Goal: Task Accomplishment & Management: Use online tool/utility

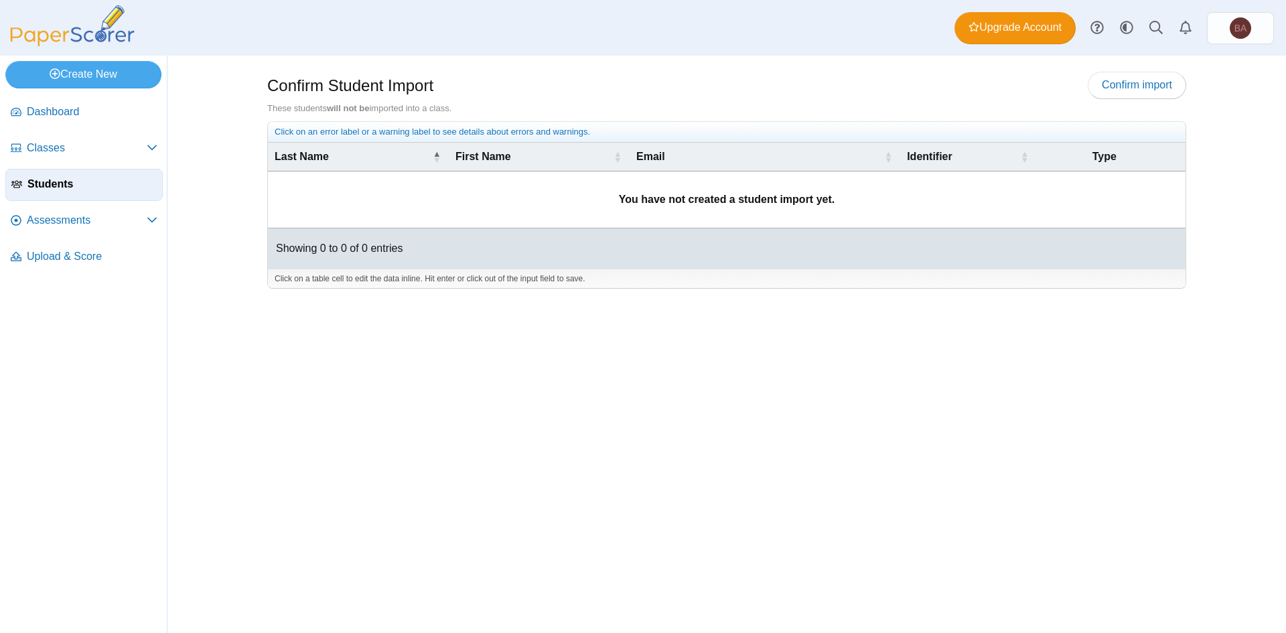
click at [38, 180] on span "Students" at bounding box center [91, 184] width 129 height 15
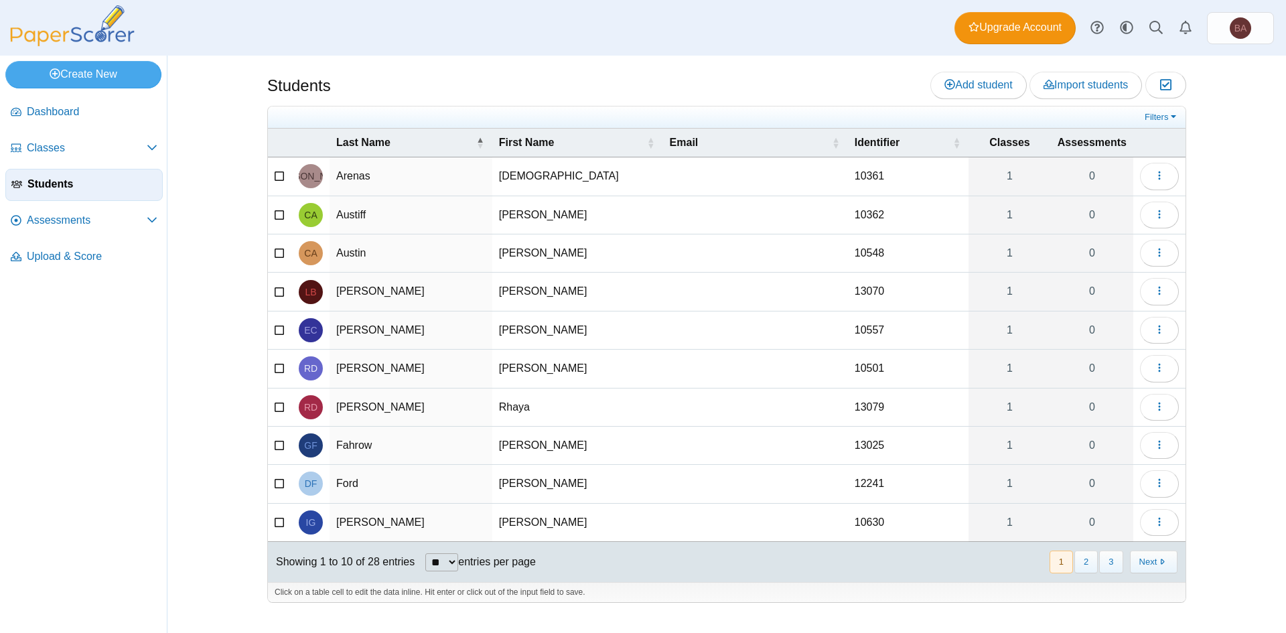
click at [453, 566] on select "** ** ** ***" at bounding box center [441, 562] width 33 height 18
select select "**"
click at [425, 553] on select "** ** ** ***" at bounding box center [441, 562] width 33 height 18
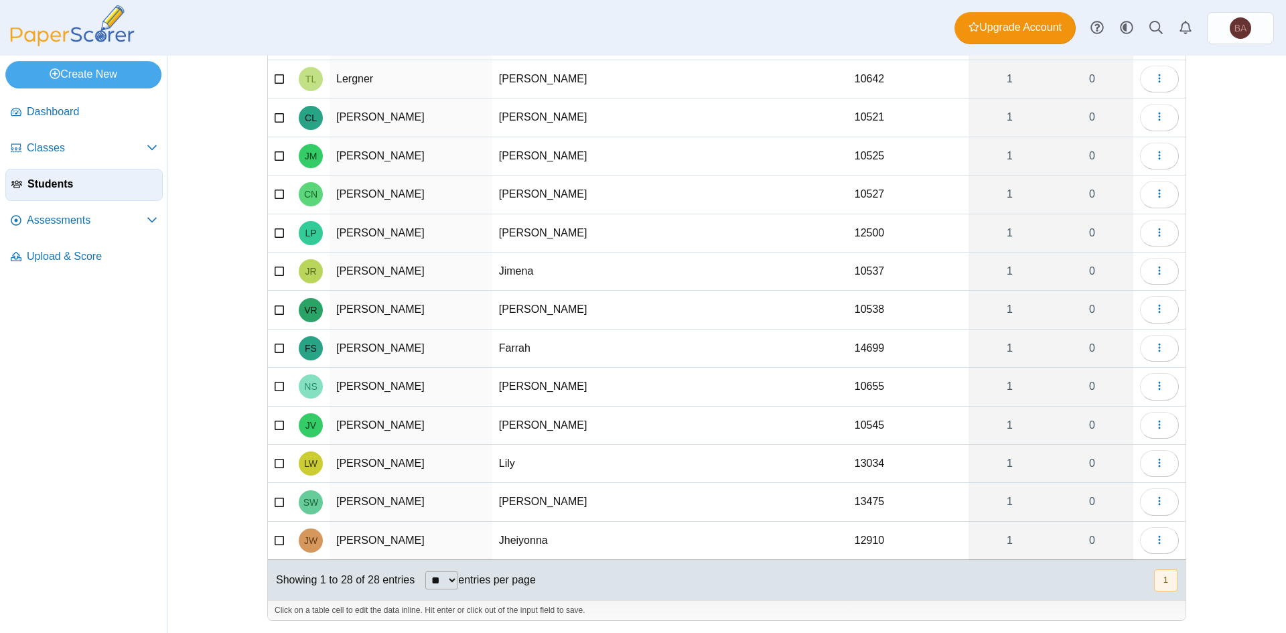
scroll to position [675, 0]
click at [1159, 540] on icon "button" at bounding box center [1159, 539] width 11 height 11
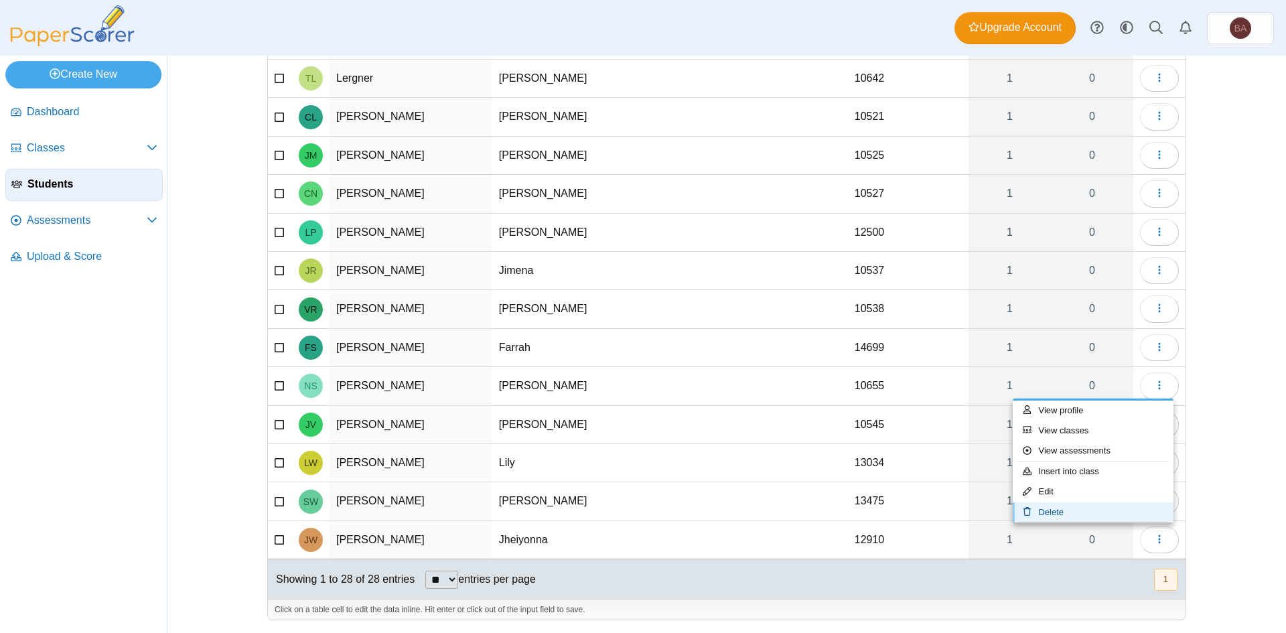
click at [1042, 512] on link "Delete" at bounding box center [1093, 512] width 161 height 20
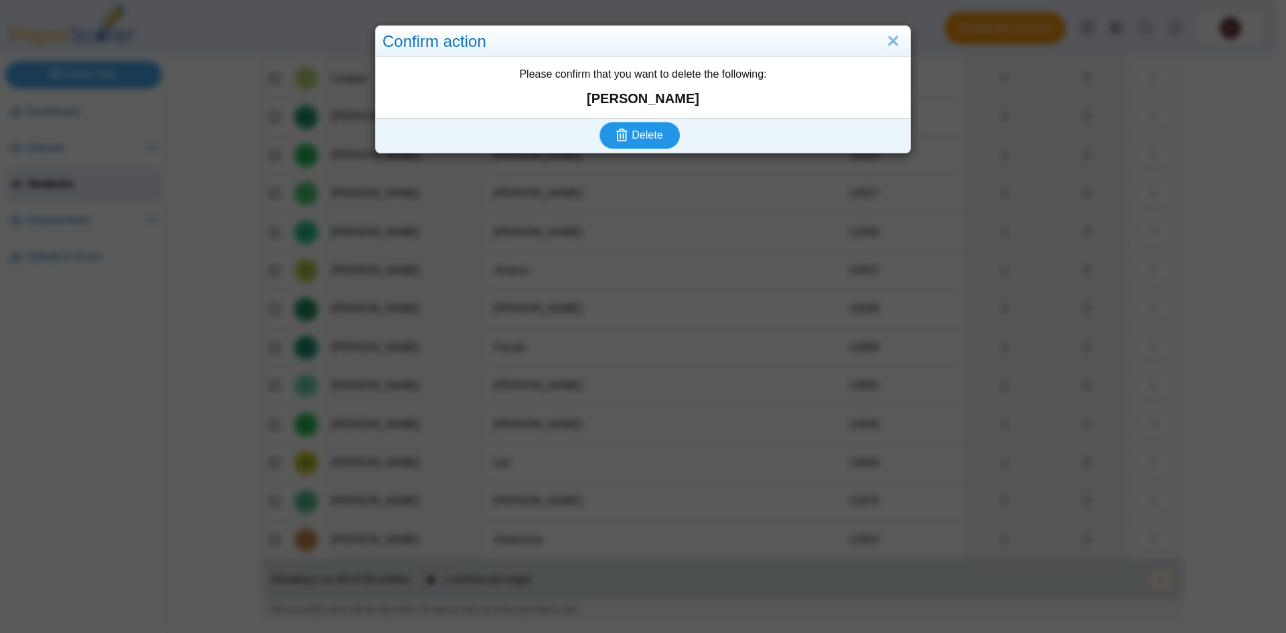
click at [641, 126] on button "Delete" at bounding box center [640, 135] width 80 height 27
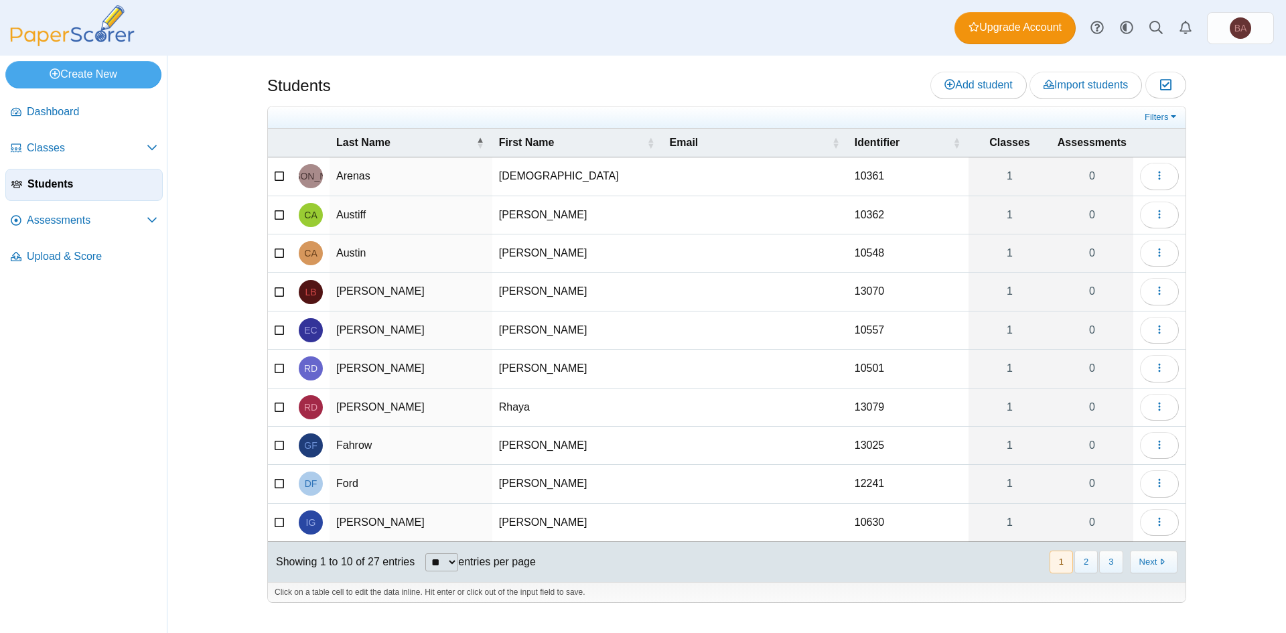
click at [446, 565] on select "** ** ** ***" at bounding box center [441, 562] width 33 height 18
select select "**"
click at [425, 553] on select "** ** ** ***" at bounding box center [441, 562] width 33 height 18
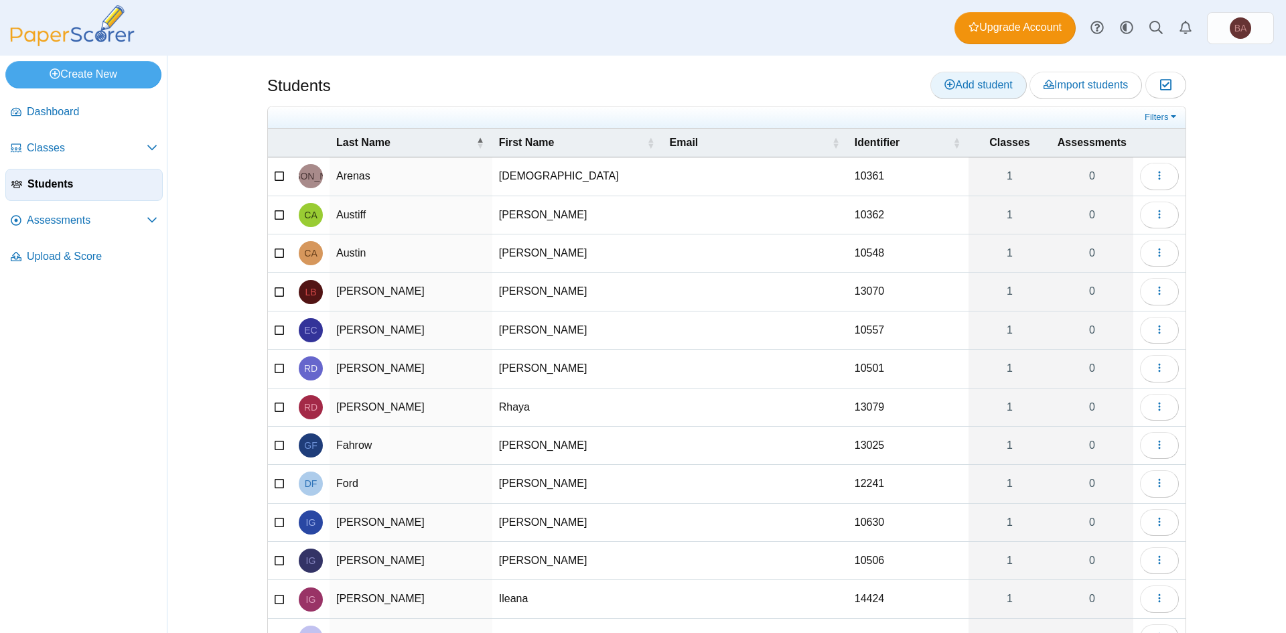
click at [967, 79] on span "Add student" at bounding box center [979, 84] width 68 height 11
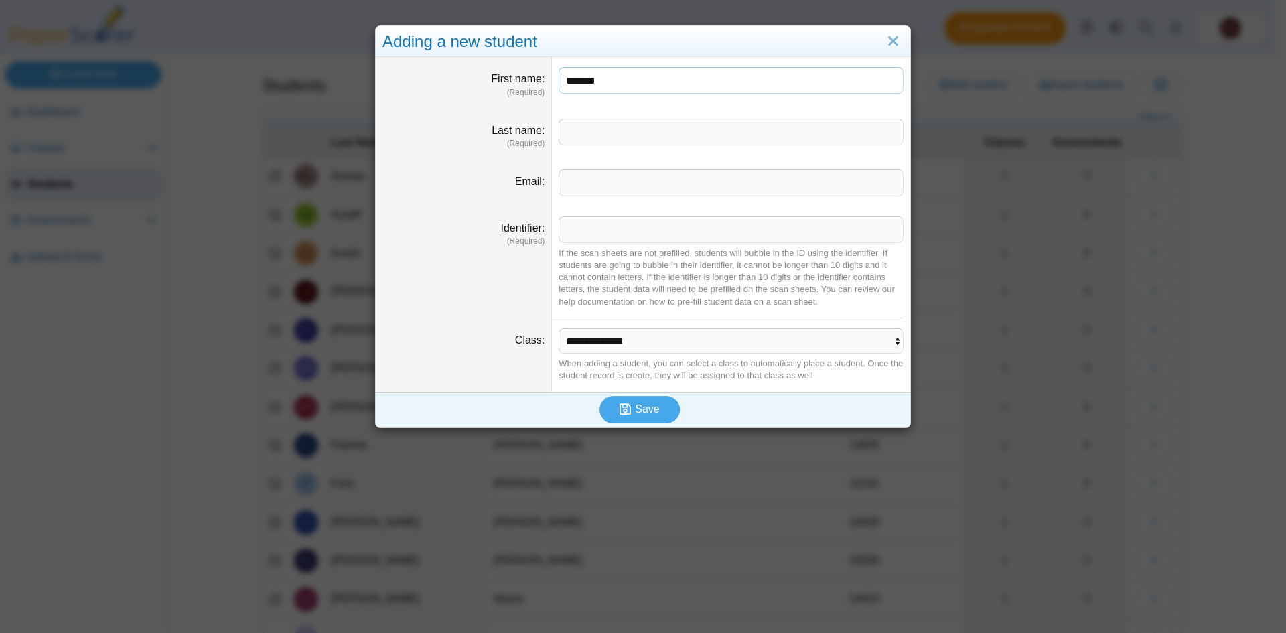
type input "*******"
click at [626, 126] on input "Last name" at bounding box center [731, 132] width 345 height 27
type input "********"
click at [588, 346] on select "**********" at bounding box center [731, 340] width 345 height 25
select select "**********"
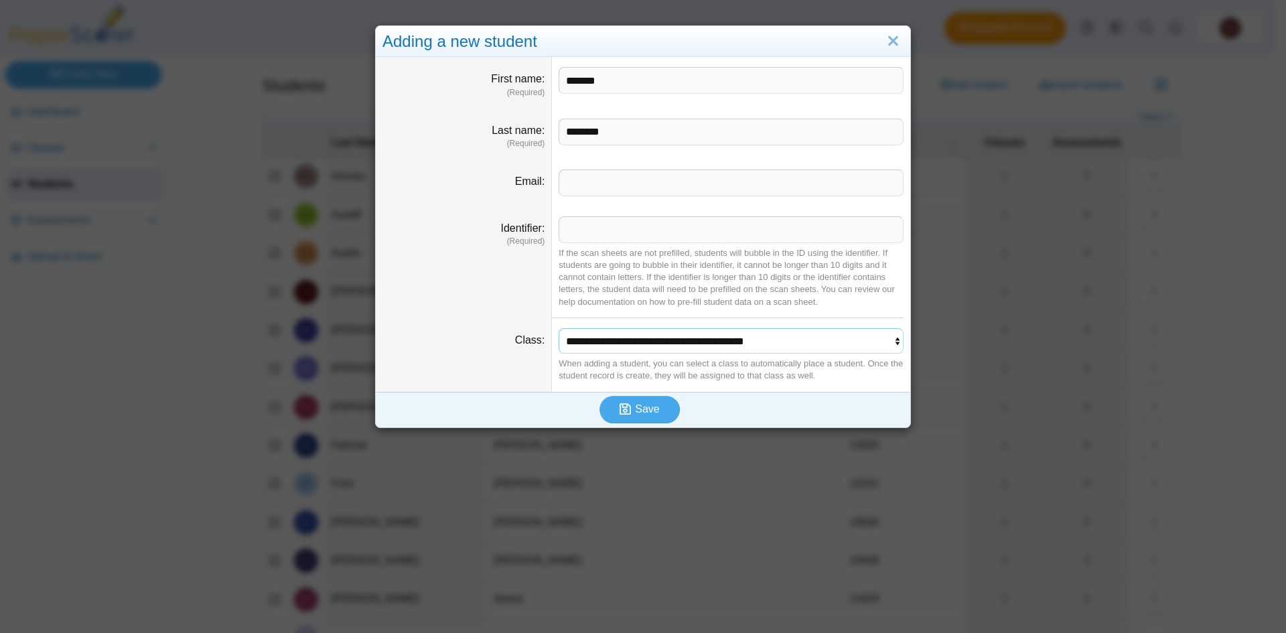
click at [559, 328] on select "**********" at bounding box center [731, 340] width 345 height 25
click at [646, 413] on span "Save" at bounding box center [647, 408] width 24 height 11
click at [618, 287] on div "If the scan sheets are not prefilled, students will bubble in the ID using the …" at bounding box center [731, 277] width 345 height 61
click at [630, 222] on input "Identifier" at bounding box center [731, 229] width 345 height 27
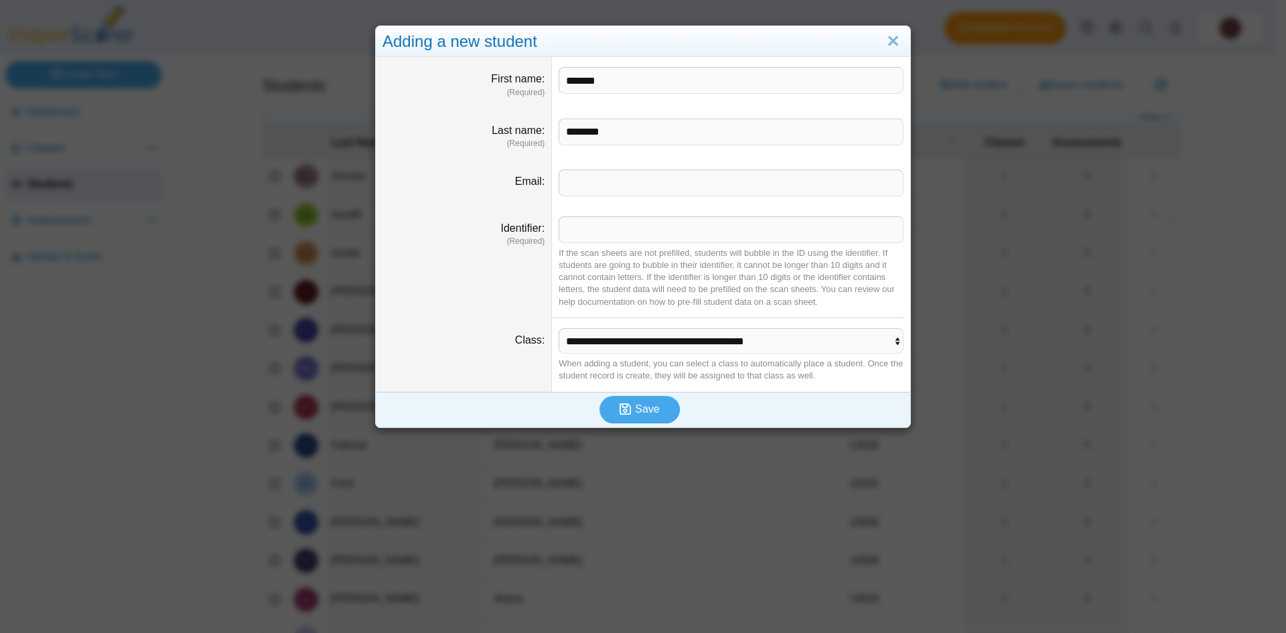
click at [520, 288] on dt "Identifier (Required)" at bounding box center [464, 262] width 176 height 112
click at [622, 240] on input "Identifier" at bounding box center [731, 229] width 345 height 27
paste input "*****"
type input "*****"
click at [641, 411] on span "Save" at bounding box center [647, 408] width 24 height 11
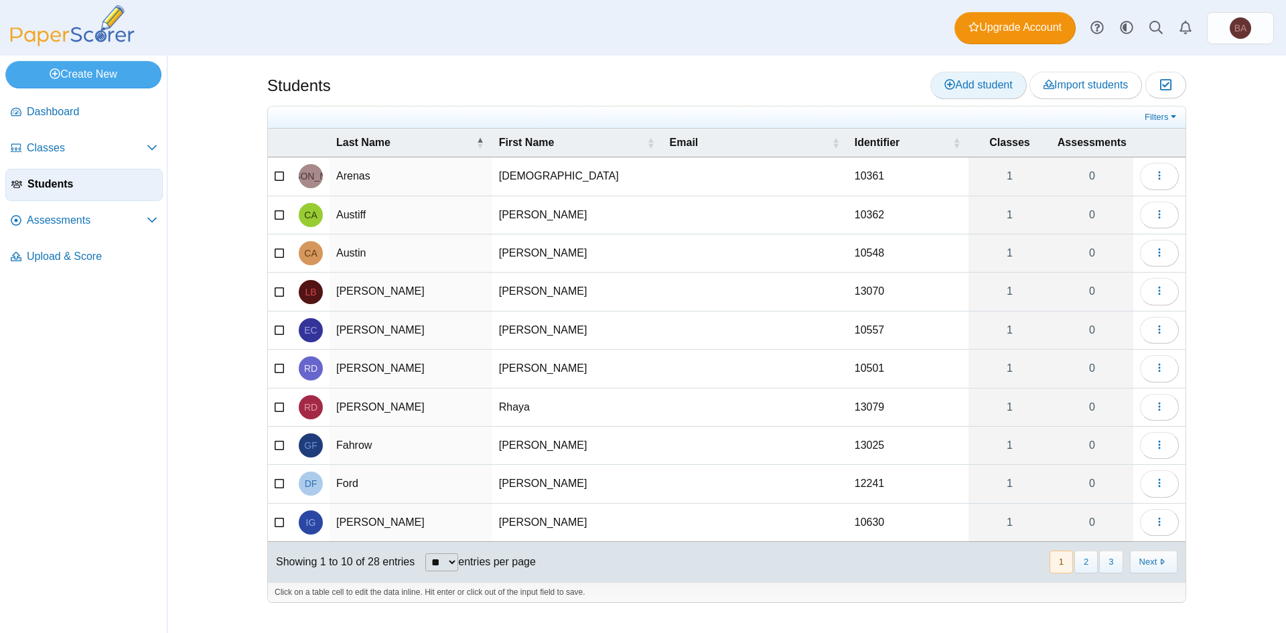
click at [969, 92] on link "Add student" at bounding box center [979, 85] width 96 height 27
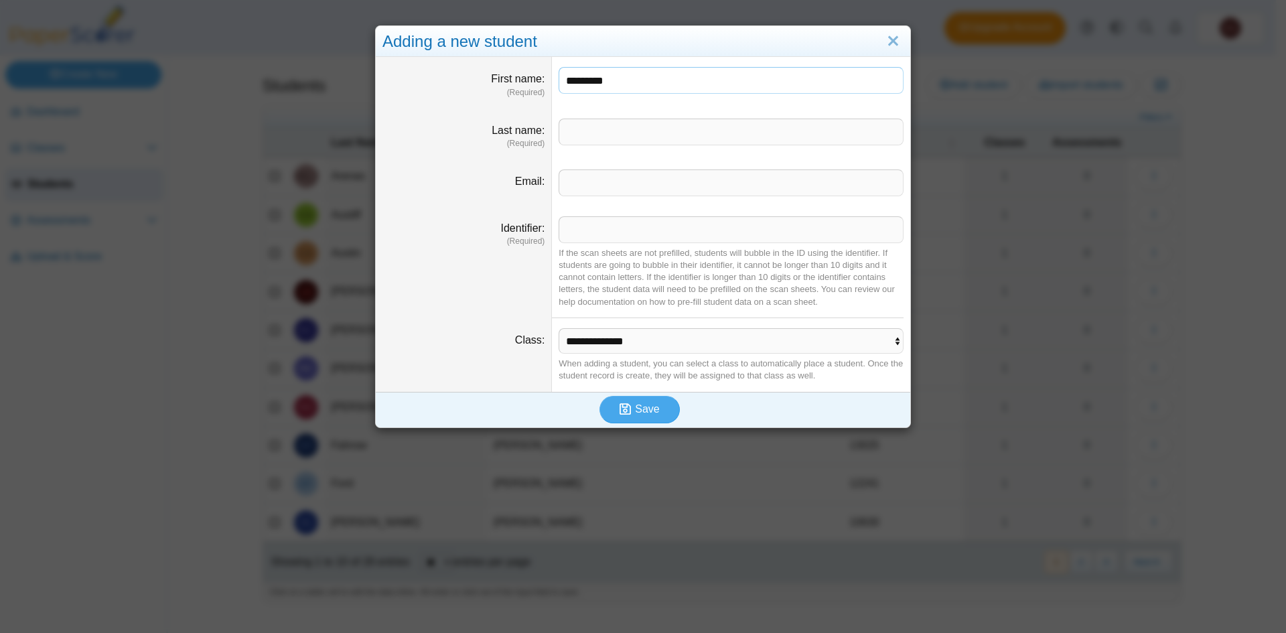
type input "*********"
click at [588, 129] on input "Last name" at bounding box center [731, 132] width 345 height 27
type input "******"
click at [598, 229] on input "Identifier" at bounding box center [731, 229] width 345 height 27
click at [630, 226] on input "Identifier" at bounding box center [731, 229] width 345 height 27
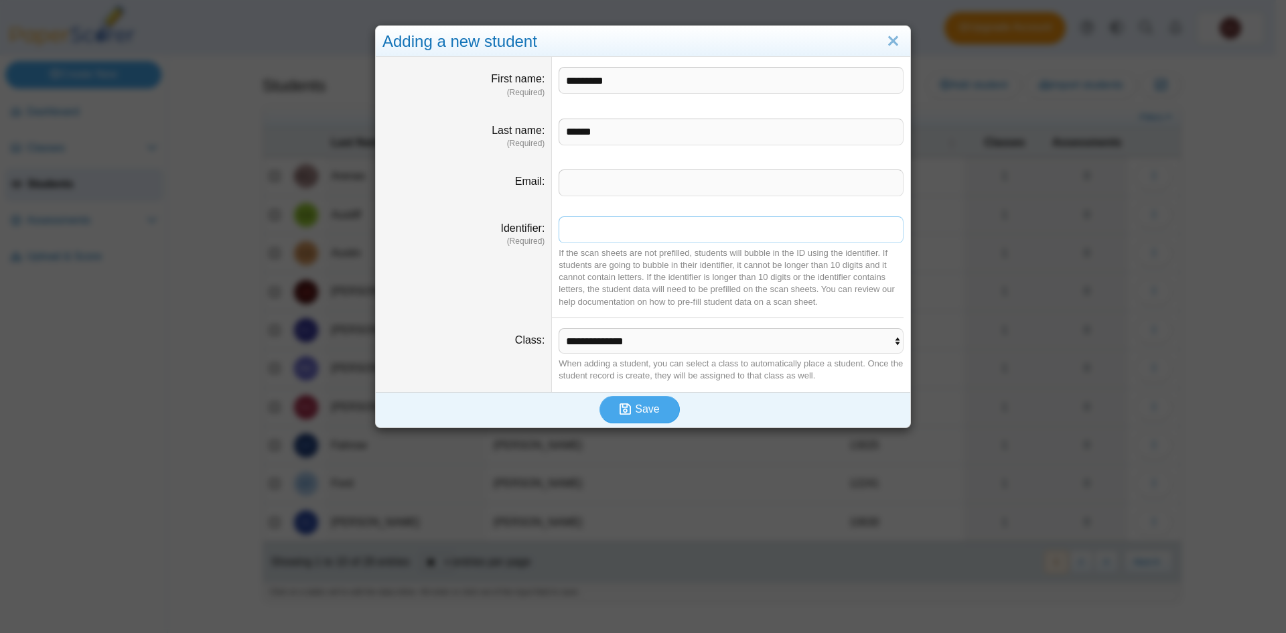
paste input "*****"
type input "*****"
click at [606, 345] on select "**********" at bounding box center [731, 340] width 345 height 25
select select "**********"
click at [559, 328] on select "**********" at bounding box center [731, 340] width 345 height 25
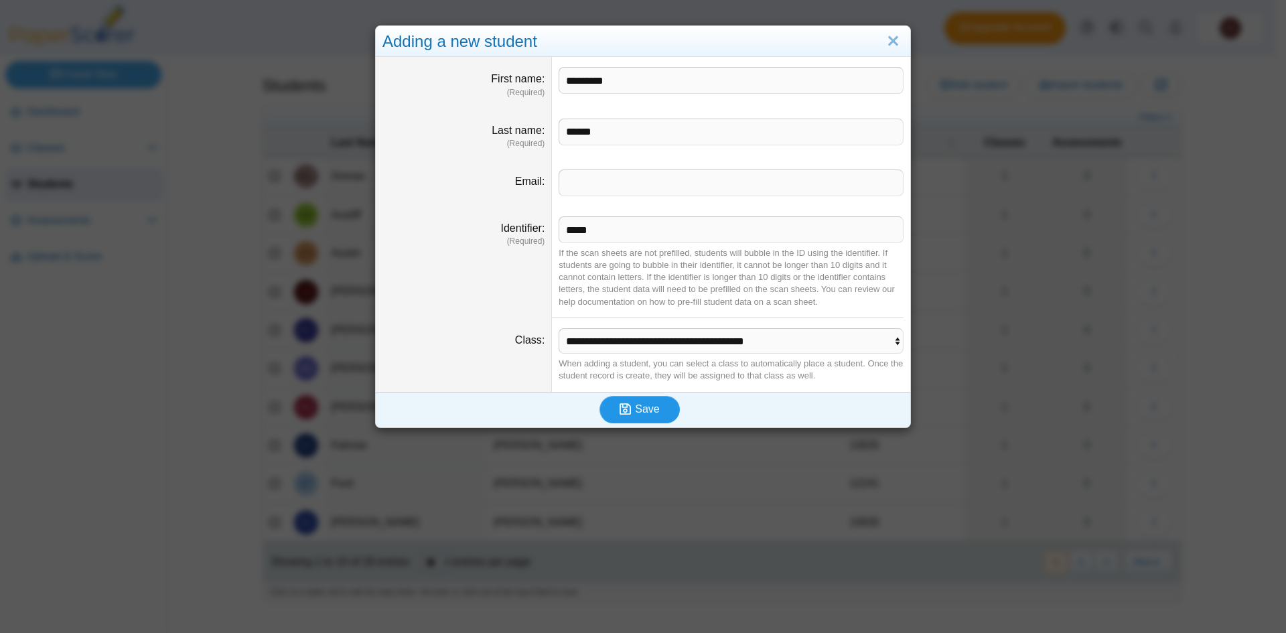
click at [637, 419] on button "Save" at bounding box center [640, 409] width 80 height 27
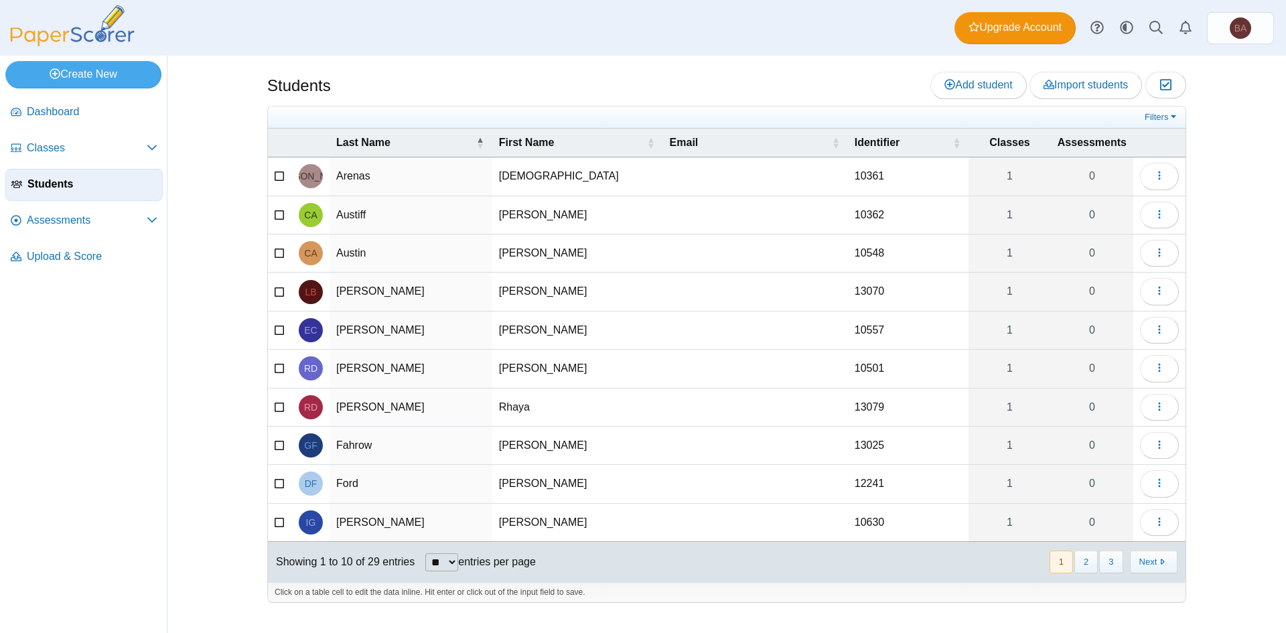
click at [453, 65] on div "Students Add student Import students Moderation 0" at bounding box center [726, 344] width 1005 height 577
click at [78, 111] on span "Dashboard" at bounding box center [92, 112] width 131 height 15
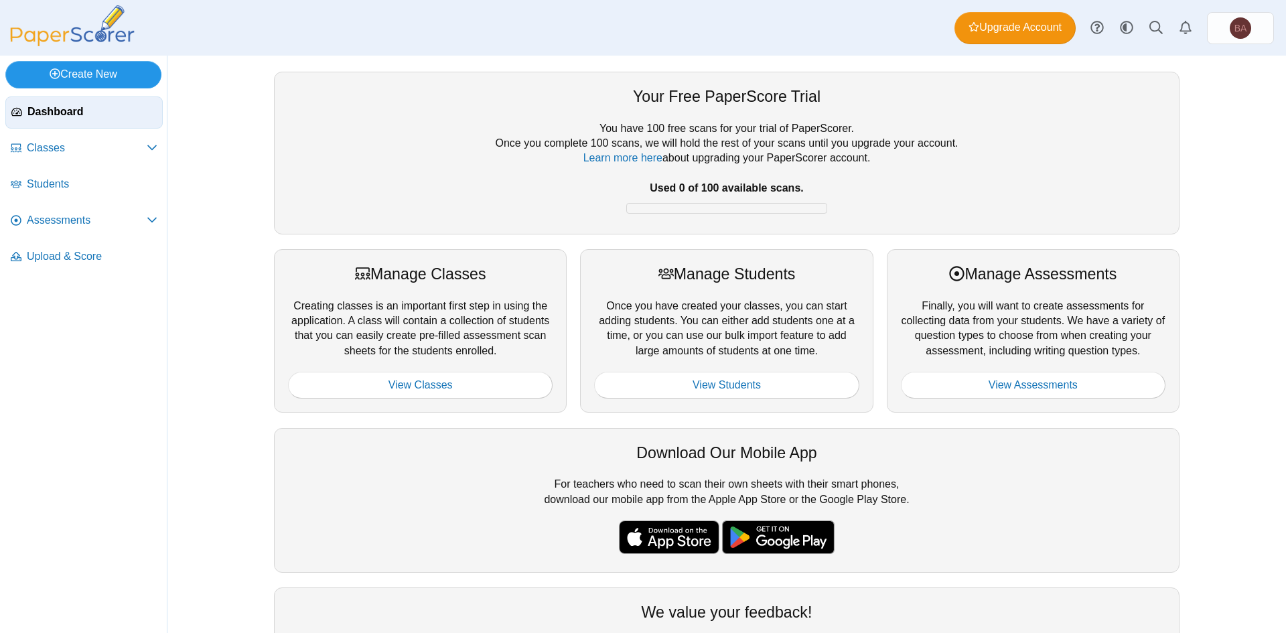
click at [119, 70] on link "Create New" at bounding box center [83, 74] width 156 height 27
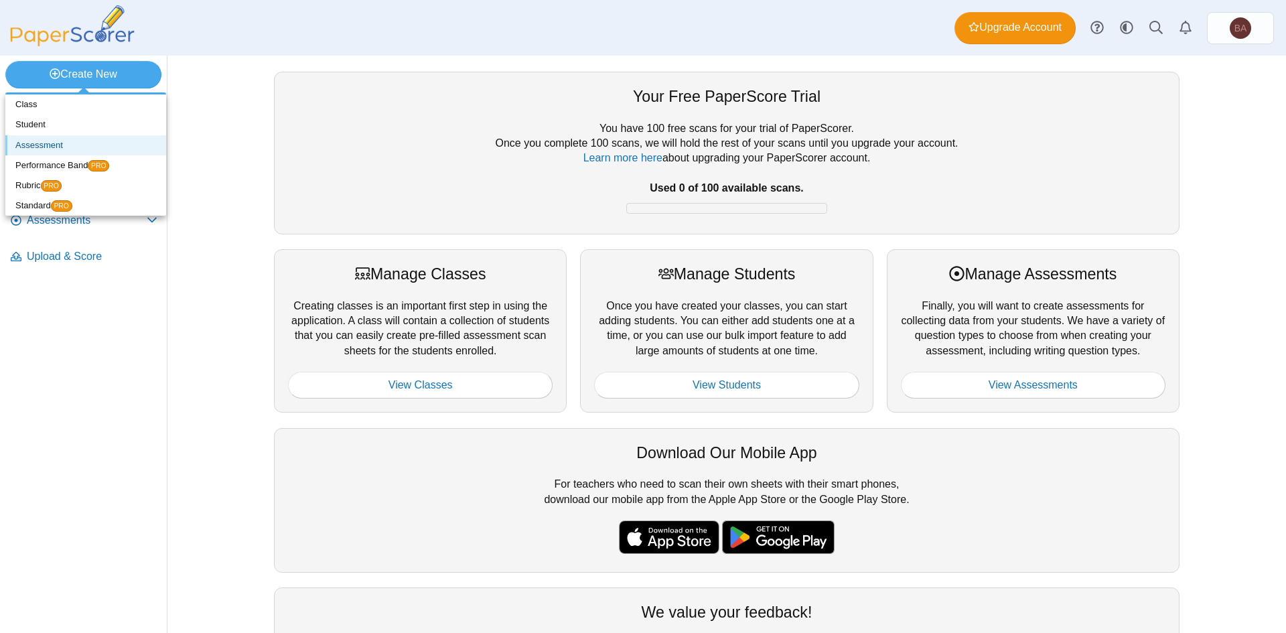
click at [50, 147] on link "Assessment" at bounding box center [85, 145] width 161 height 20
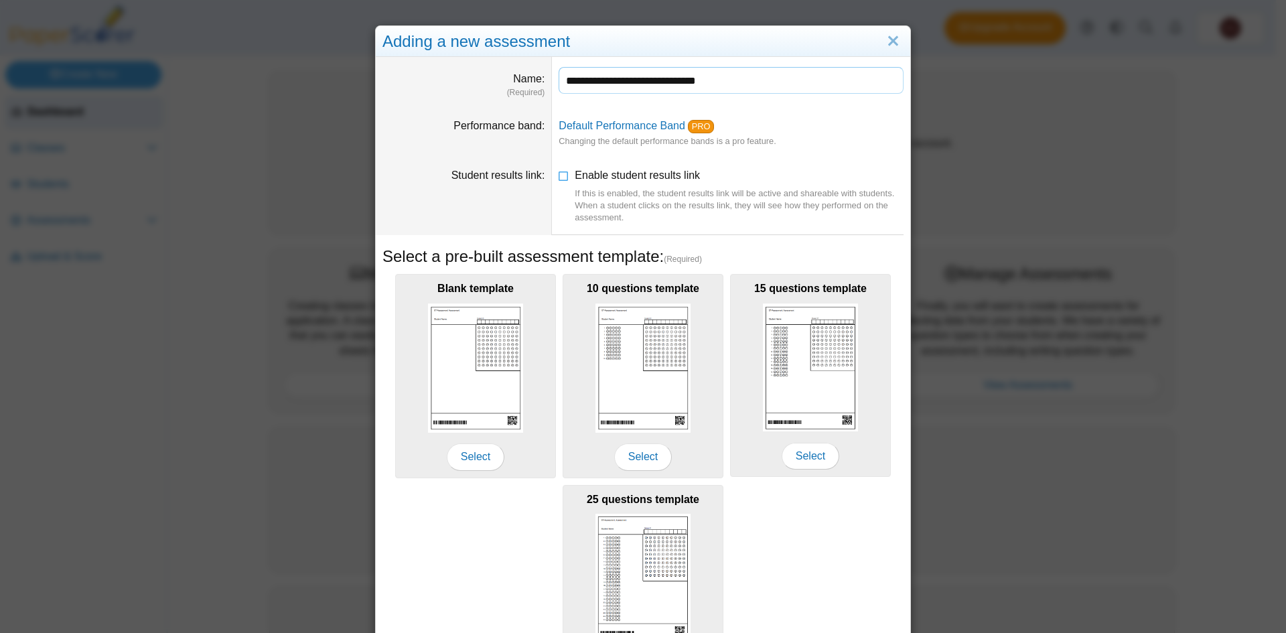
type input "**********"
click at [797, 131] on dd "Default Performance Band PRO Changing the default performance bands is a pro fe…" at bounding box center [731, 134] width 358 height 50
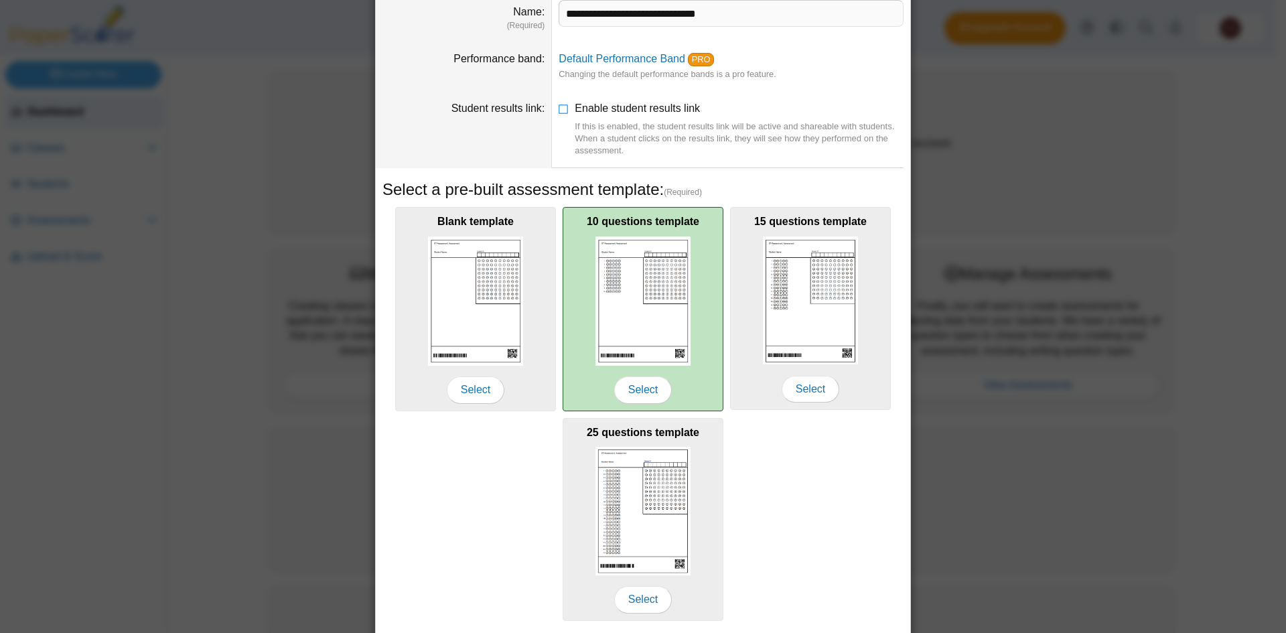
scroll to position [109, 0]
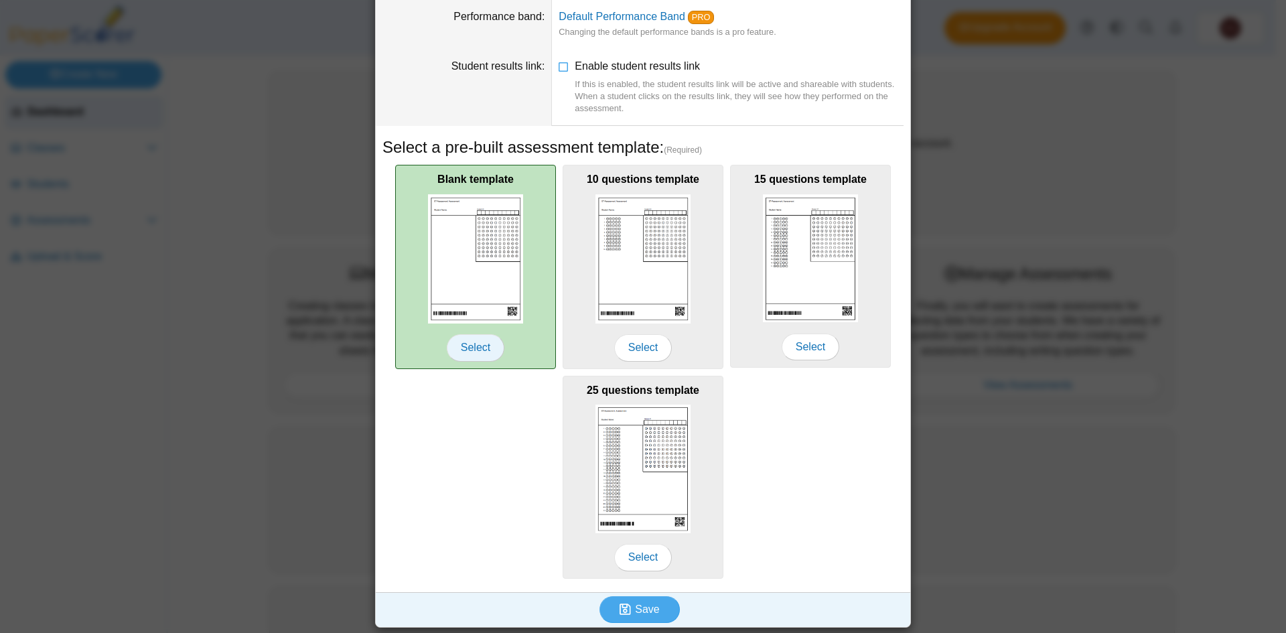
click at [478, 344] on span "Select" at bounding box center [476, 347] width 58 height 27
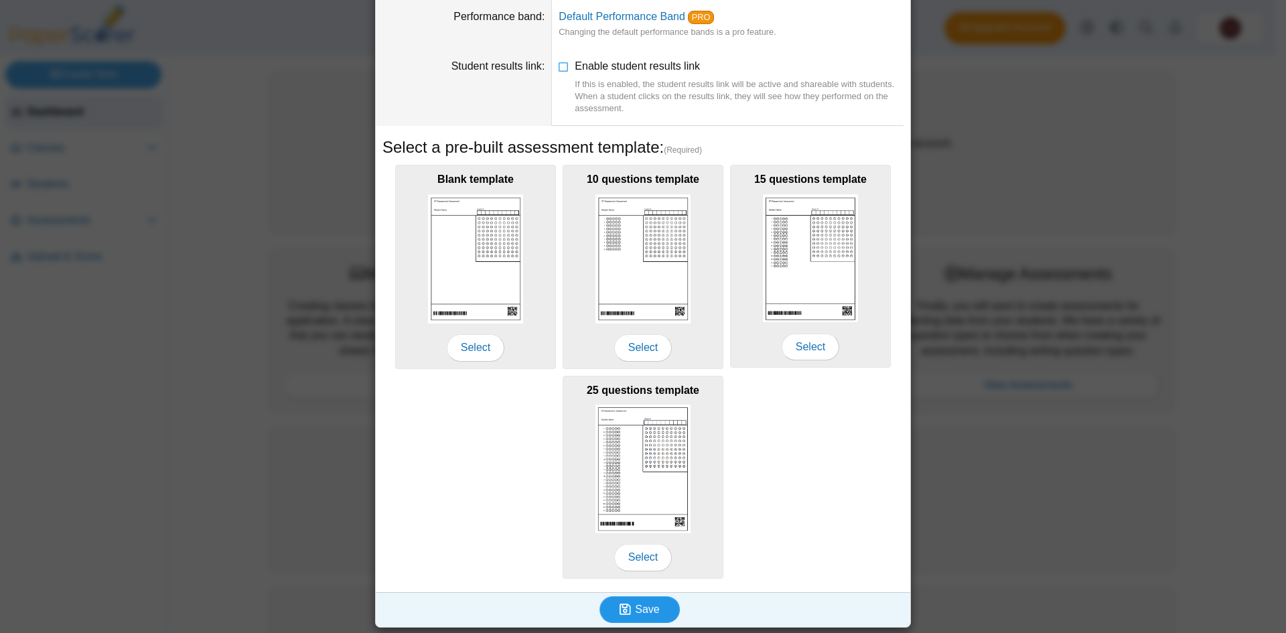
click at [635, 604] on span "Save" at bounding box center [647, 609] width 24 height 11
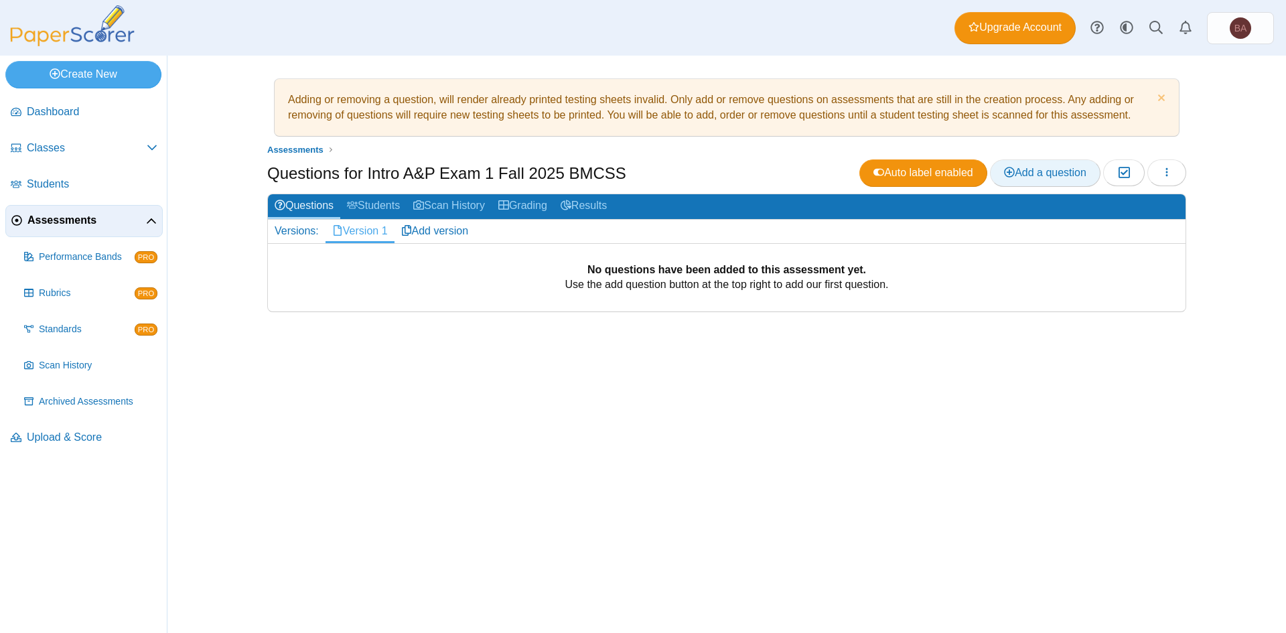
click span "Add a question"
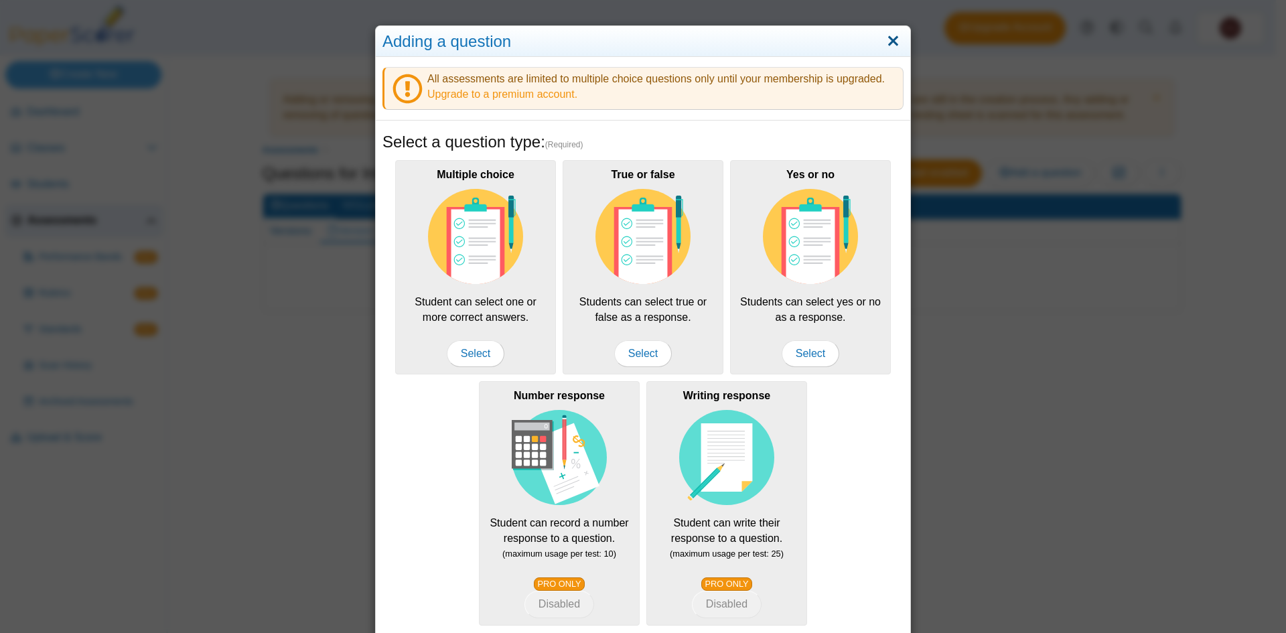
click link "Close"
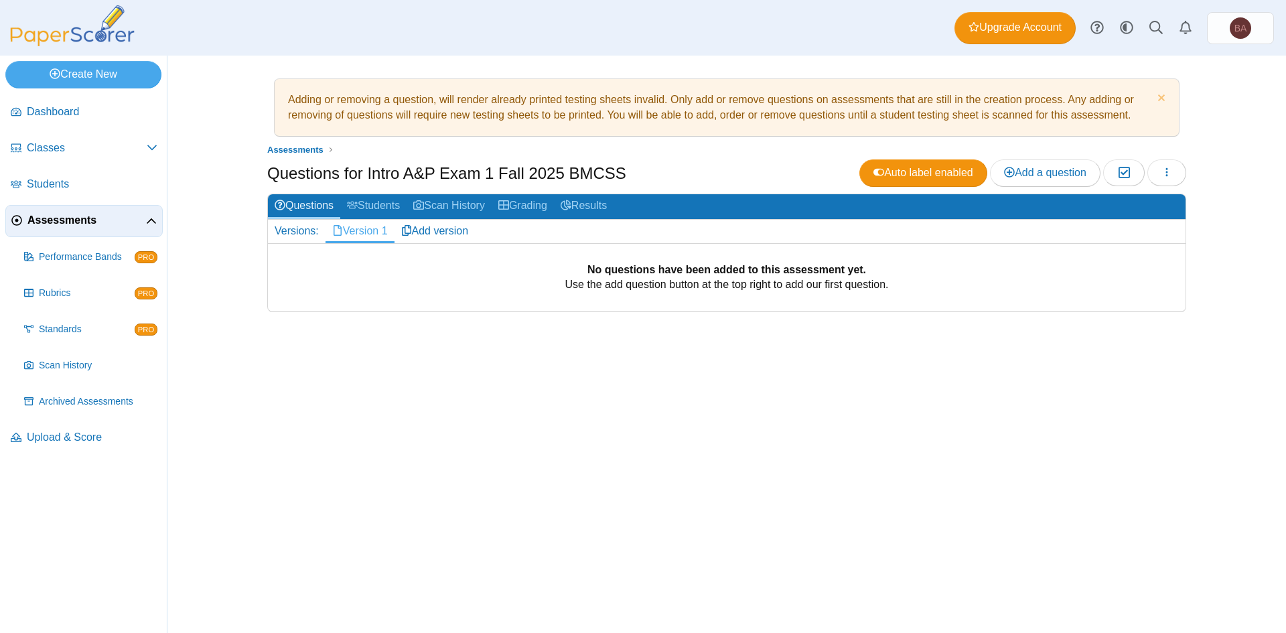
click h1 "Questions for Intro A&P Exam 1 Fall 2025 BMCSS"
click button "button"
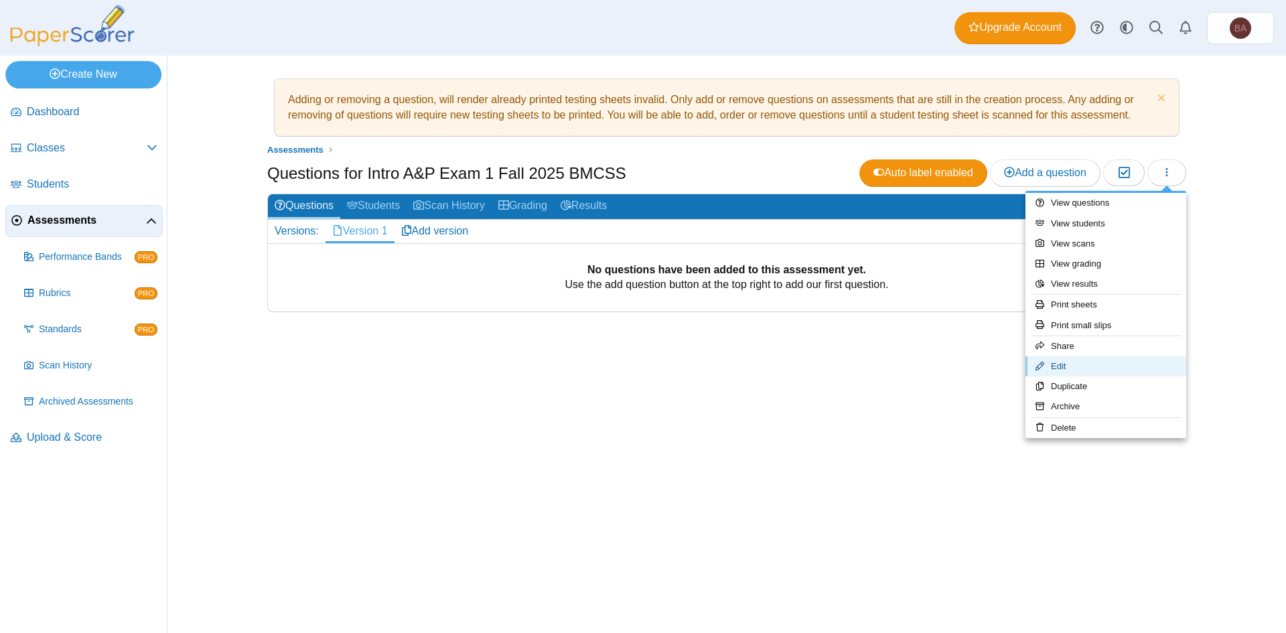
click link "Edit"
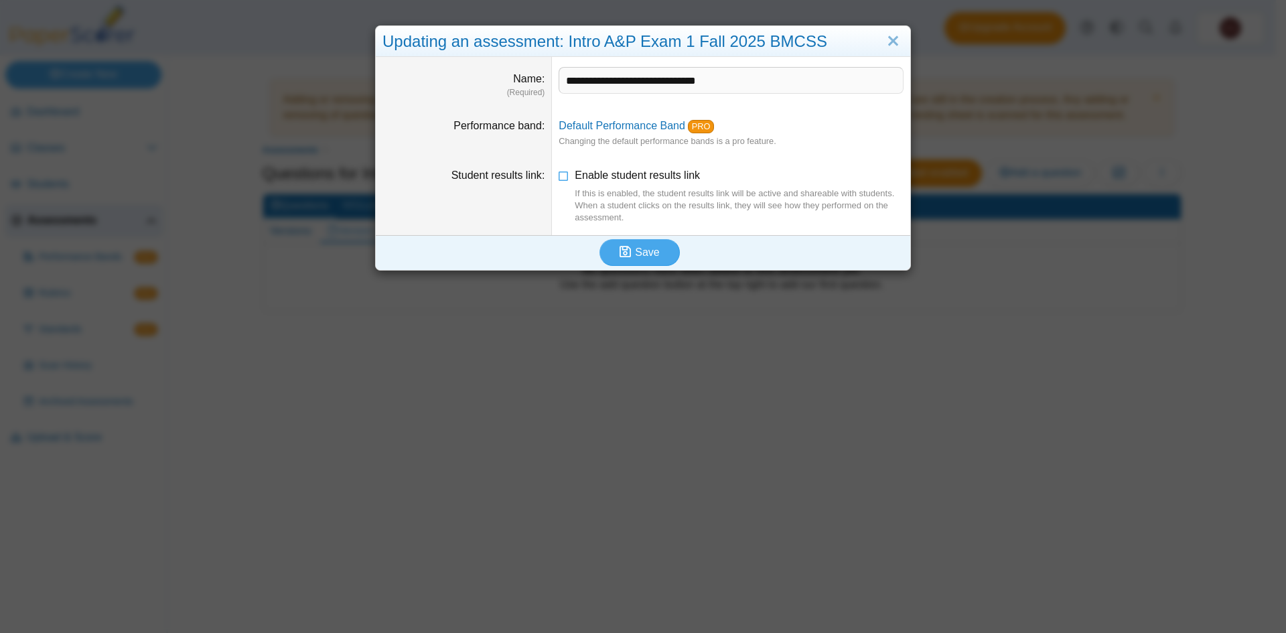
click div "**********"
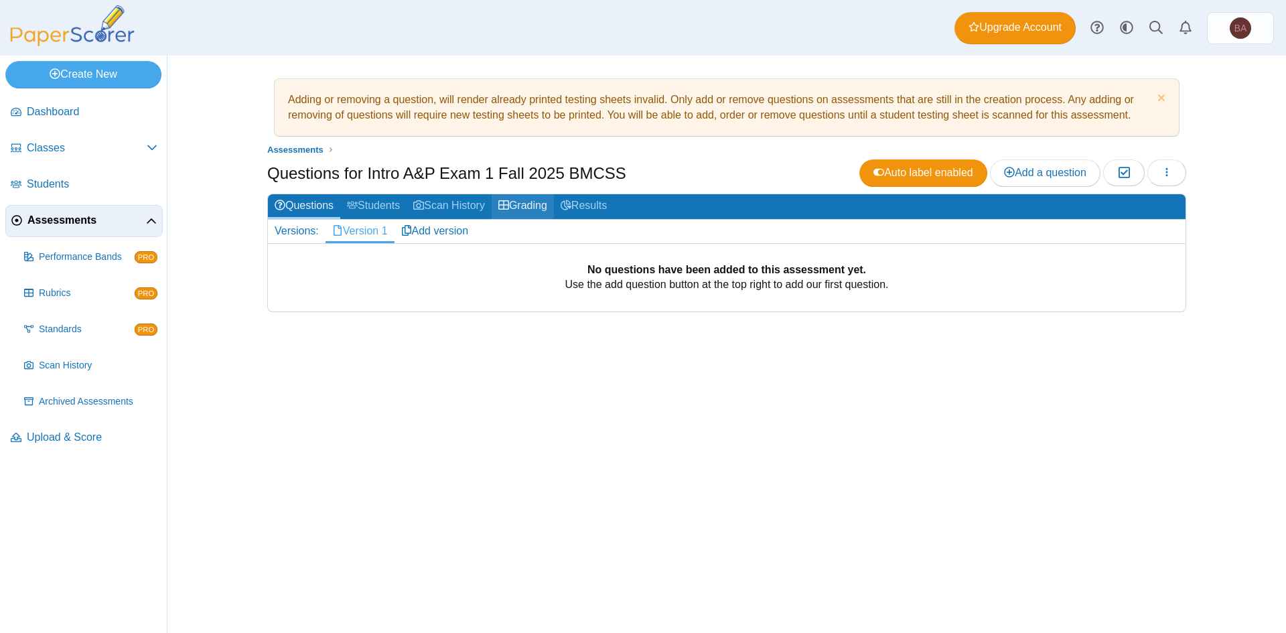
click link "Grading"
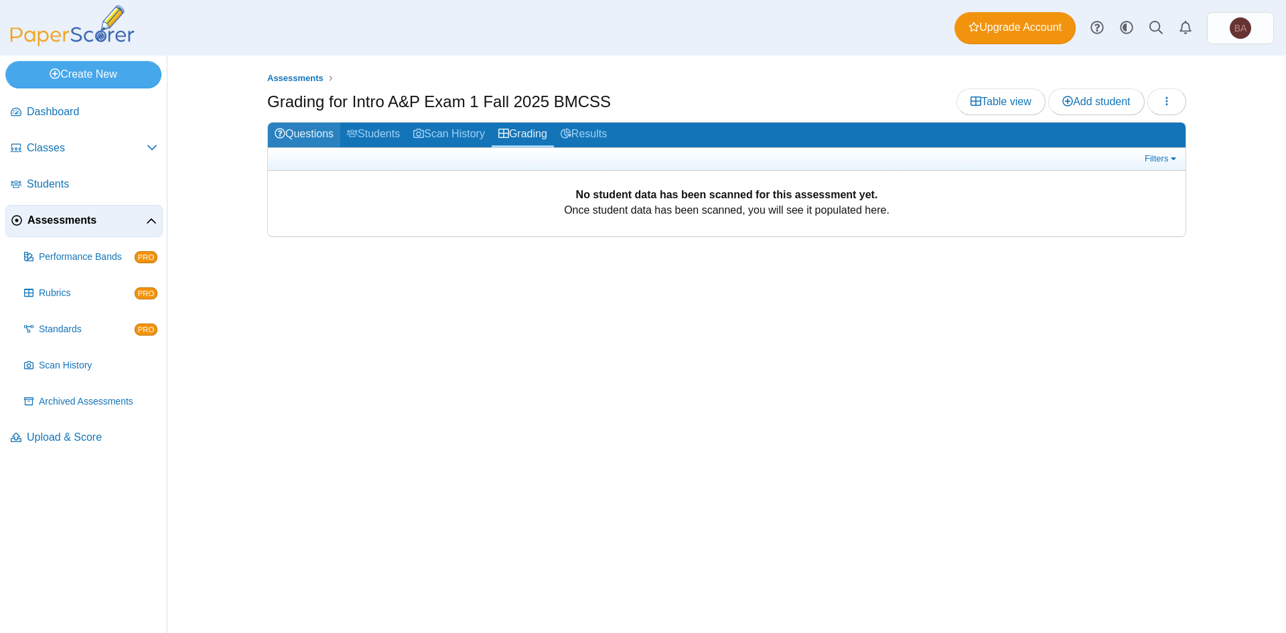
click at [324, 131] on link "Questions" at bounding box center [304, 135] width 72 height 25
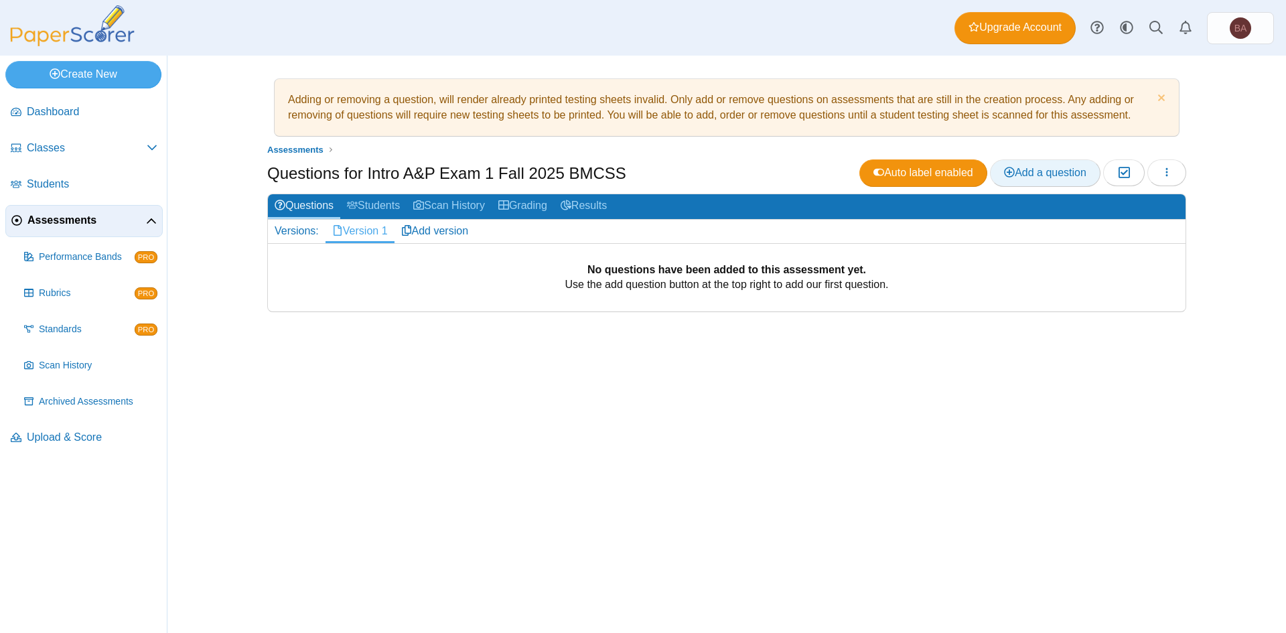
click at [1028, 179] on link "Add a question" at bounding box center [1045, 172] width 111 height 27
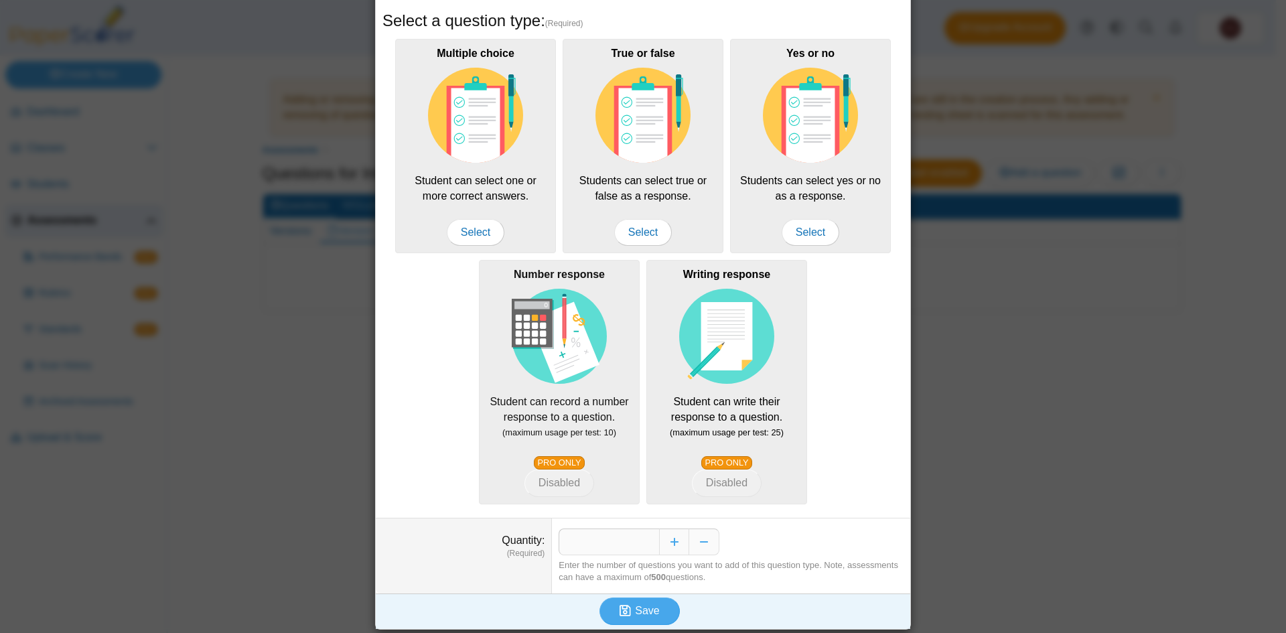
scroll to position [123, 0]
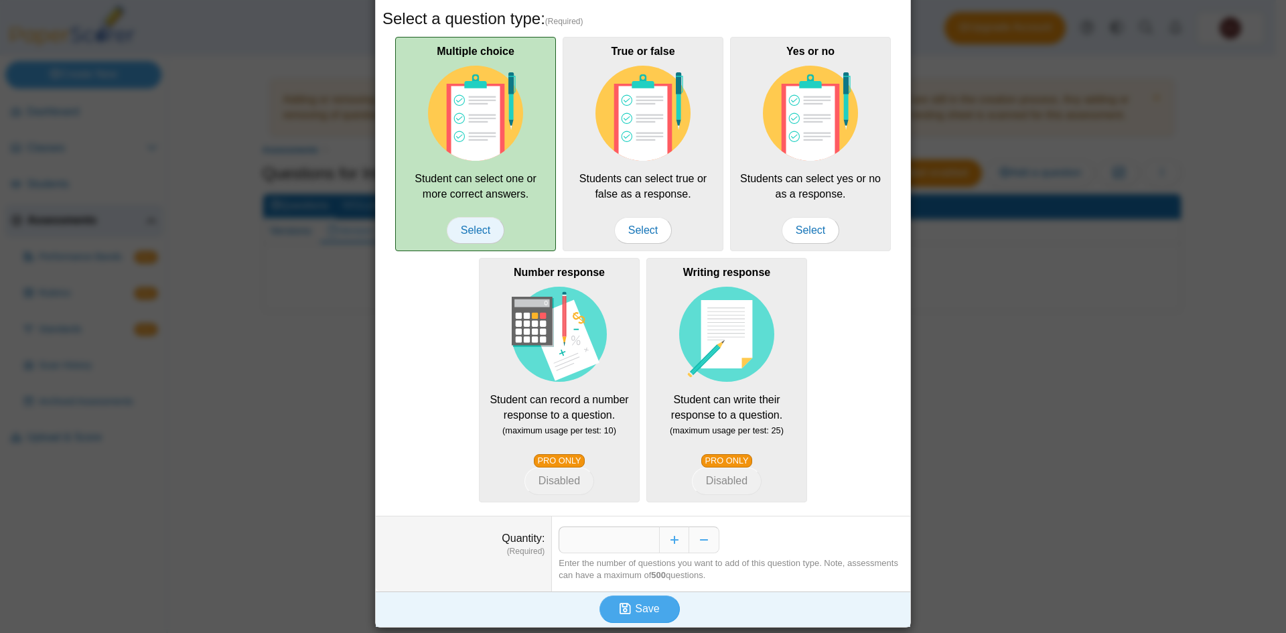
click at [468, 225] on span "Select" at bounding box center [476, 230] width 58 height 27
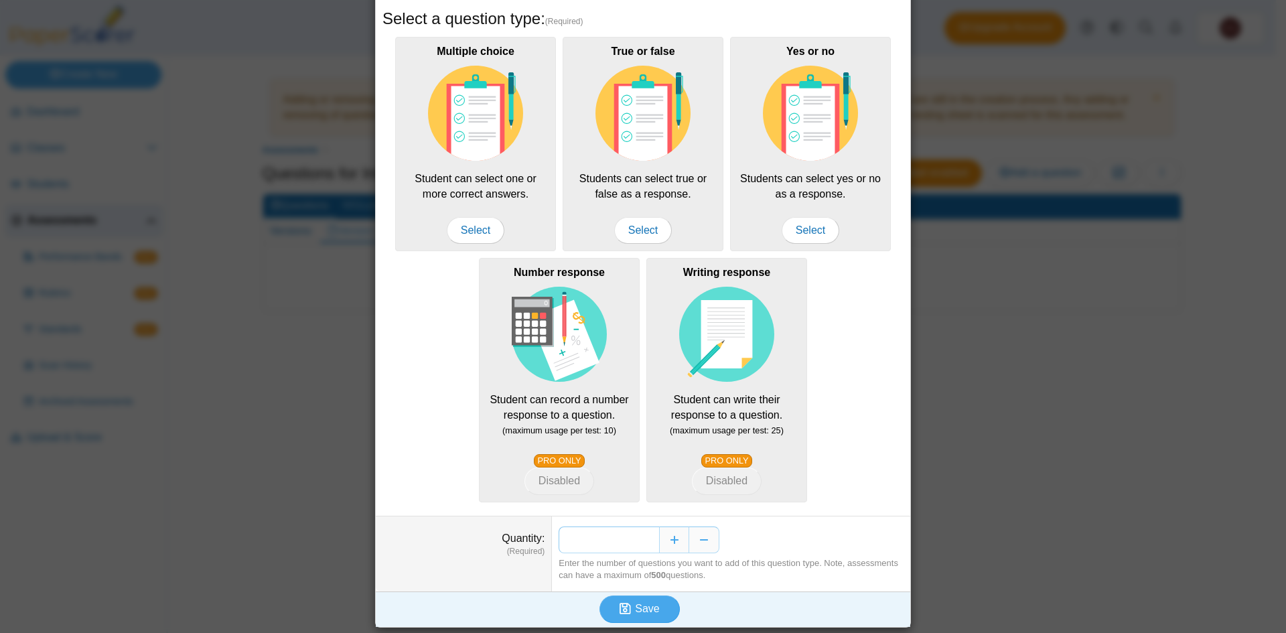
click at [635, 535] on input "*" at bounding box center [609, 540] width 100 height 27
click at [636, 535] on input "*" at bounding box center [609, 540] width 100 height 27
type input "**"
click at [642, 606] on span "Save" at bounding box center [647, 608] width 24 height 11
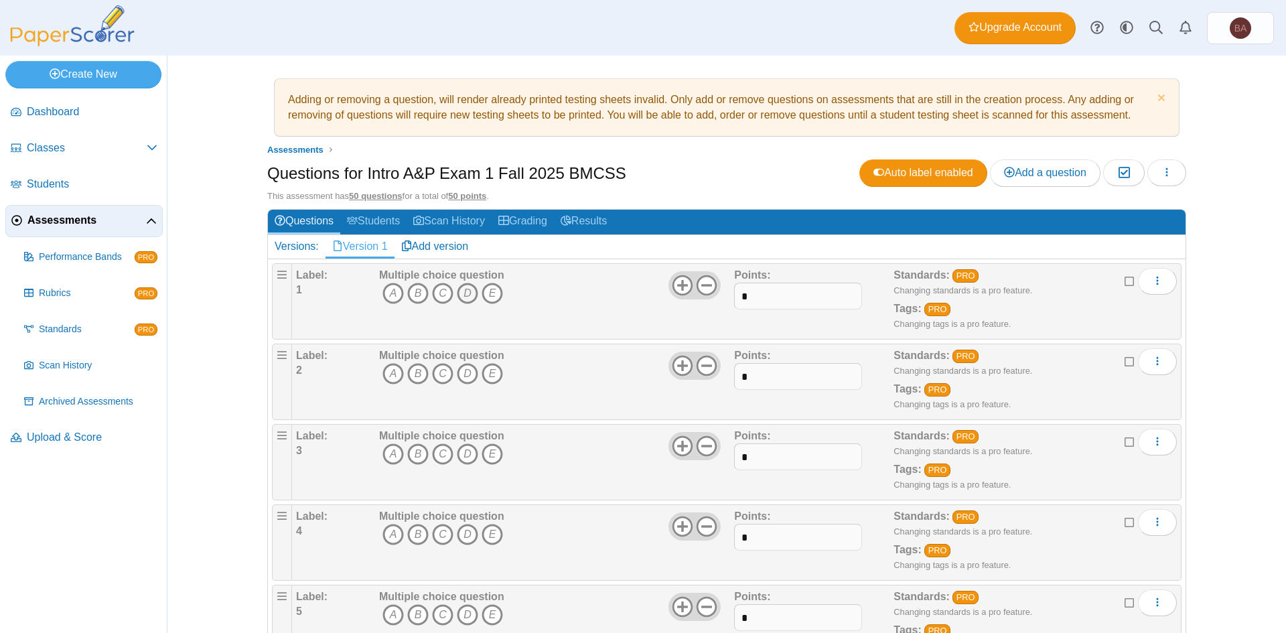
click at [462, 293] on icon "D" at bounding box center [467, 293] width 21 height 21
click at [437, 371] on icon "C" at bounding box center [442, 373] width 21 height 21
click at [462, 454] on icon "D" at bounding box center [467, 453] width 21 height 21
click at [462, 537] on icon "D" at bounding box center [467, 534] width 21 height 21
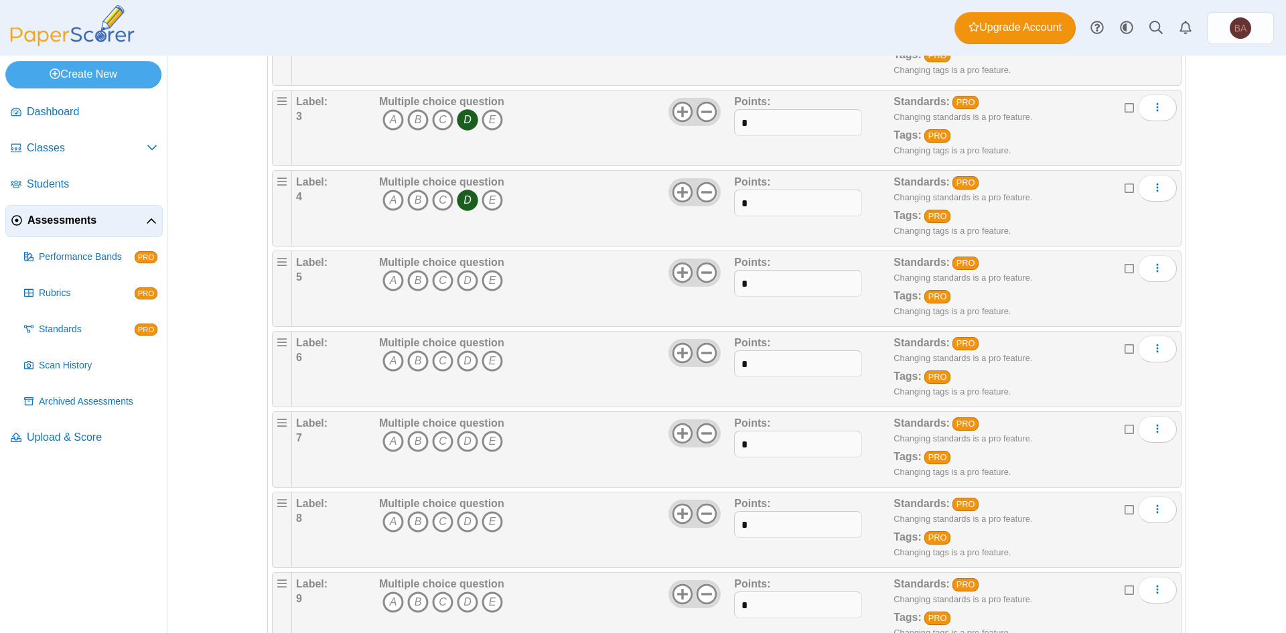
scroll to position [335, 0]
click at [387, 277] on icon "A" at bounding box center [393, 279] width 21 height 21
click at [435, 361] on icon "C" at bounding box center [442, 360] width 21 height 21
click at [462, 438] on icon "D" at bounding box center [467, 440] width 21 height 21
click at [460, 524] on icon "D" at bounding box center [467, 520] width 21 height 21
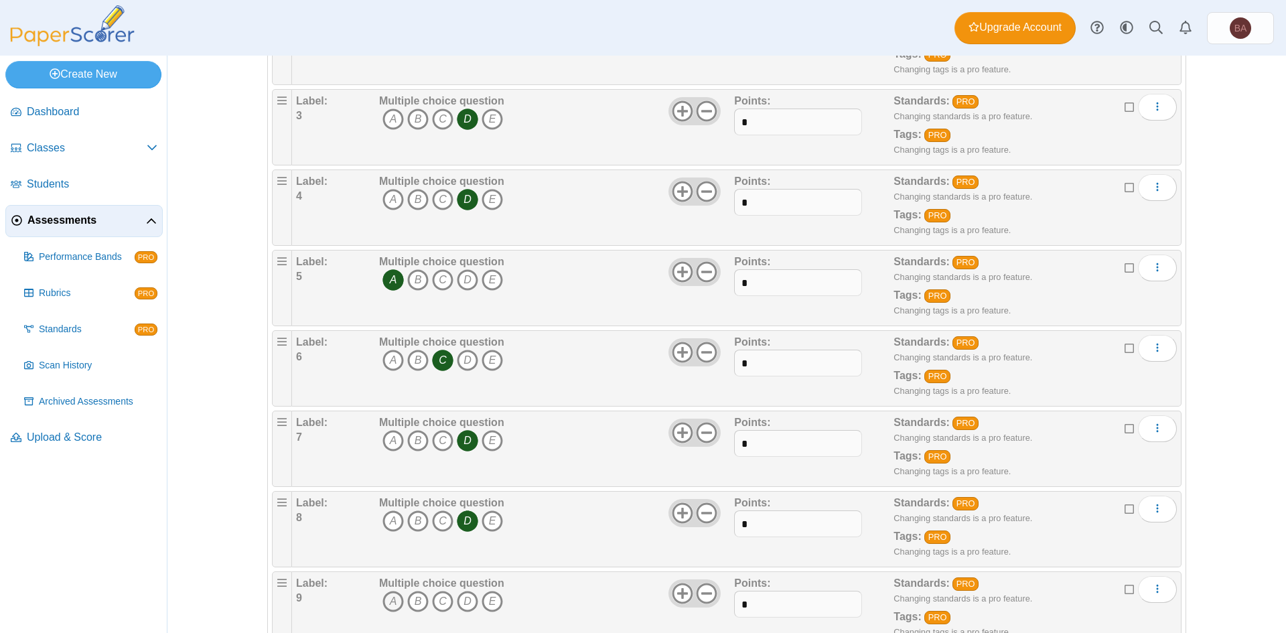
click at [383, 596] on icon "A" at bounding box center [393, 601] width 21 height 21
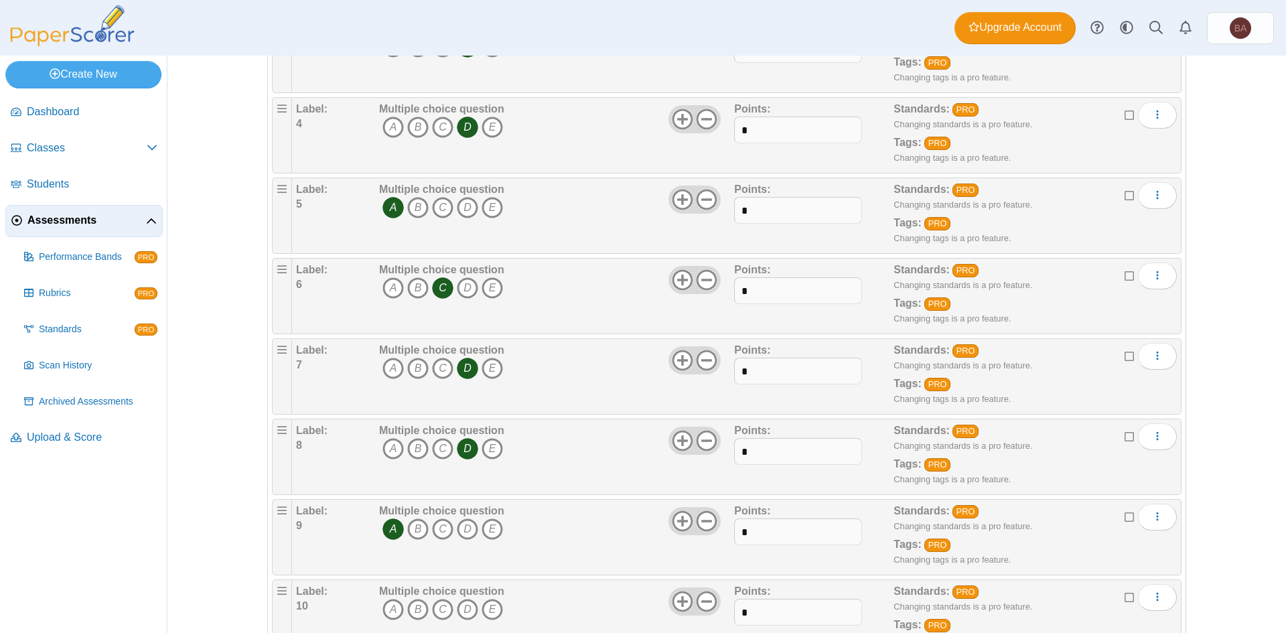
scroll to position [670, 0]
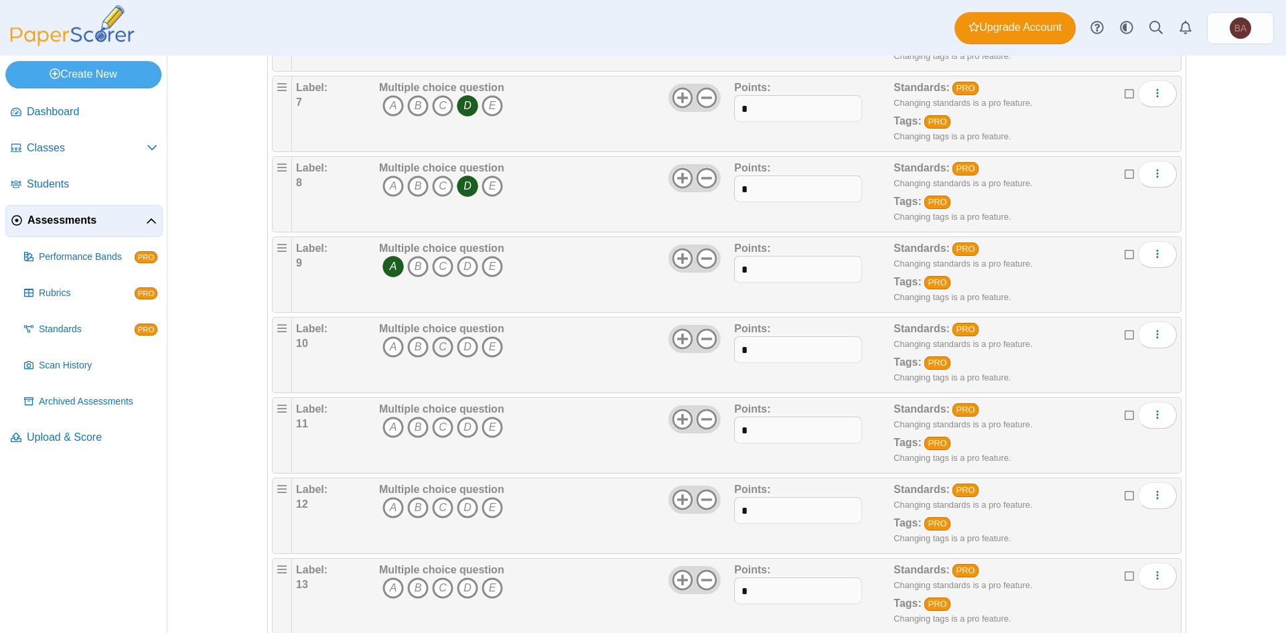
click at [441, 349] on icon "C" at bounding box center [442, 346] width 21 height 21
click at [439, 427] on icon "C" at bounding box center [442, 427] width 21 height 21
click at [458, 509] on icon "D" at bounding box center [467, 507] width 21 height 21
click at [462, 588] on icon "D" at bounding box center [467, 587] width 21 height 21
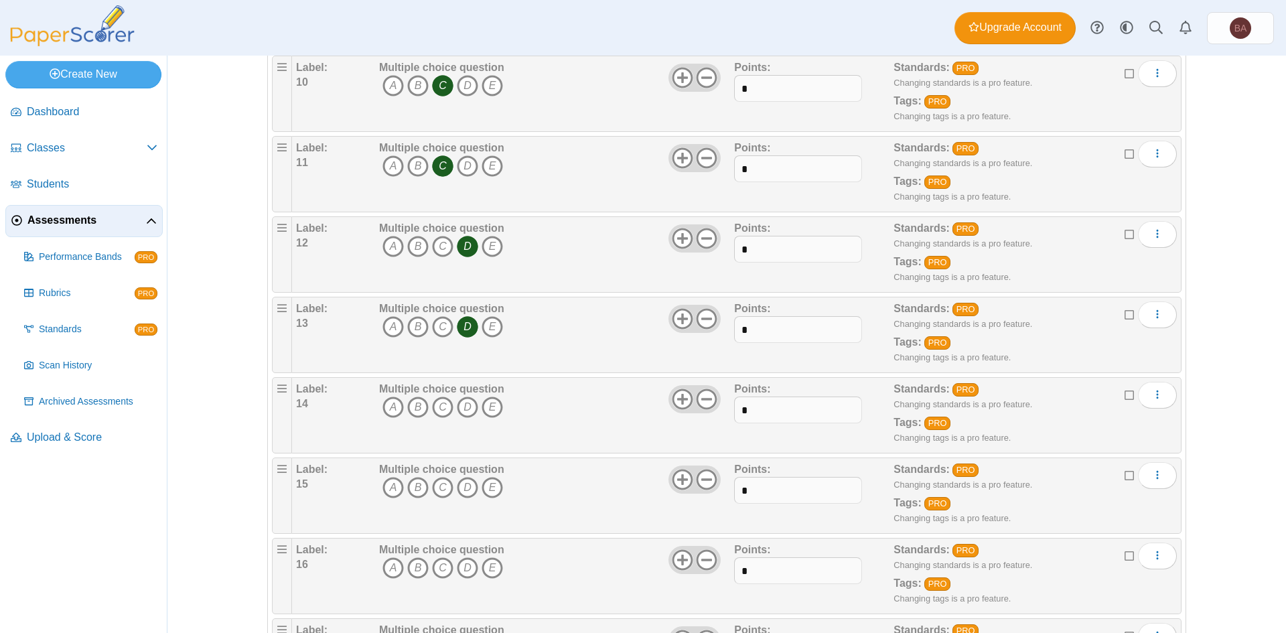
scroll to position [938, 0]
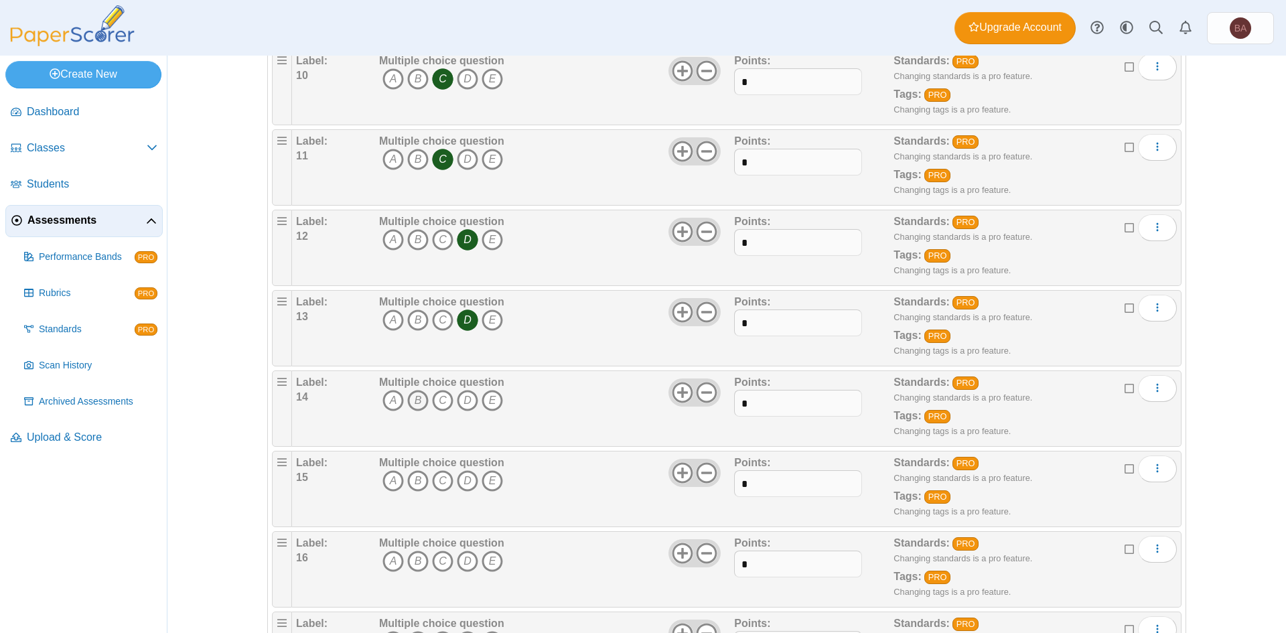
click at [411, 403] on icon "B" at bounding box center [417, 400] width 21 height 21
click at [463, 482] on icon "D" at bounding box center [467, 480] width 21 height 21
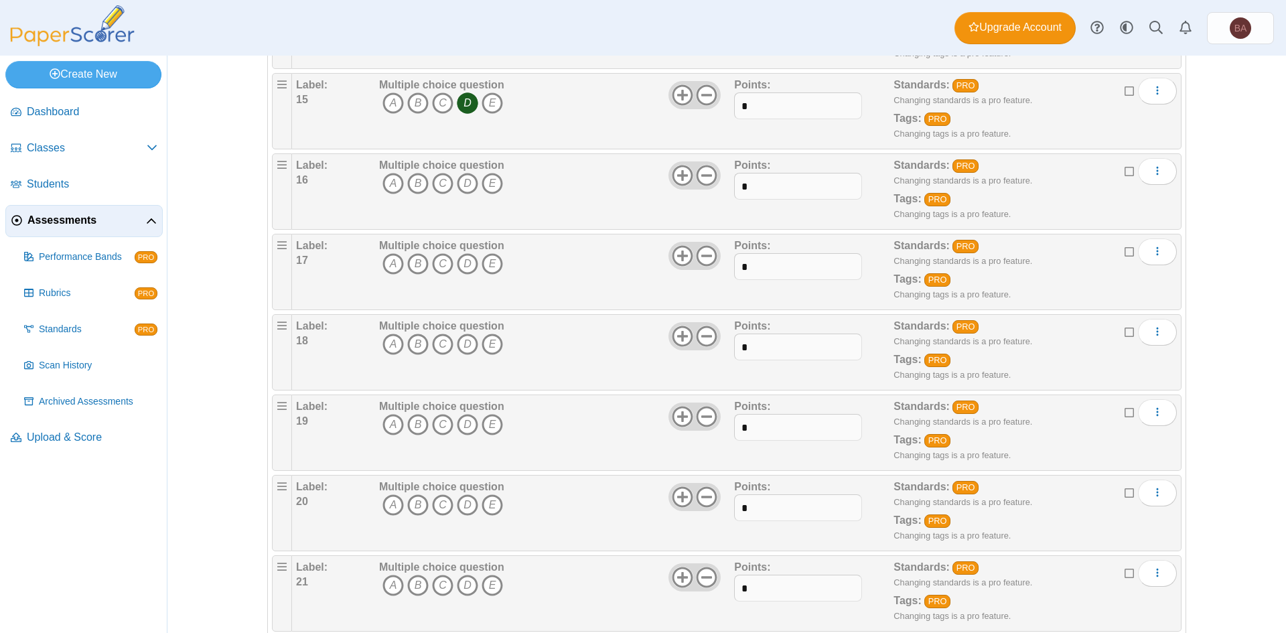
scroll to position [1340, 0]
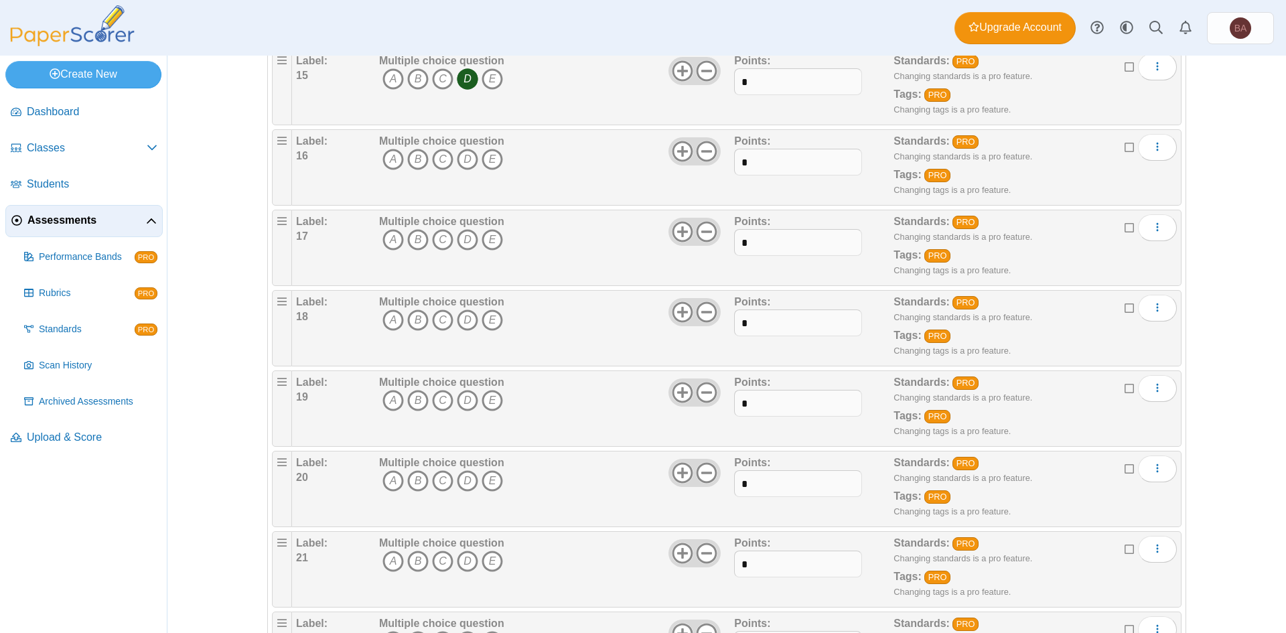
drag, startPoint x: 461, startPoint y: 156, endPoint x: 453, endPoint y: 190, distance: 35.1
click at [461, 157] on icon "D" at bounding box center [467, 159] width 21 height 21
click at [439, 243] on icon "C" at bounding box center [442, 239] width 21 height 21
click at [412, 322] on icon "B" at bounding box center [417, 319] width 21 height 21
click at [433, 405] on icon "C" at bounding box center [442, 400] width 21 height 21
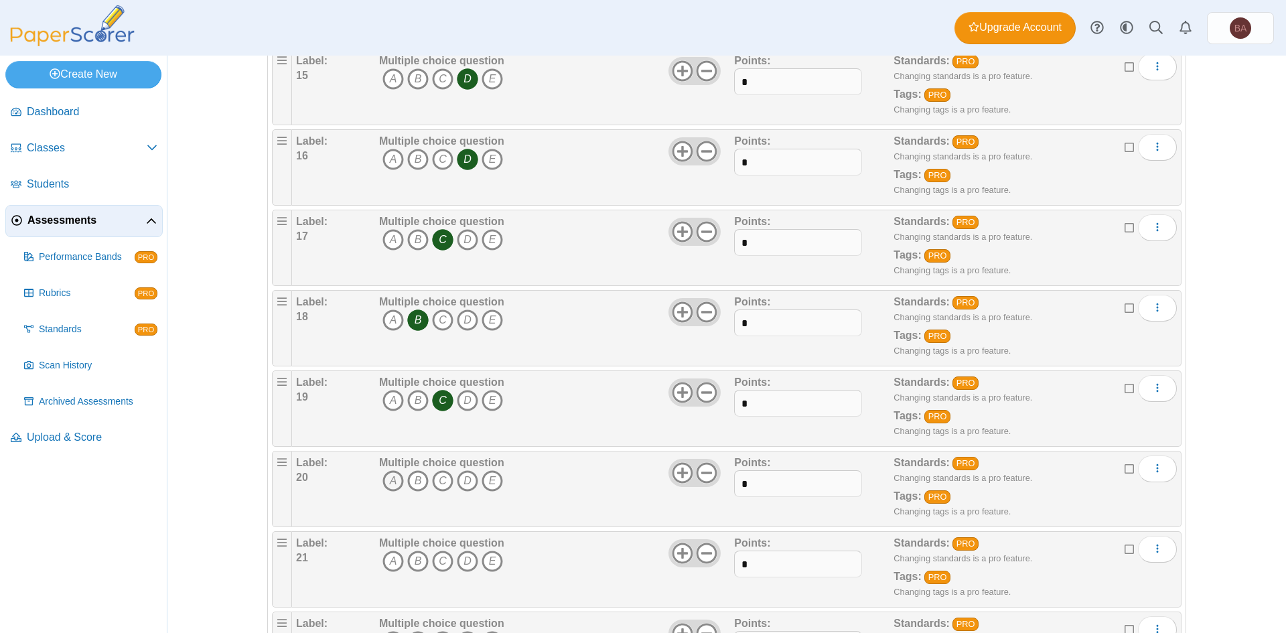
click at [391, 478] on icon "A" at bounding box center [393, 480] width 21 height 21
click at [407, 563] on icon "B" at bounding box center [417, 561] width 21 height 21
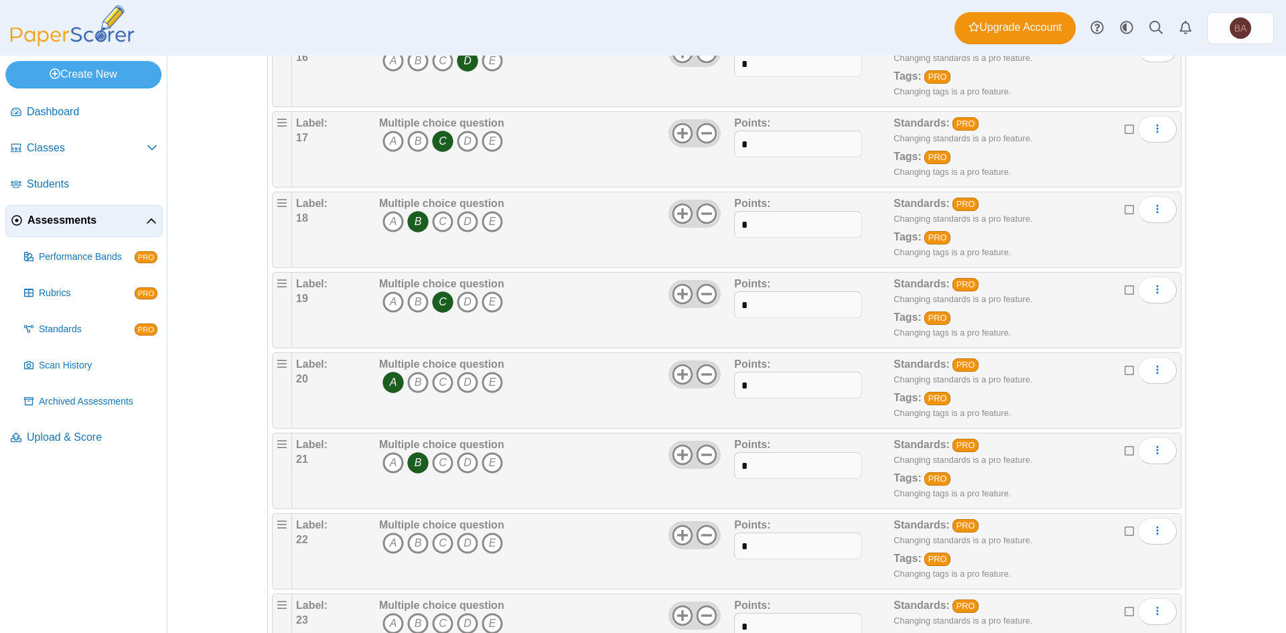
scroll to position [1608, 0]
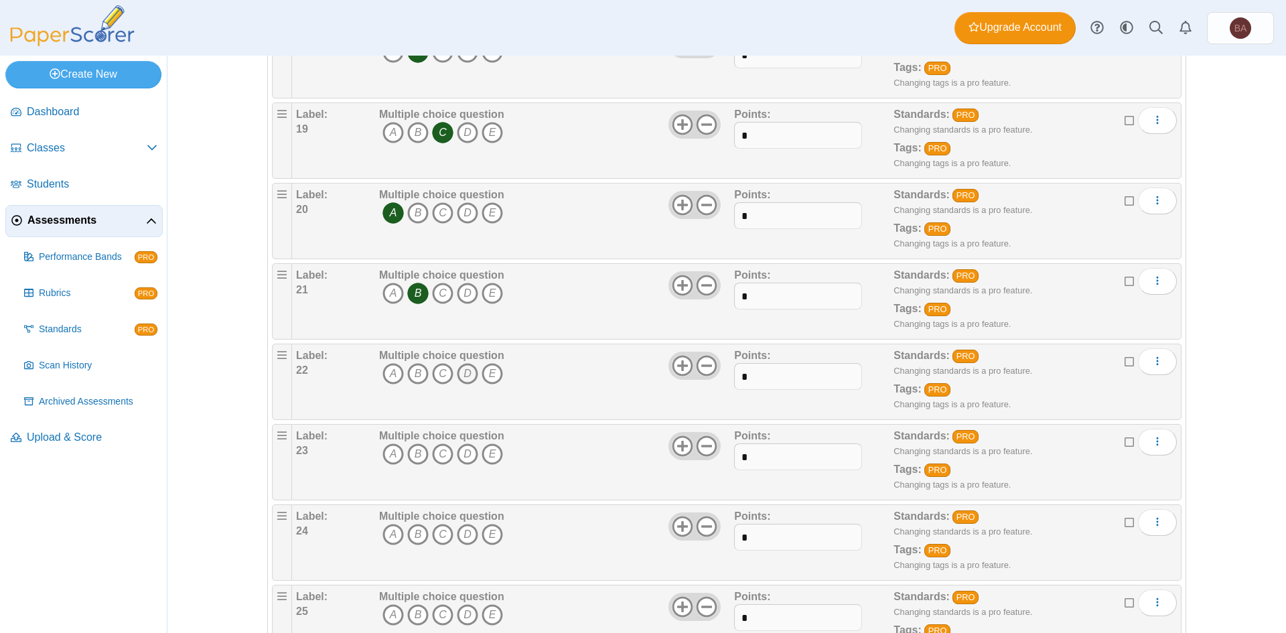
click at [459, 372] on icon "D" at bounding box center [467, 373] width 21 height 21
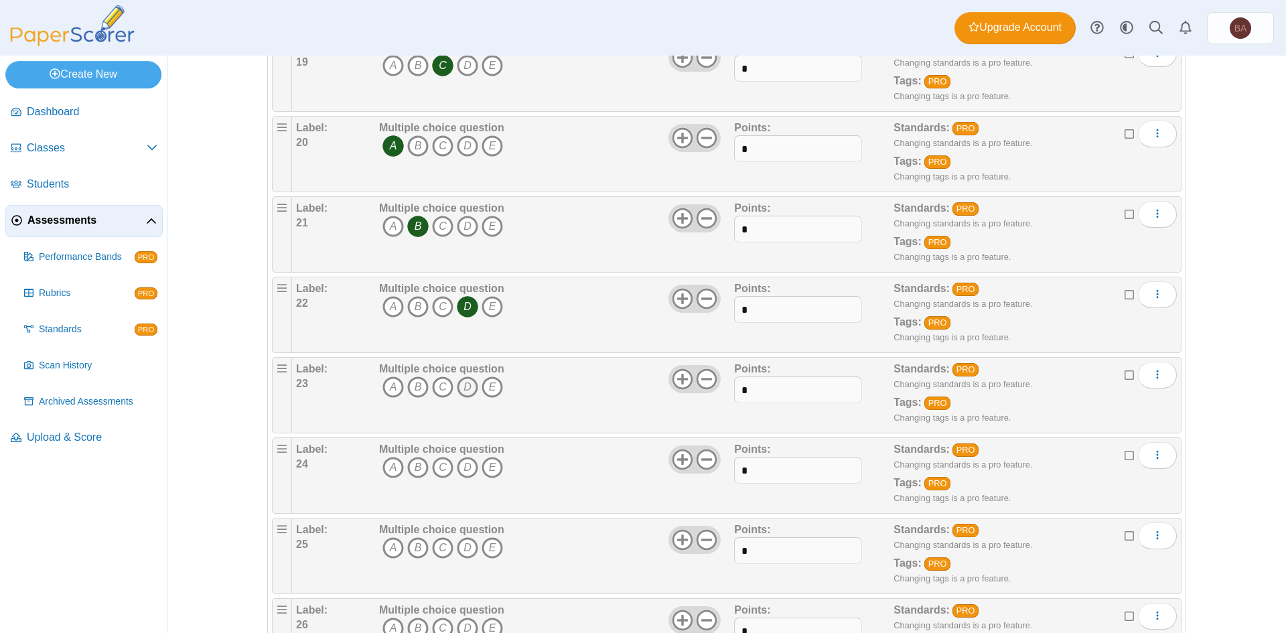
click at [458, 385] on icon "D" at bounding box center [467, 386] width 21 height 21
click at [393, 469] on icon "A" at bounding box center [393, 467] width 21 height 21
click at [413, 551] on icon "B" at bounding box center [417, 547] width 21 height 21
click at [391, 626] on icon "A" at bounding box center [393, 628] width 21 height 21
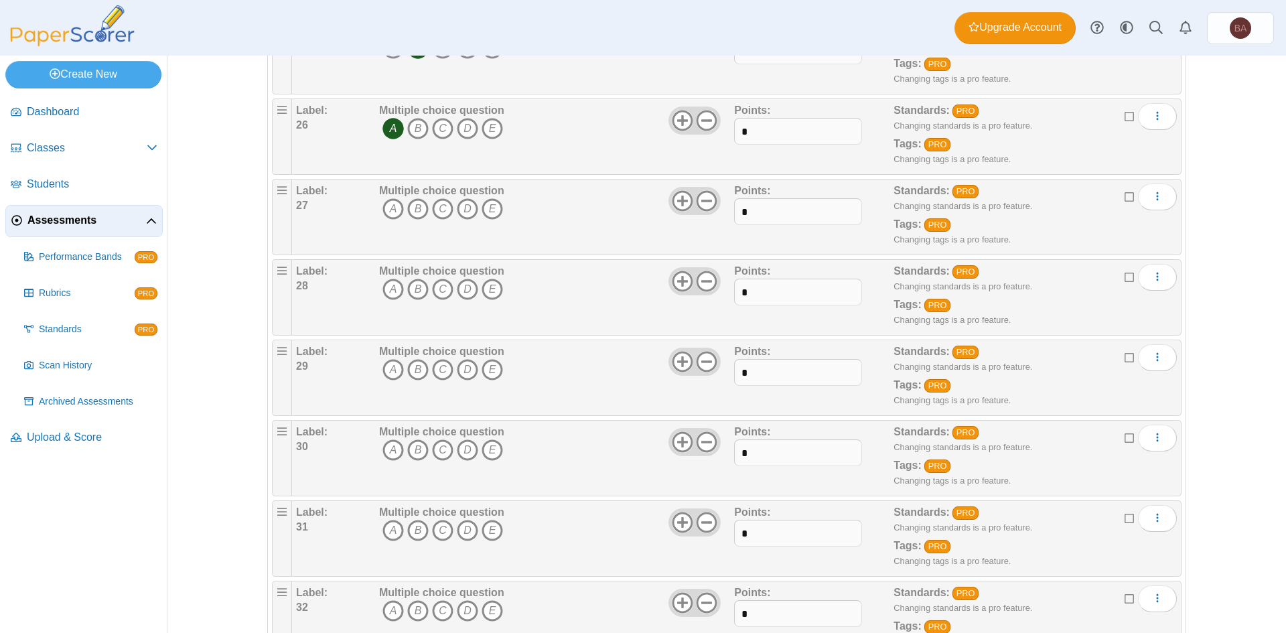
scroll to position [2144, 0]
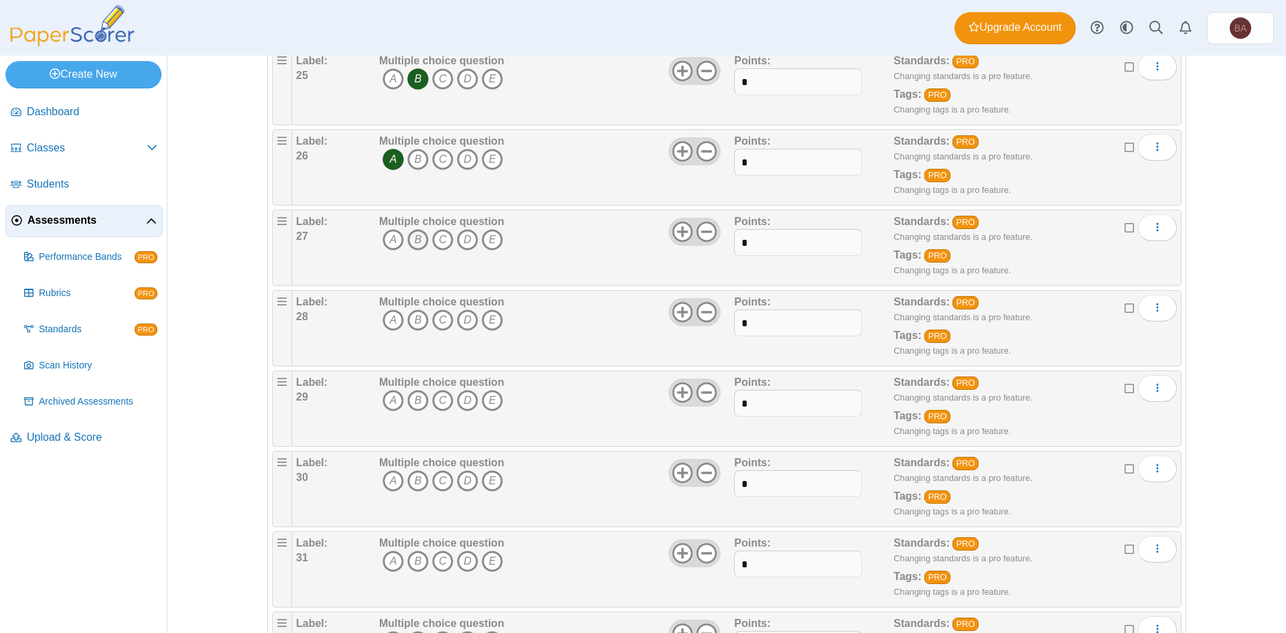
click at [412, 236] on icon "B" at bounding box center [417, 239] width 21 height 21
click at [438, 322] on icon "C" at bounding box center [442, 319] width 21 height 21
click at [415, 409] on icon "B" at bounding box center [417, 400] width 21 height 21
click at [385, 486] on icon "A" at bounding box center [393, 480] width 21 height 21
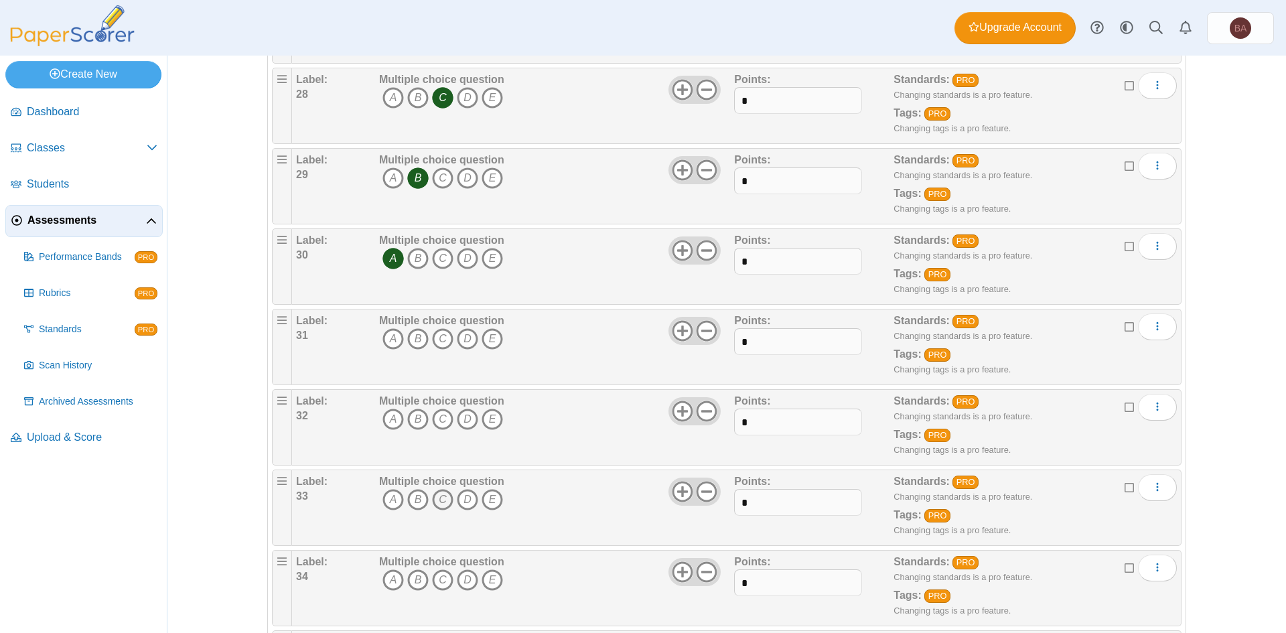
scroll to position [2412, 0]
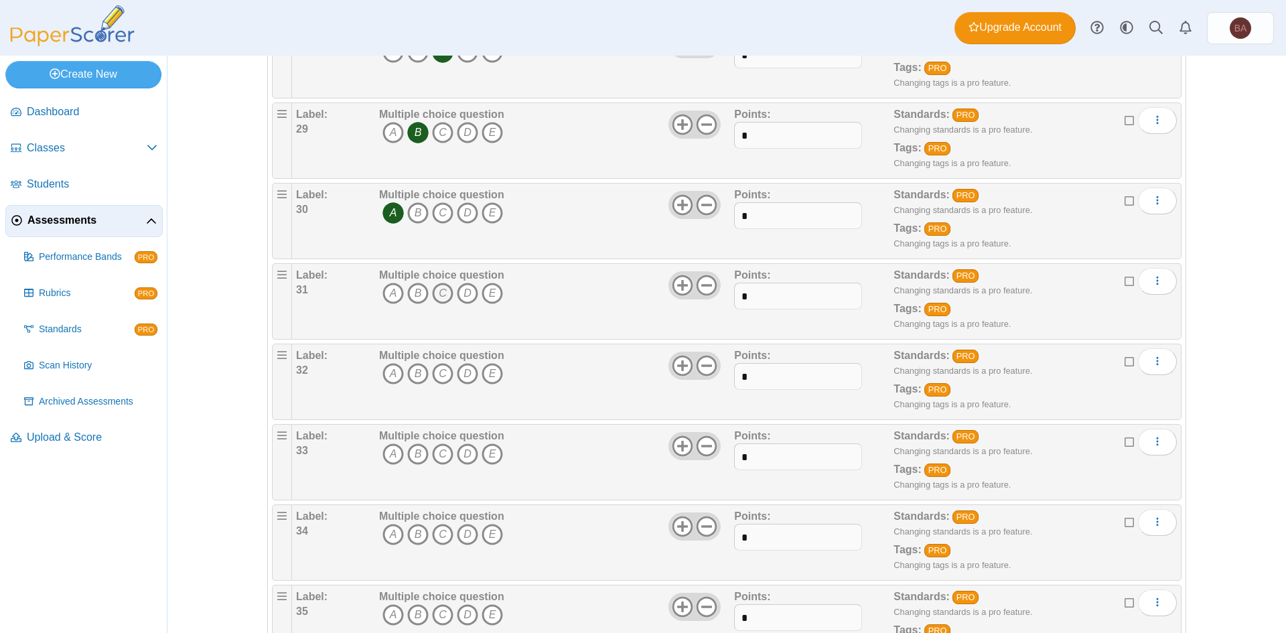
click at [433, 295] on icon "C" at bounding box center [442, 293] width 21 height 21
click at [415, 370] on icon "B" at bounding box center [417, 373] width 21 height 21
click at [460, 453] on icon "D" at bounding box center [467, 453] width 21 height 21
click at [458, 533] on icon "D" at bounding box center [467, 534] width 21 height 21
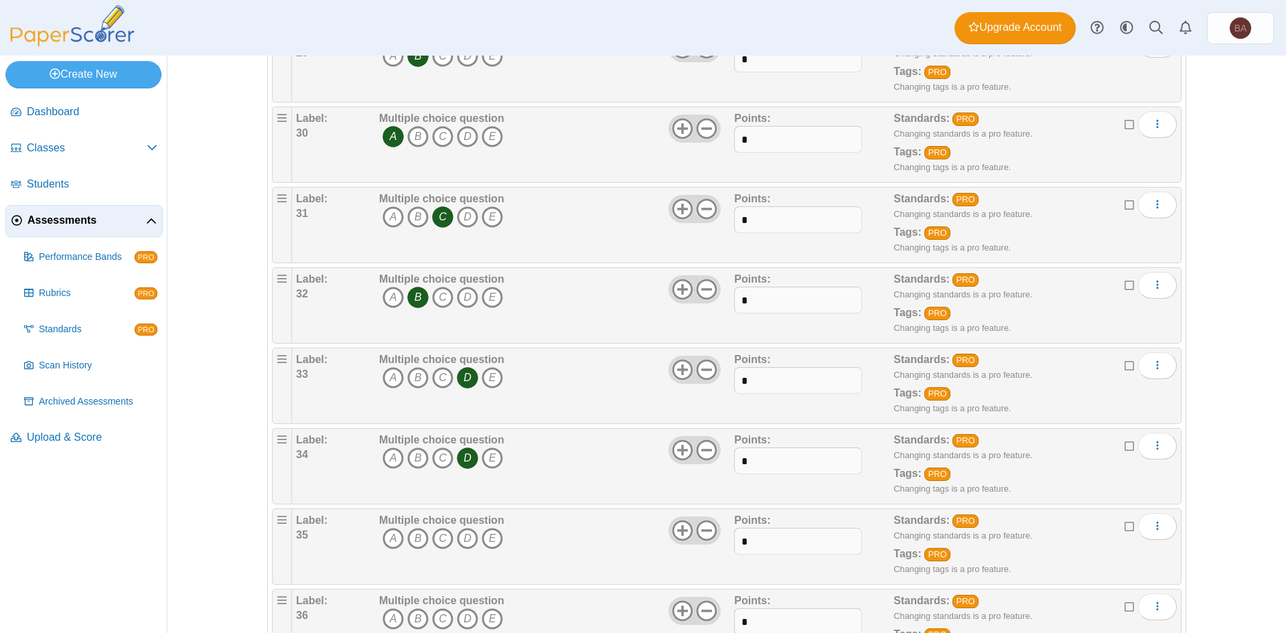
scroll to position [2814, 0]
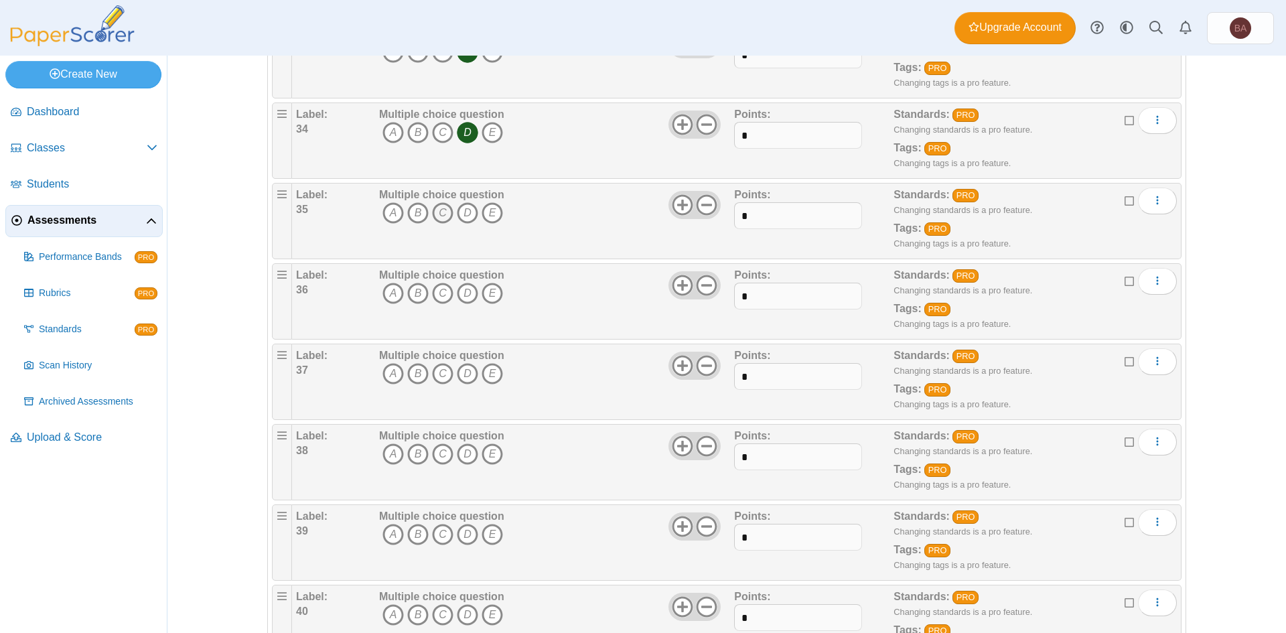
click at [435, 206] on icon "C" at bounding box center [442, 212] width 21 height 21
click at [459, 291] on icon "D" at bounding box center [467, 293] width 21 height 21
click at [411, 380] on icon "B" at bounding box center [417, 373] width 21 height 21
click at [462, 455] on icon "D" at bounding box center [467, 453] width 21 height 21
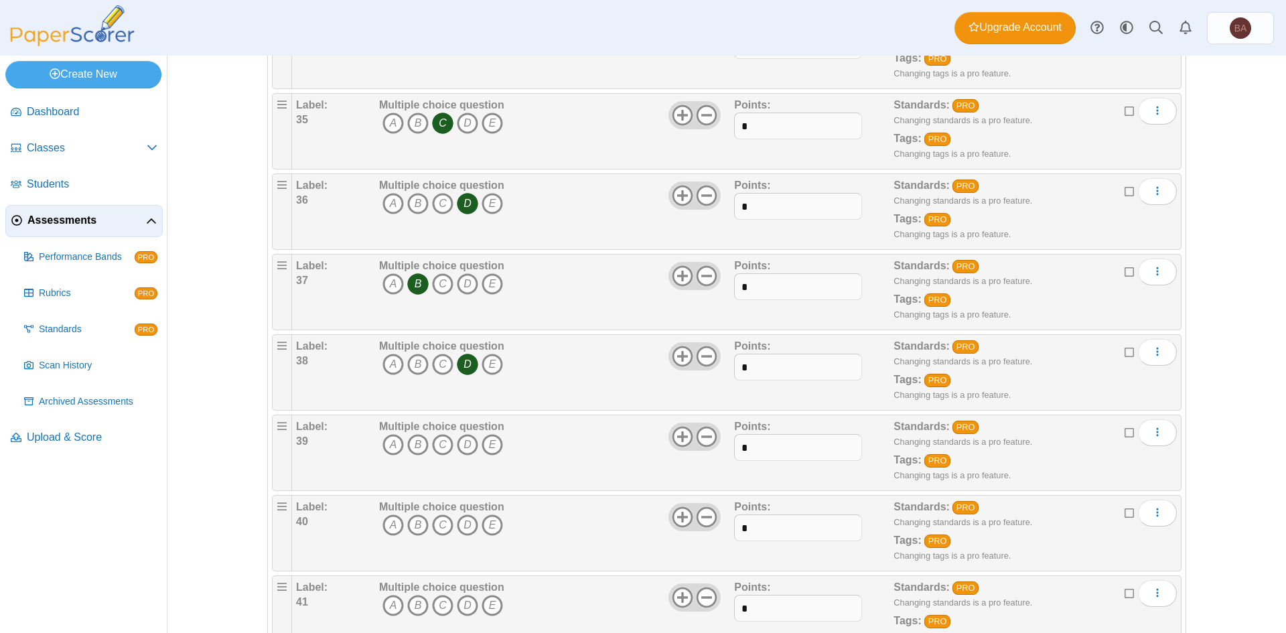
scroll to position [3082, 0]
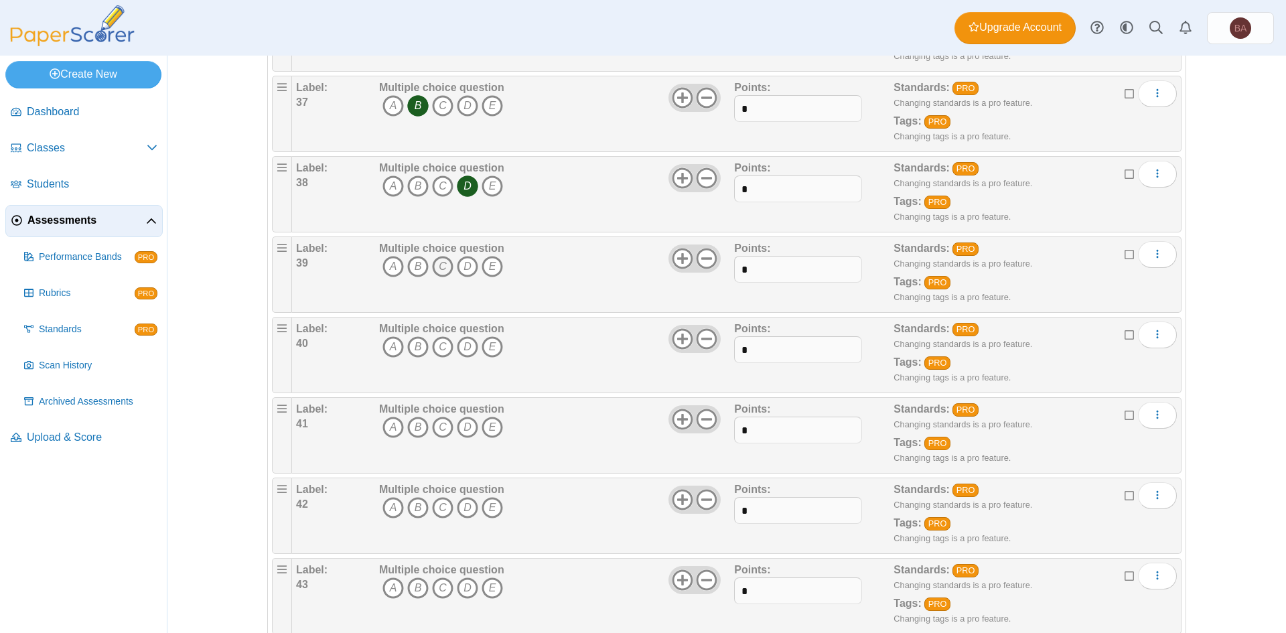
click at [433, 266] on icon "C" at bounding box center [442, 266] width 21 height 21
click at [391, 343] on icon "A" at bounding box center [393, 346] width 21 height 21
click at [457, 427] on icon "D" at bounding box center [467, 427] width 21 height 21
click at [462, 507] on icon "D" at bounding box center [467, 507] width 21 height 21
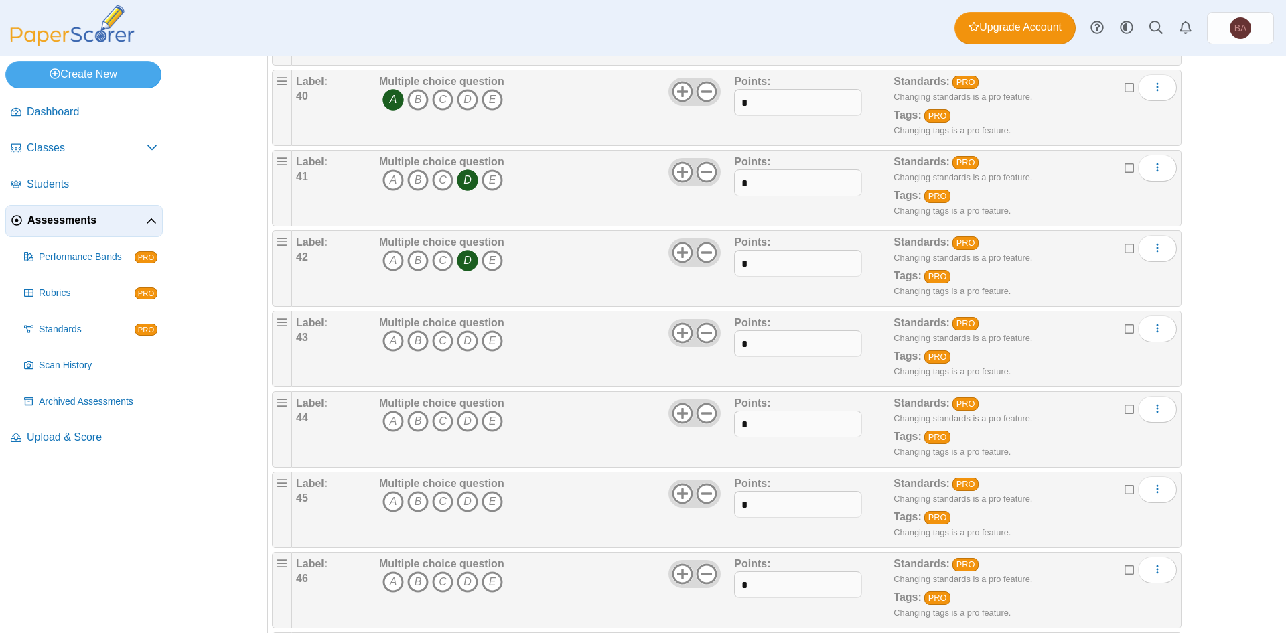
scroll to position [3350, 0]
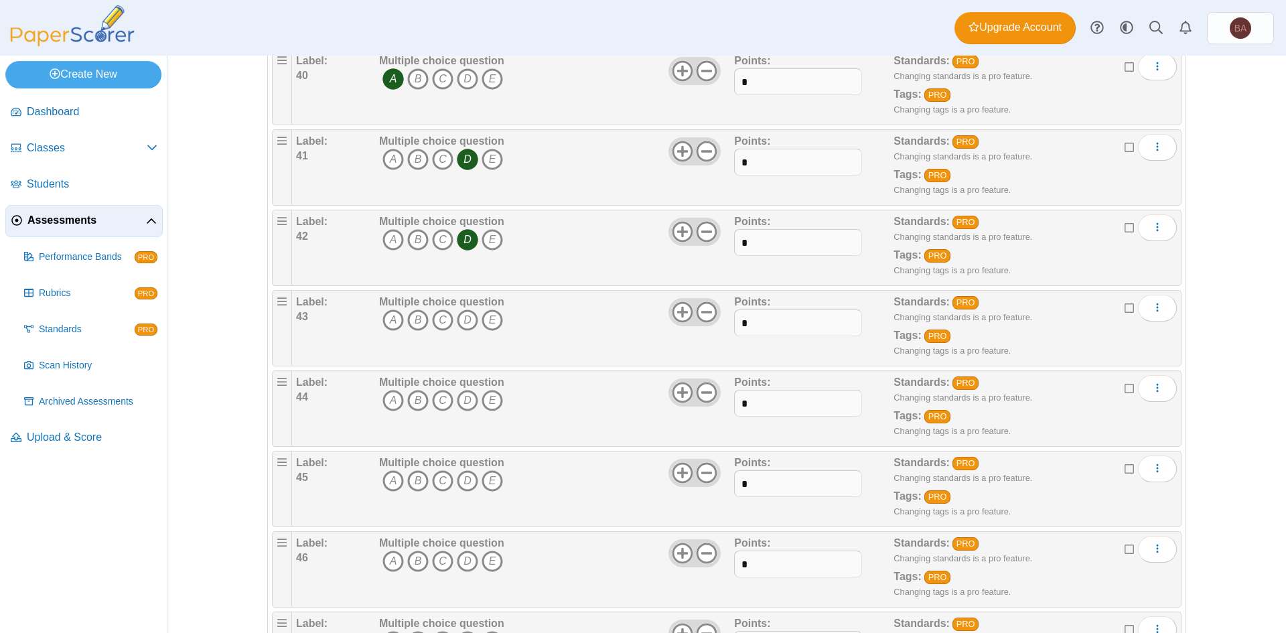
drag, startPoint x: 387, startPoint y: 326, endPoint x: 389, endPoint y: 354, distance: 28.2
click at [387, 326] on icon "A" at bounding box center [393, 319] width 21 height 21
click at [388, 398] on icon "A" at bounding box center [393, 400] width 21 height 21
click at [461, 481] on icon "D" at bounding box center [467, 480] width 21 height 21
click at [410, 559] on icon "B" at bounding box center [417, 561] width 21 height 21
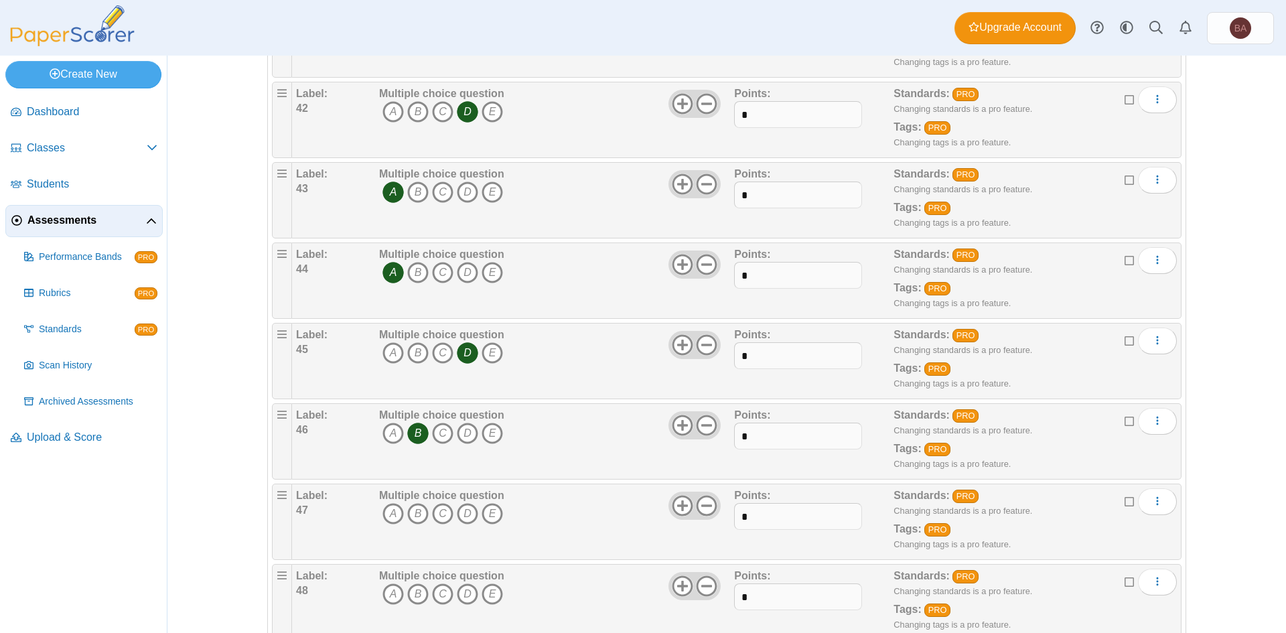
scroll to position [3676, 0]
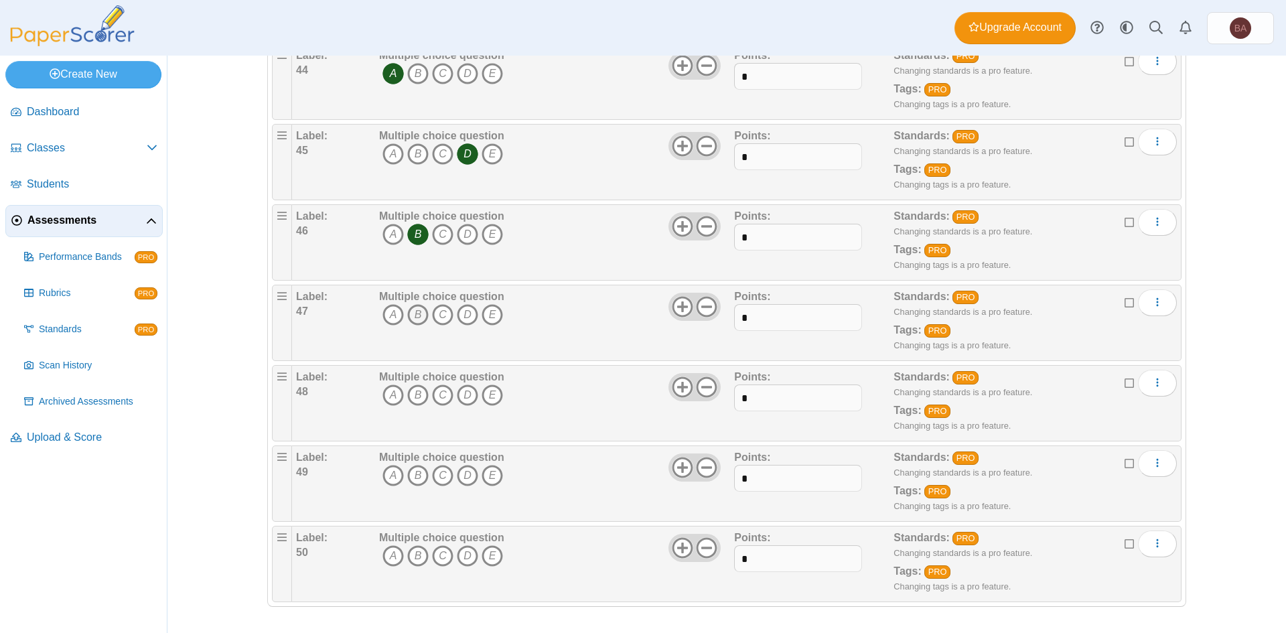
click at [408, 309] on icon "B" at bounding box center [417, 314] width 21 height 21
click at [389, 391] on icon "A" at bounding box center [393, 395] width 21 height 21
click at [437, 472] on icon "C" at bounding box center [442, 475] width 21 height 21
click at [413, 557] on icon "B" at bounding box center [417, 555] width 21 height 21
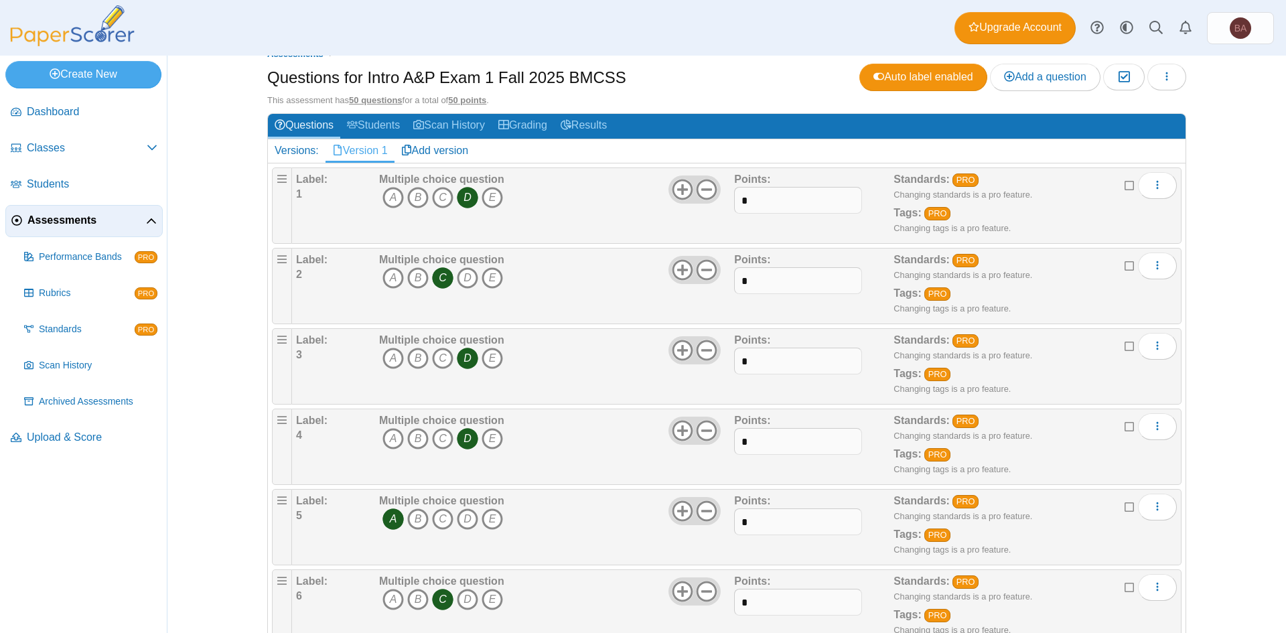
scroll to position [0, 0]
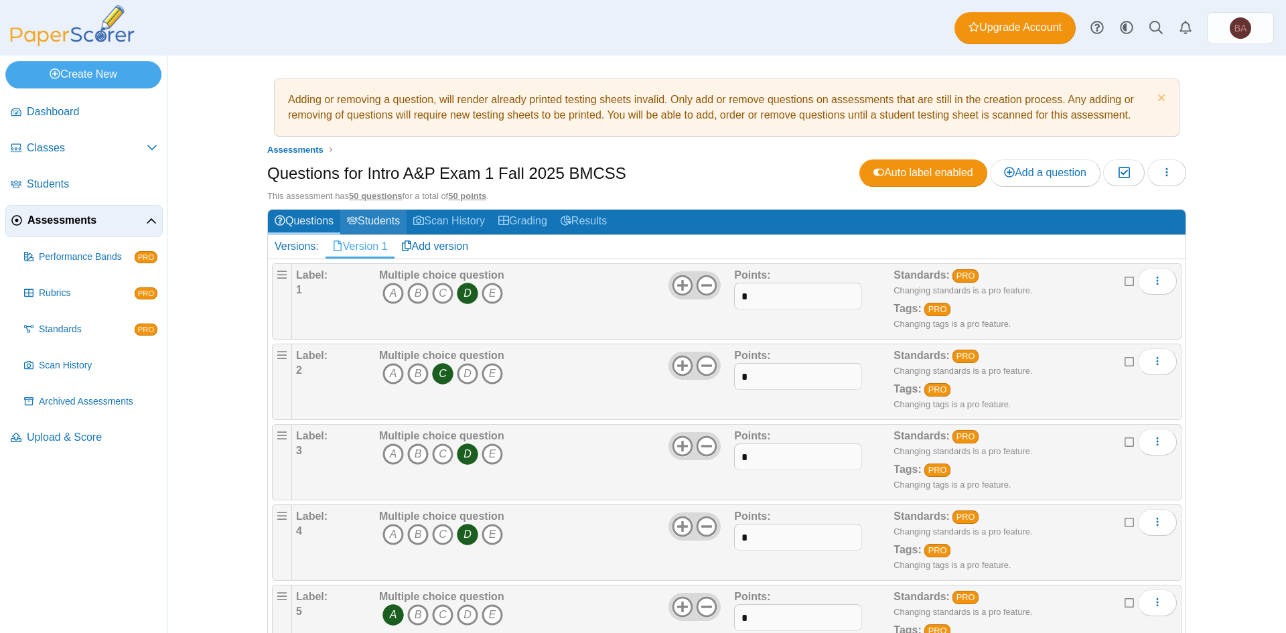
click at [366, 213] on link "Students" at bounding box center [373, 222] width 66 height 25
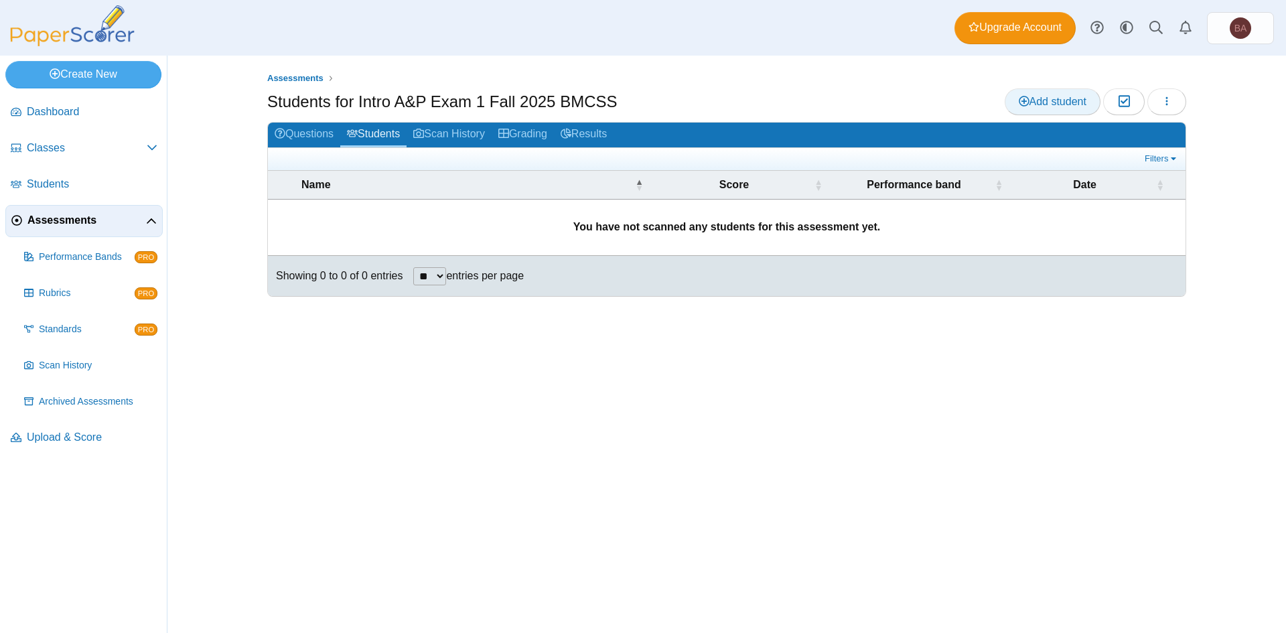
click at [1044, 102] on span "Add student" at bounding box center [1053, 101] width 68 height 11
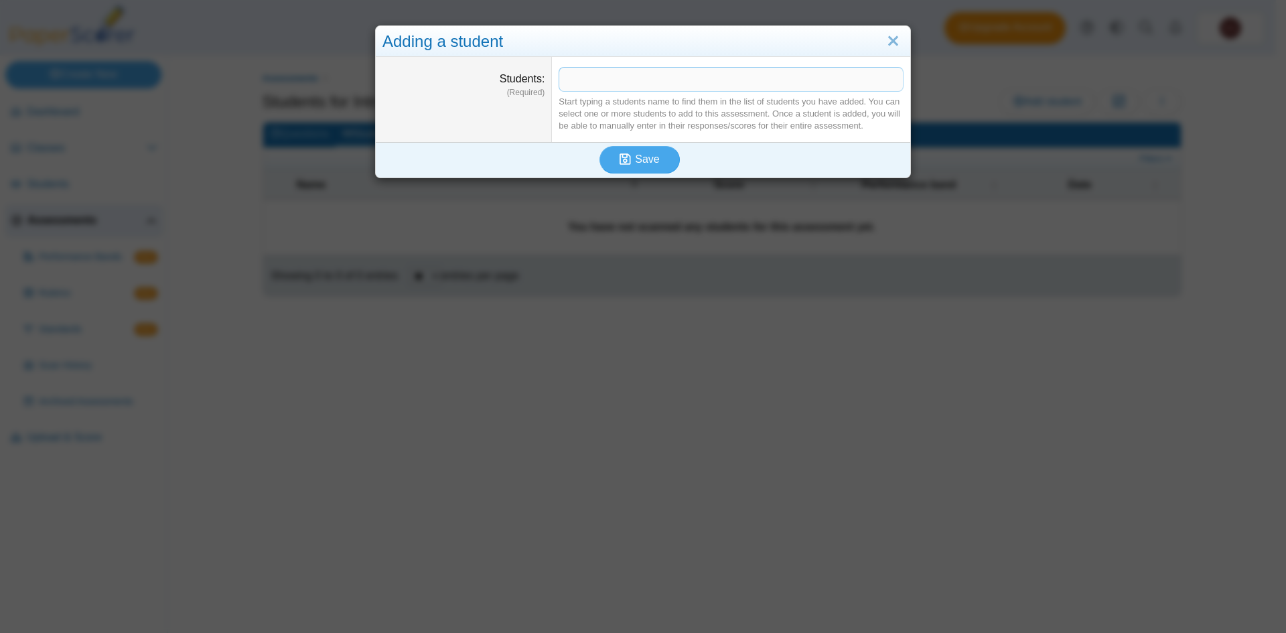
click at [734, 79] on span at bounding box center [731, 79] width 344 height 23
click at [888, 42] on link "Close" at bounding box center [893, 41] width 21 height 23
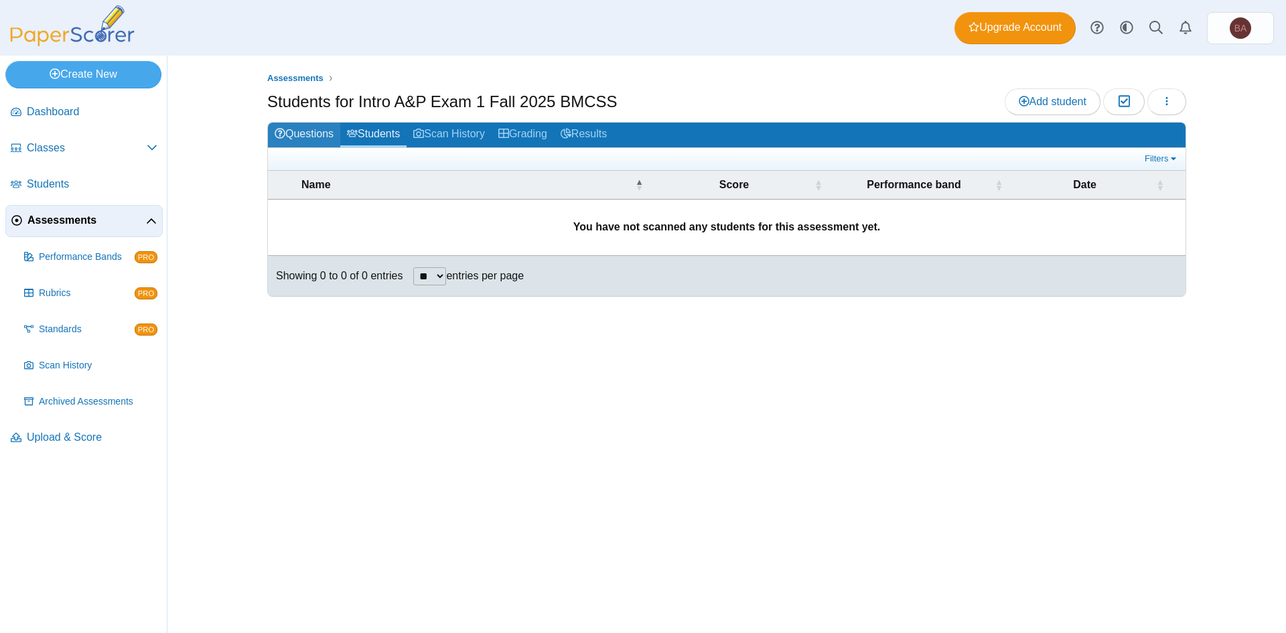
click at [309, 131] on link "Questions" at bounding box center [304, 135] width 72 height 25
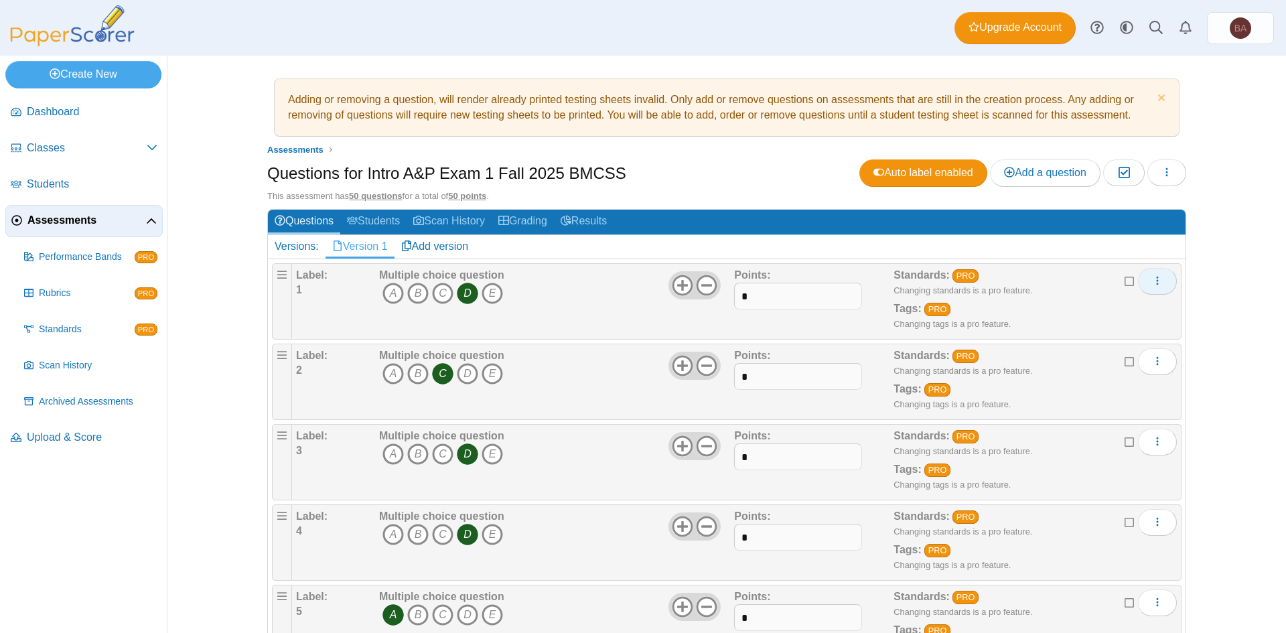
click at [1152, 280] on icon "More options" at bounding box center [1157, 280] width 11 height 11
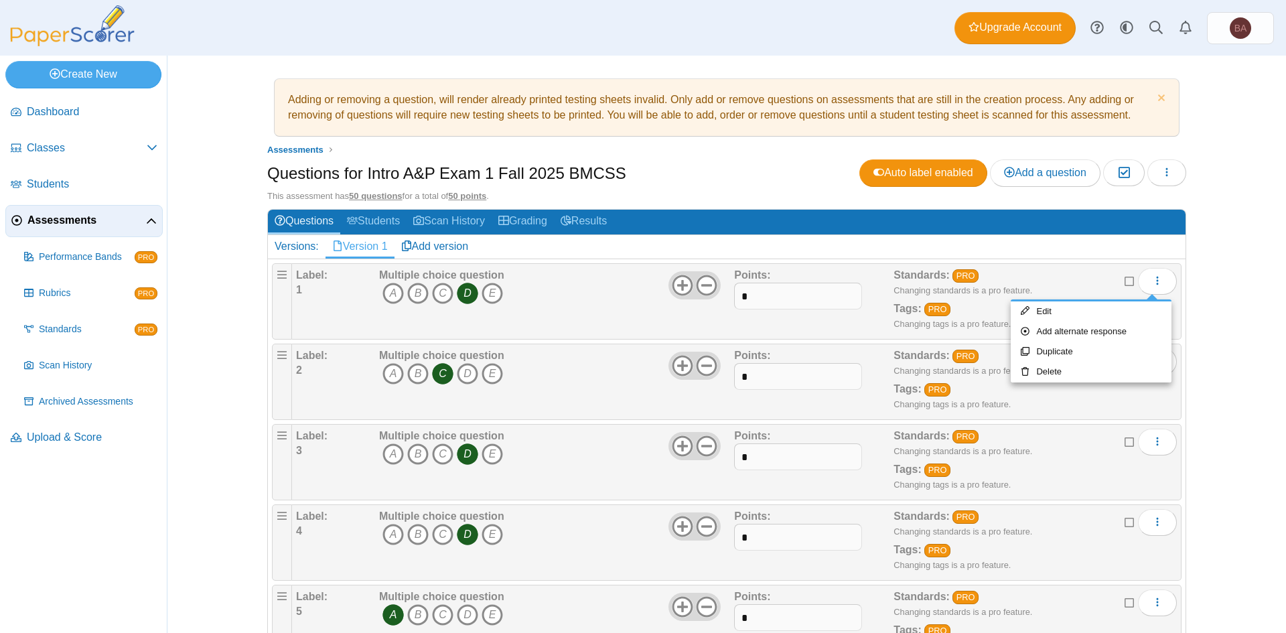
click at [1044, 240] on h2 "Versions: Version 1 Add version" at bounding box center [727, 246] width 918 height 23
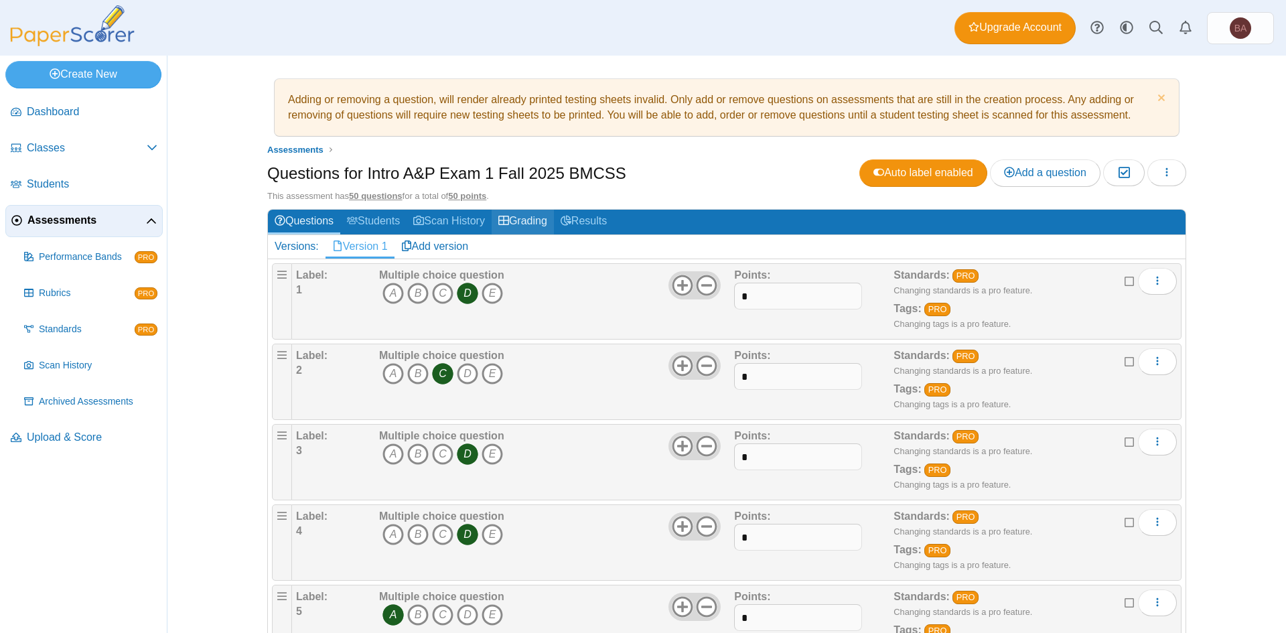
click at [533, 226] on link "Grading" at bounding box center [523, 222] width 62 height 25
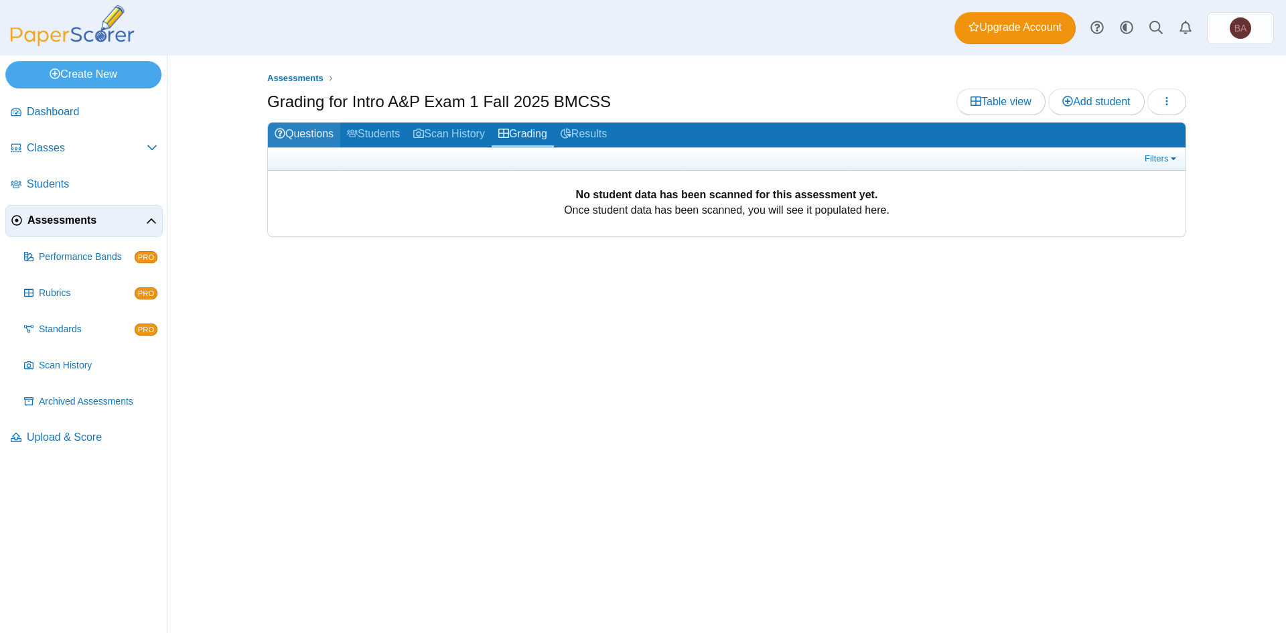
click at [319, 133] on link "Questions" at bounding box center [304, 135] width 72 height 25
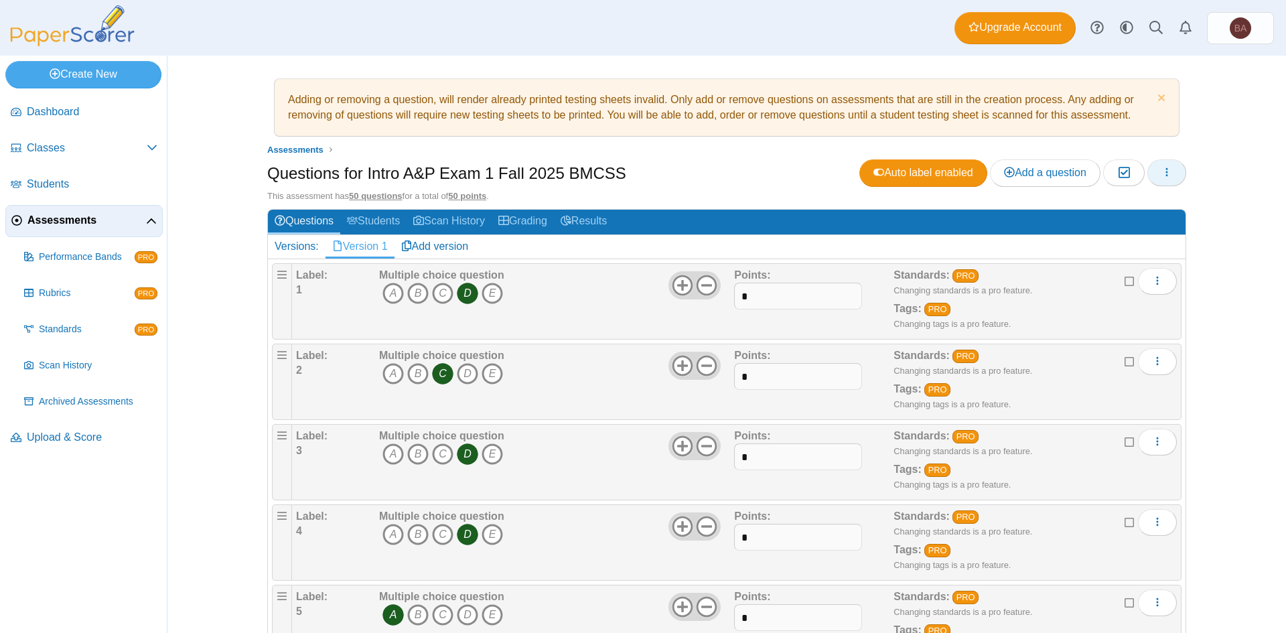
click at [1167, 176] on button "button" at bounding box center [1167, 172] width 39 height 27
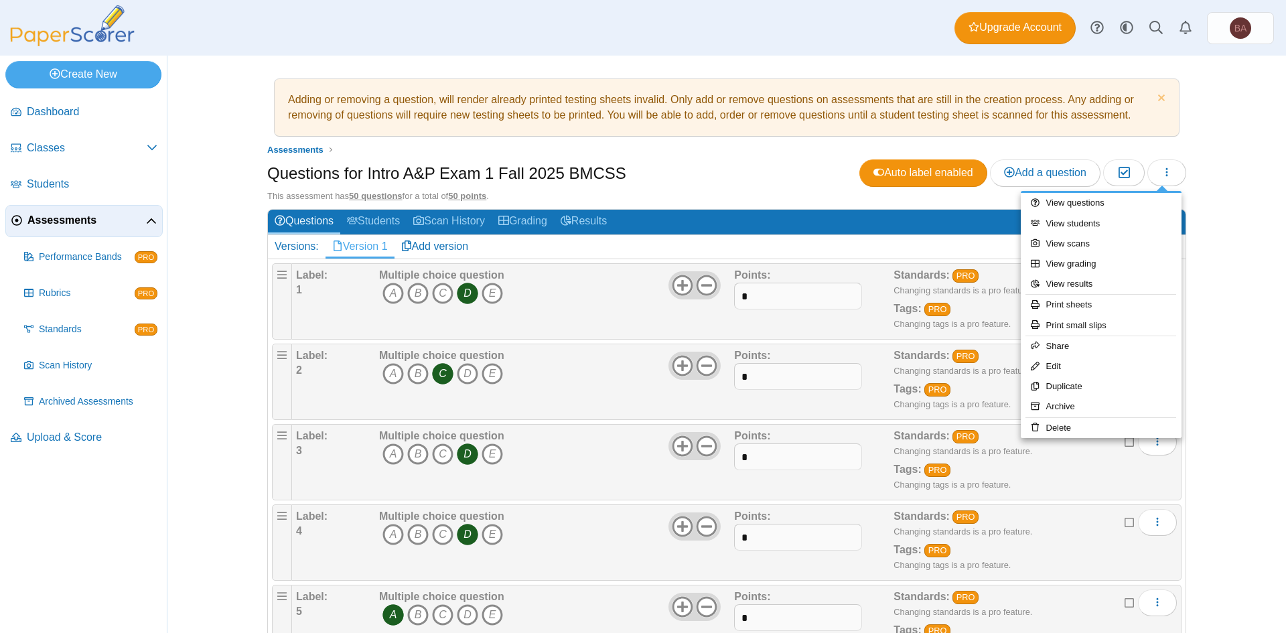
click at [671, 159] on div "Questions for Intro A&P Exam 1 Fall 2025 BMCSS Auto label enabled Add a questio…" at bounding box center [726, 174] width 919 height 30
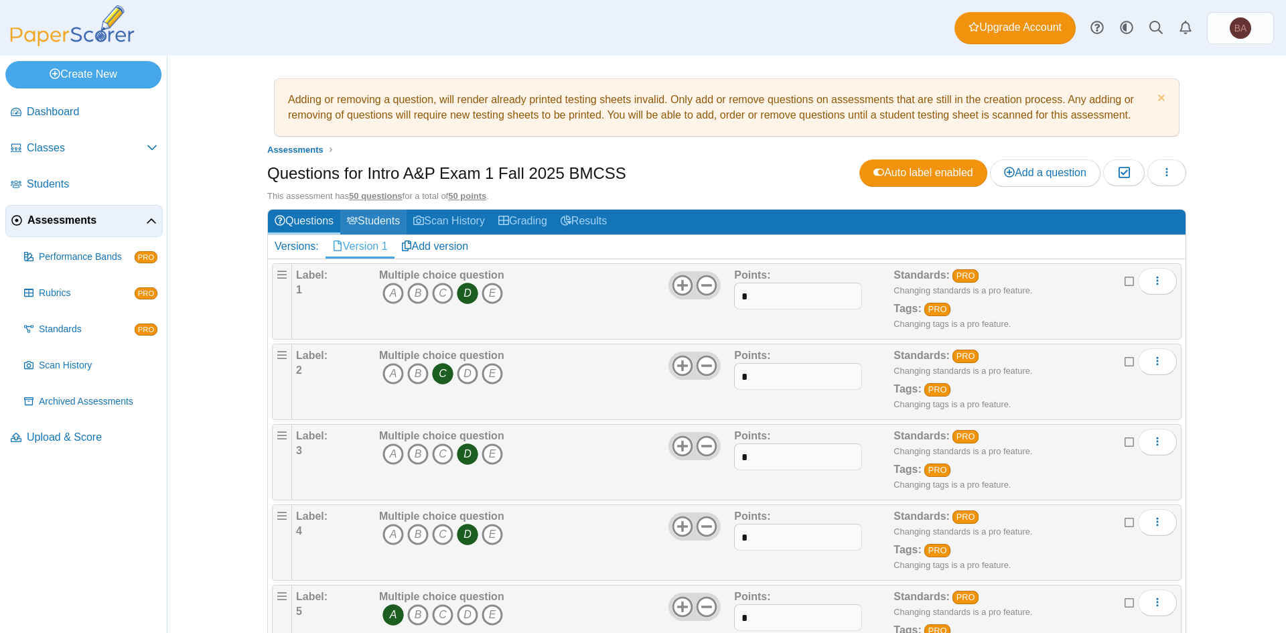
click at [384, 216] on link "Students" at bounding box center [373, 222] width 66 height 25
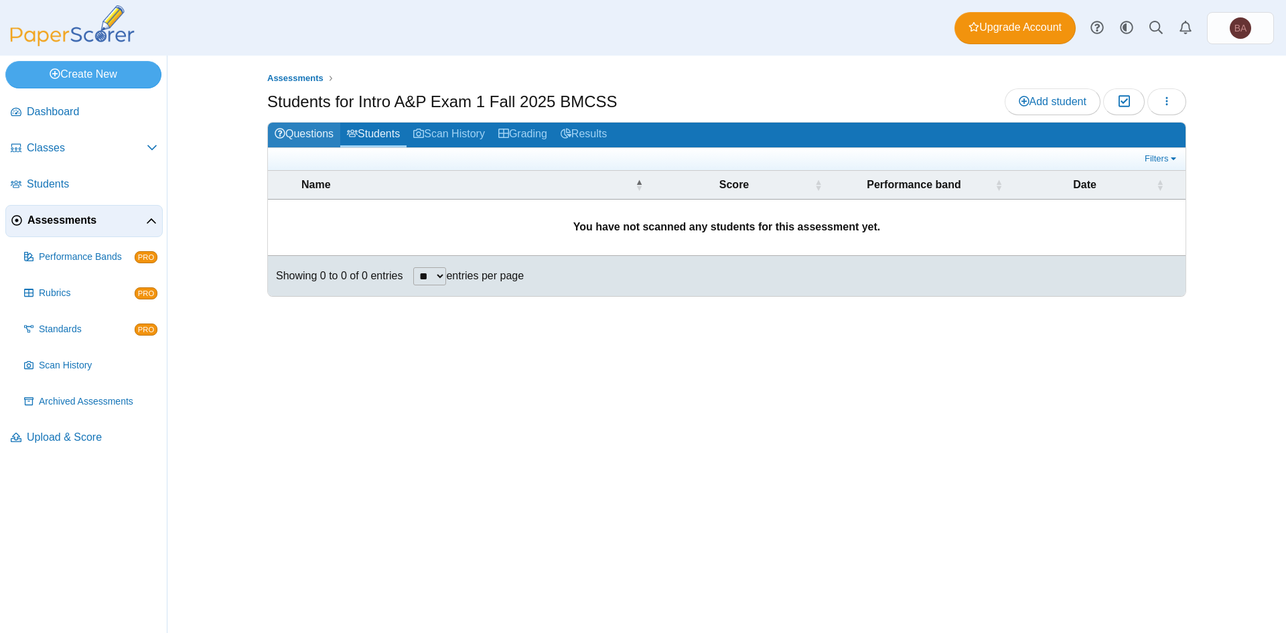
click at [318, 128] on link "Questions" at bounding box center [304, 135] width 72 height 25
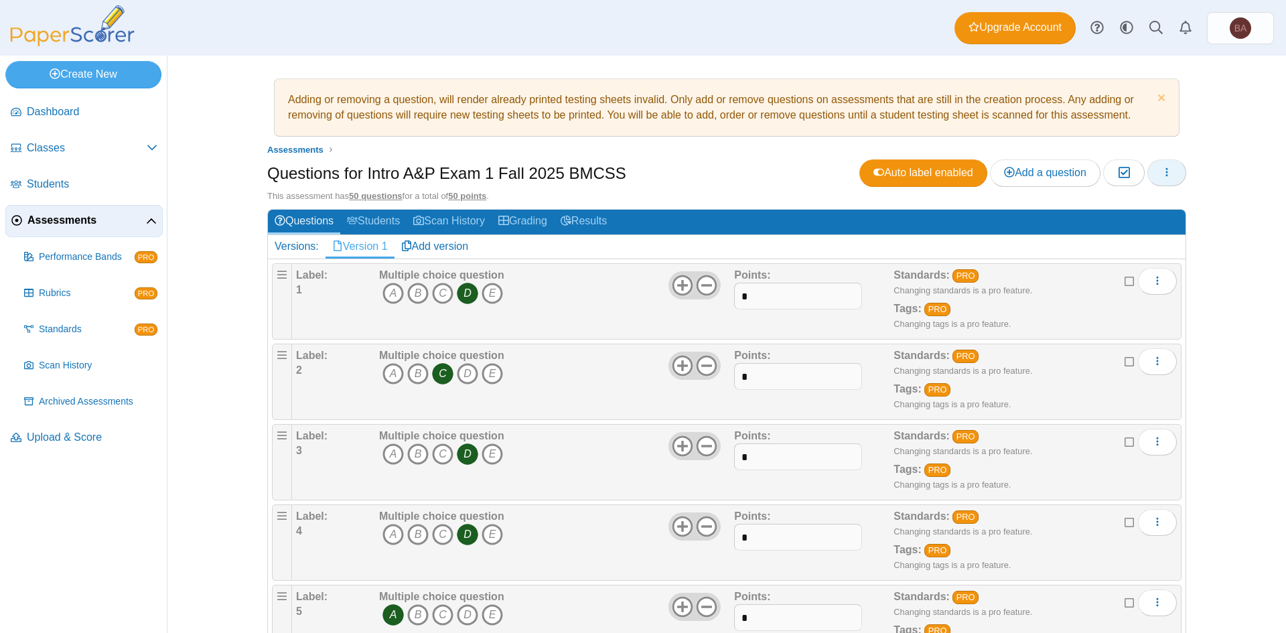
click at [1163, 171] on icon "button" at bounding box center [1167, 172] width 11 height 11
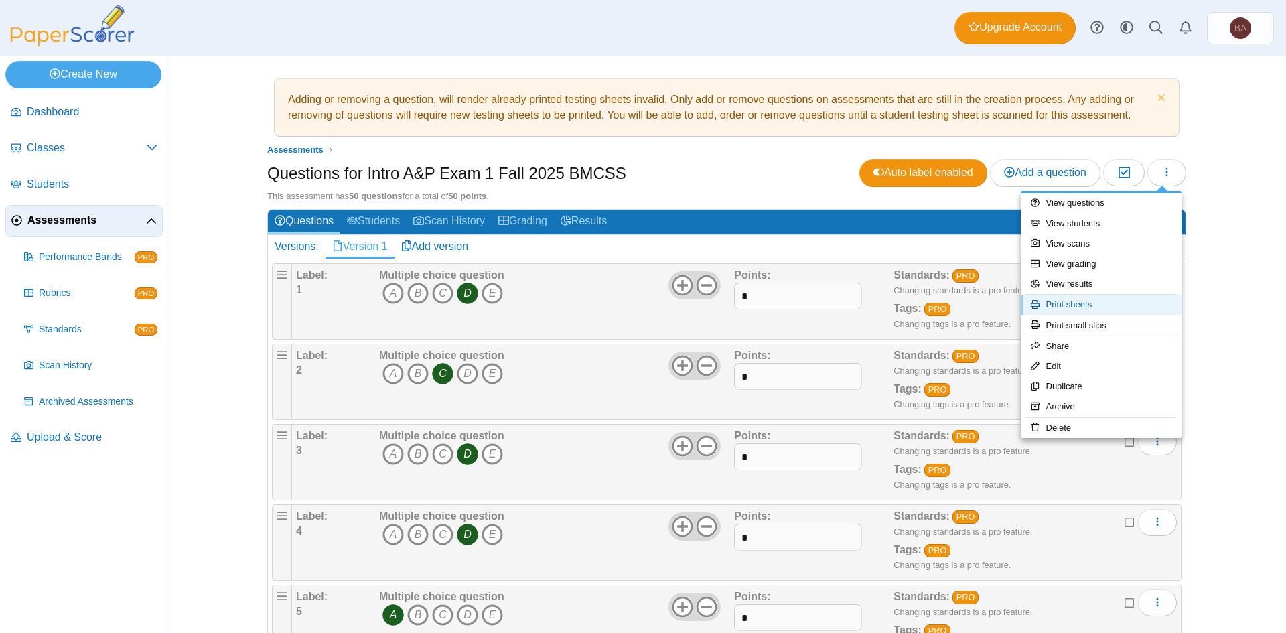
click at [1077, 306] on link "Print sheets" at bounding box center [1101, 305] width 161 height 20
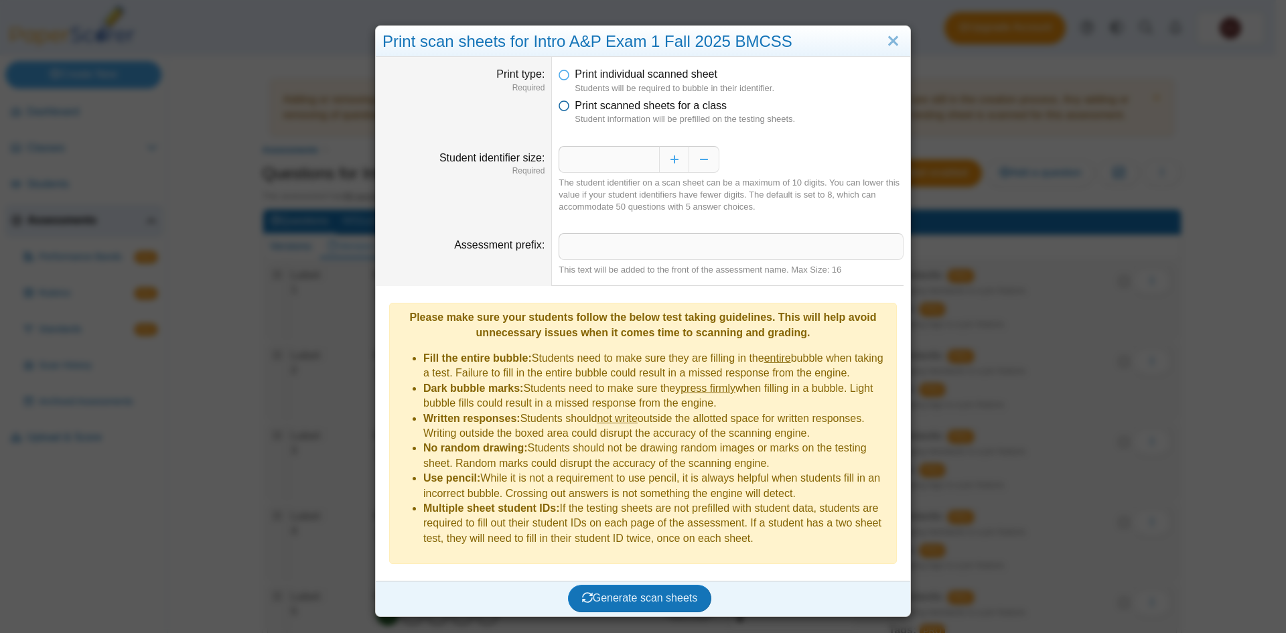
click at [560, 106] on icon at bounding box center [564, 102] width 11 height 9
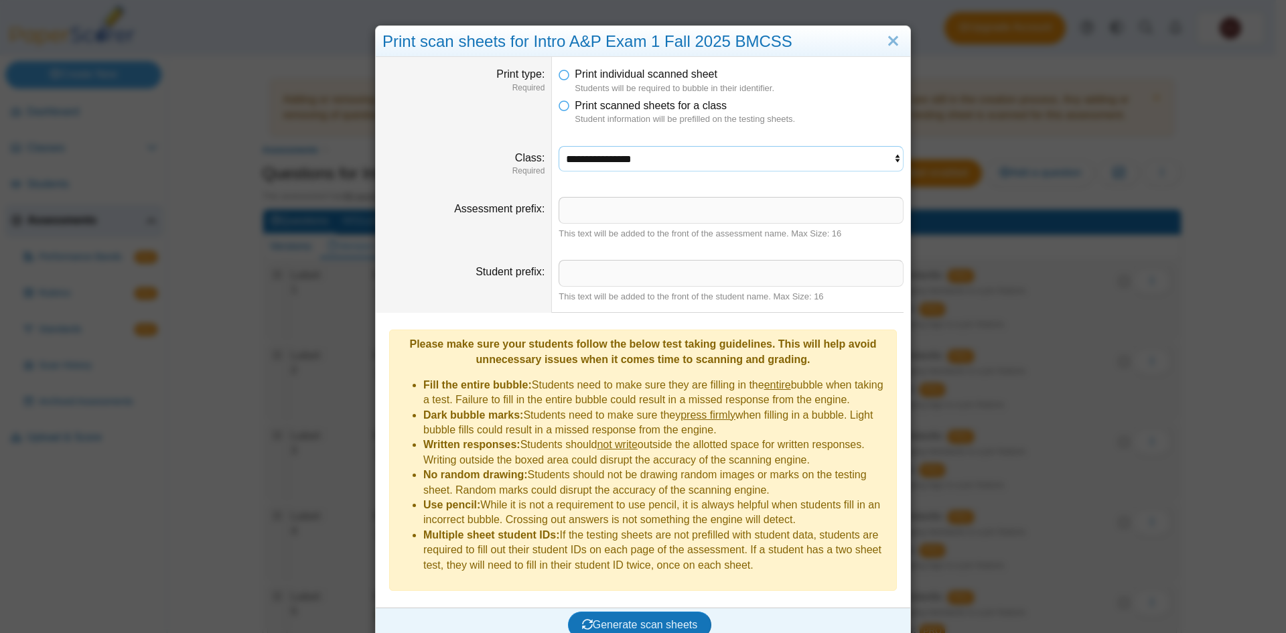
click at [594, 161] on select "**********" at bounding box center [731, 158] width 345 height 25
select select "**********"
click at [559, 146] on select "**********" at bounding box center [731, 158] width 345 height 25
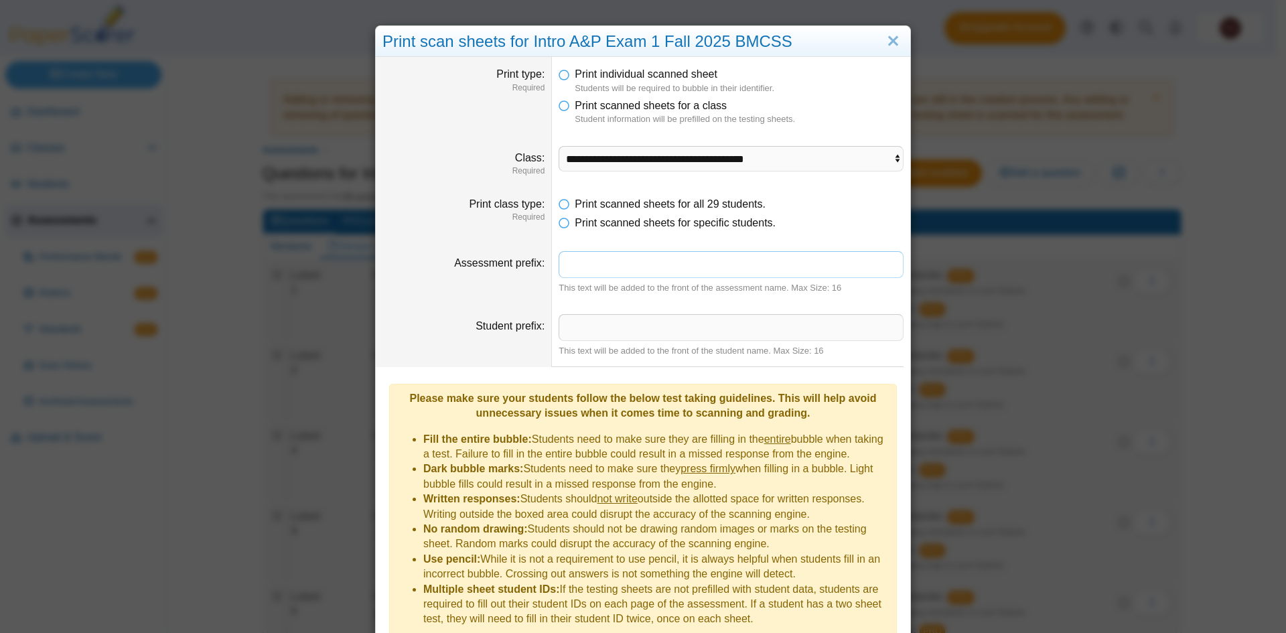
click at [608, 267] on input "Assessment prefix" at bounding box center [731, 264] width 345 height 27
click at [612, 236] on dd "Print scanned sheets for all 29 students. Print scanned sheets for specific stu…" at bounding box center [731, 214] width 358 height 54
click at [569, 266] on input "Assessment prefix" at bounding box center [731, 264] width 345 height 27
type input "**********"
click at [690, 287] on div "This text will be added to the front of the assessment name. Max Size: 16" at bounding box center [731, 288] width 345 height 12
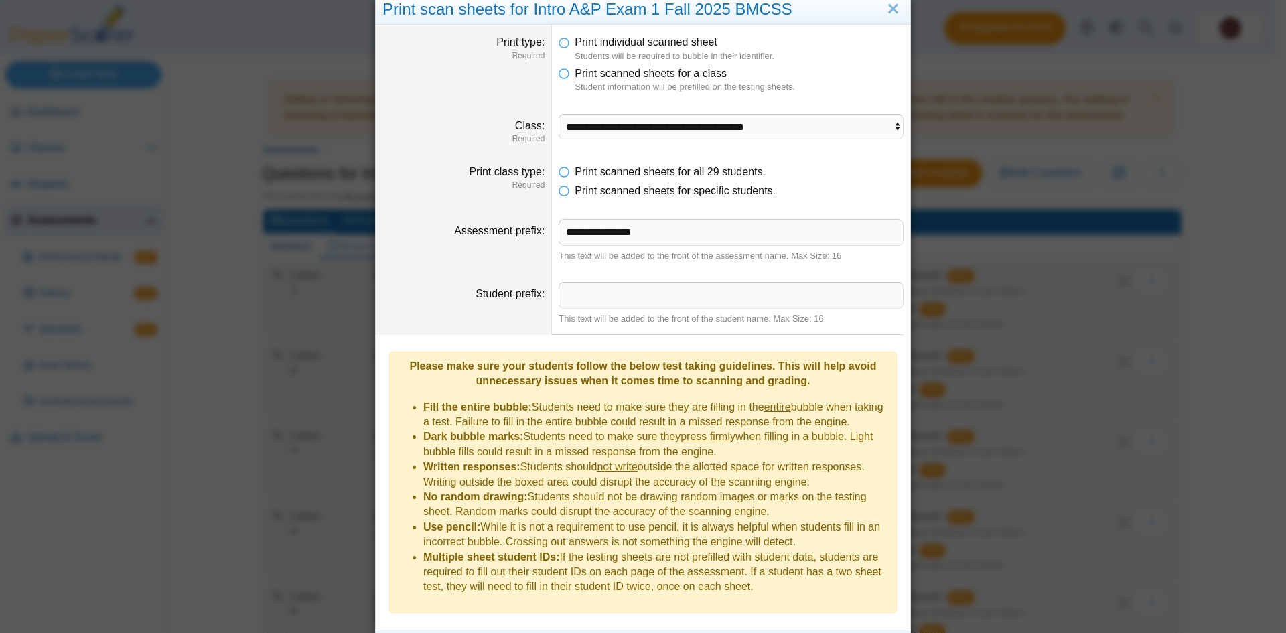
scroll to position [50, 0]
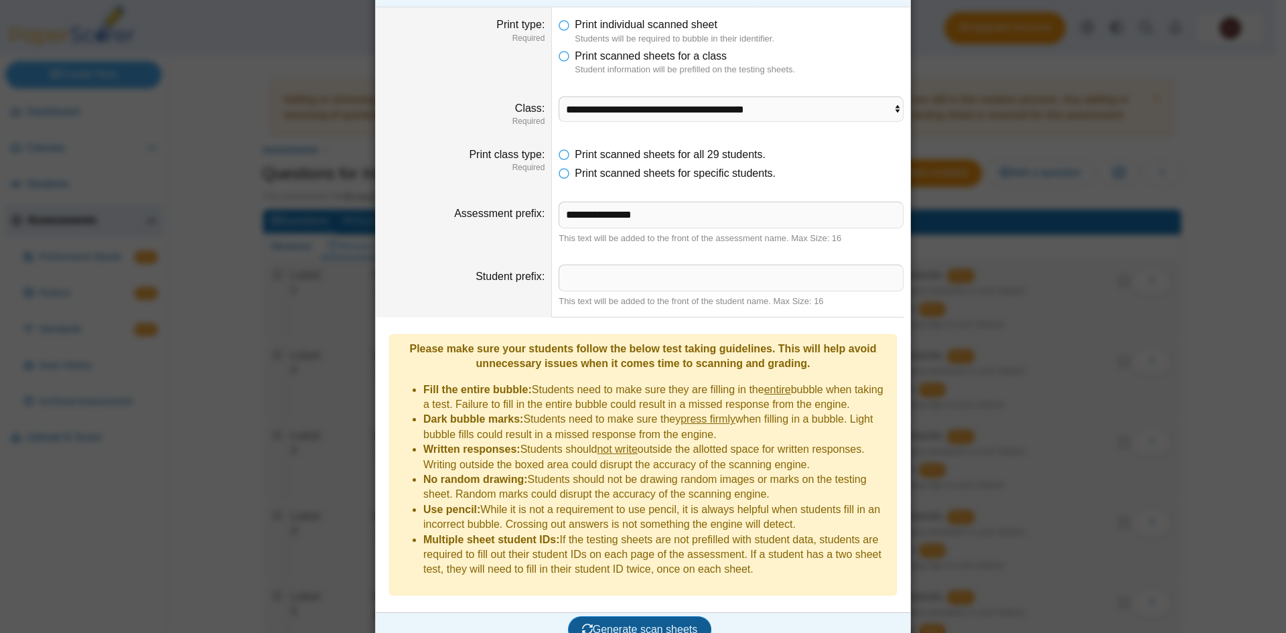
click at [634, 616] on button "Generate scan sheets" at bounding box center [640, 629] width 144 height 27
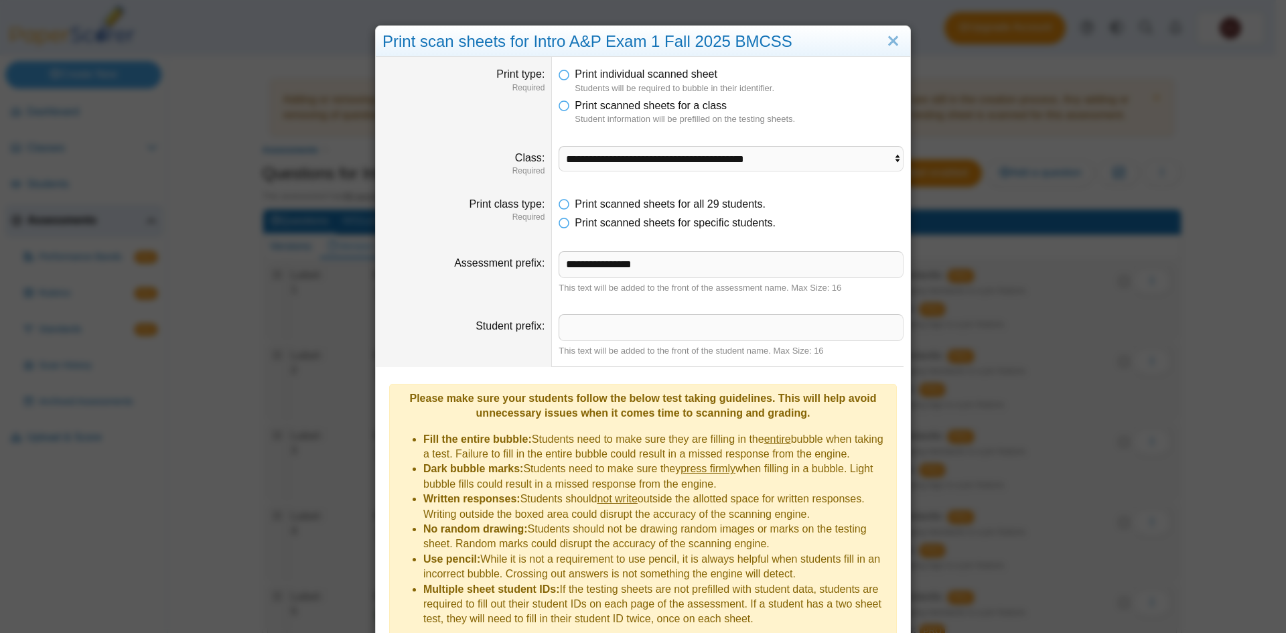
scroll to position [115, 0]
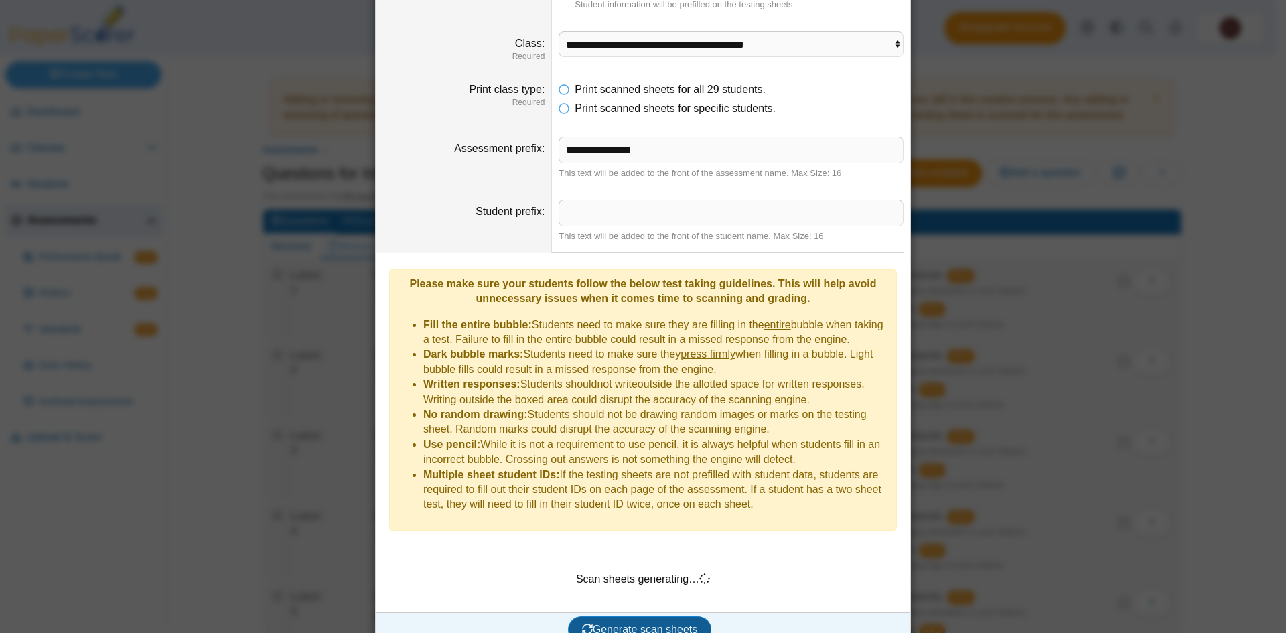
click at [653, 624] on span "Generate scan sheets" at bounding box center [640, 629] width 116 height 11
click at [742, 471] on li "Multiple sheet student IDs: If the testing sheets are not prefilled with studen…" at bounding box center [656, 490] width 466 height 45
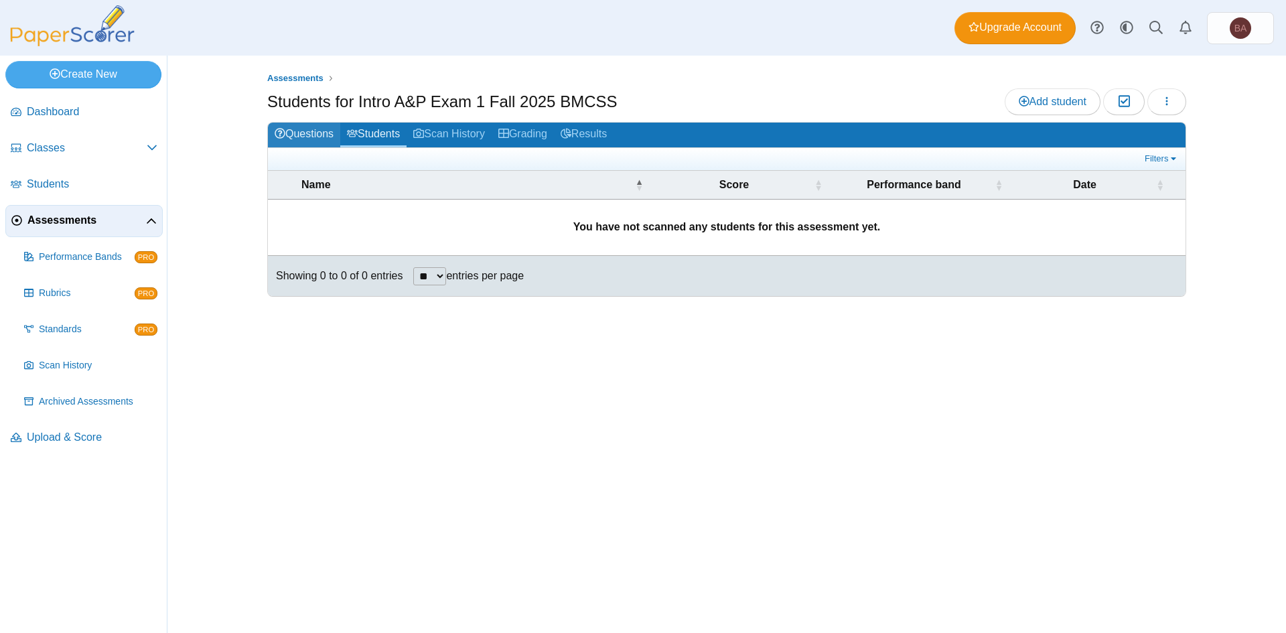
click at [319, 130] on link "Questions" at bounding box center [304, 135] width 72 height 25
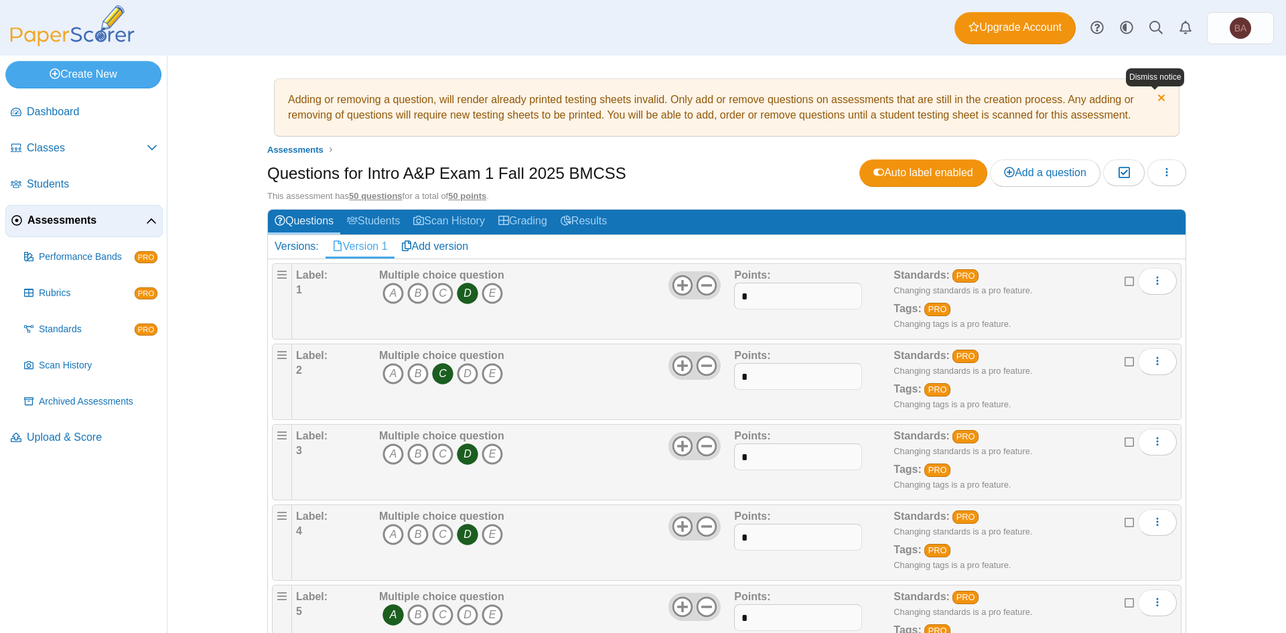
click at [1156, 97] on link "Dismiss notice" at bounding box center [1159, 99] width 11 height 14
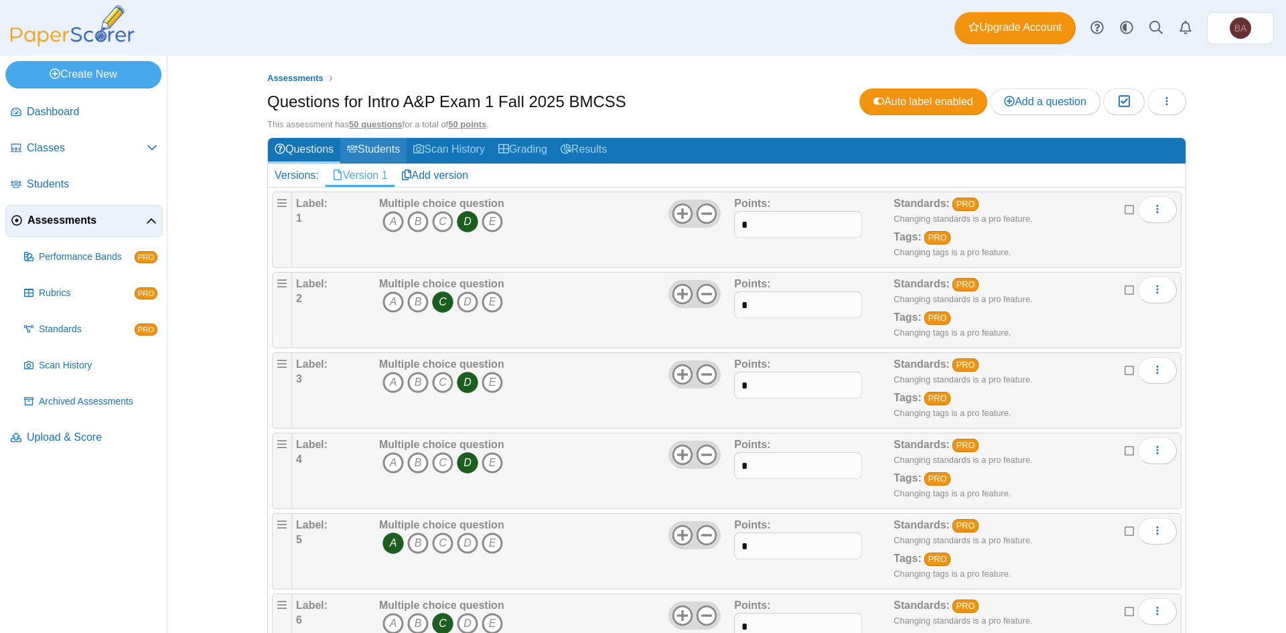
click at [385, 146] on link "Students" at bounding box center [373, 150] width 66 height 25
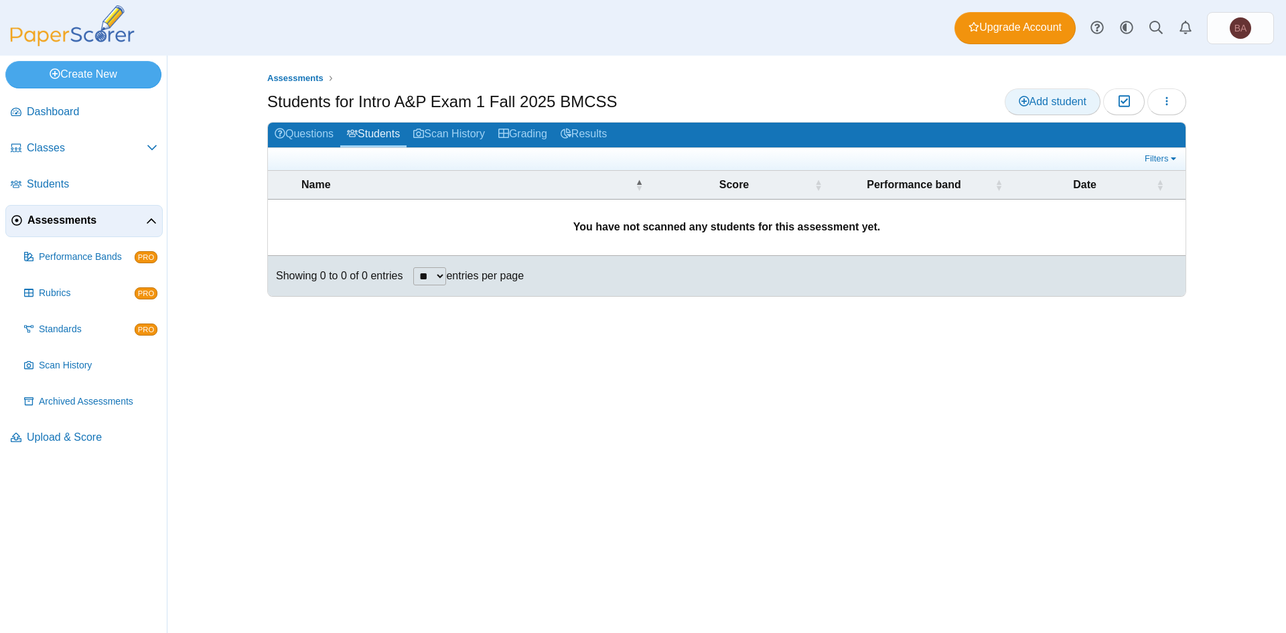
click at [1074, 107] on span "Add student" at bounding box center [1053, 101] width 68 height 11
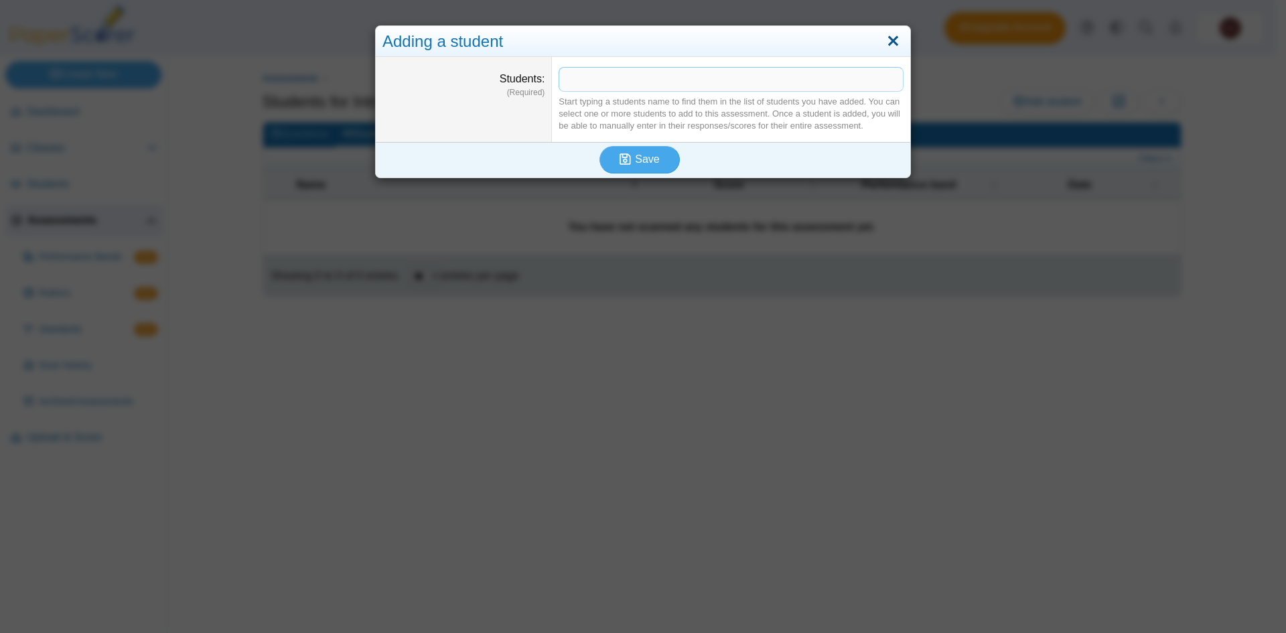
click at [888, 41] on link "Close" at bounding box center [893, 41] width 21 height 23
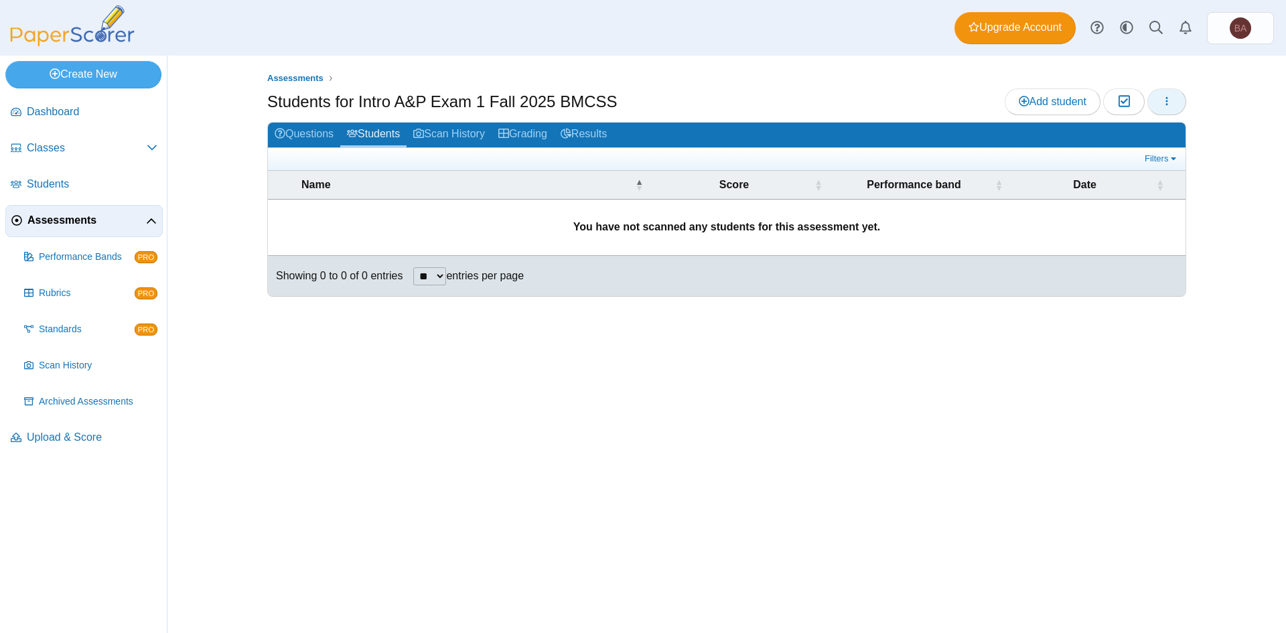
click at [1160, 94] on button "button" at bounding box center [1167, 101] width 39 height 27
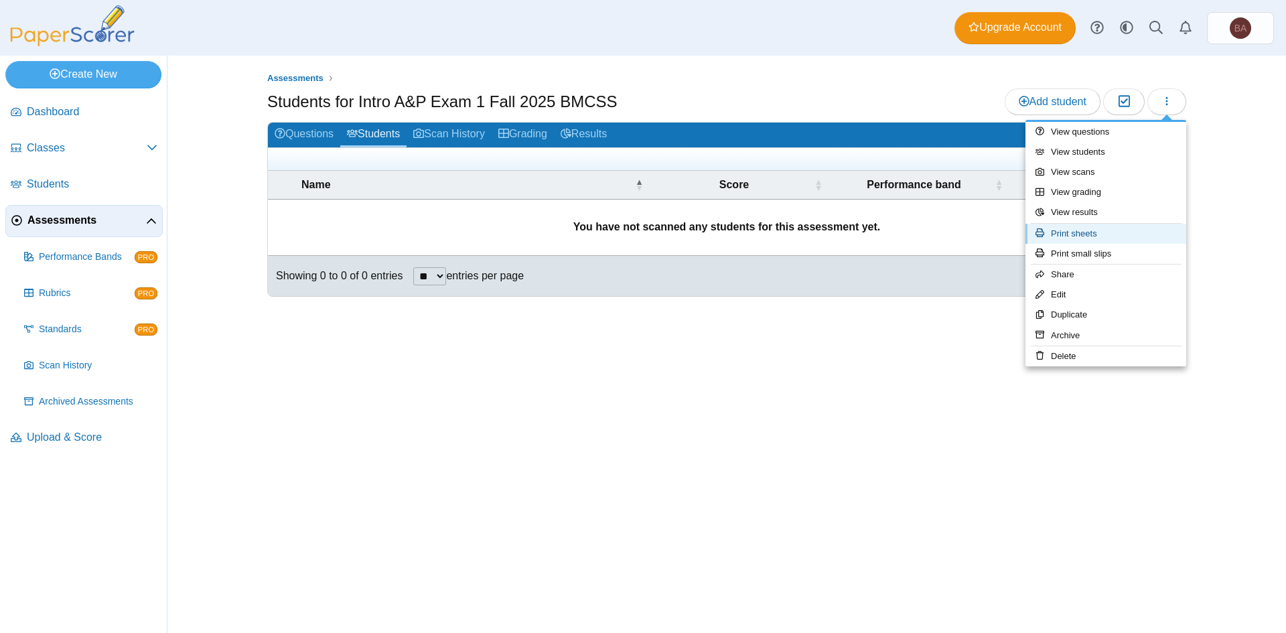
click at [1057, 233] on link "Print sheets" at bounding box center [1106, 234] width 161 height 20
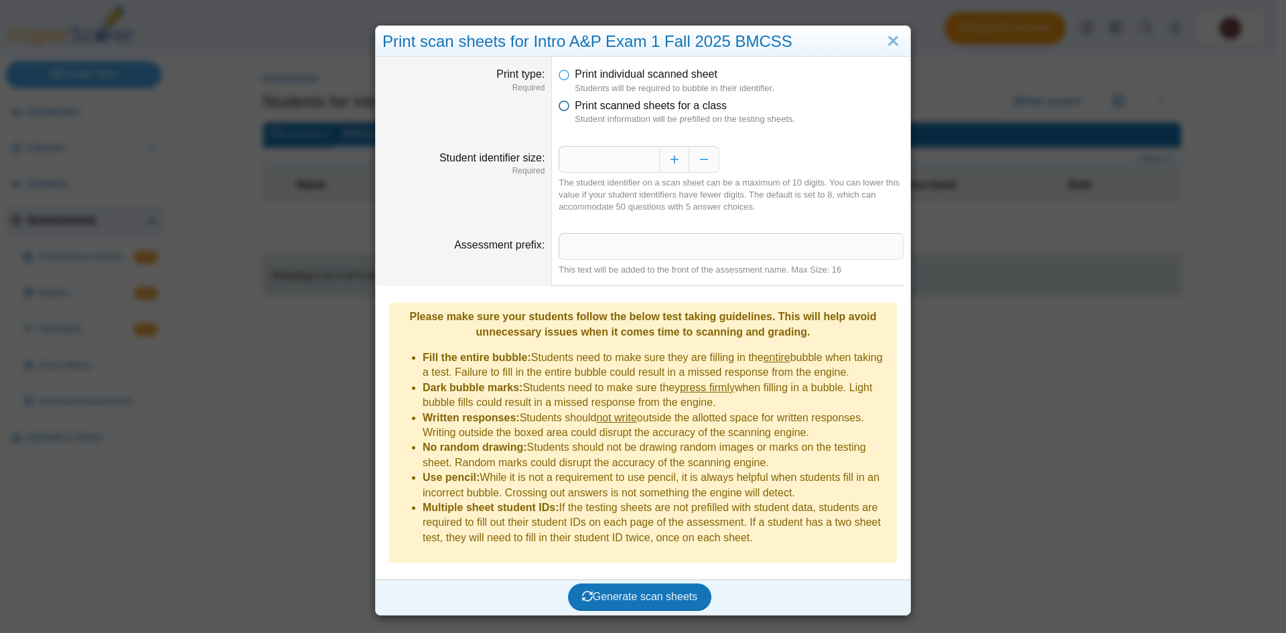
click at [561, 105] on icon at bounding box center [564, 102] width 11 height 9
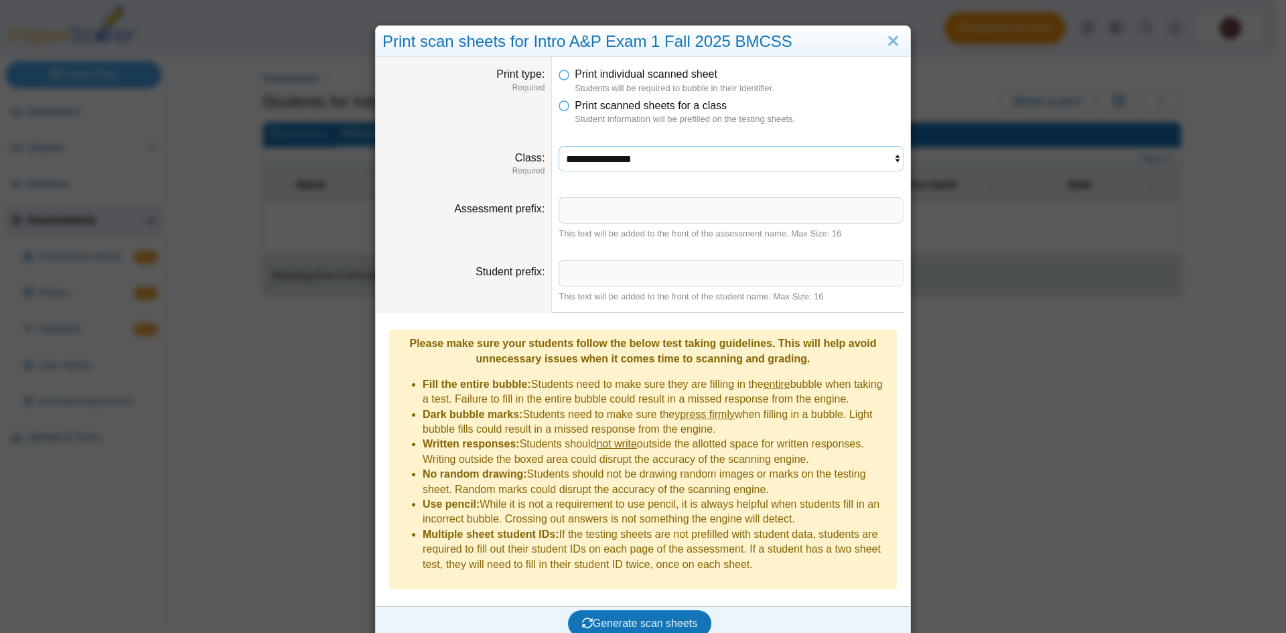
click at [614, 162] on select "**********" at bounding box center [731, 158] width 345 height 25
select select "**********"
click at [559, 146] on select "**********" at bounding box center [731, 158] width 345 height 25
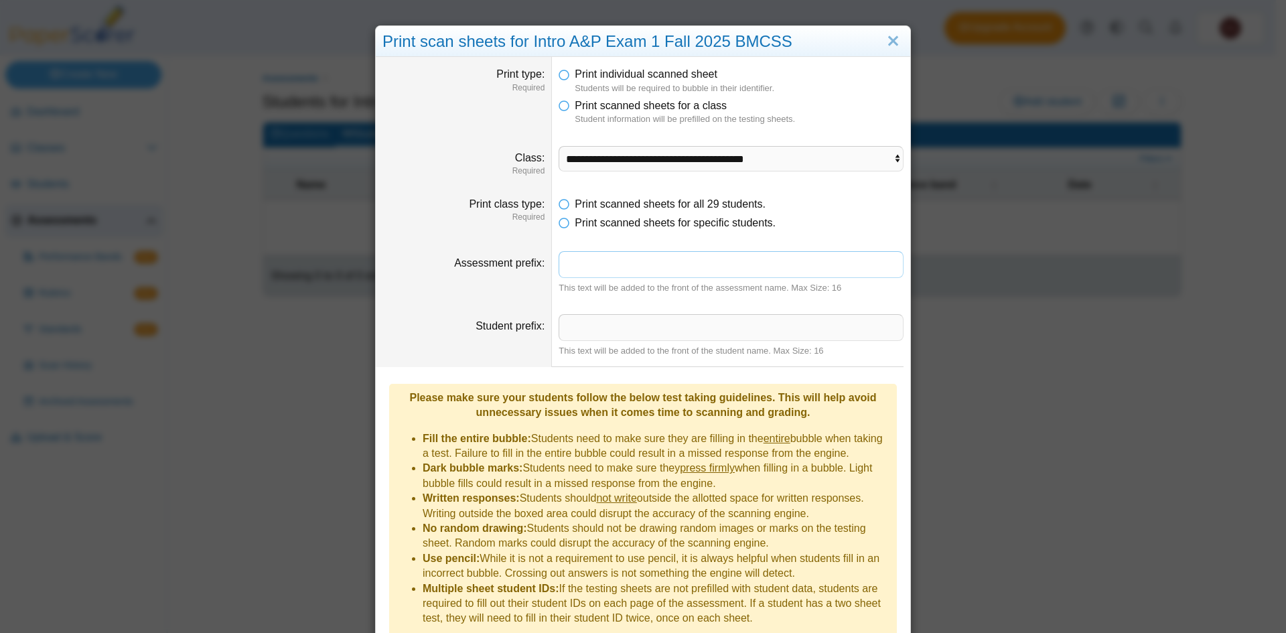
click at [604, 264] on input "Assessment prefix" at bounding box center [731, 264] width 345 height 27
type input "**********"
drag, startPoint x: 628, startPoint y: 377, endPoint x: 634, endPoint y: 372, distance: 8.2
click at [630, 375] on dd "Please make sure your students follow the below test taking guidelines. This wi…" at bounding box center [643, 513] width 535 height 293
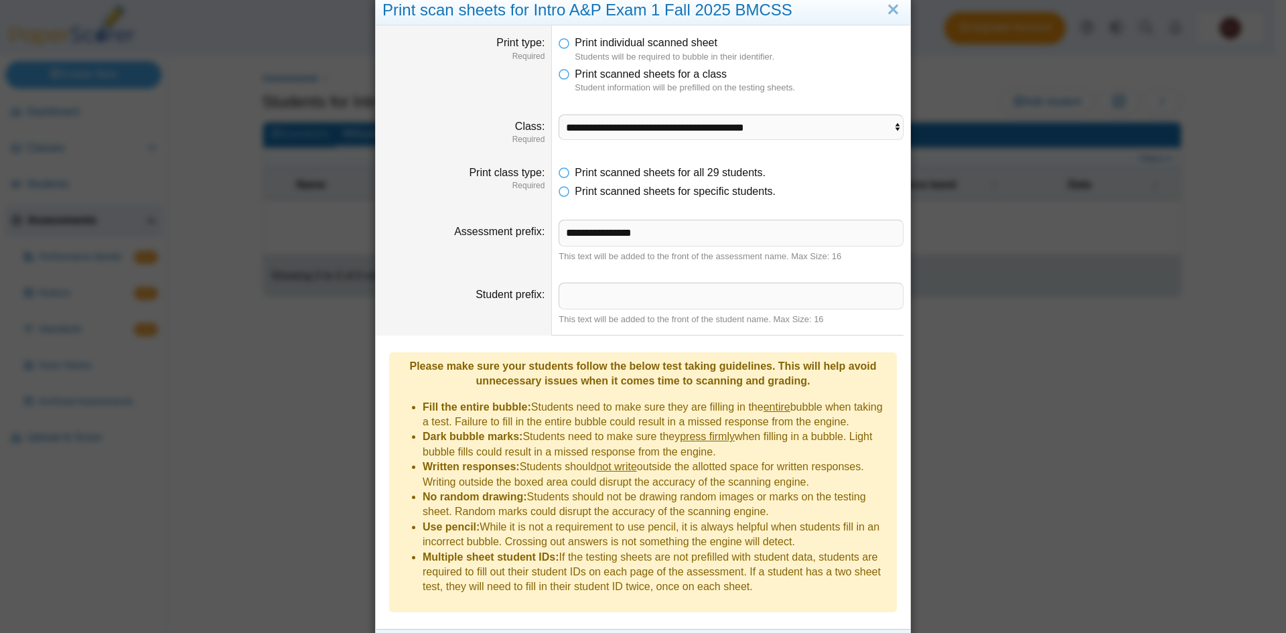
scroll to position [48, 0]
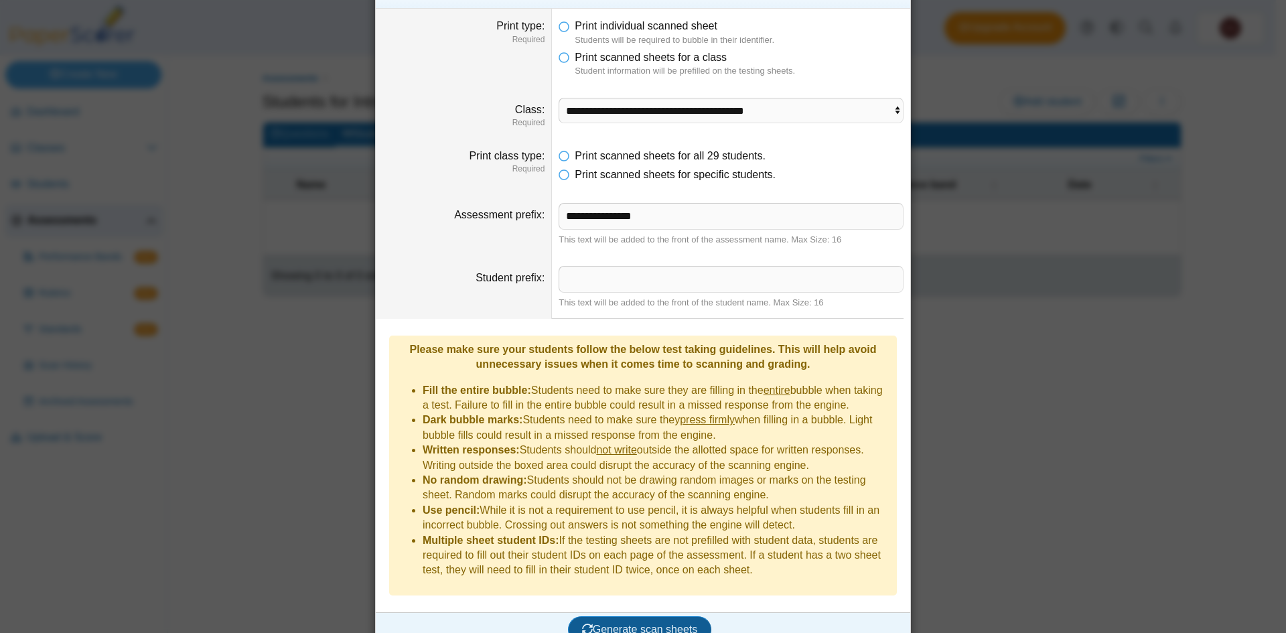
click at [632, 624] on span "Generate scan sheets" at bounding box center [640, 629] width 116 height 11
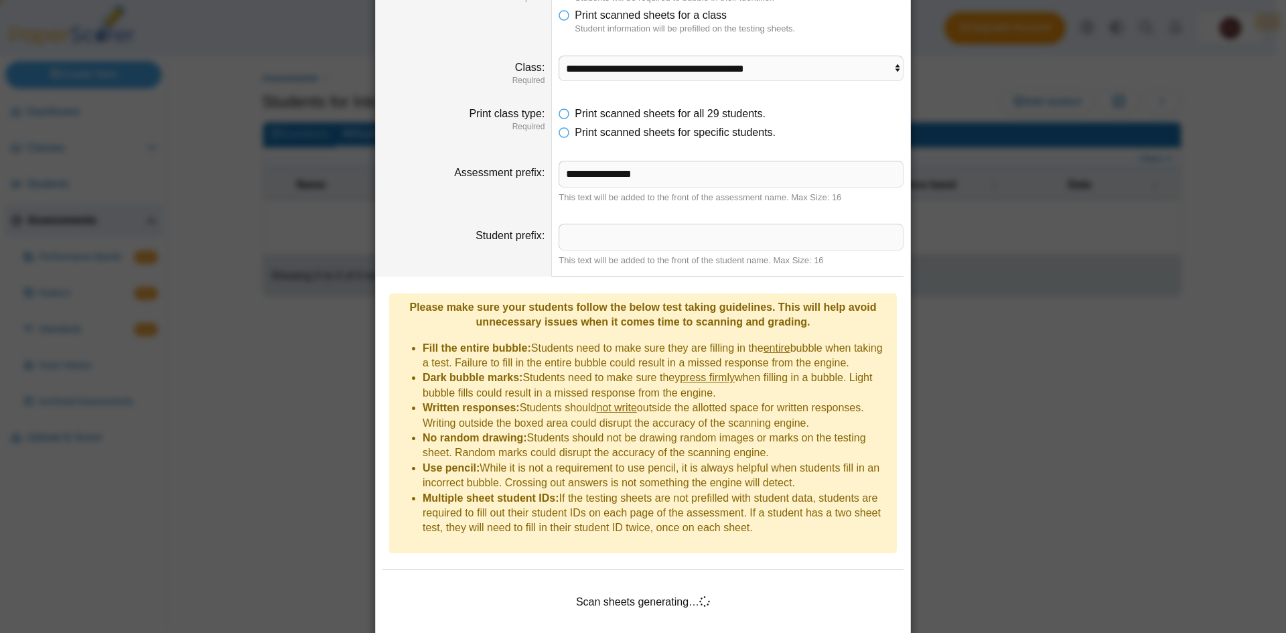
scroll to position [113, 0]
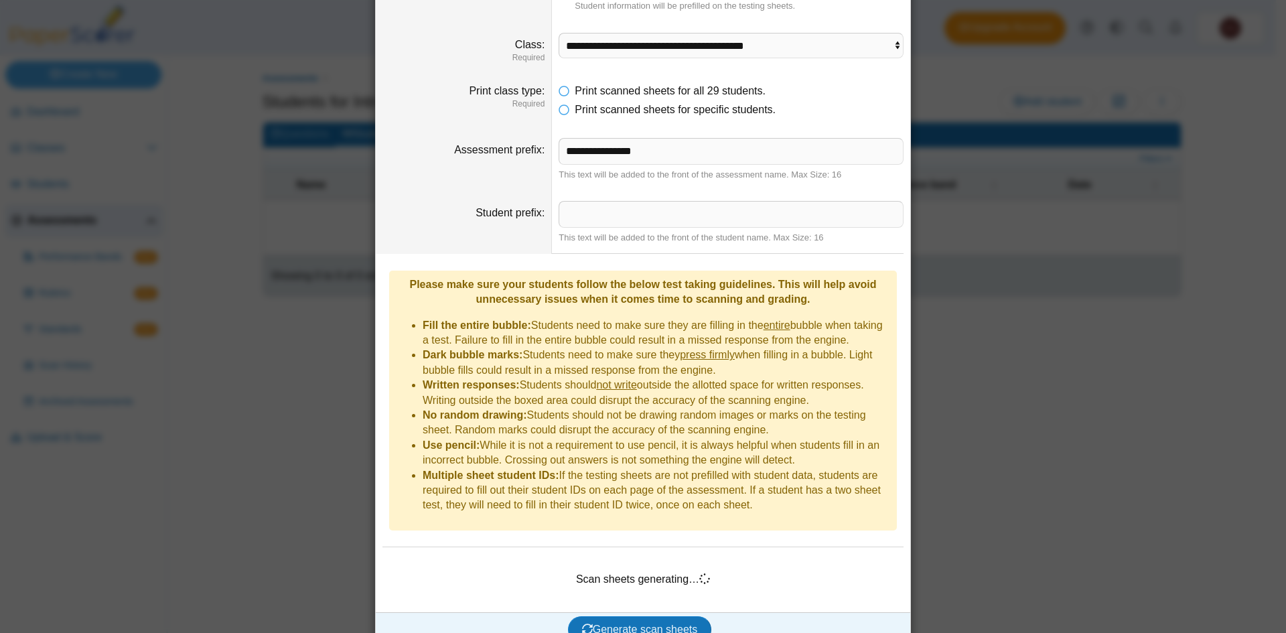
click at [644, 559] on div "Scan sheets generating…" at bounding box center [643, 579] width 521 height 45
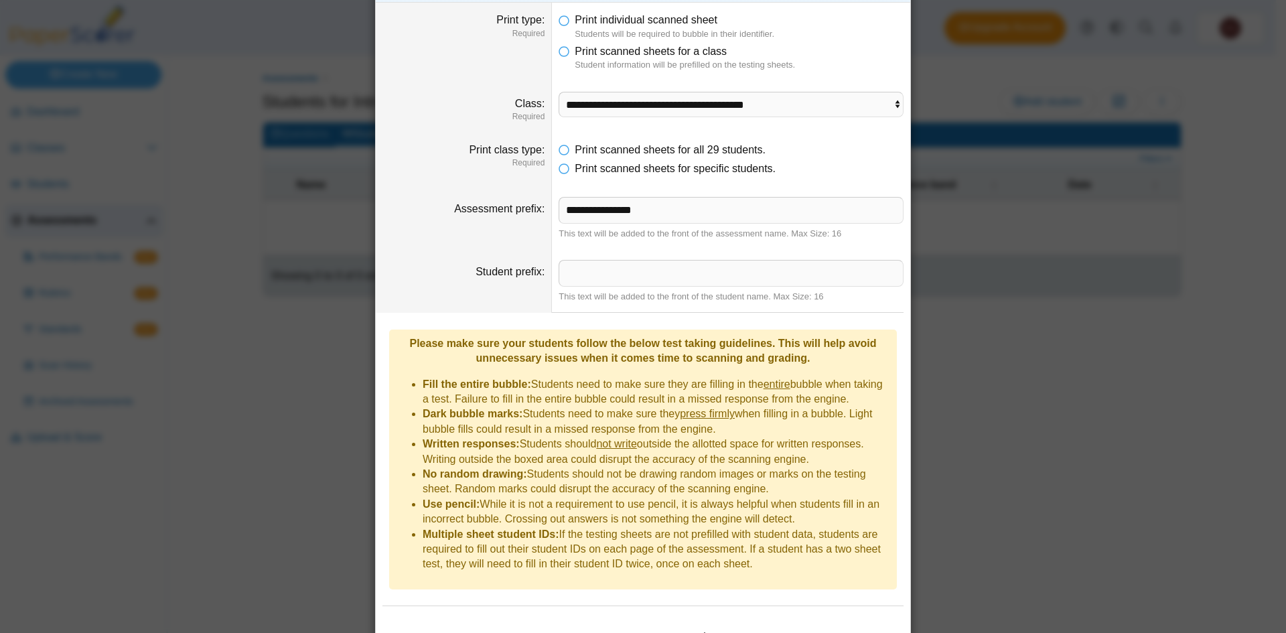
scroll to position [0, 0]
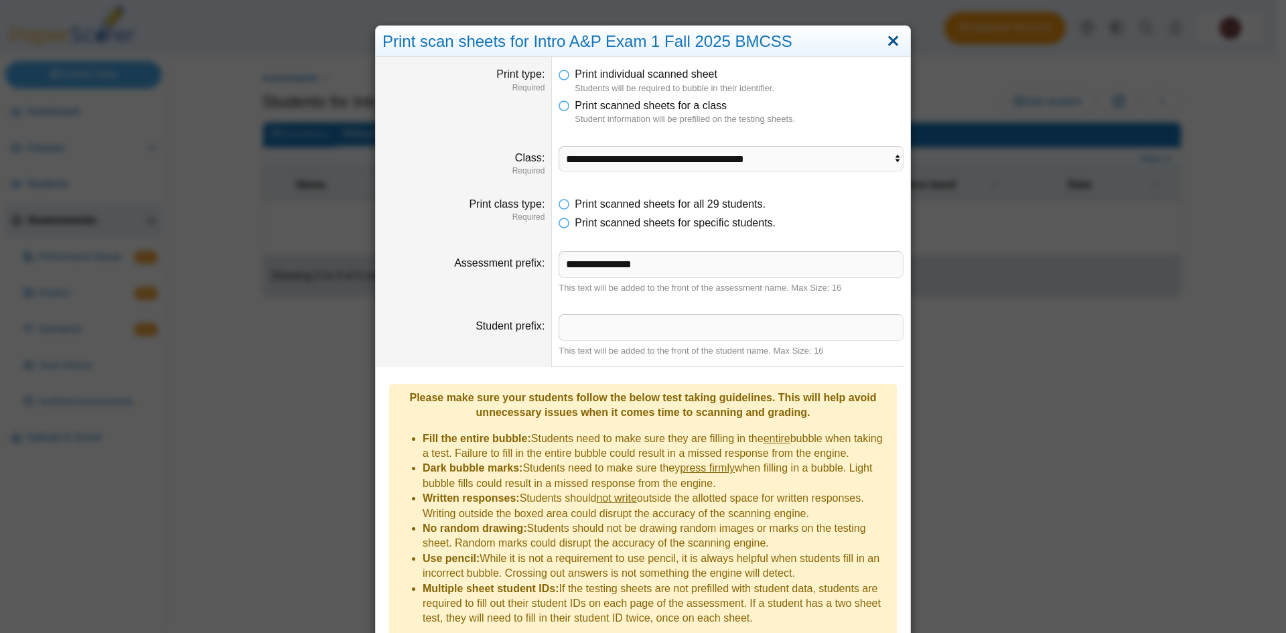
click at [885, 40] on link "Close" at bounding box center [893, 41] width 21 height 23
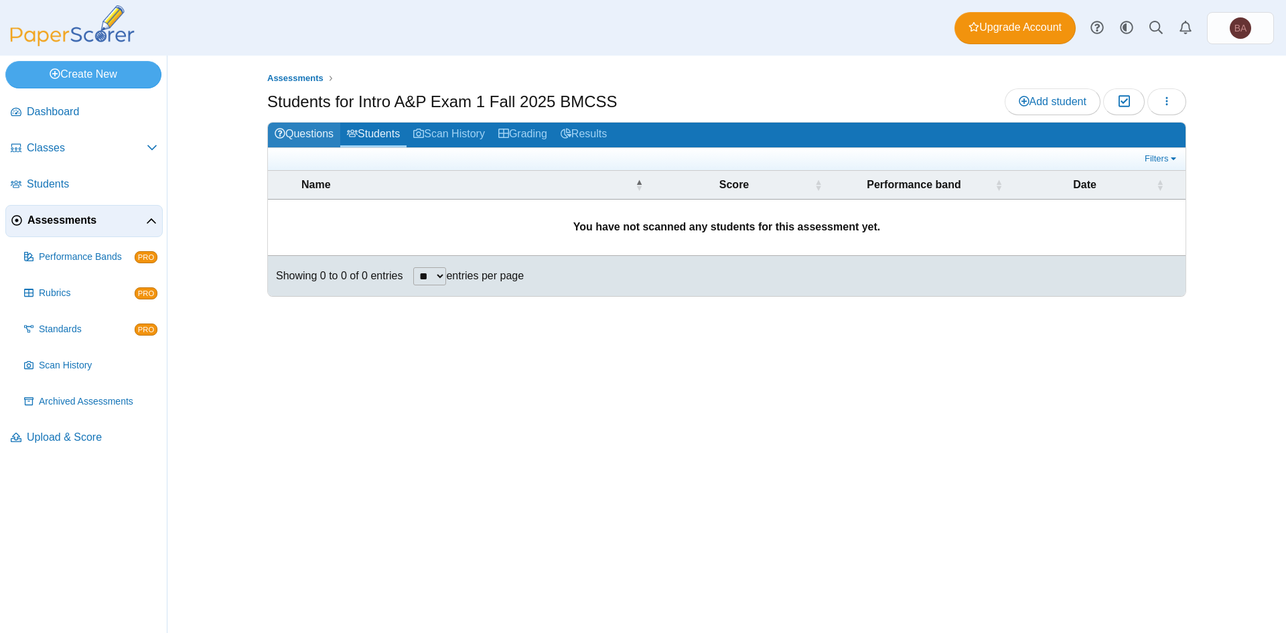
click at [297, 134] on link "Questions" at bounding box center [304, 135] width 72 height 25
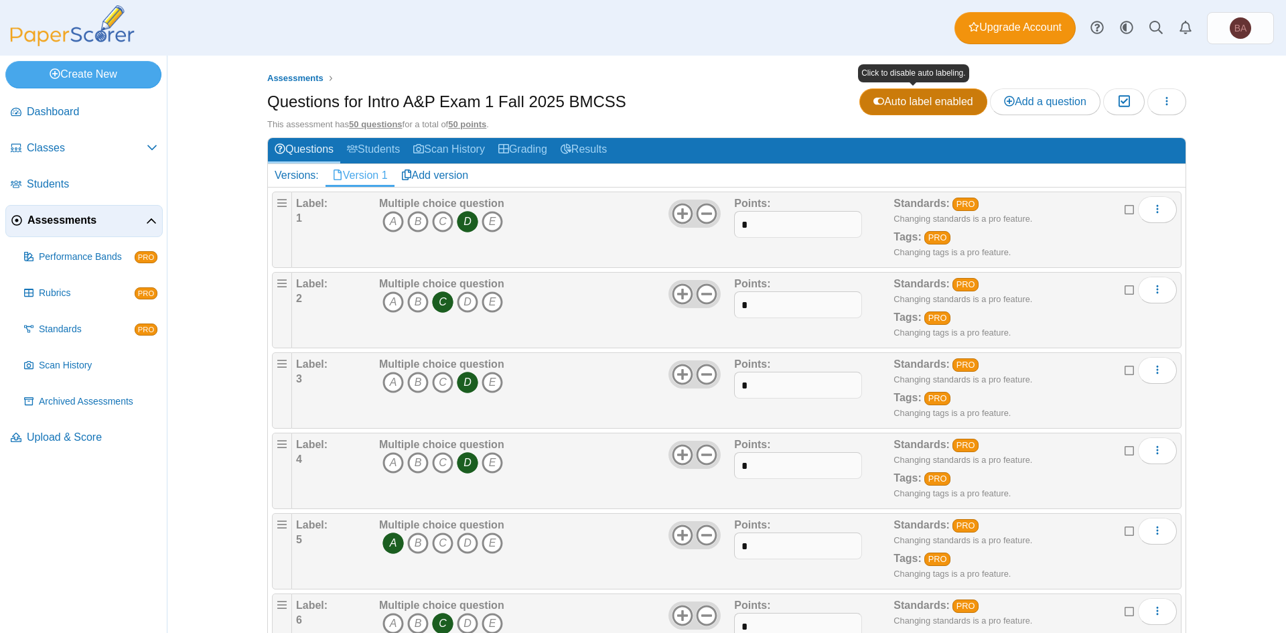
click at [874, 103] on use at bounding box center [879, 100] width 11 height 7
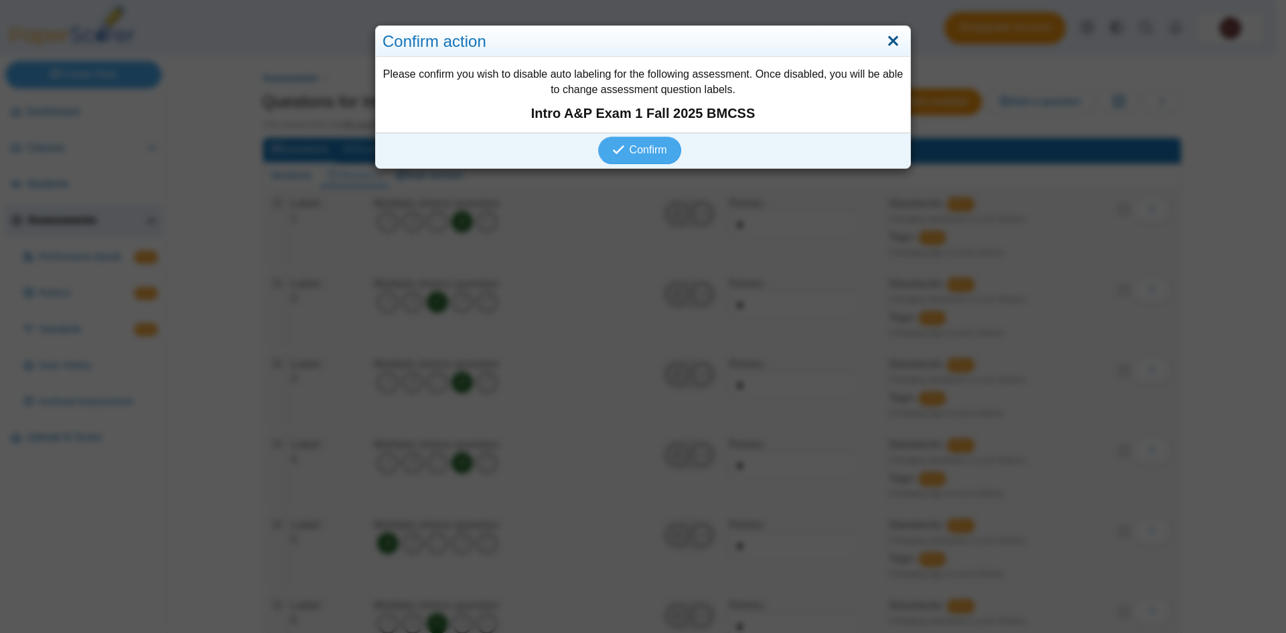
click at [888, 44] on link "Close" at bounding box center [893, 41] width 21 height 23
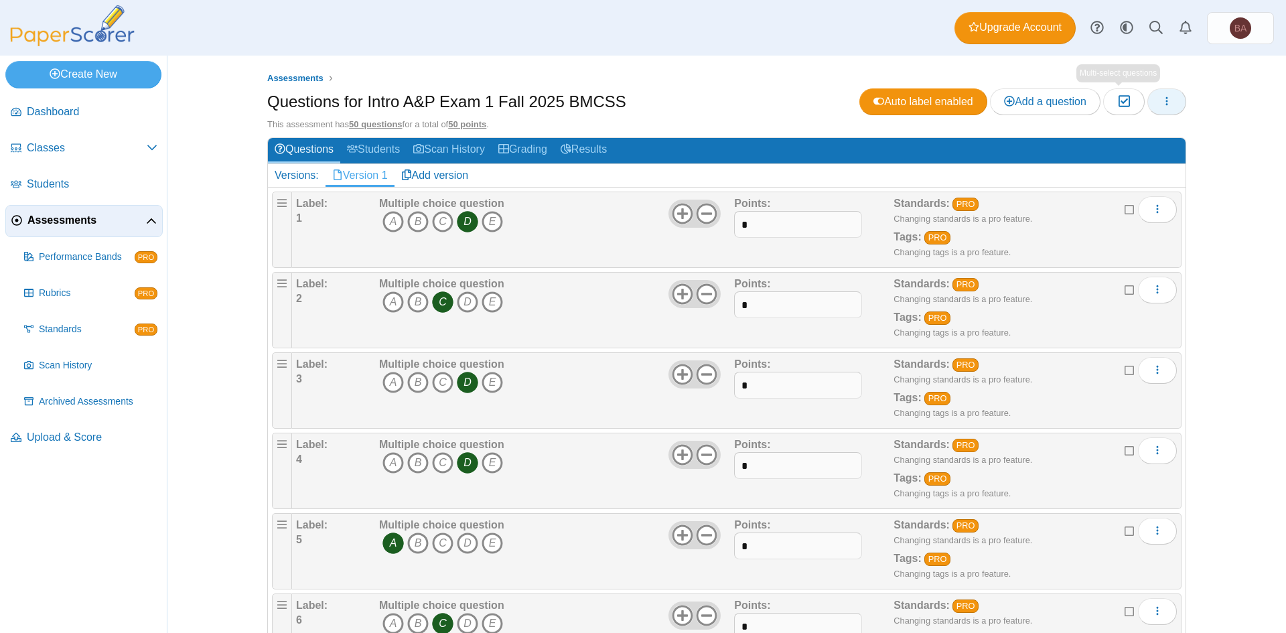
click at [1162, 100] on icon "button" at bounding box center [1167, 101] width 11 height 11
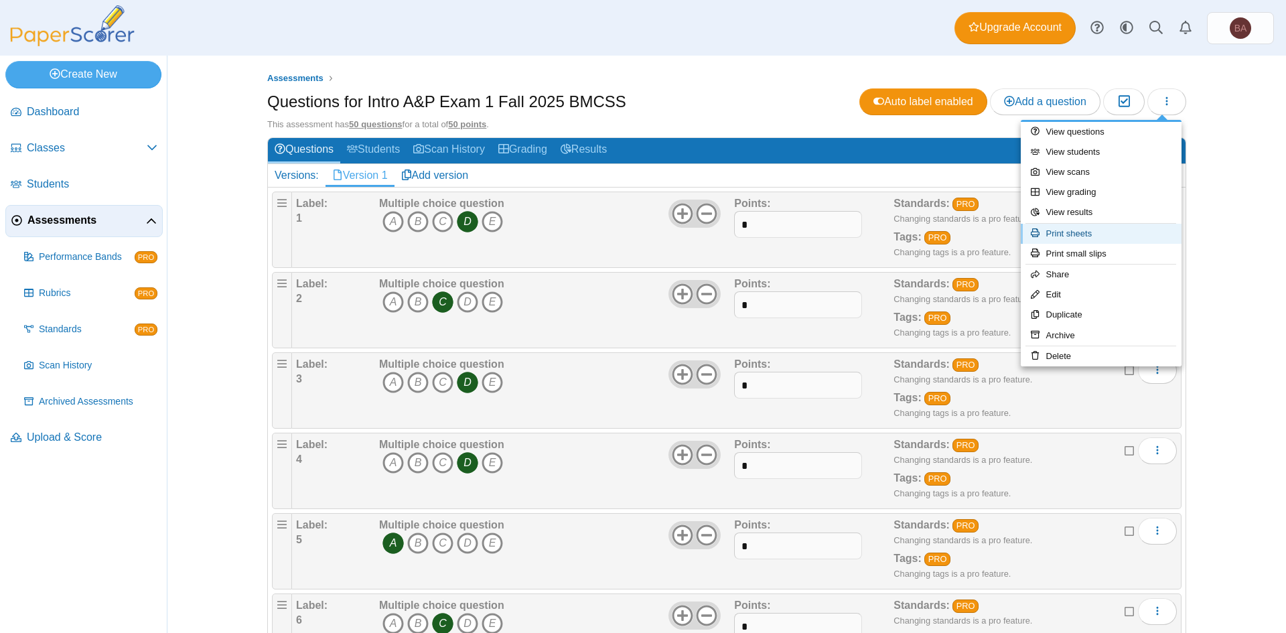
click at [1093, 232] on link "Print sheets" at bounding box center [1101, 234] width 161 height 20
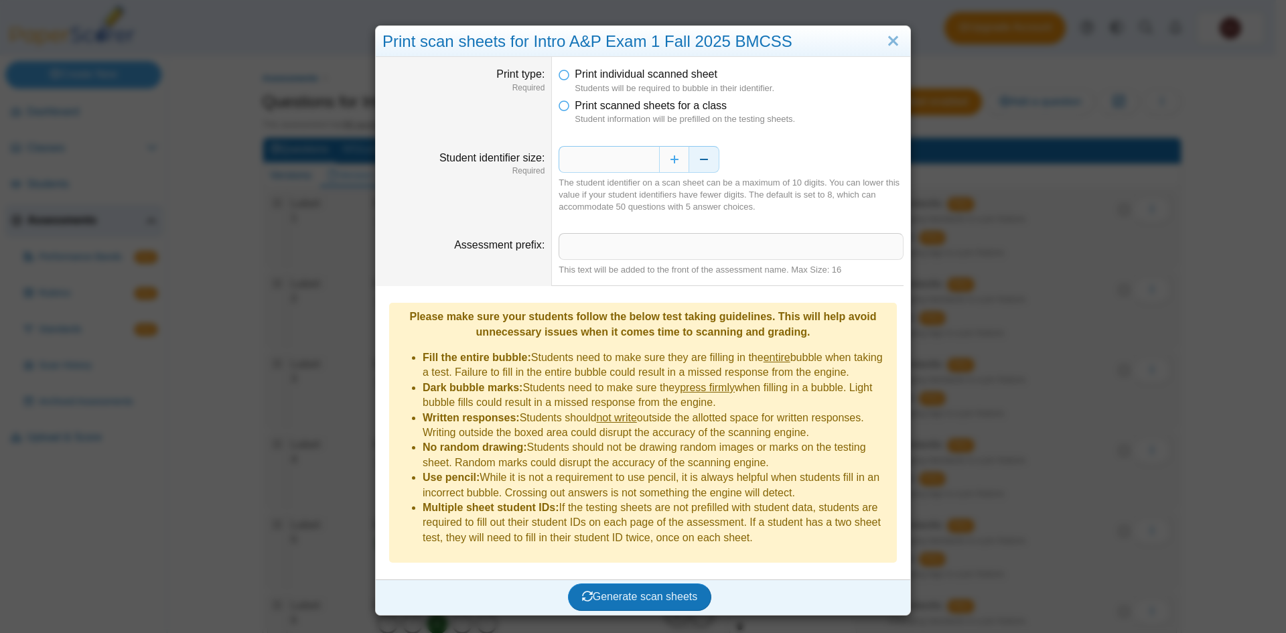
click at [697, 159] on button "Decrease" at bounding box center [704, 159] width 30 height 27
click at [699, 159] on button "Decrease" at bounding box center [704, 159] width 30 height 27
type input "*"
click at [637, 591] on span "Generate scan sheets" at bounding box center [640, 596] width 116 height 11
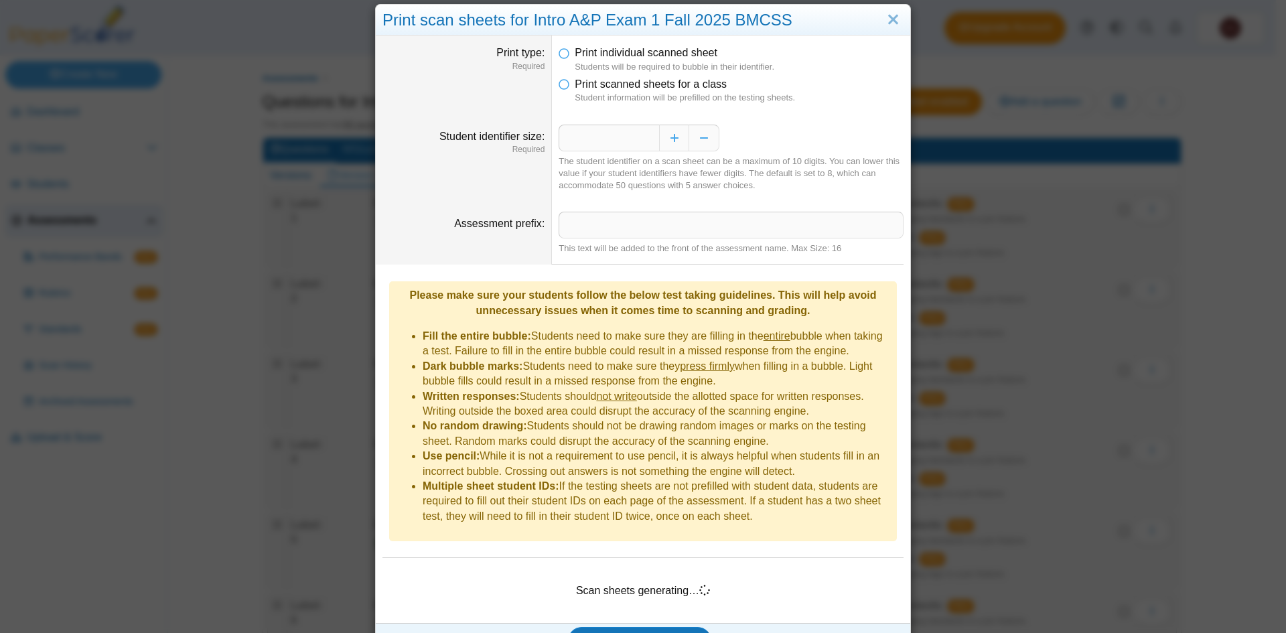
scroll to position [33, 0]
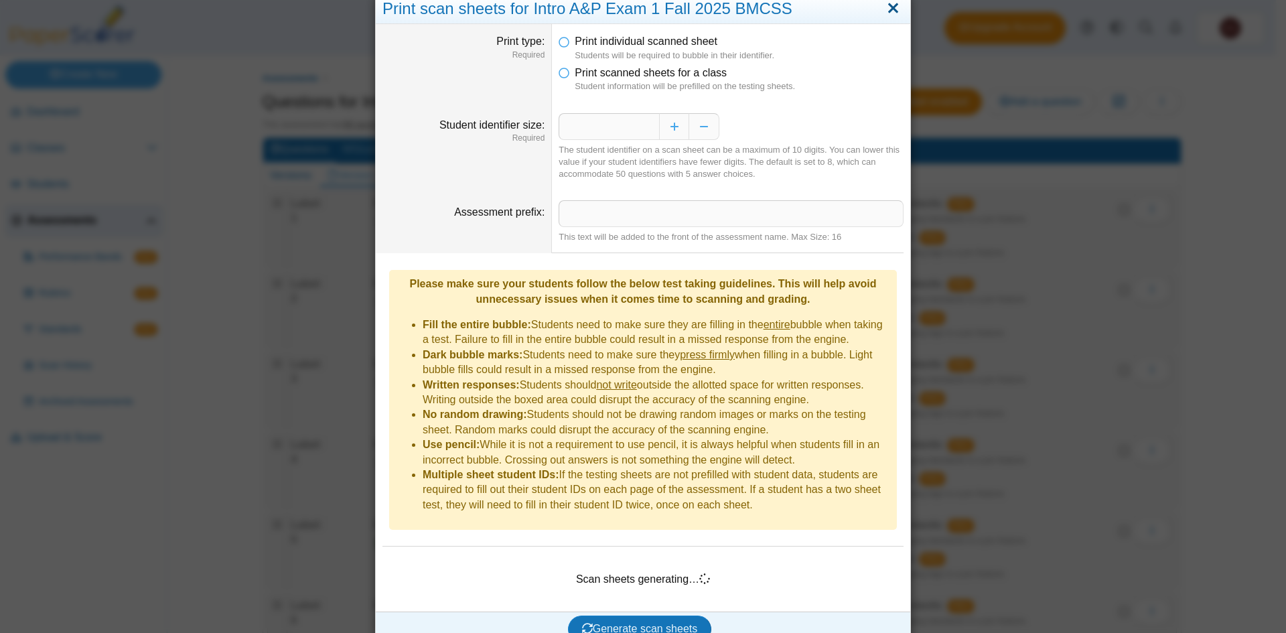
click at [887, 11] on link "Close" at bounding box center [893, 8] width 21 height 23
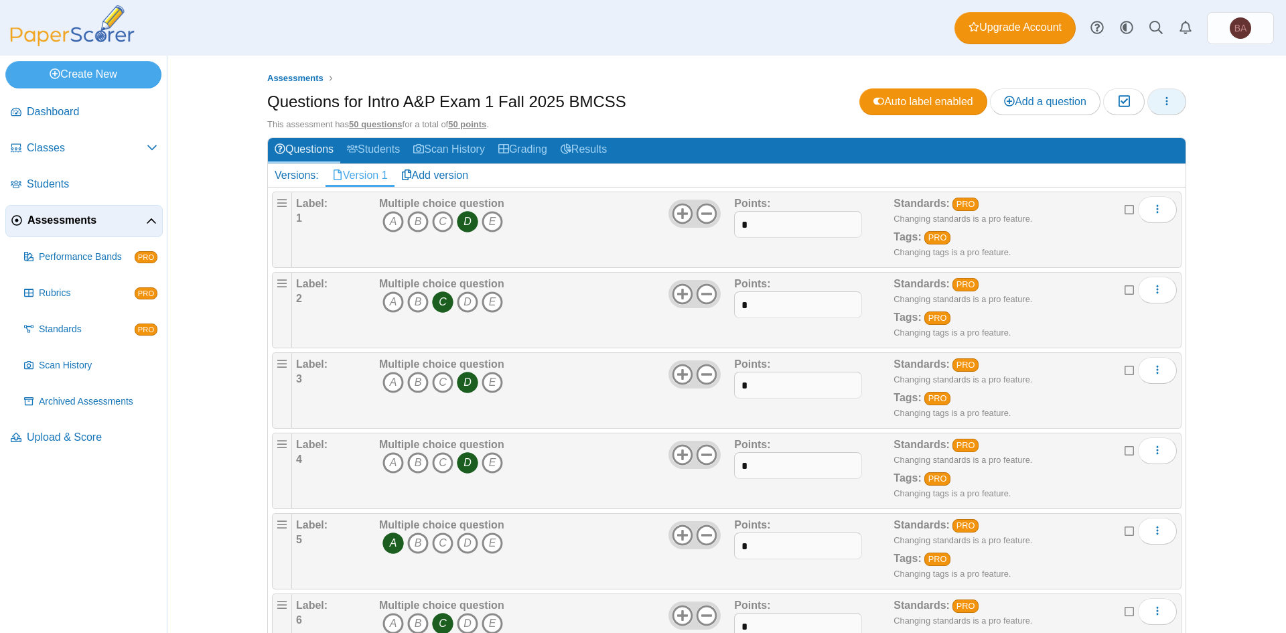
click at [1174, 102] on button "button" at bounding box center [1167, 101] width 39 height 27
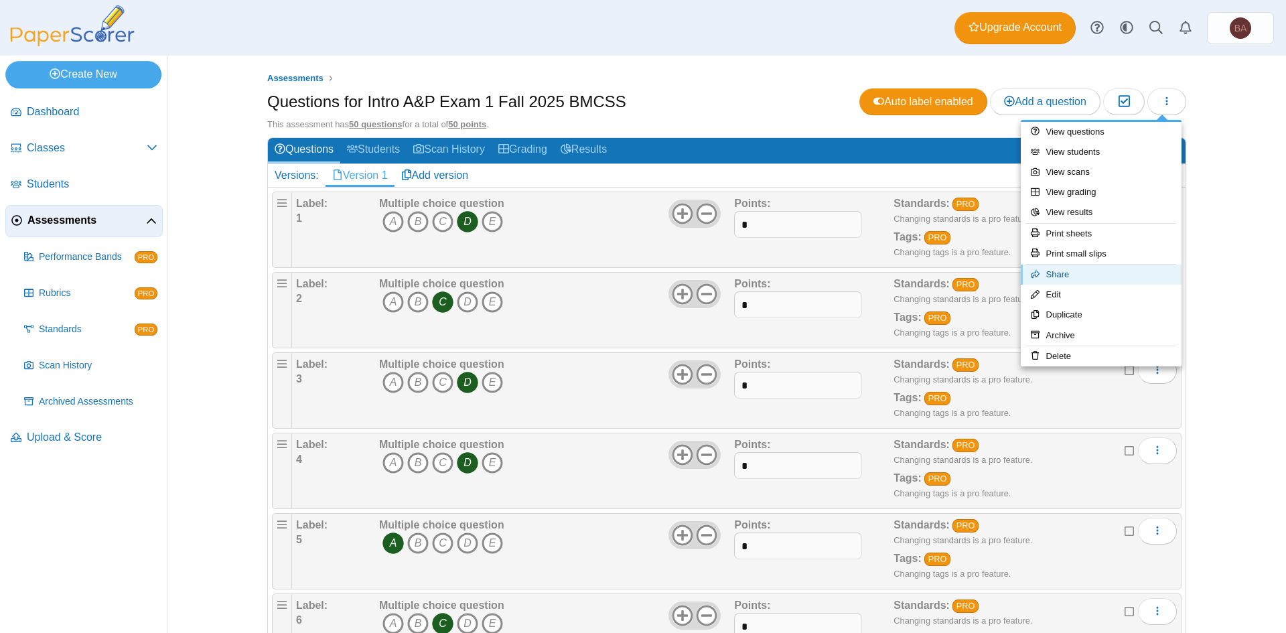
click at [1056, 276] on link "Share" at bounding box center [1101, 275] width 161 height 20
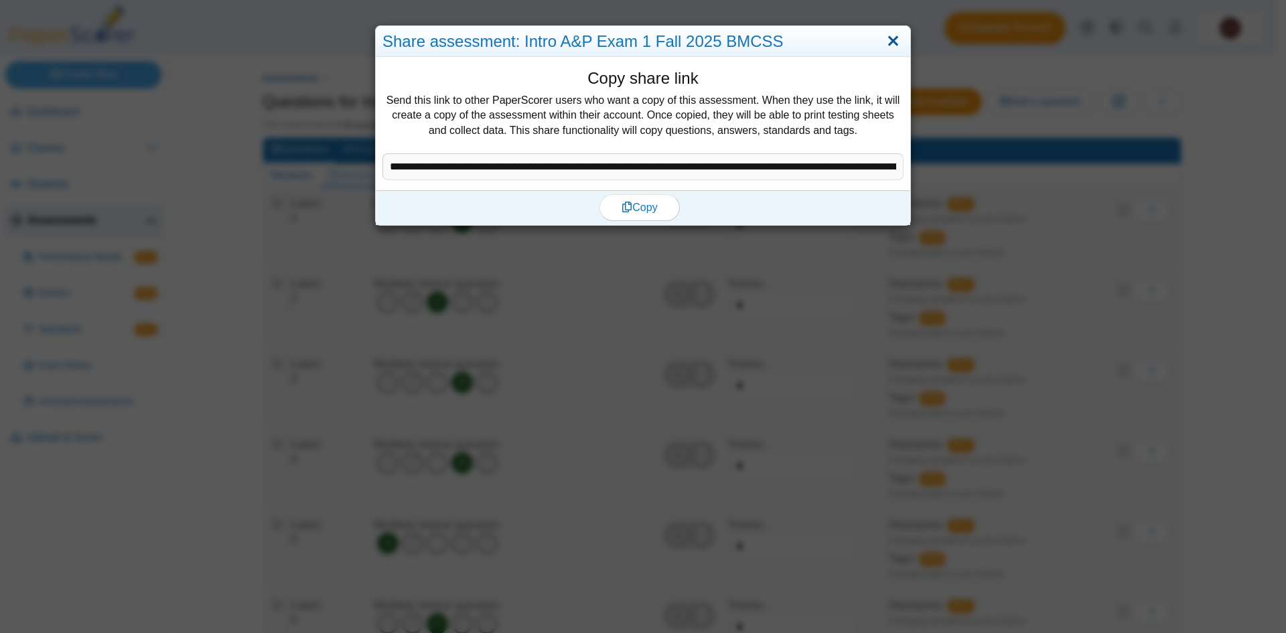
click at [890, 39] on link "Close" at bounding box center [893, 41] width 21 height 23
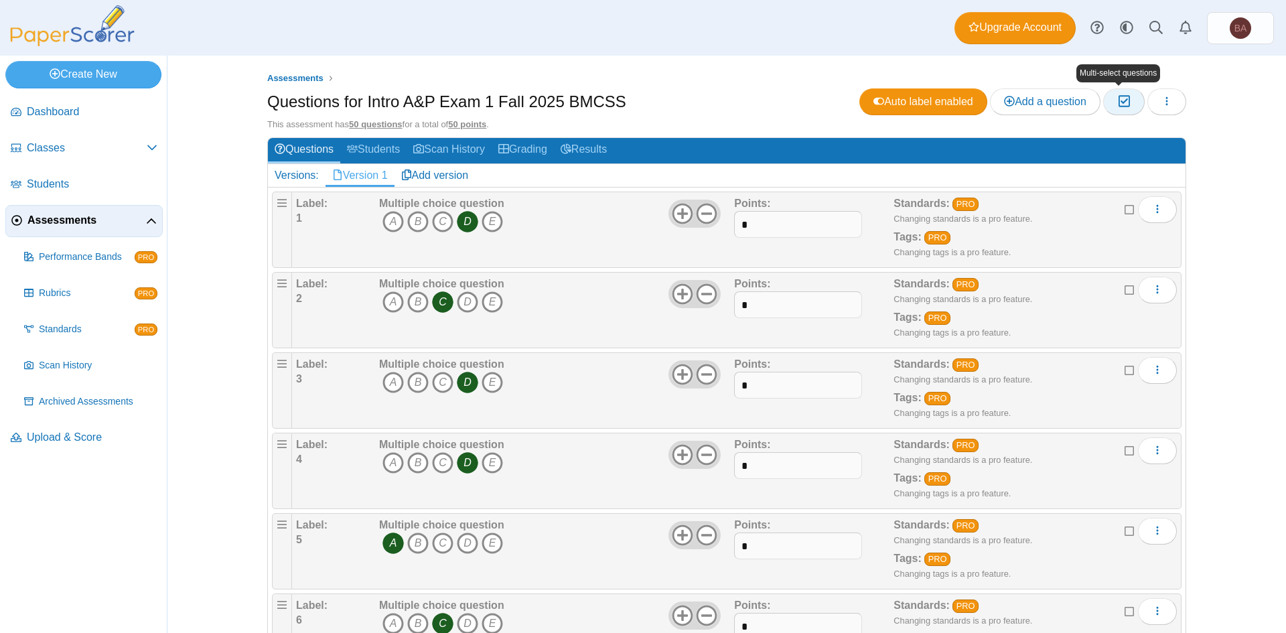
click at [1128, 105] on button "Moderation 0" at bounding box center [1123, 101] width 41 height 27
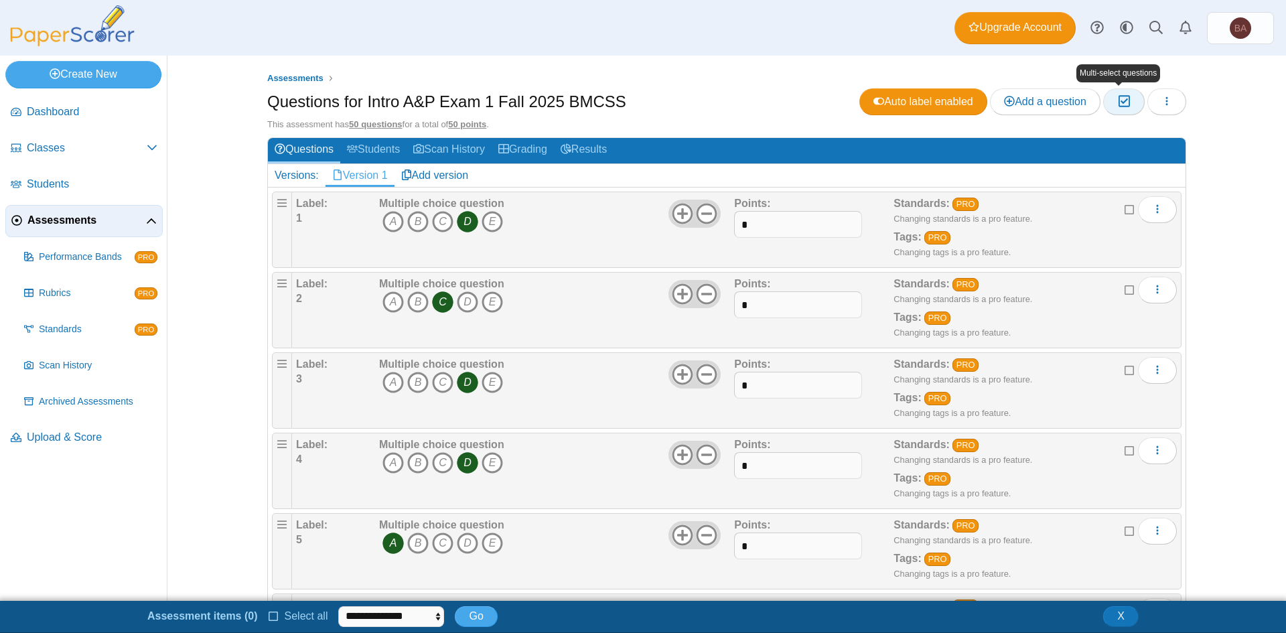
click at [1119, 100] on icon "button" at bounding box center [1123, 101] width 13 height 11
click at [1125, 208] on icon at bounding box center [1130, 208] width 11 height 9
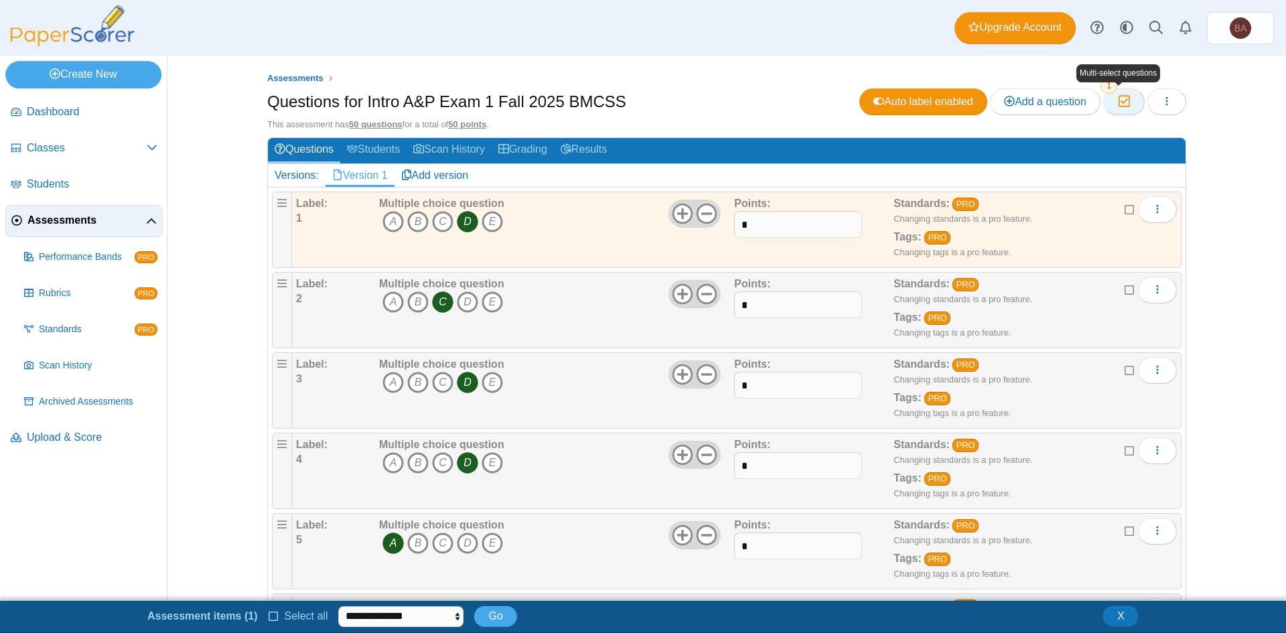
click at [1111, 100] on button "Moderation 1" at bounding box center [1123, 101] width 41 height 27
click at [1120, 104] on icon "button" at bounding box center [1123, 101] width 13 height 11
click at [1125, 206] on icon at bounding box center [1130, 208] width 11 height 9
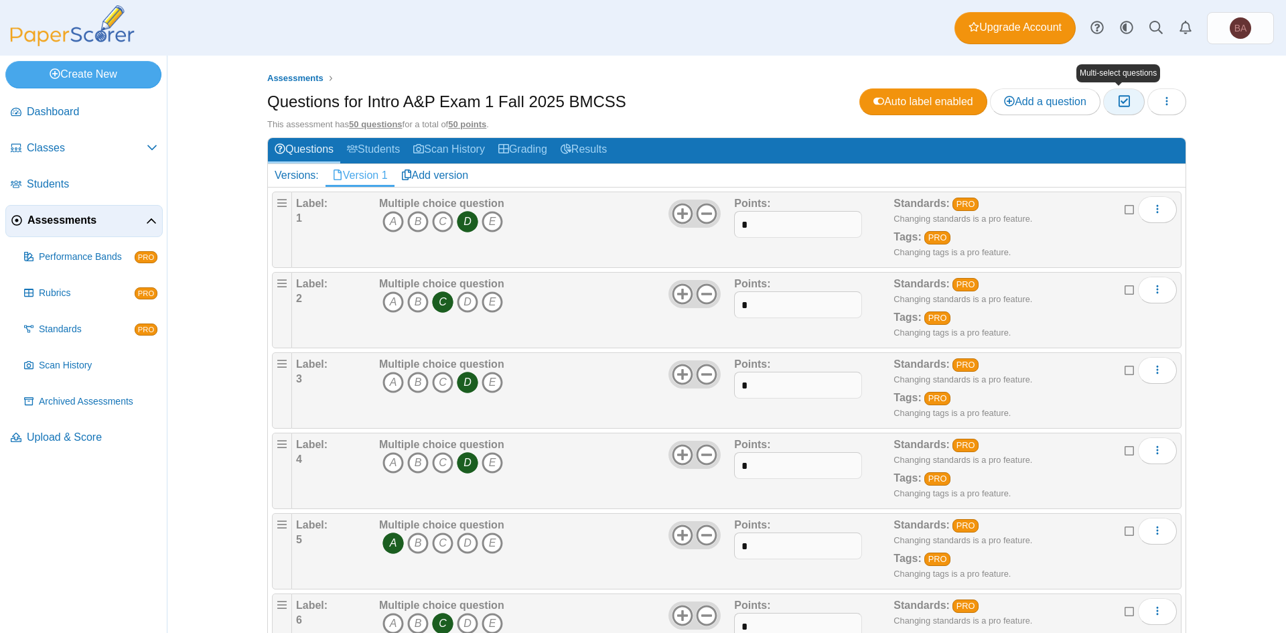
click at [1122, 96] on icon "button" at bounding box center [1123, 101] width 13 height 11
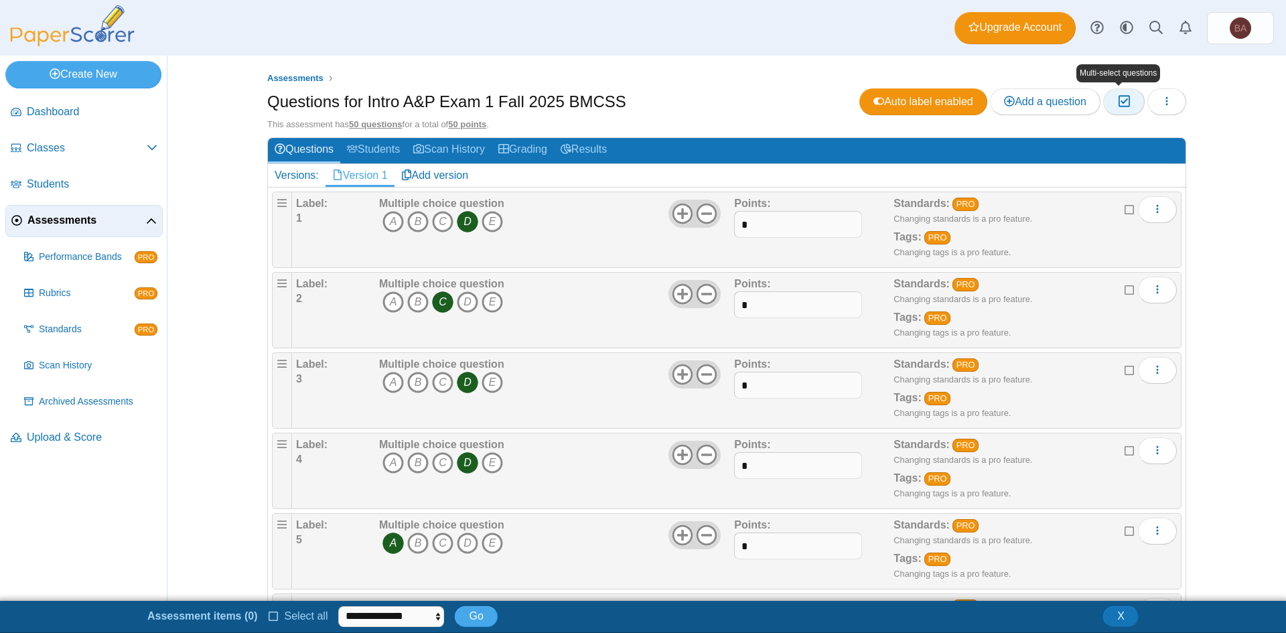
click at [1123, 100] on icon "button" at bounding box center [1123, 101] width 13 height 11
click at [1123, 616] on span "X" at bounding box center [1120, 615] width 7 height 11
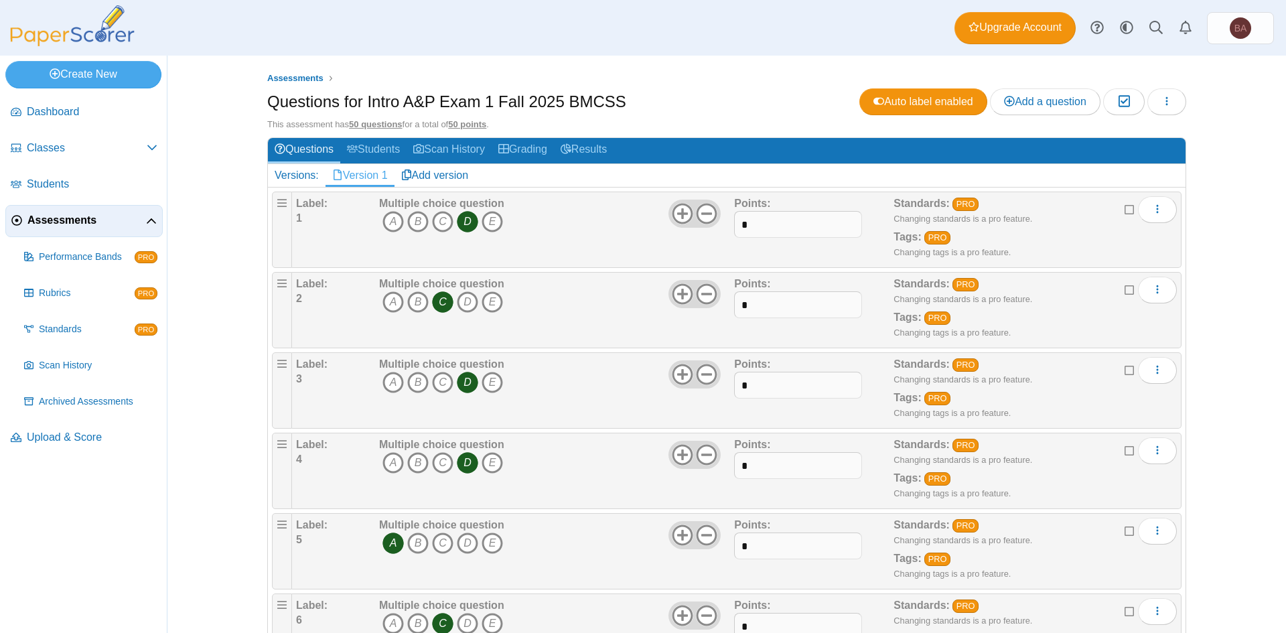
click at [736, 72] on ul "Assessments" at bounding box center [726, 78] width 919 height 13
click at [464, 149] on link "Scan History" at bounding box center [449, 150] width 85 height 25
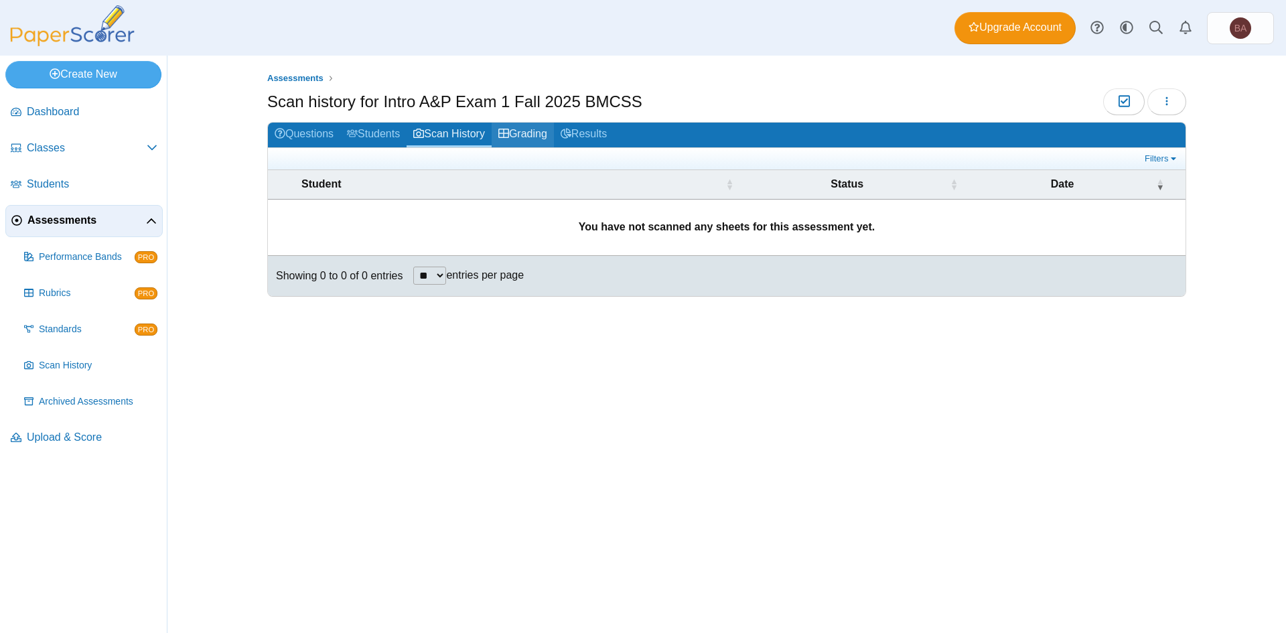
click at [523, 138] on link "Grading" at bounding box center [523, 135] width 62 height 25
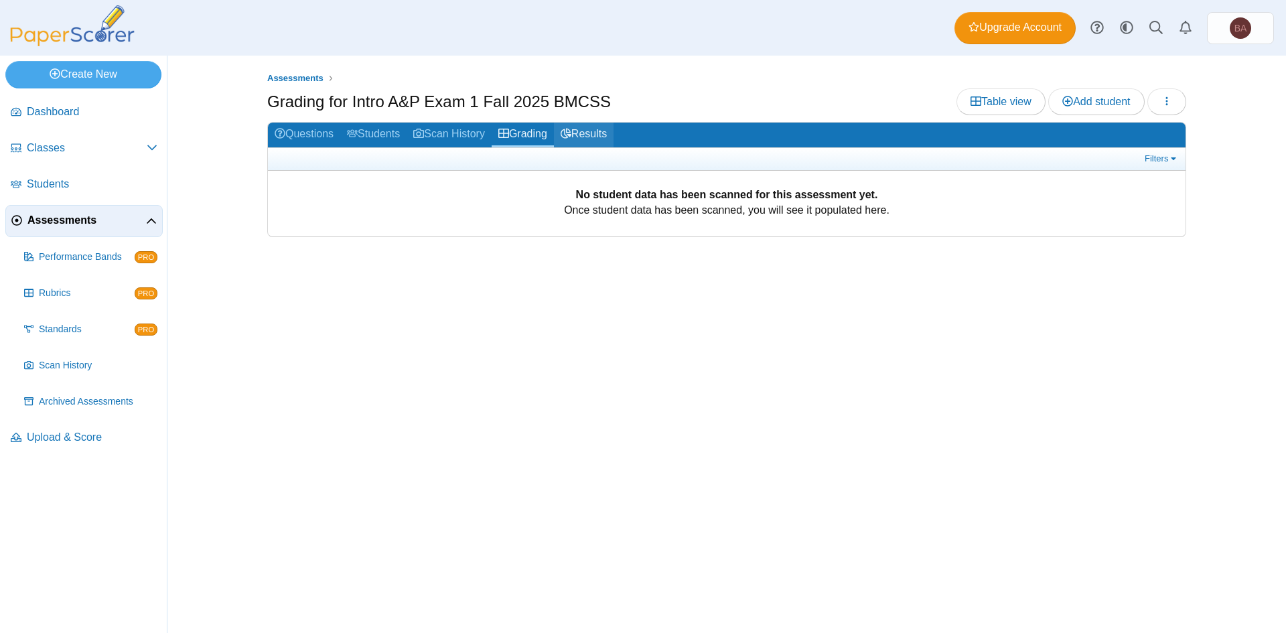
click at [588, 130] on link "Results" at bounding box center [584, 135] width 60 height 25
click at [317, 130] on link "Questions" at bounding box center [304, 135] width 72 height 25
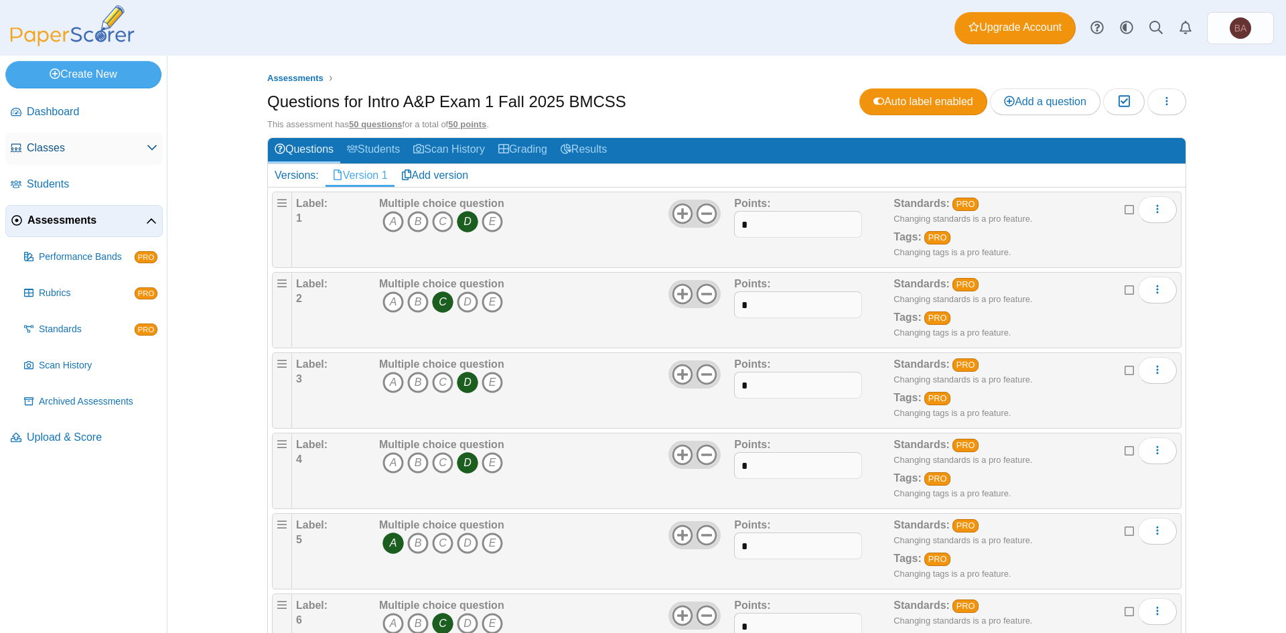
click at [148, 146] on use at bounding box center [151, 147] width 9 height 5
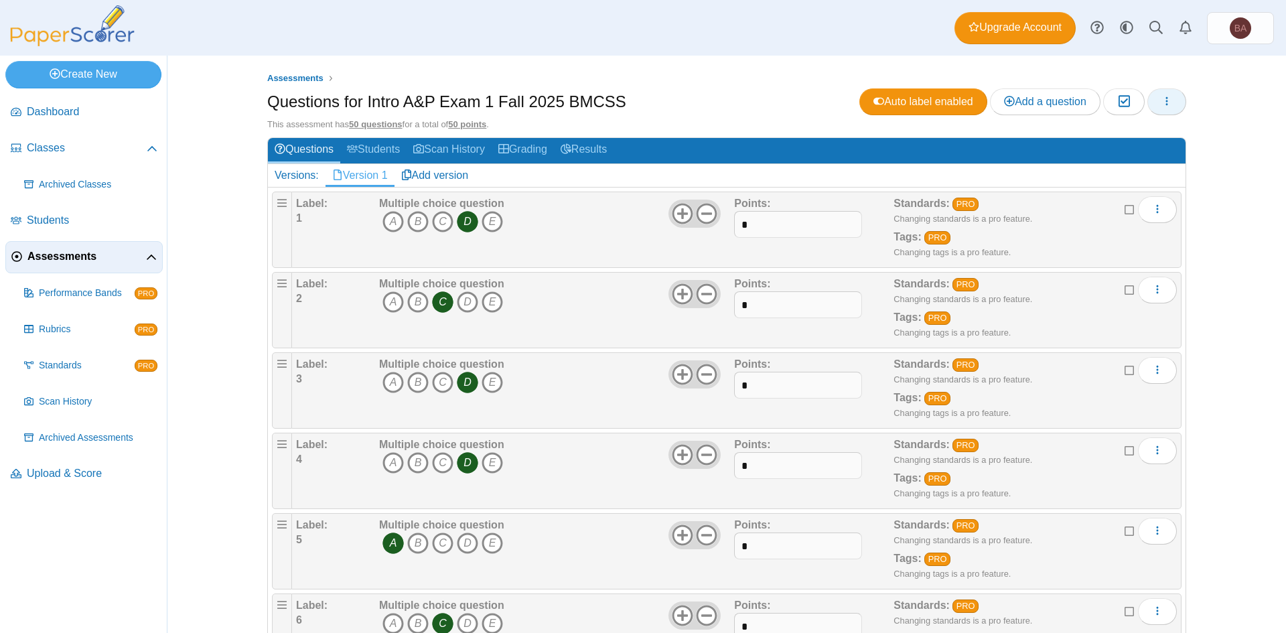
click at [1162, 99] on icon "button" at bounding box center [1167, 101] width 11 height 11
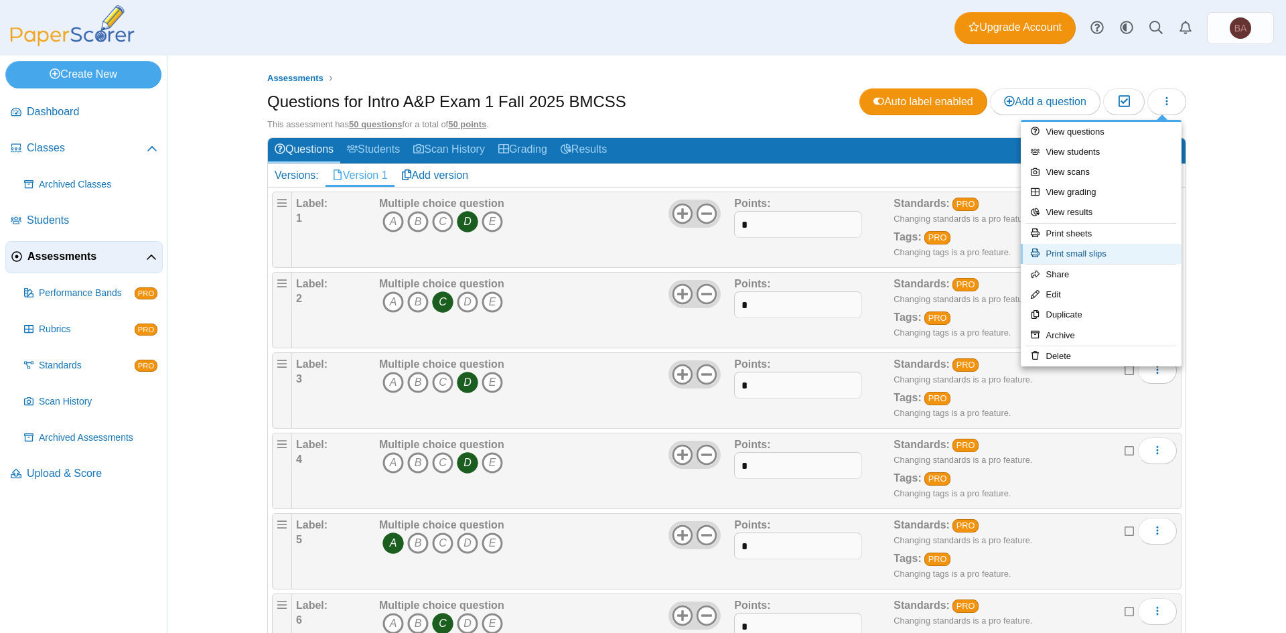
click at [1103, 257] on link "Print small slips" at bounding box center [1101, 254] width 161 height 20
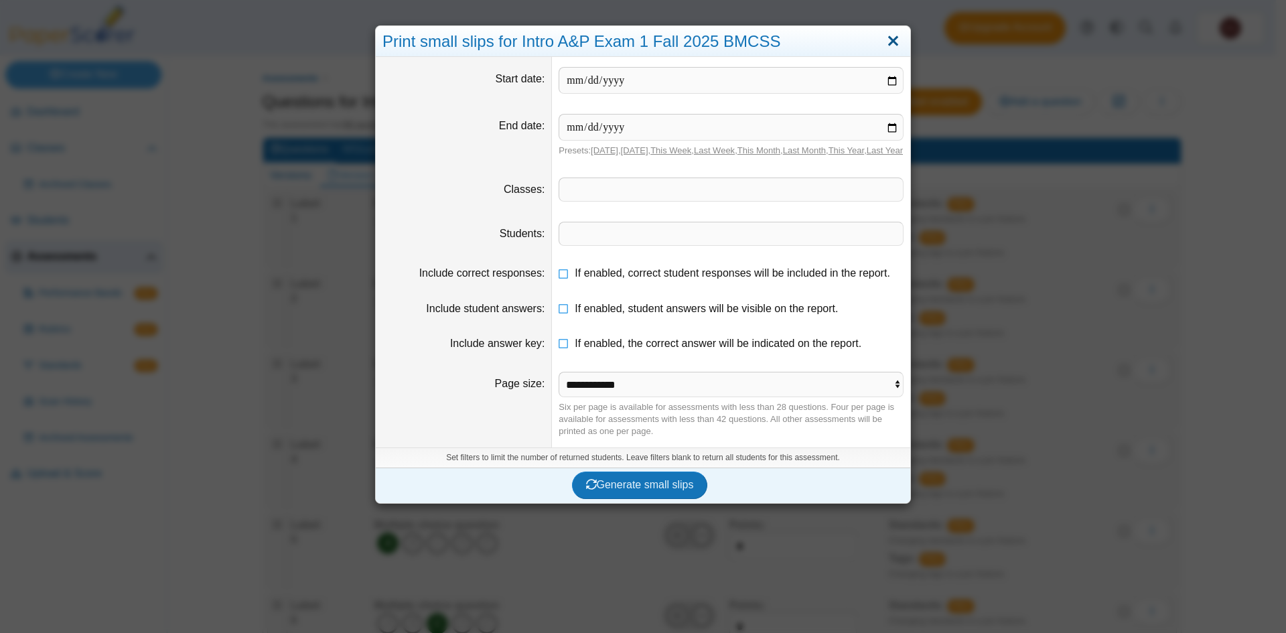
click at [890, 40] on link "Close" at bounding box center [893, 41] width 21 height 23
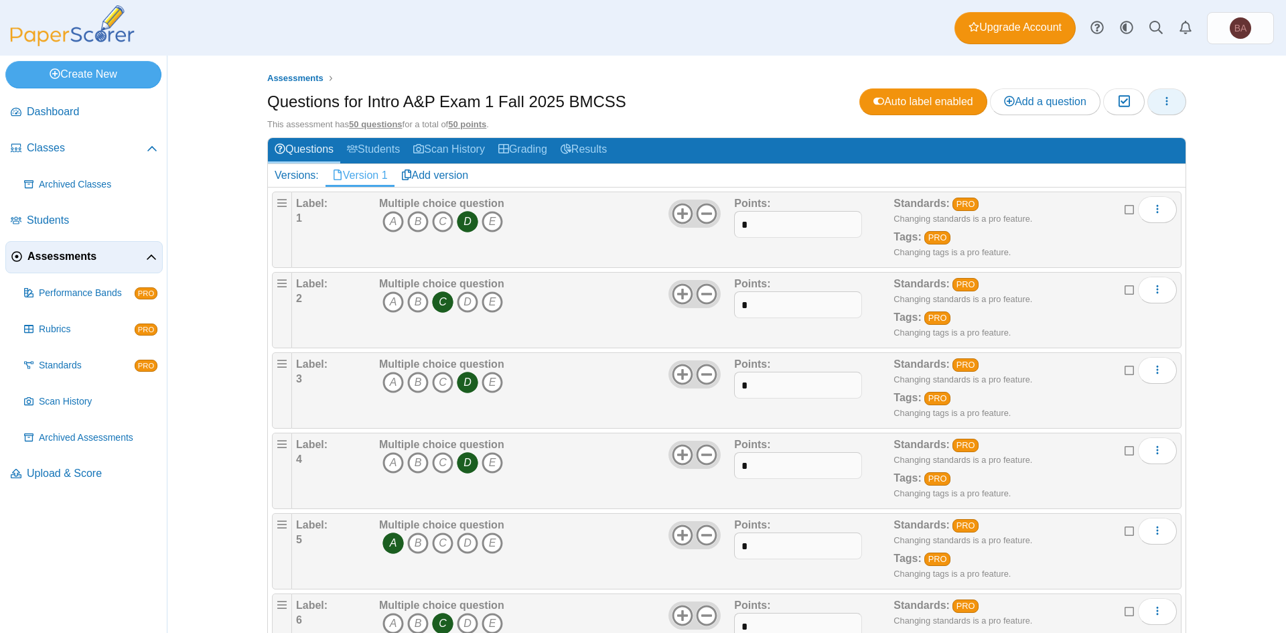
click at [1168, 101] on button "button" at bounding box center [1167, 101] width 39 height 27
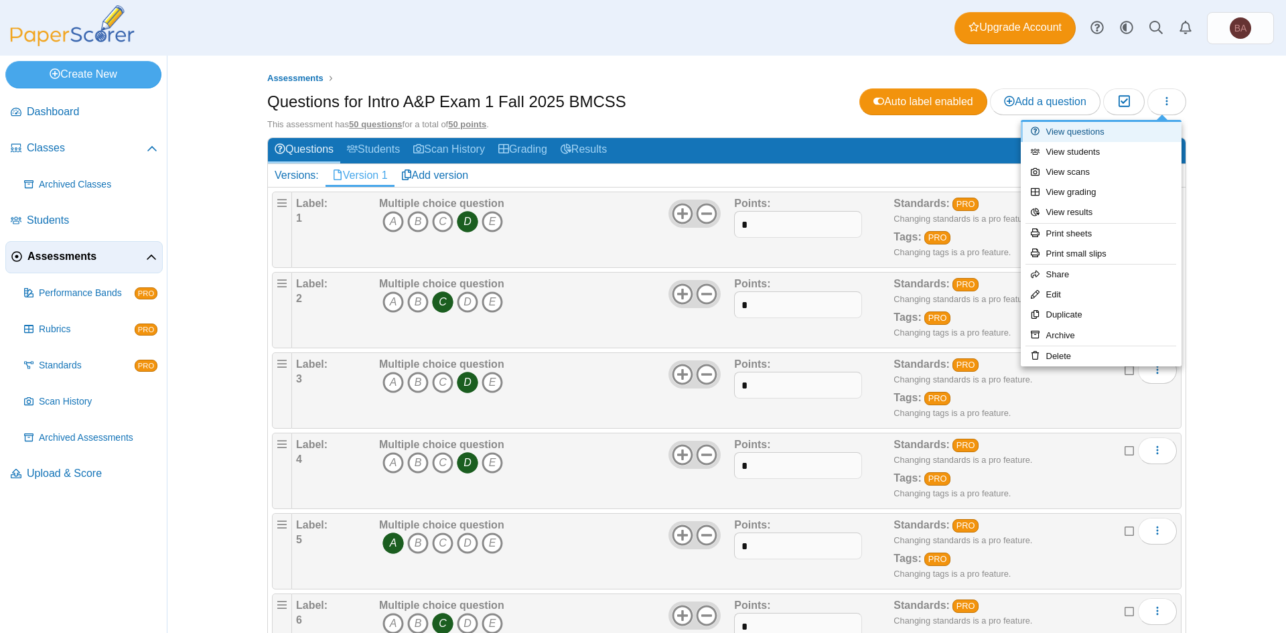
click at [1094, 131] on link "View questions" at bounding box center [1101, 132] width 161 height 20
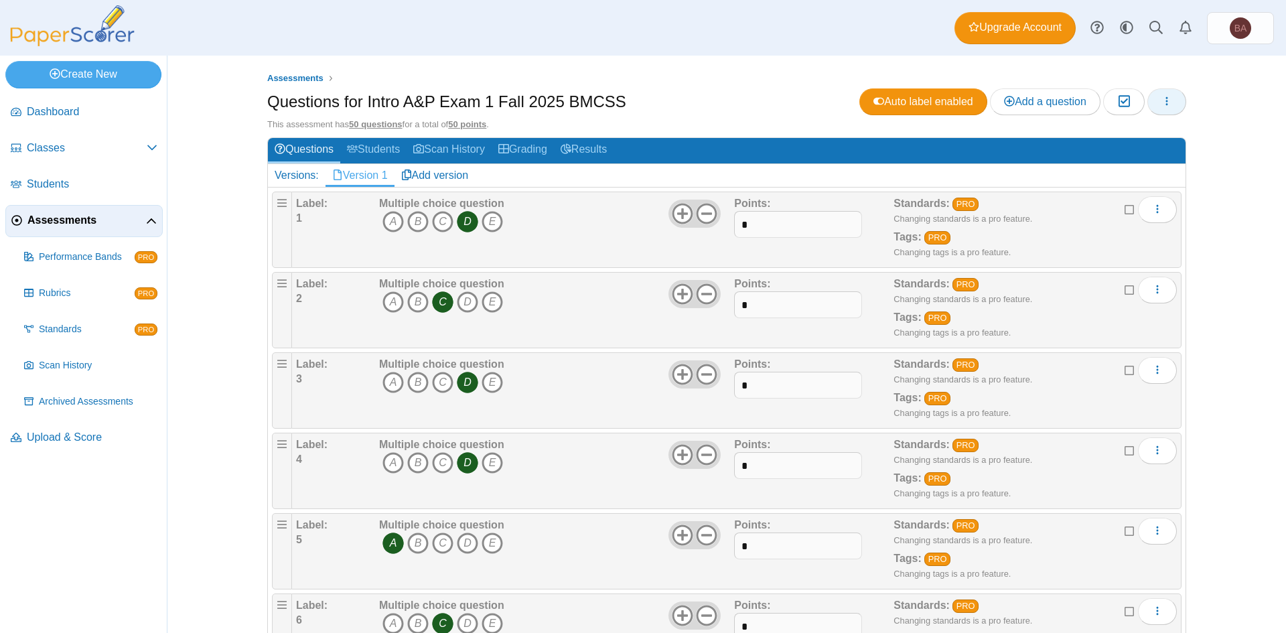
click at [1166, 98] on icon "button" at bounding box center [1167, 101] width 11 height 11
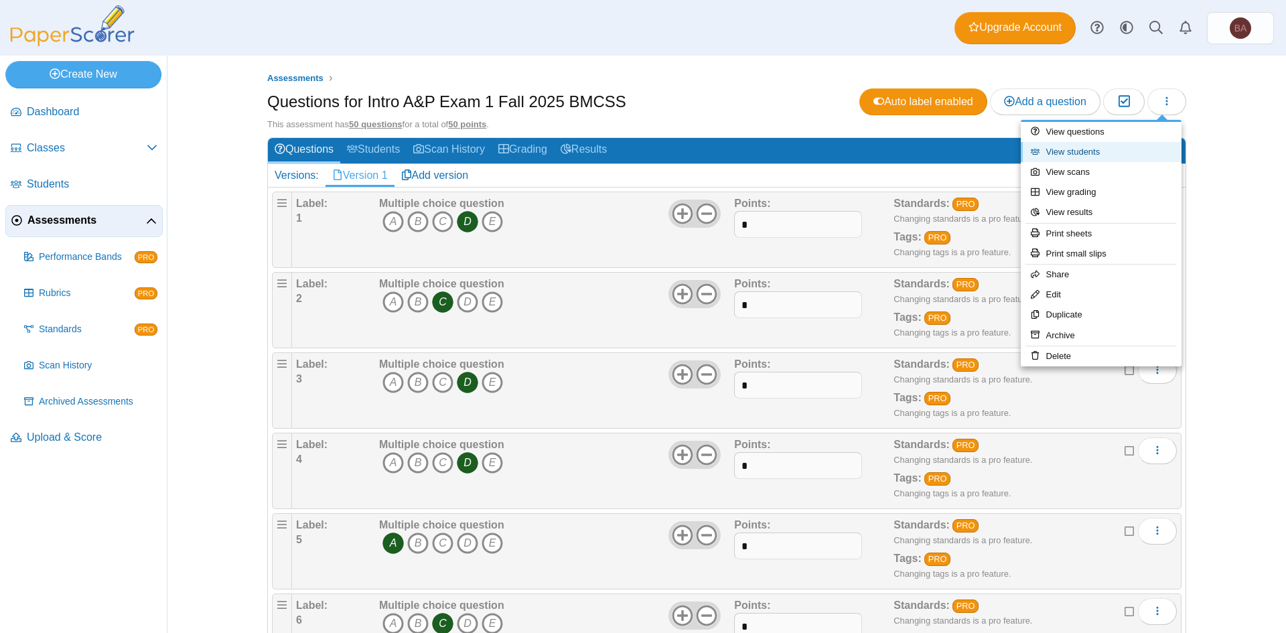
click at [1109, 154] on link "View students" at bounding box center [1101, 152] width 161 height 20
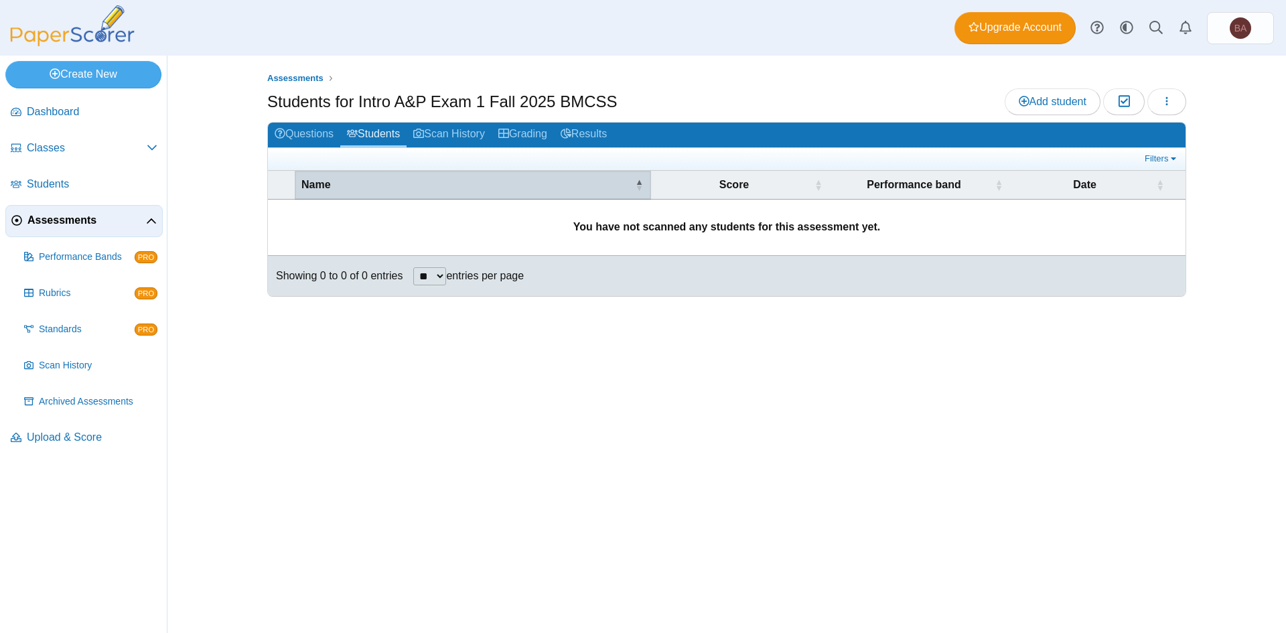
click at [319, 187] on span "Name" at bounding box center [315, 184] width 29 height 11
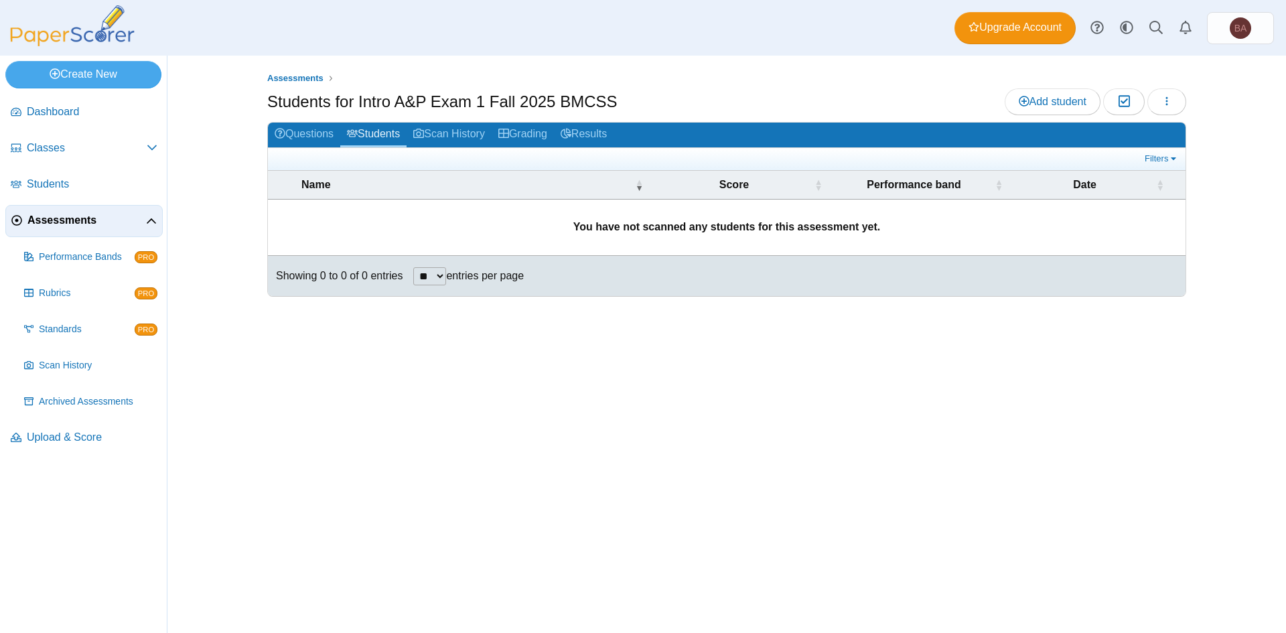
click at [360, 200] on td "You have not scanned any students for this assessment yet." at bounding box center [727, 228] width 918 height 56
click at [375, 216] on td "You have not scanned any students for this assessment yet." at bounding box center [727, 228] width 918 height 56
click at [1175, 104] on button "button" at bounding box center [1167, 101] width 39 height 27
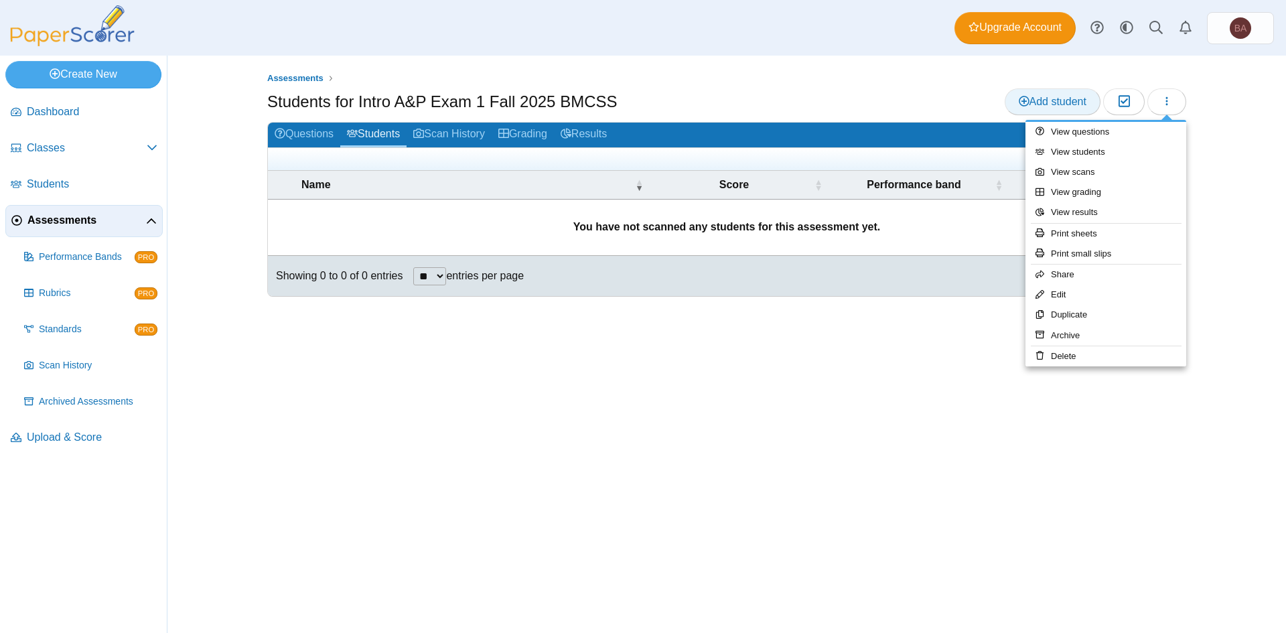
click at [1026, 105] on span "Add student" at bounding box center [1053, 101] width 68 height 11
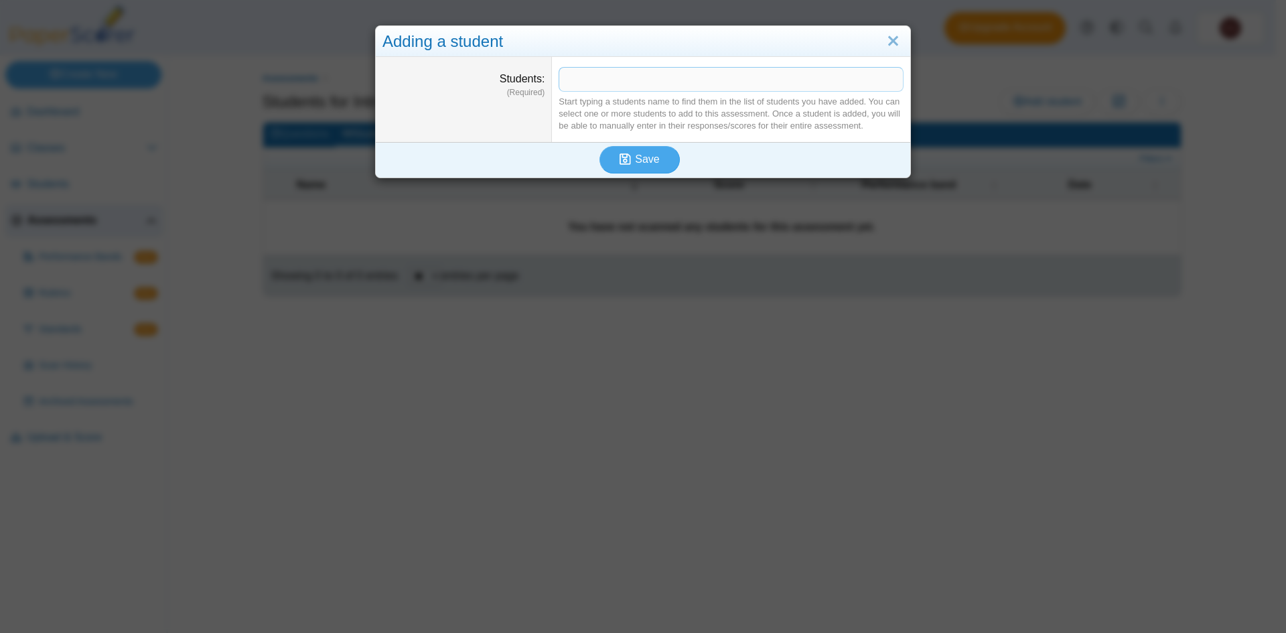
click at [631, 90] on tags "​" at bounding box center [731, 79] width 345 height 24
click at [886, 42] on link "Close" at bounding box center [893, 41] width 21 height 23
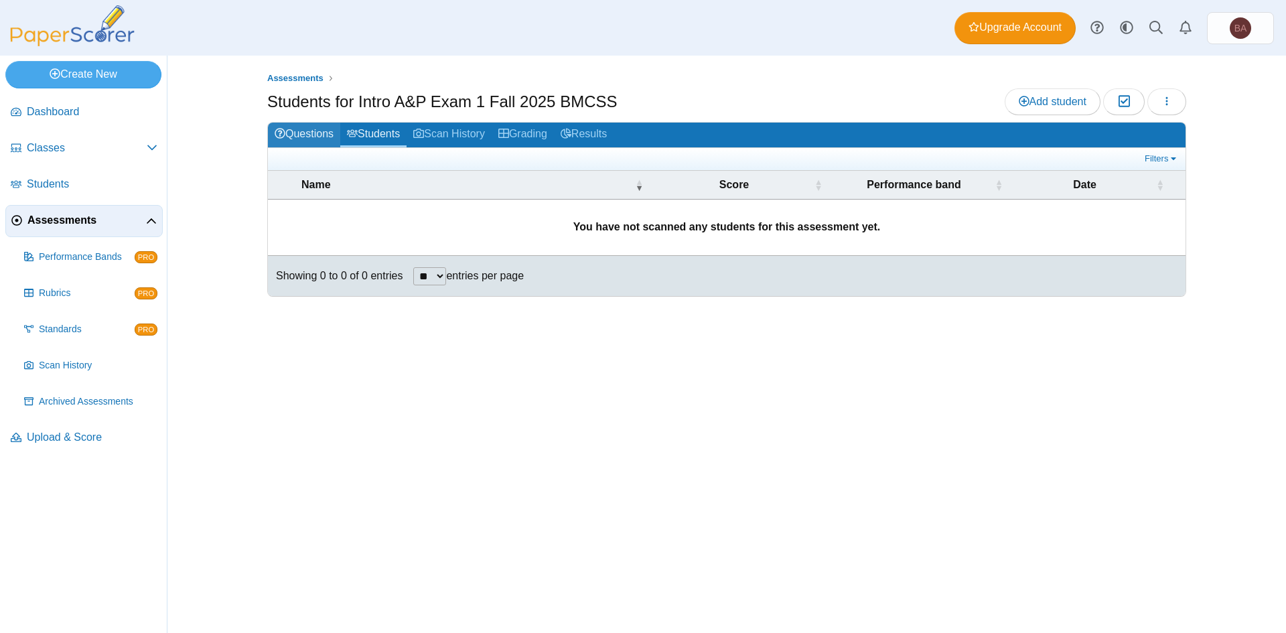
click at [311, 136] on link "Questions" at bounding box center [304, 135] width 72 height 25
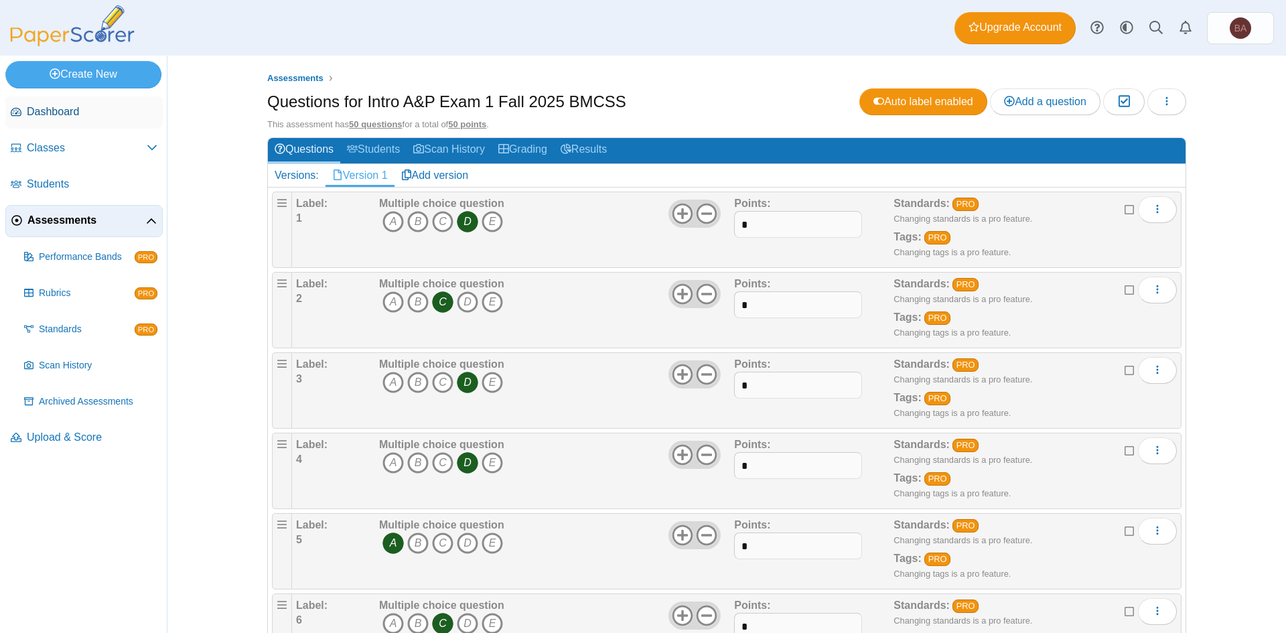
click at [43, 107] on span "Dashboard" at bounding box center [92, 112] width 131 height 15
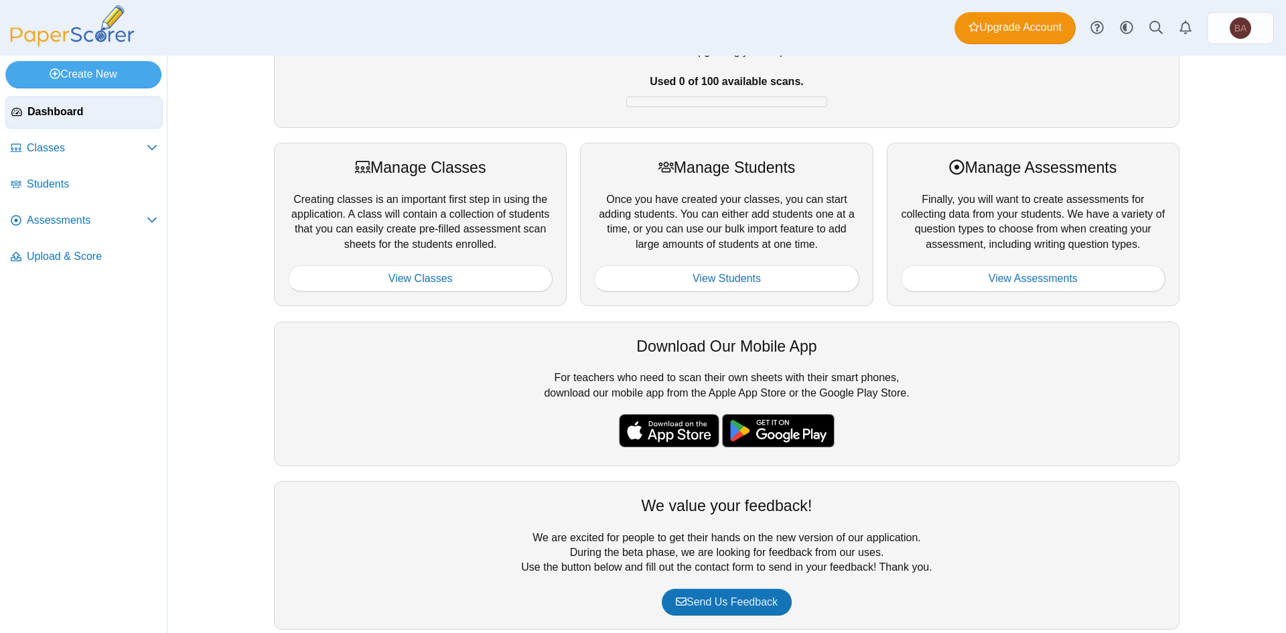
scroll to position [129, 0]
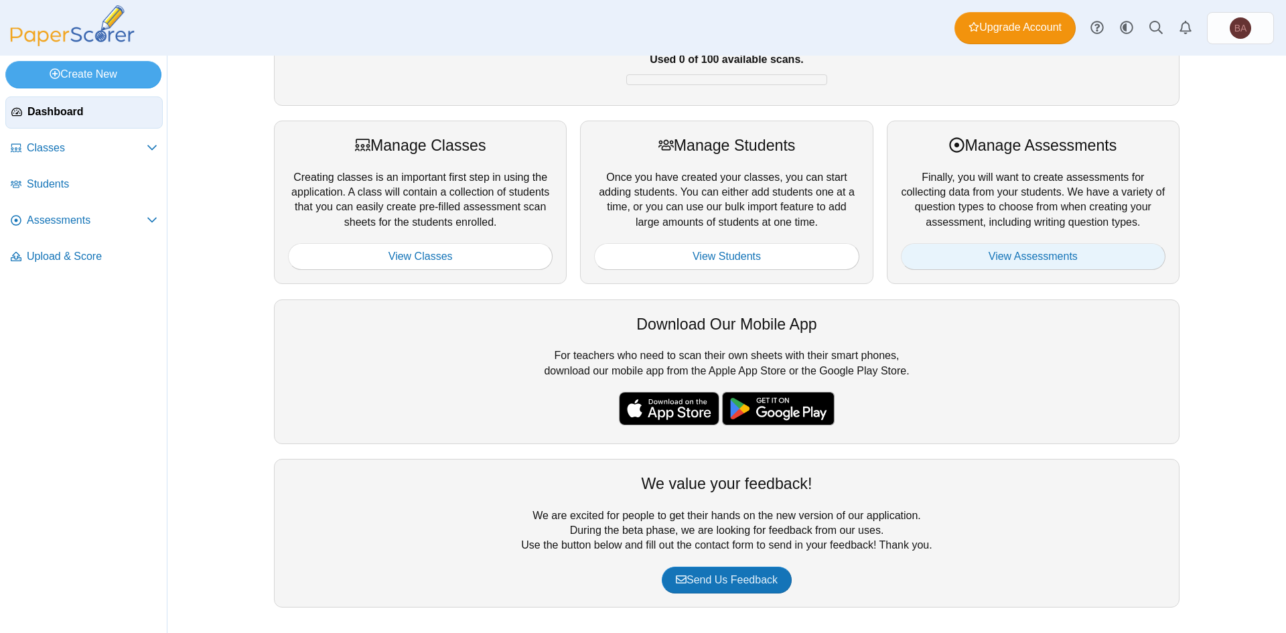
click at [1066, 267] on link "View Assessments" at bounding box center [1033, 256] width 265 height 27
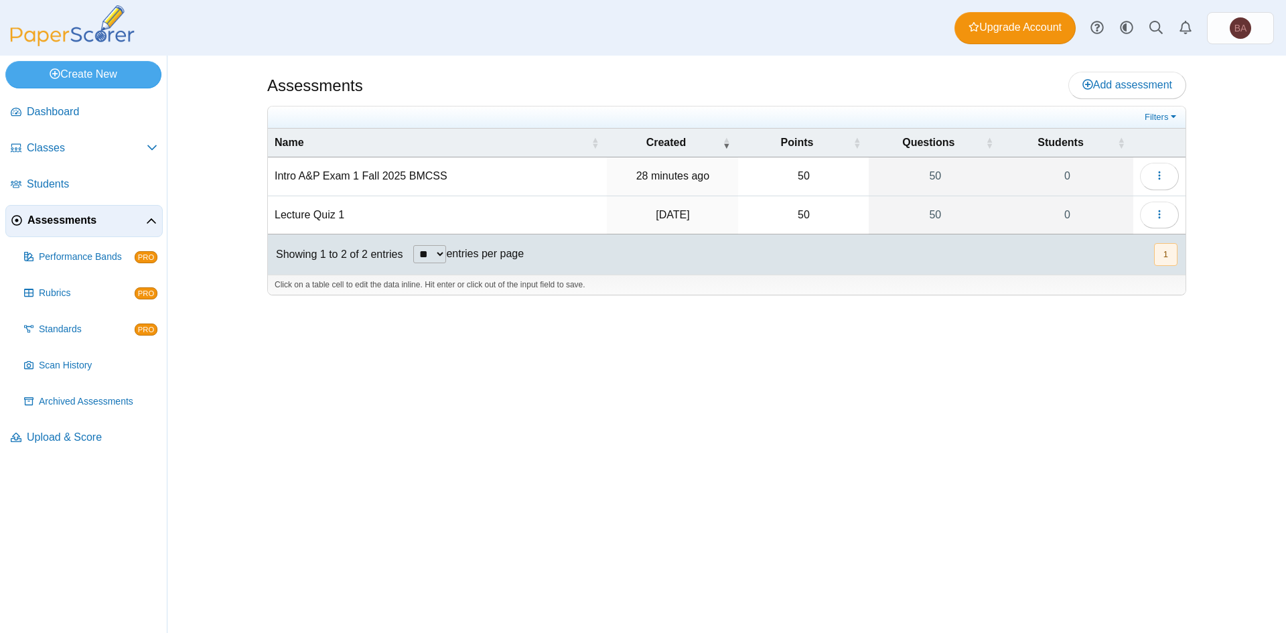
click at [314, 210] on td "Lecture Quiz 1" at bounding box center [437, 215] width 339 height 38
click at [300, 213] on input "**********" at bounding box center [438, 215] width 326 height 27
click at [301, 212] on input "**********" at bounding box center [438, 215] width 326 height 27
click at [539, 227] on input "**********" at bounding box center [438, 215] width 326 height 27
click at [739, 214] on td "50" at bounding box center [803, 215] width 131 height 38
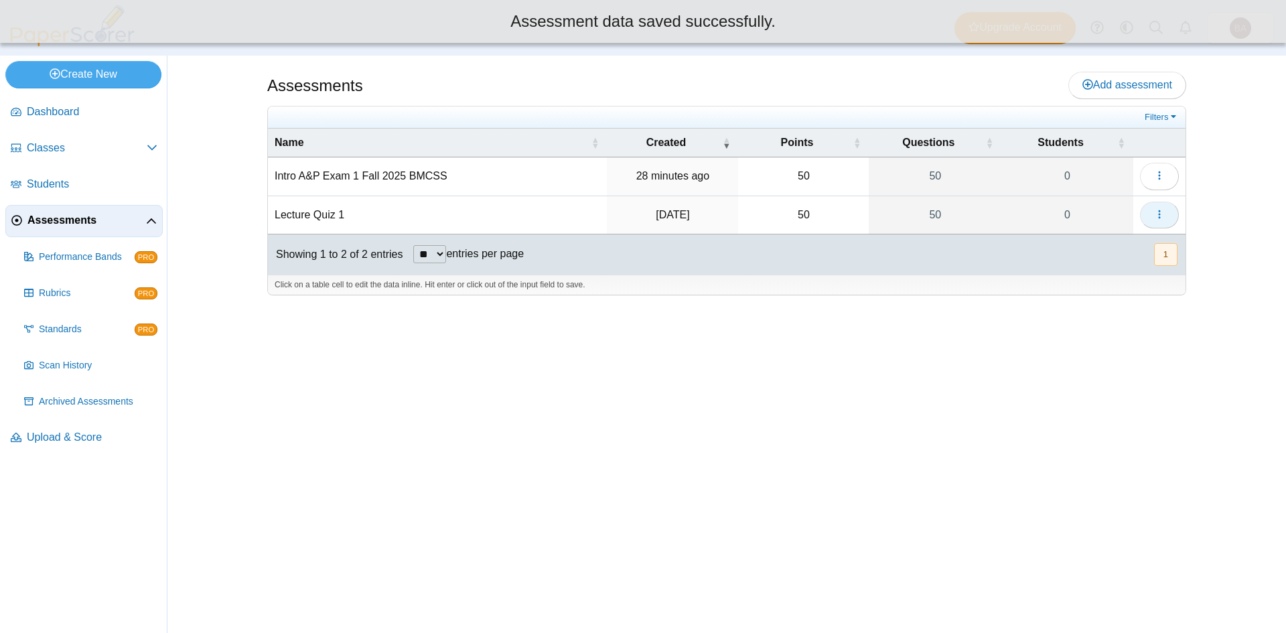
click at [1166, 211] on button "button" at bounding box center [1159, 215] width 39 height 27
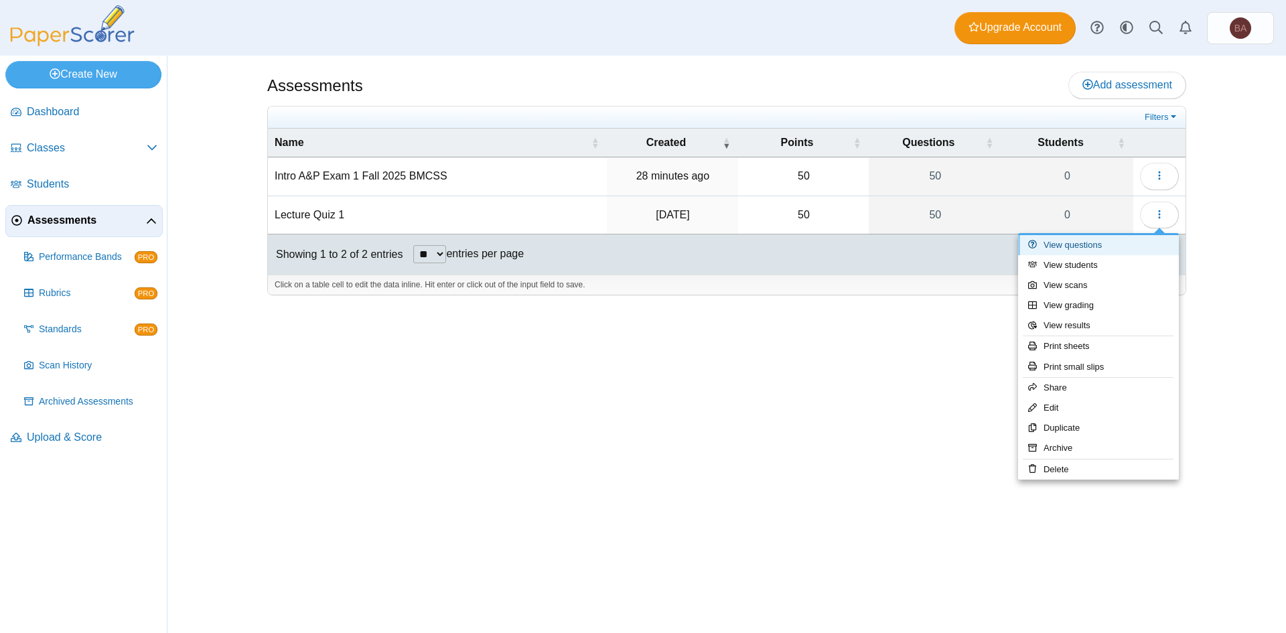
click at [1051, 250] on link "View questions" at bounding box center [1098, 245] width 161 height 20
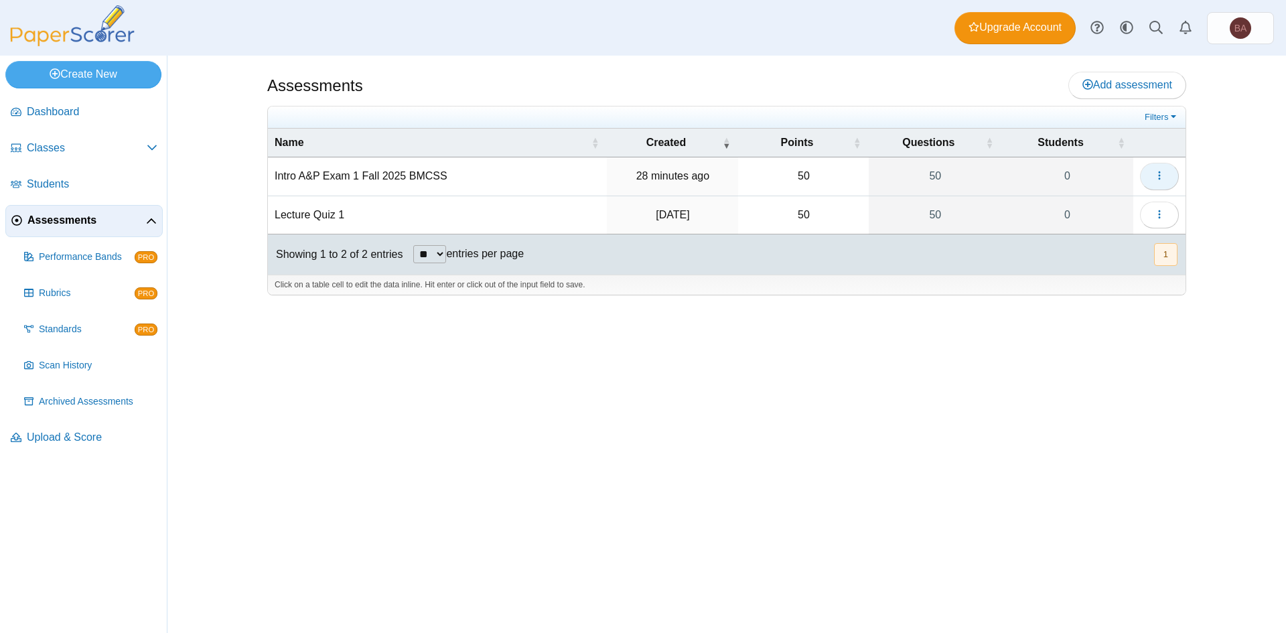
click at [1153, 173] on button "button" at bounding box center [1159, 176] width 39 height 27
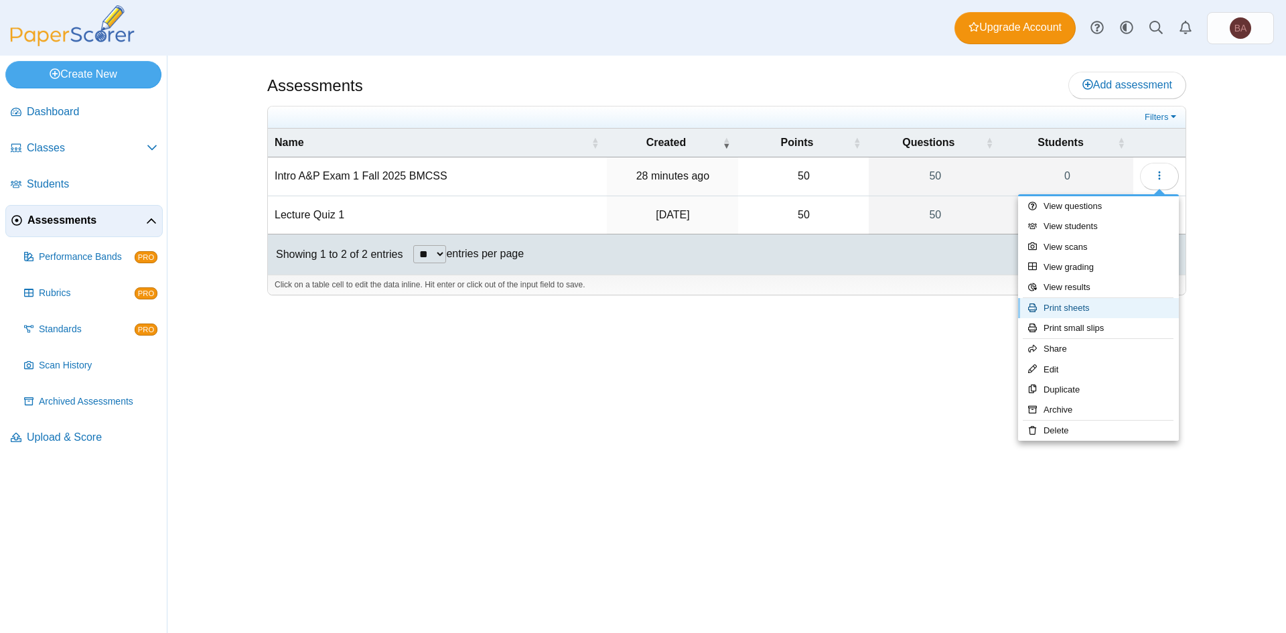
click at [1048, 305] on link "Print sheets" at bounding box center [1098, 308] width 161 height 20
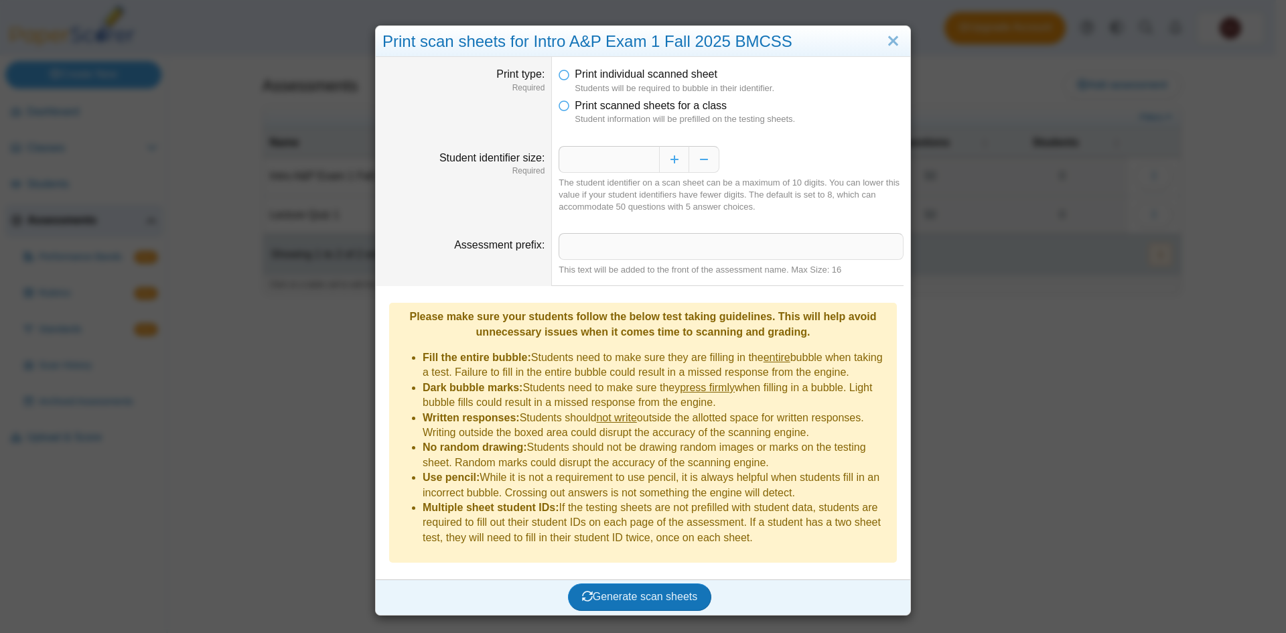
click at [567, 106] on li "Print scanned sheets for a class Student information will be prefilled on the t…" at bounding box center [731, 111] width 345 height 27
click at [559, 99] on icon at bounding box center [564, 102] width 11 height 9
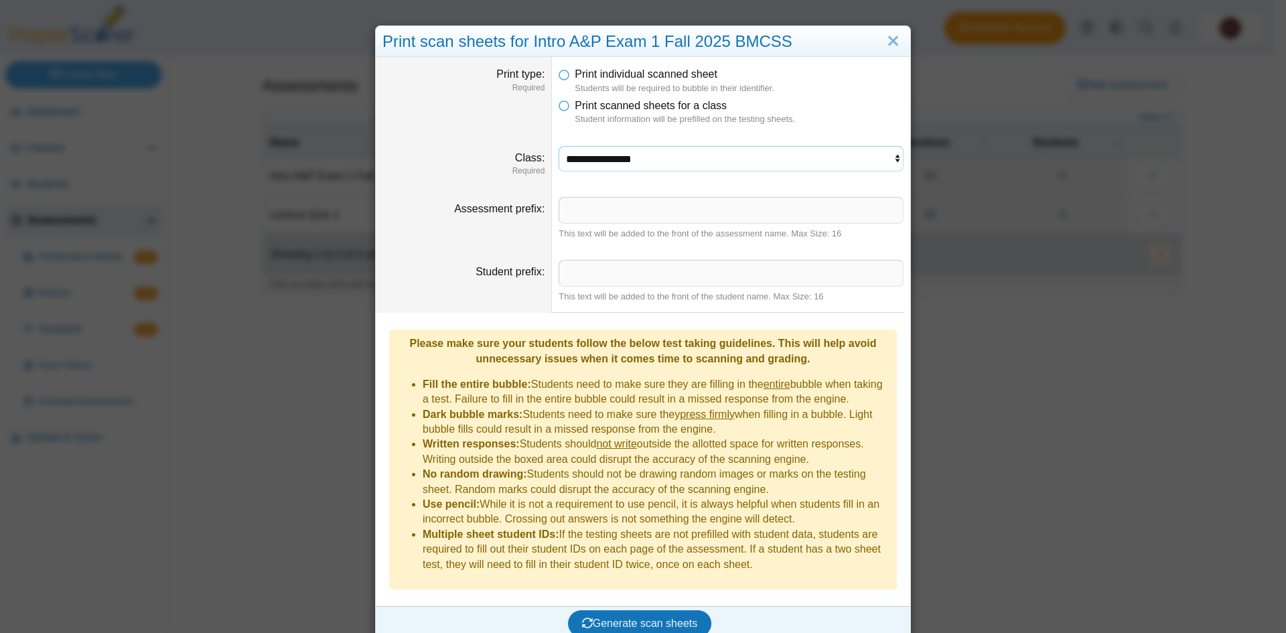
click at [626, 161] on select "**********" at bounding box center [731, 158] width 345 height 25
select select "**********"
click at [559, 146] on select "**********" at bounding box center [731, 158] width 345 height 25
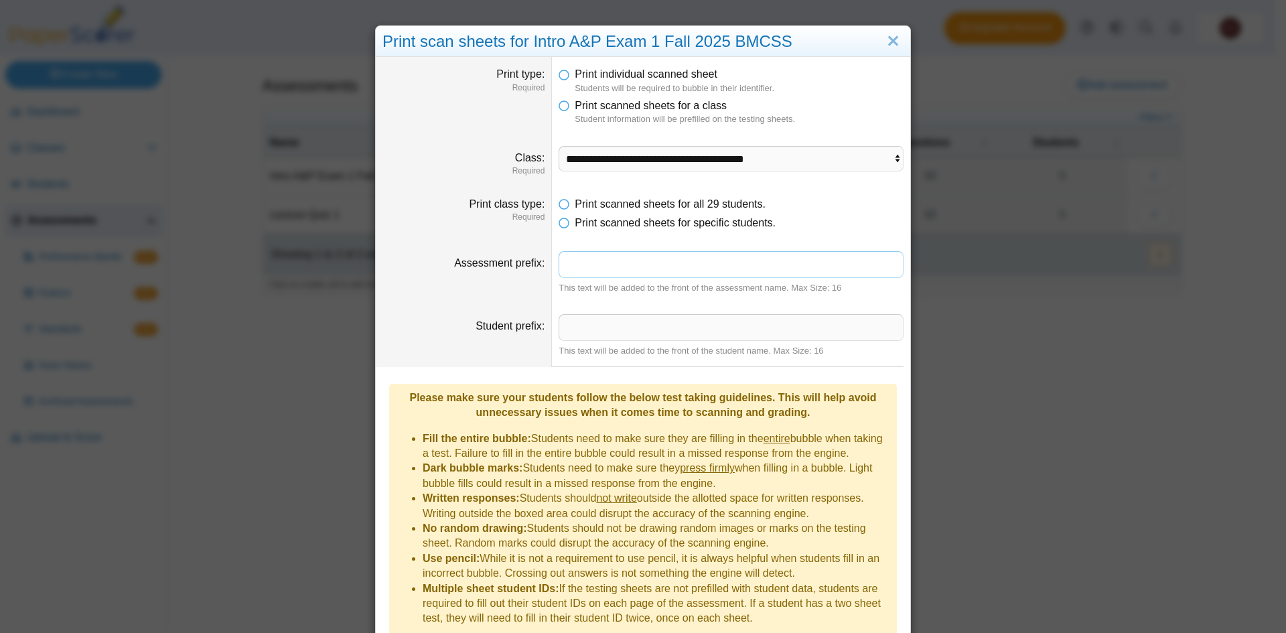
click at [615, 275] on input "Assessment prefix" at bounding box center [731, 264] width 345 height 27
type input "**********"
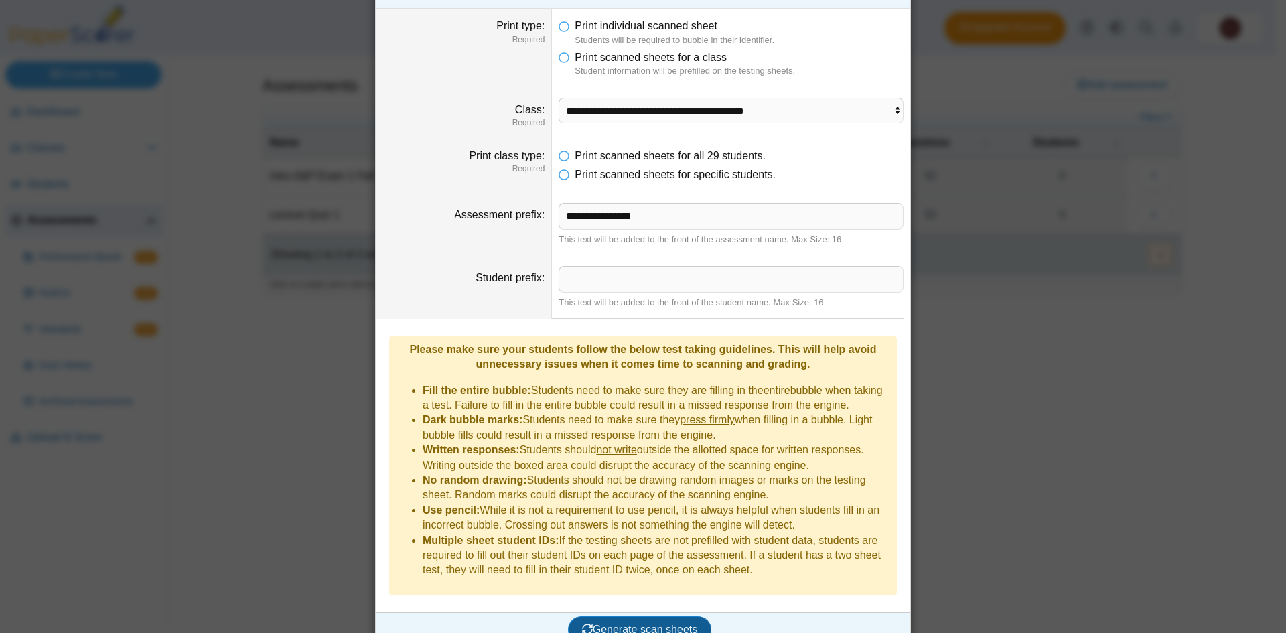
click at [646, 624] on span "Generate scan sheets" at bounding box center [640, 629] width 116 height 11
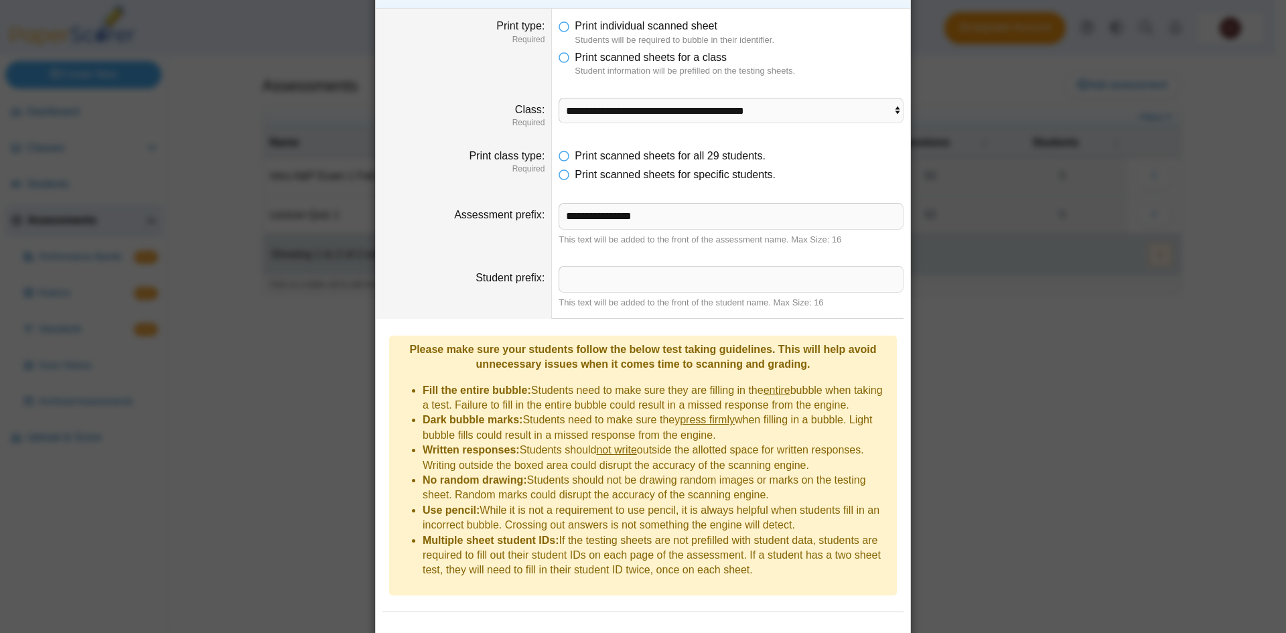
scroll to position [0, 0]
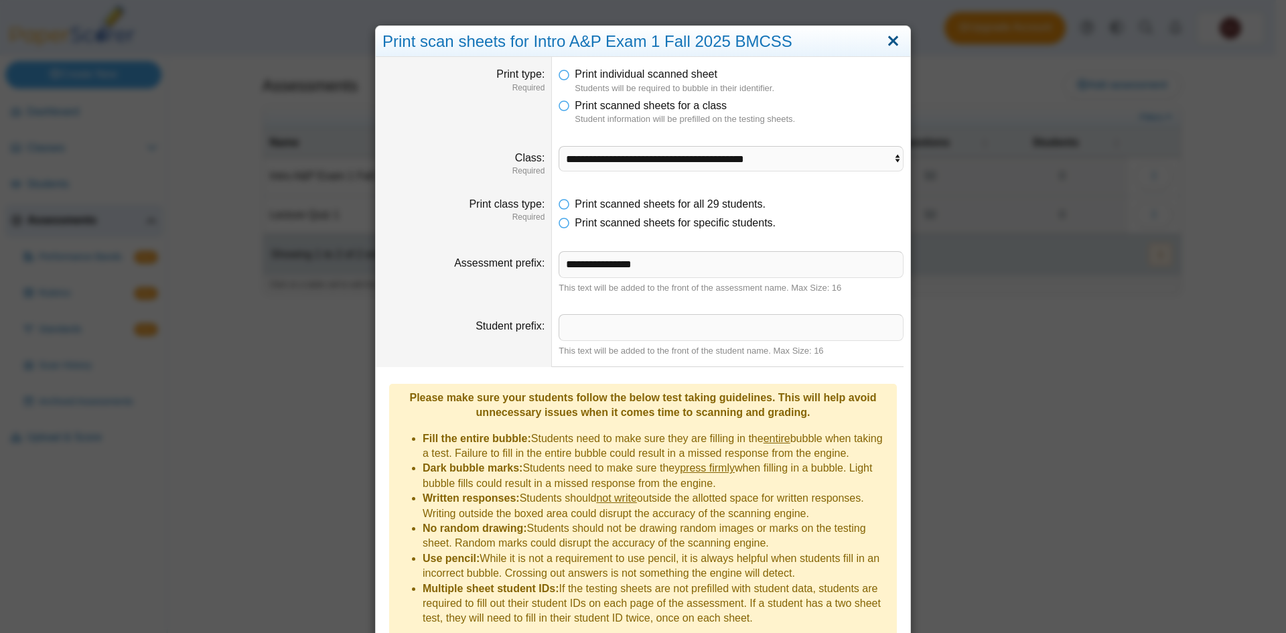
click at [891, 40] on link "Close" at bounding box center [893, 41] width 21 height 23
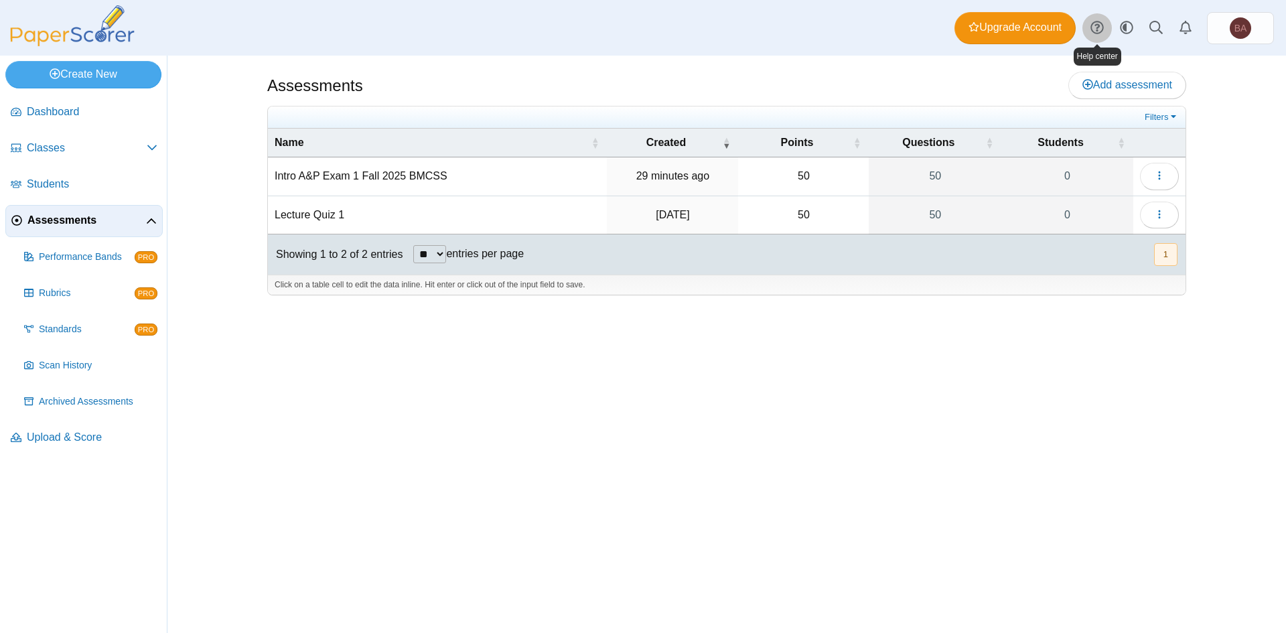
click at [1103, 28] on icon at bounding box center [1097, 27] width 13 height 13
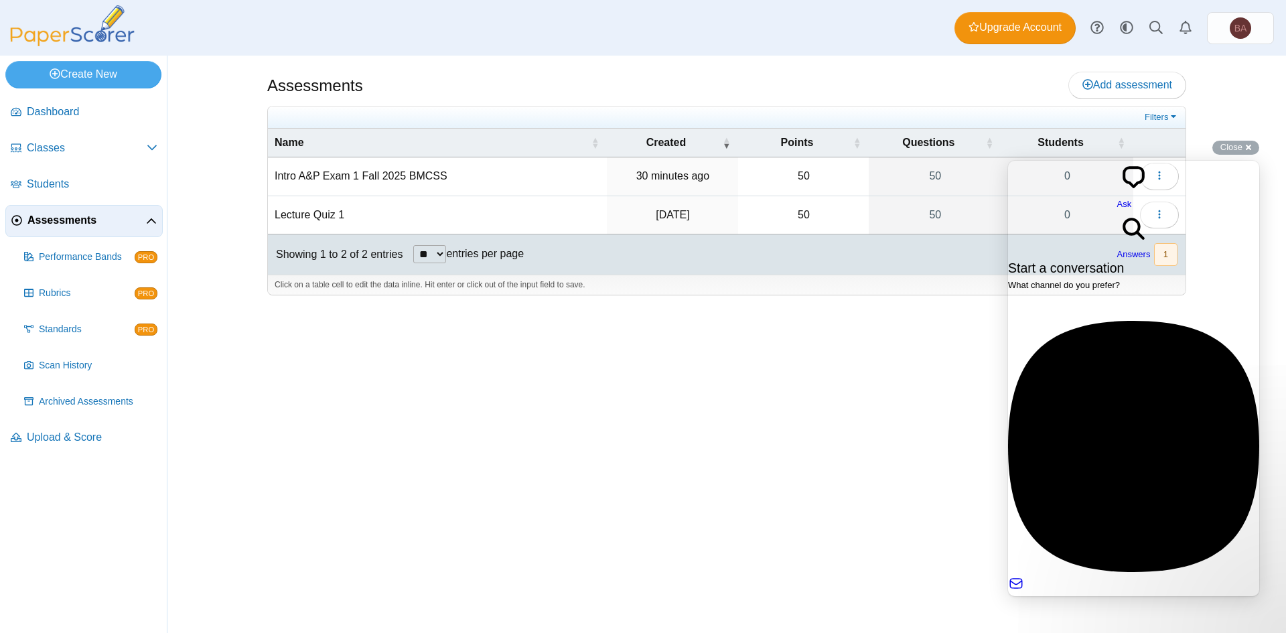
click at [1151, 249] on span "Answers" at bounding box center [1133, 254] width 33 height 10
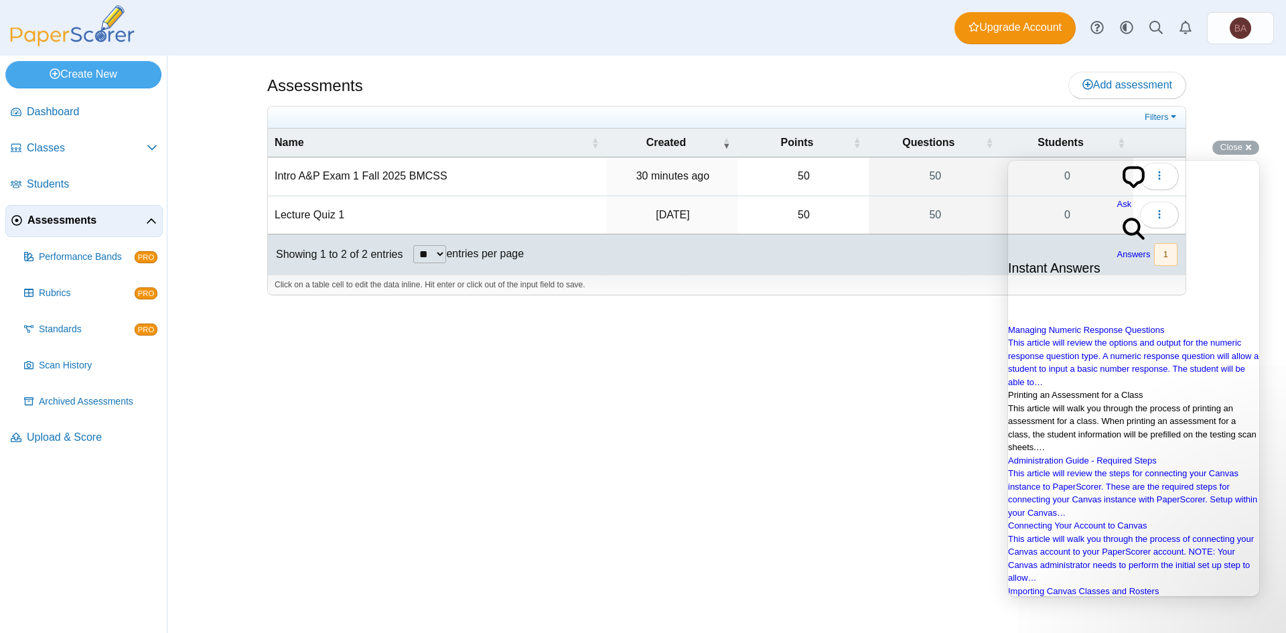
click at [1126, 390] on span "Printing an Assessment for a Class" at bounding box center [1075, 395] width 135 height 10
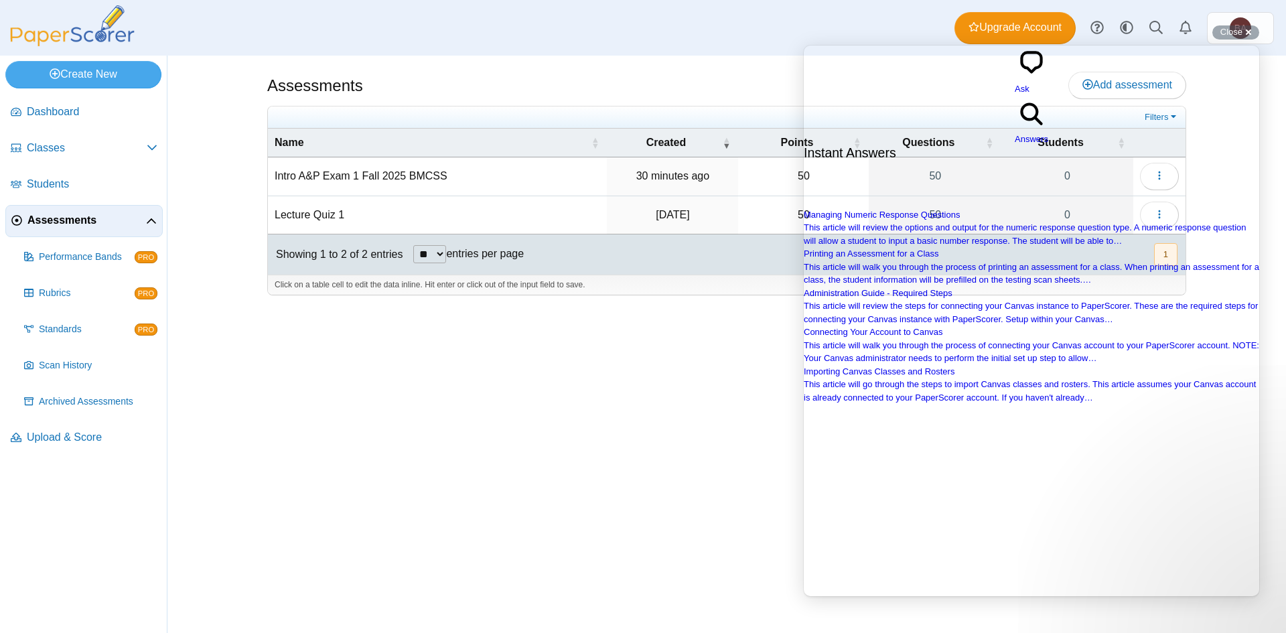
scroll to position [1202, 0]
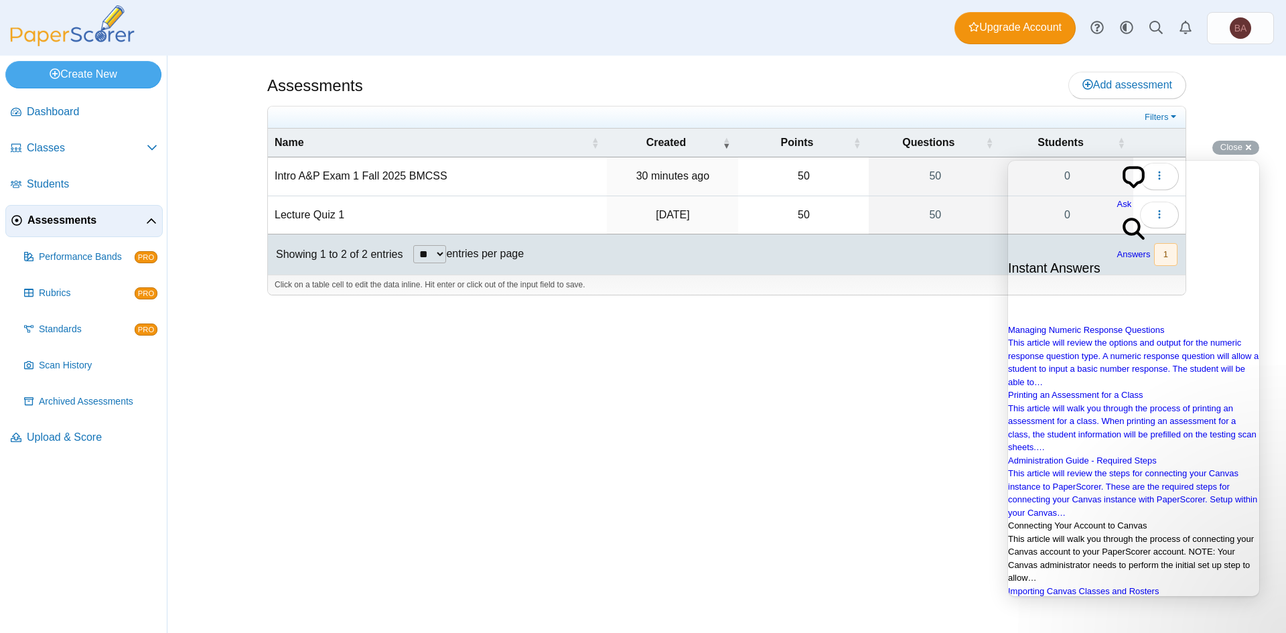
scroll to position [233, 0]
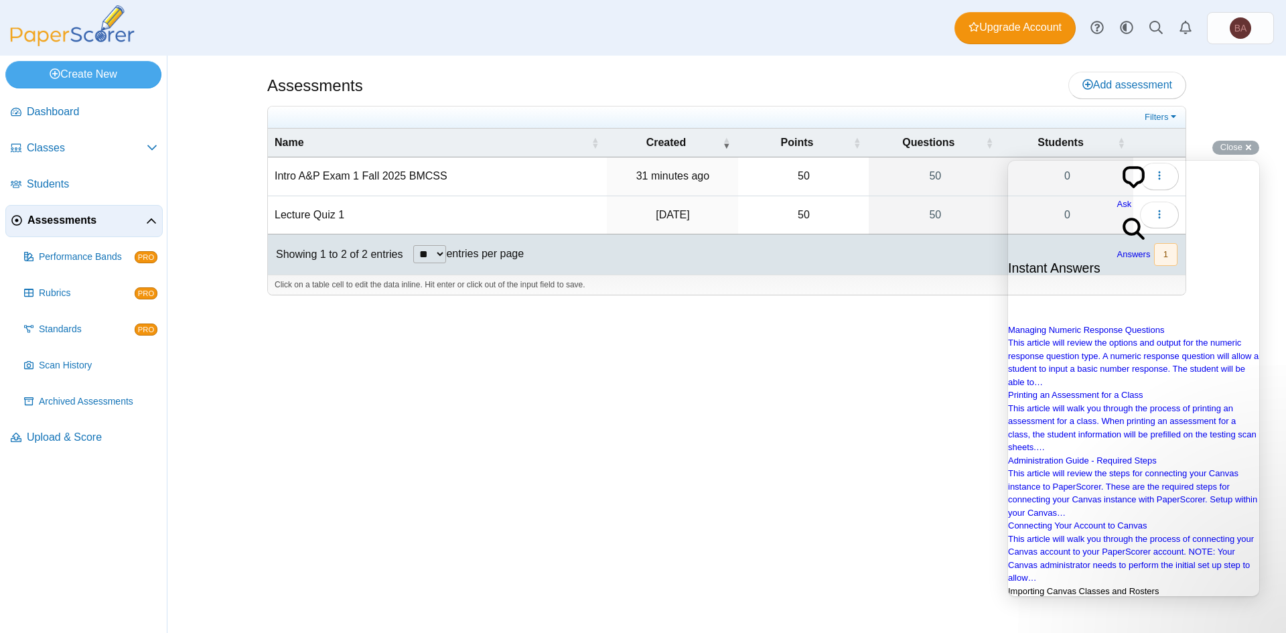
click at [1103, 599] on span "This article will go through the steps to import Canvas classes and rosters. Th…" at bounding box center [1128, 624] width 240 height 50
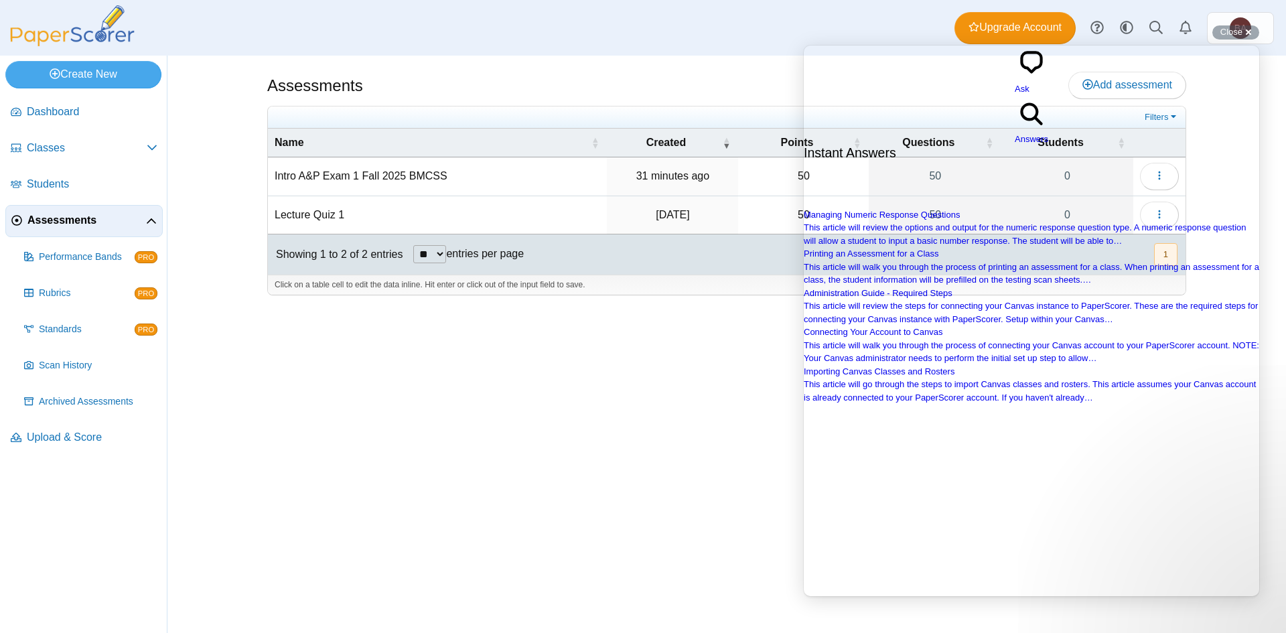
scroll to position [824, 0]
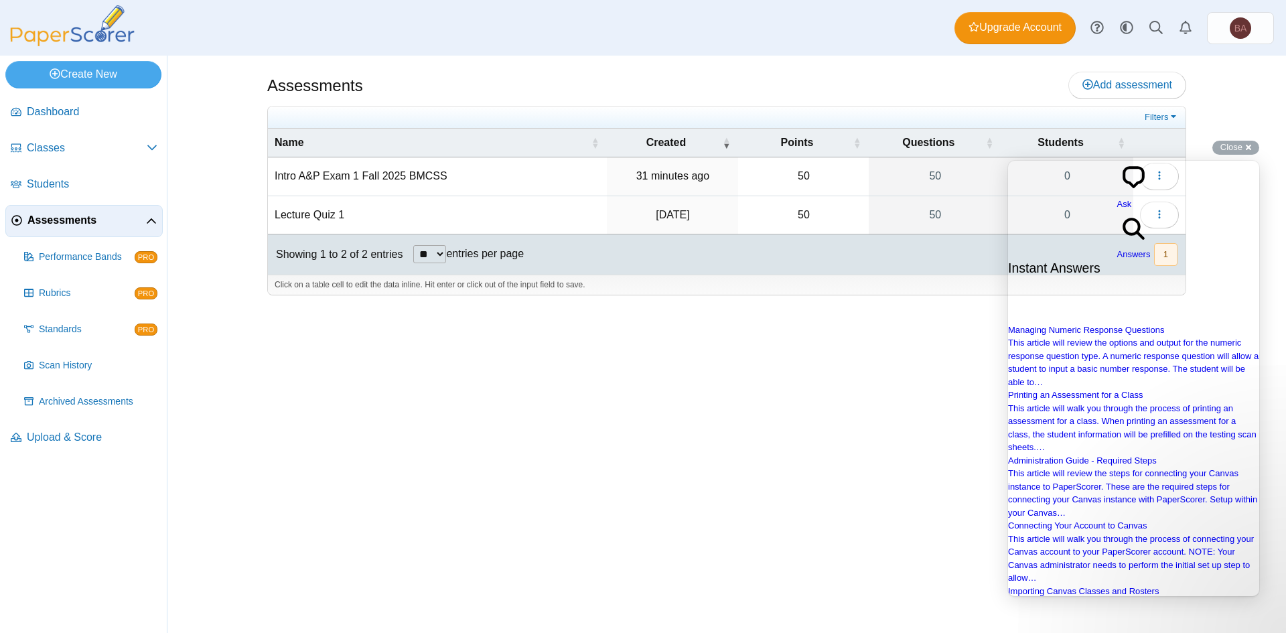
click at [1117, 199] on span "Ask" at bounding box center [1124, 204] width 15 height 10
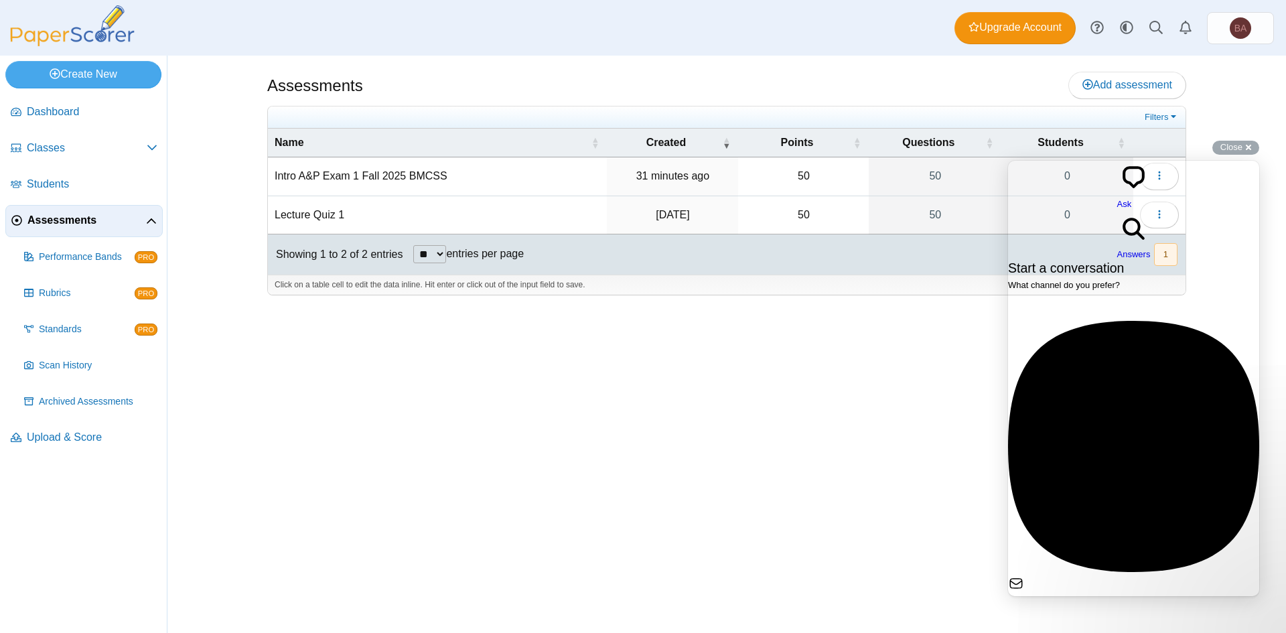
click at [1113, 610] on span "No time to wait around? We usually respond within a few hours" at bounding box center [1129, 615] width 243 height 10
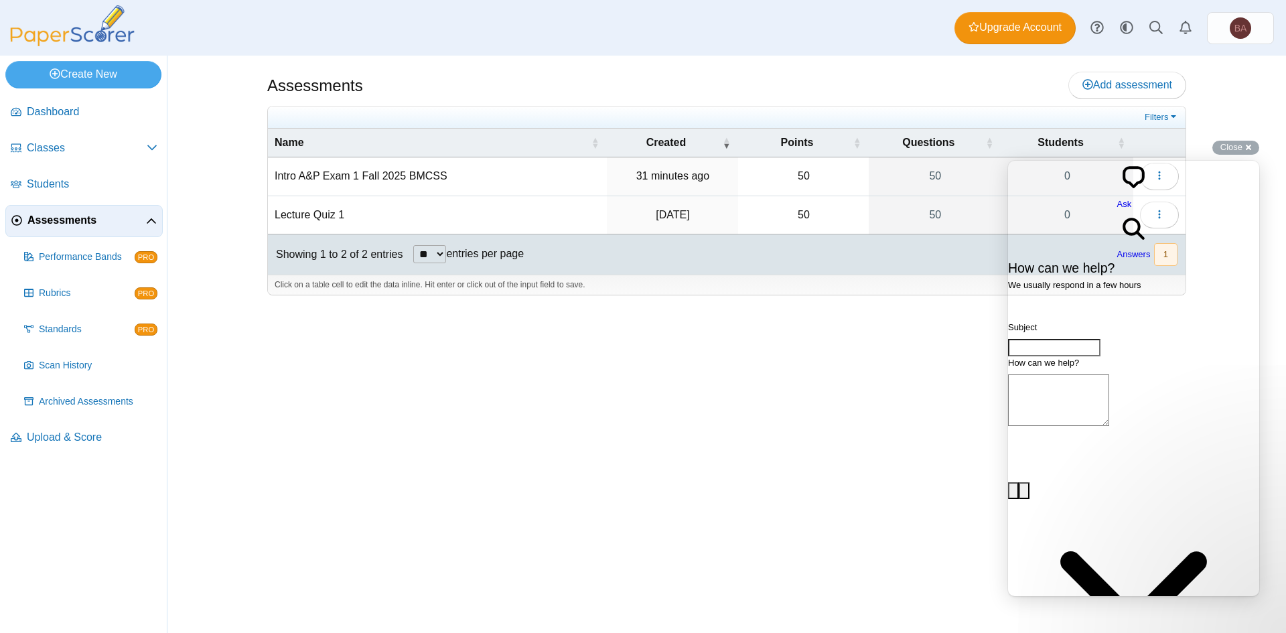
click at [1052, 339] on input "Subject" at bounding box center [1054, 347] width 92 height 17
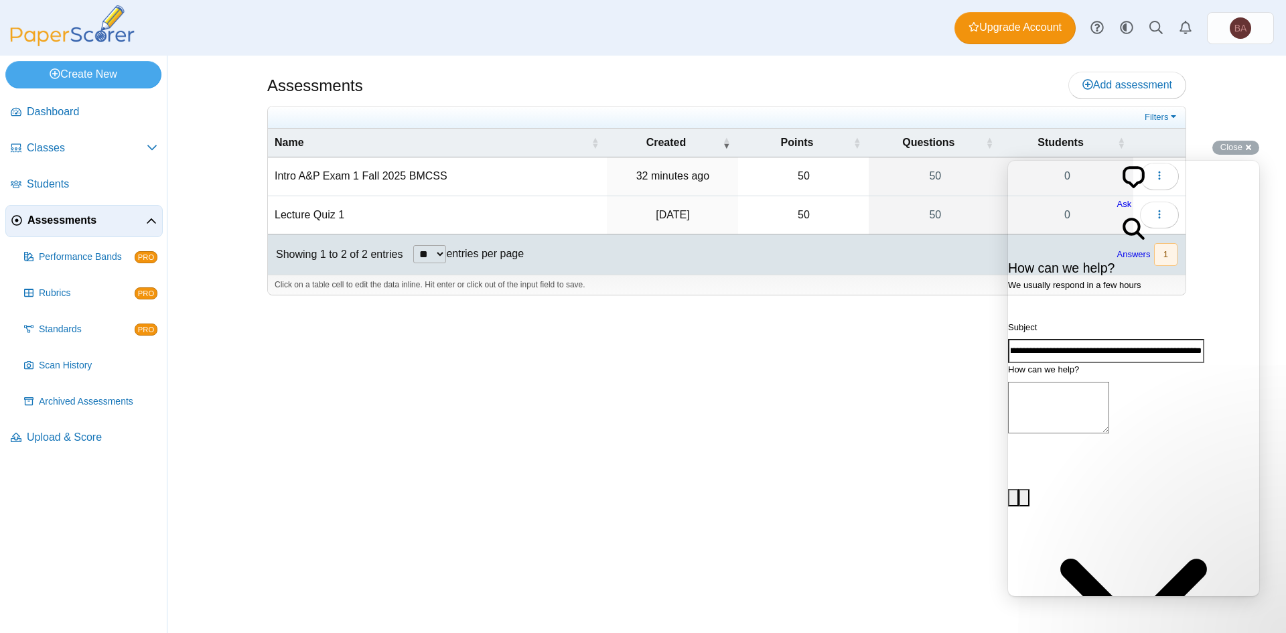
scroll to position [0, 119]
click at [1107, 339] on input "**********" at bounding box center [1106, 351] width 196 height 24
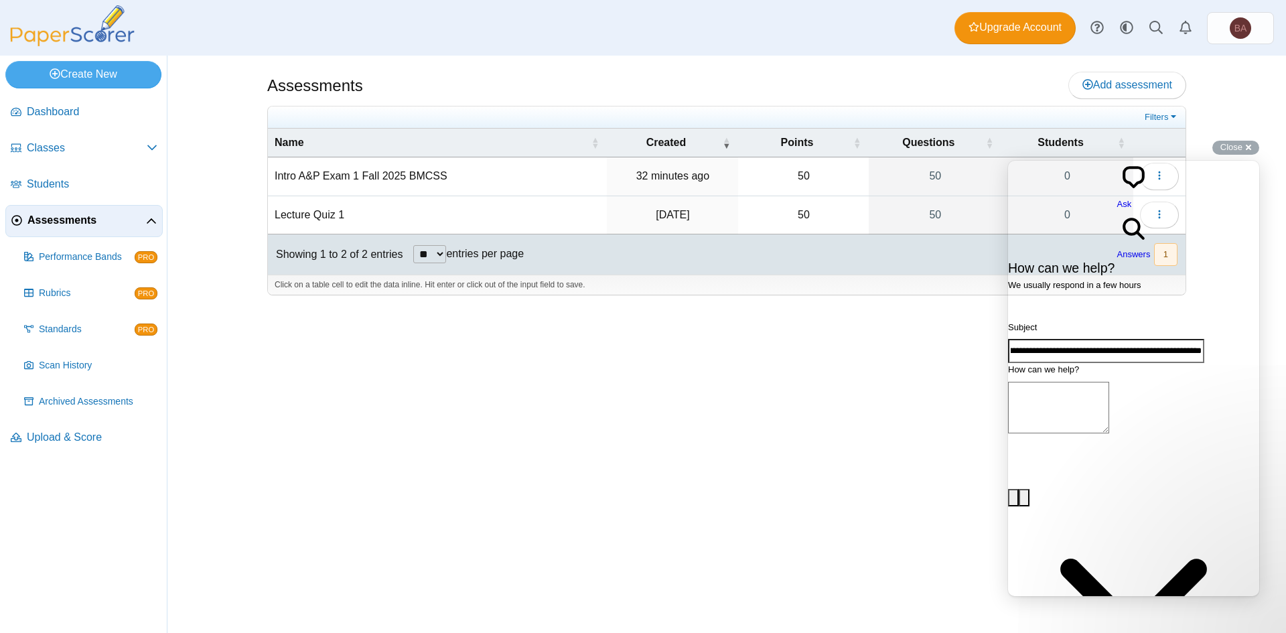
type input "**********"
click at [1109, 382] on textarea "How can we help?" at bounding box center [1058, 408] width 101 height 52
paste textarea "**********"
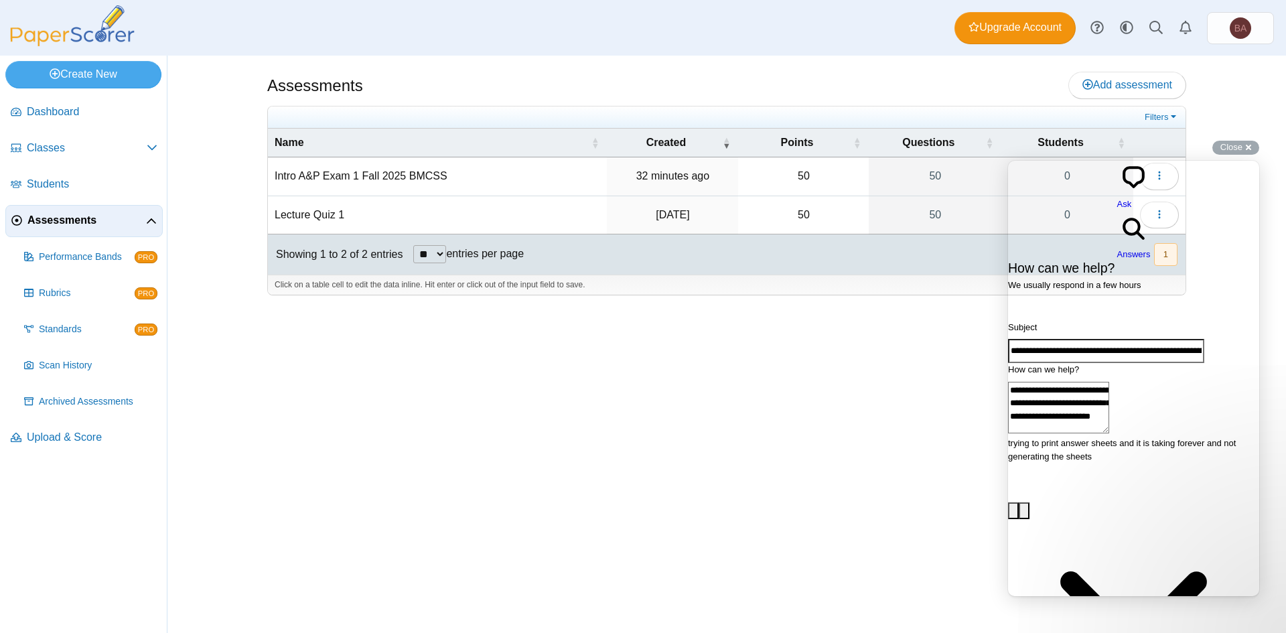
type textarea "**********"
click at [1080, 339] on input "**********" at bounding box center [1106, 351] width 196 height 24
click at [1081, 339] on input "**********" at bounding box center [1106, 351] width 196 height 24
click at [1082, 339] on input "**********" at bounding box center [1106, 351] width 196 height 24
type input "**********"
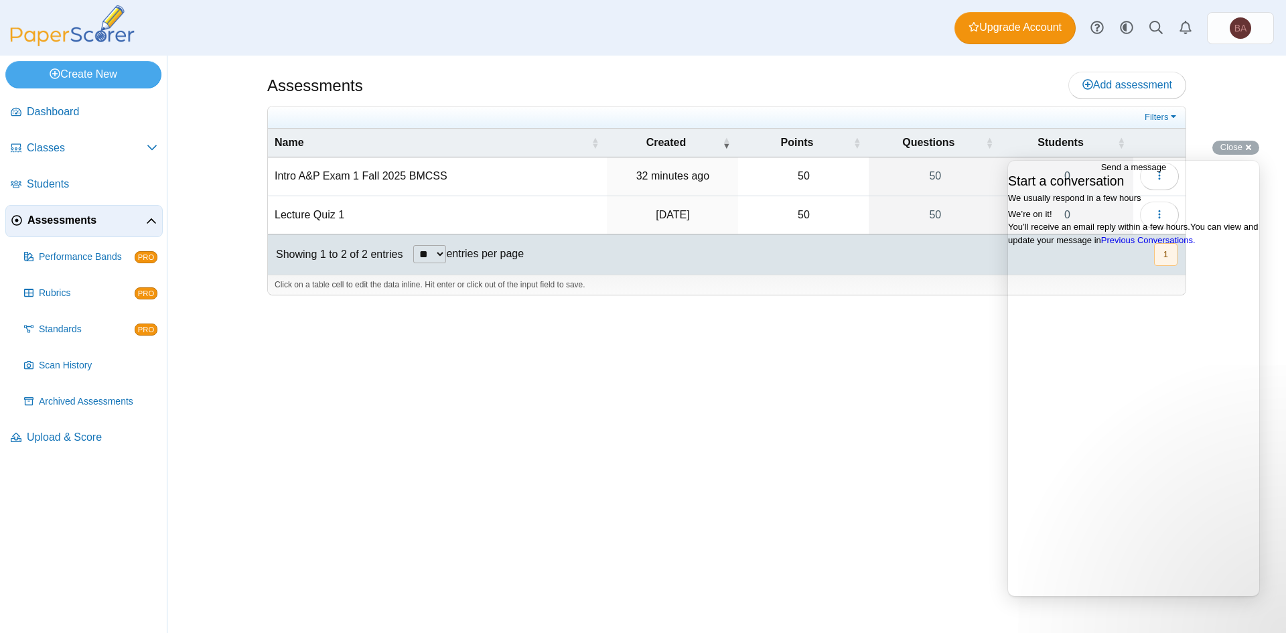
click at [1141, 245] on link "Previous Conversations ." at bounding box center [1148, 240] width 94 height 10
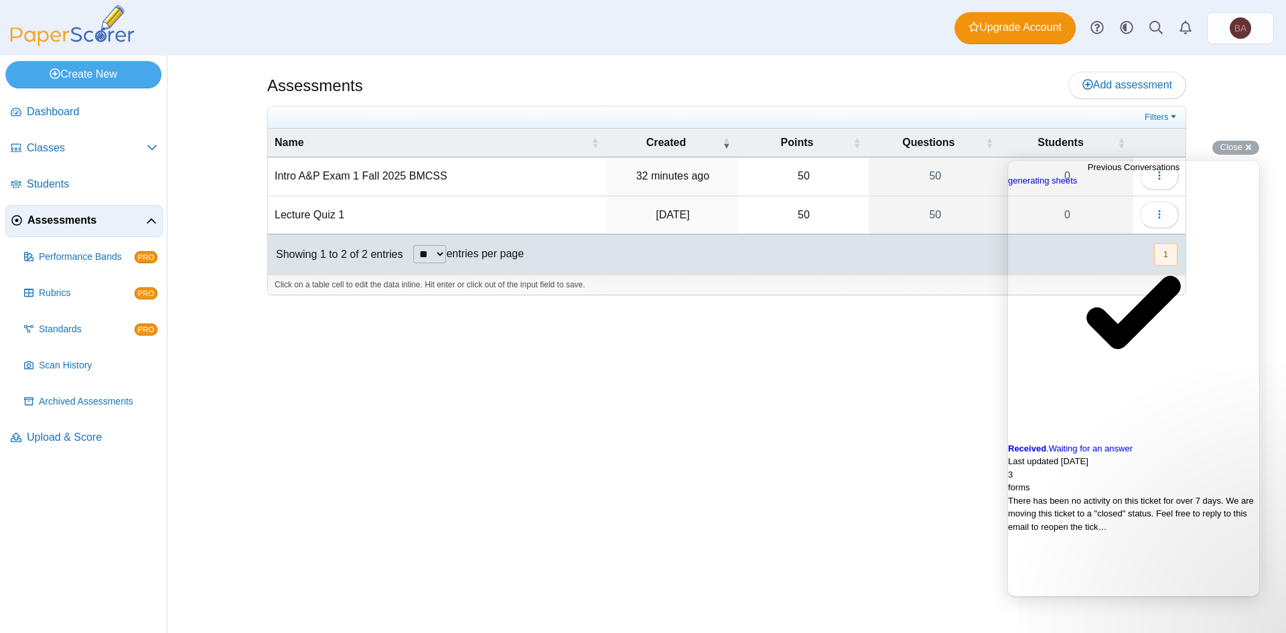
click at [1197, 496] on span "There has been no activity on this ticket for over 7 days. We are moving this t…" at bounding box center [1131, 514] width 246 height 36
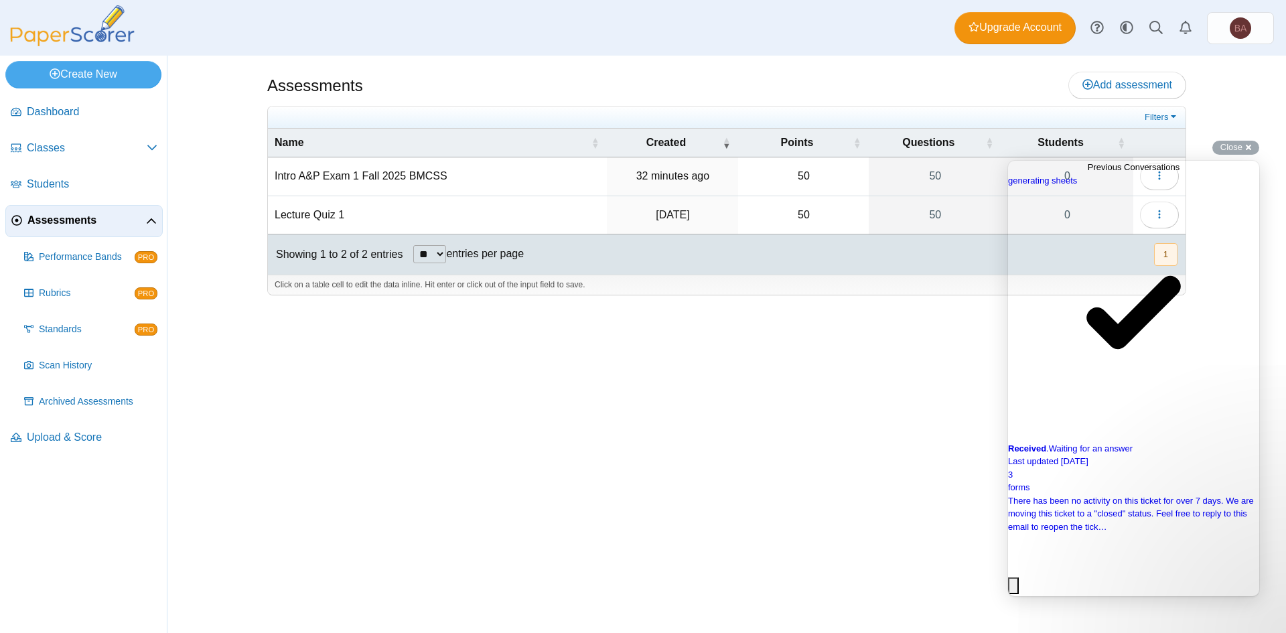
scroll to position [20, 0]
click at [1019, 577] on button "Close" at bounding box center [1013, 585] width 11 height 17
click at [1123, 249] on link "generating sheets checkmark Received . Waiting for an answer" at bounding box center [1133, 314] width 251 height 281
drag, startPoint x: 1046, startPoint y: 499, endPoint x: 1056, endPoint y: 502, distance: 10.0
drag, startPoint x: 48, startPoint y: 342, endPoint x: 960, endPoint y: 466, distance: 920.9
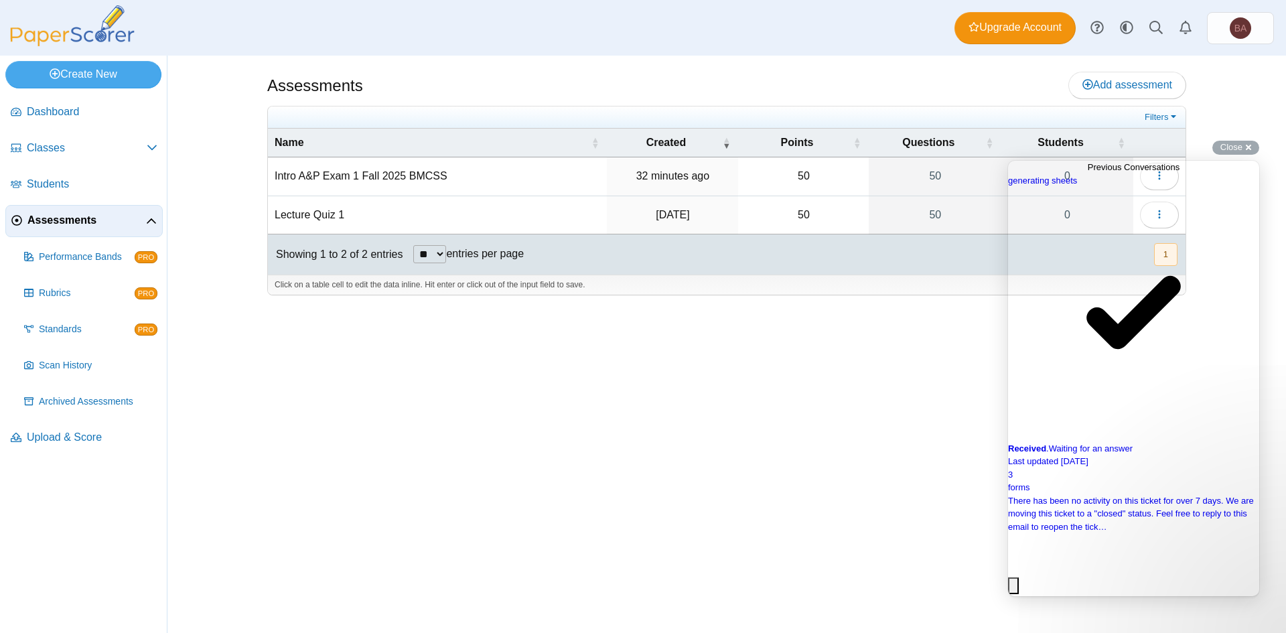
click at [960, 466] on div "Assessments Add assessment 50 0" at bounding box center [726, 344] width 1005 height 577
click at [1019, 577] on button "Close" at bounding box center [1013, 585] width 11 height 17
click at [1251, 149] on div "Close cross-small" at bounding box center [1236, 148] width 47 height 14
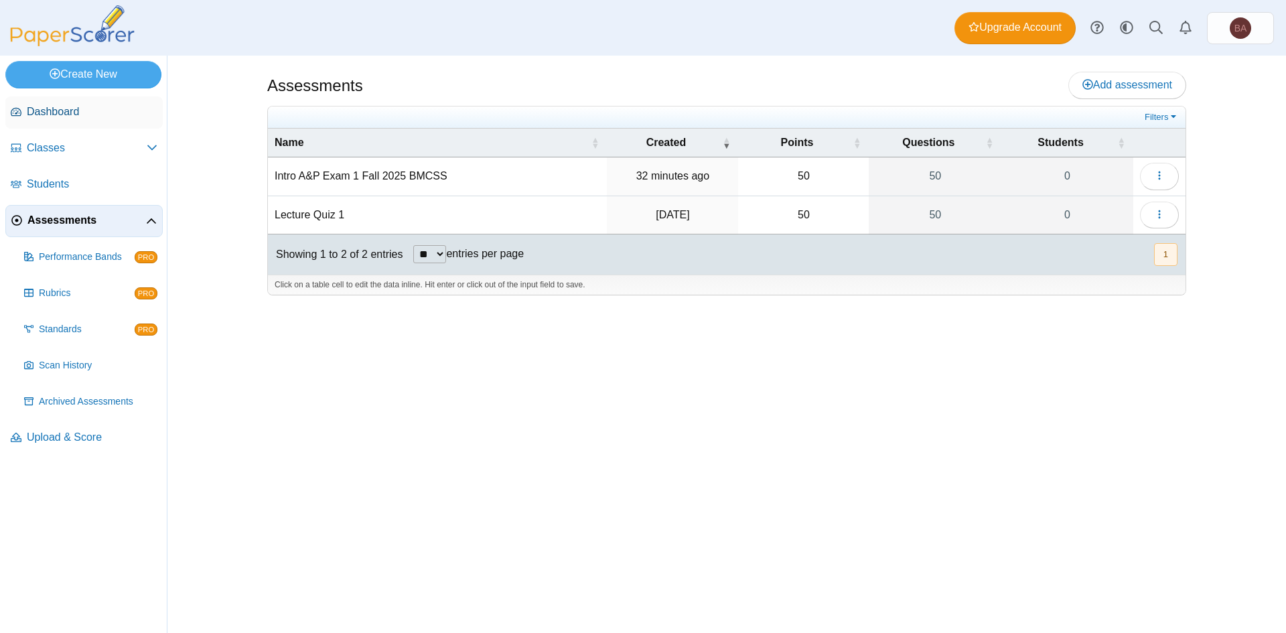
click at [80, 114] on span "Dashboard" at bounding box center [92, 112] width 131 height 15
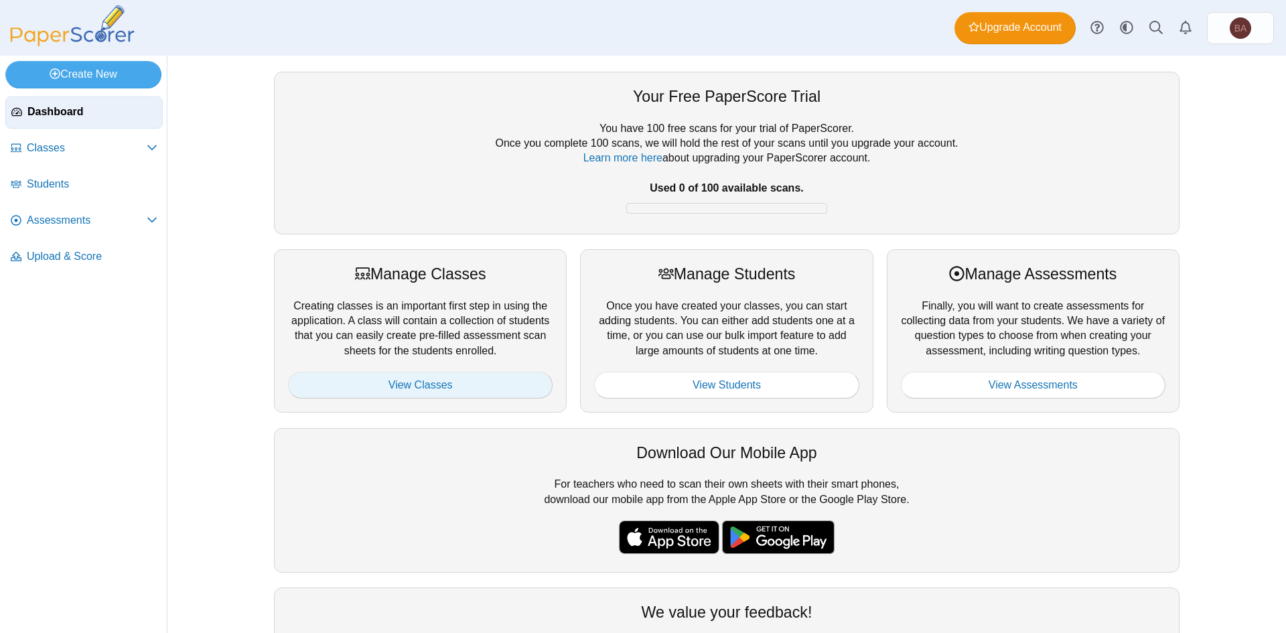
click at [391, 386] on link "View Classes" at bounding box center [420, 385] width 265 height 27
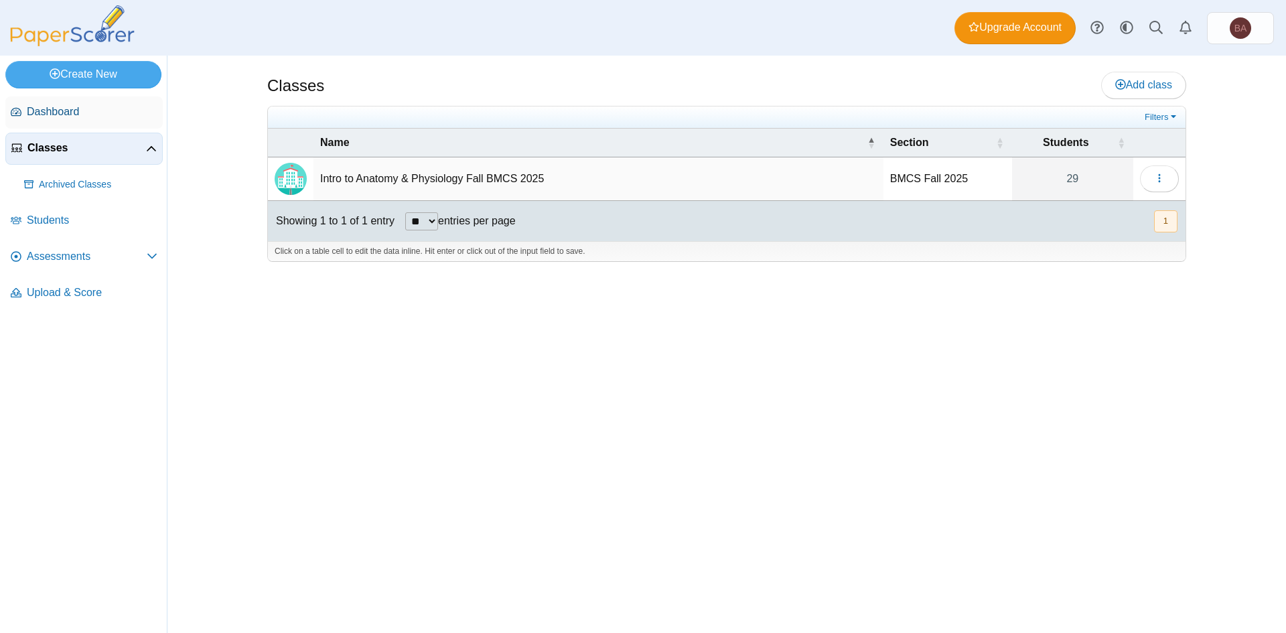
click at [62, 110] on span "Dashboard" at bounding box center [92, 112] width 131 height 15
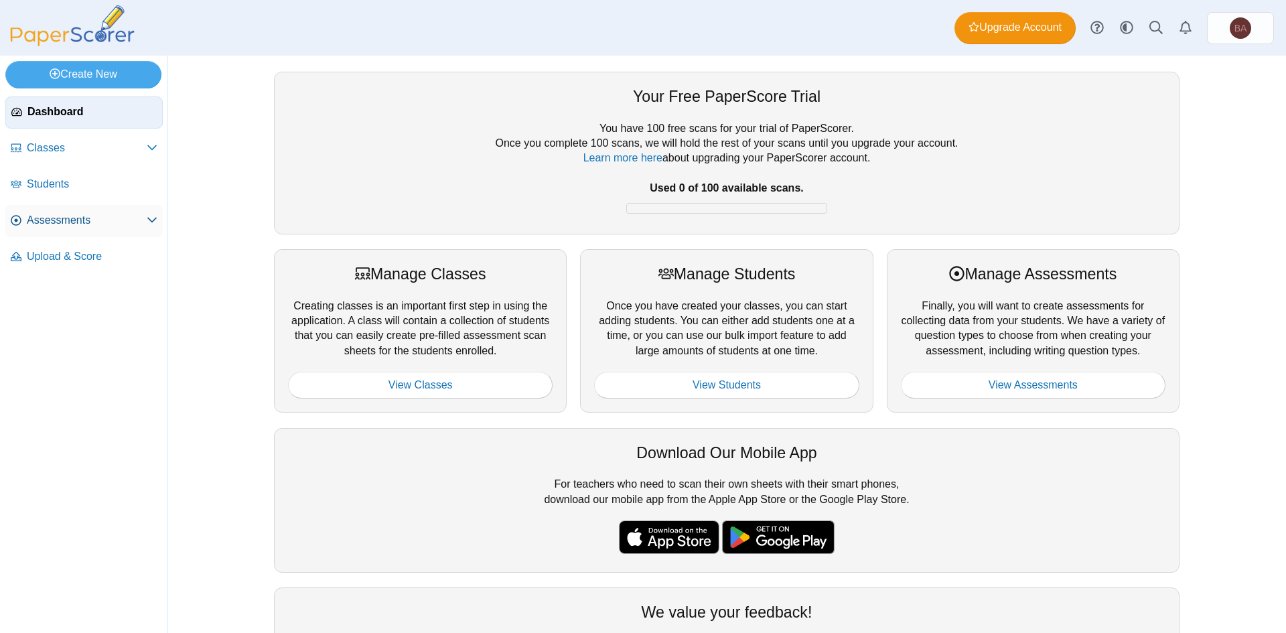
click at [153, 222] on use at bounding box center [151, 220] width 9 height 5
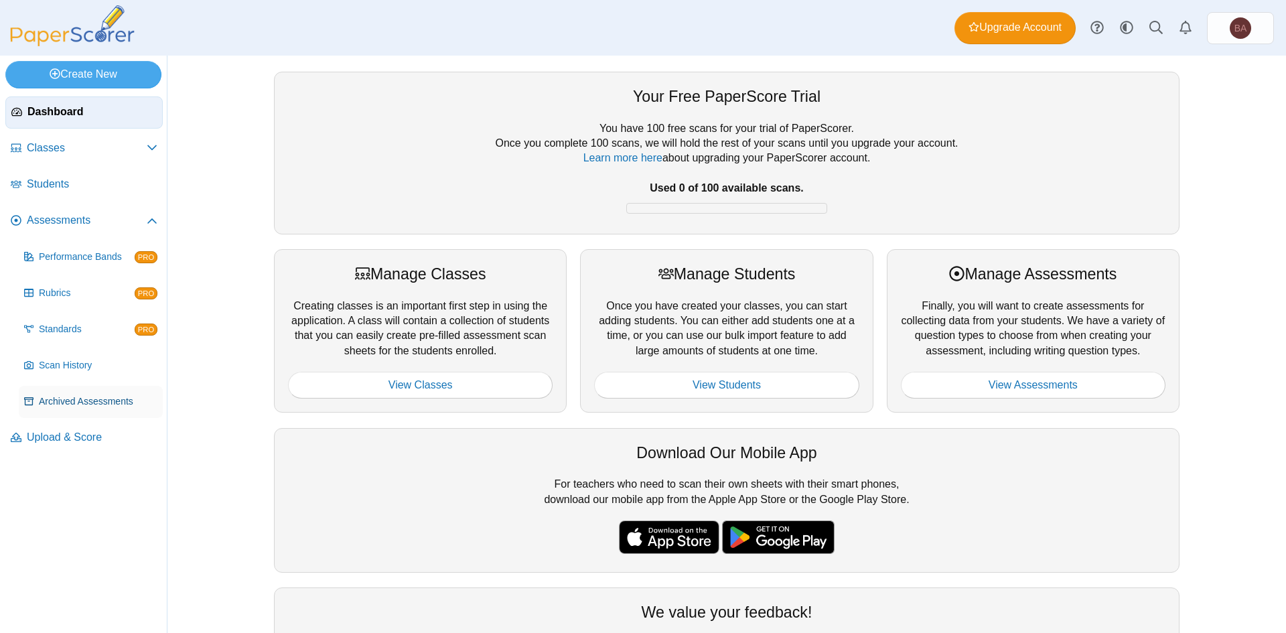
click at [108, 406] on span "Archived Assessments" at bounding box center [98, 401] width 119 height 13
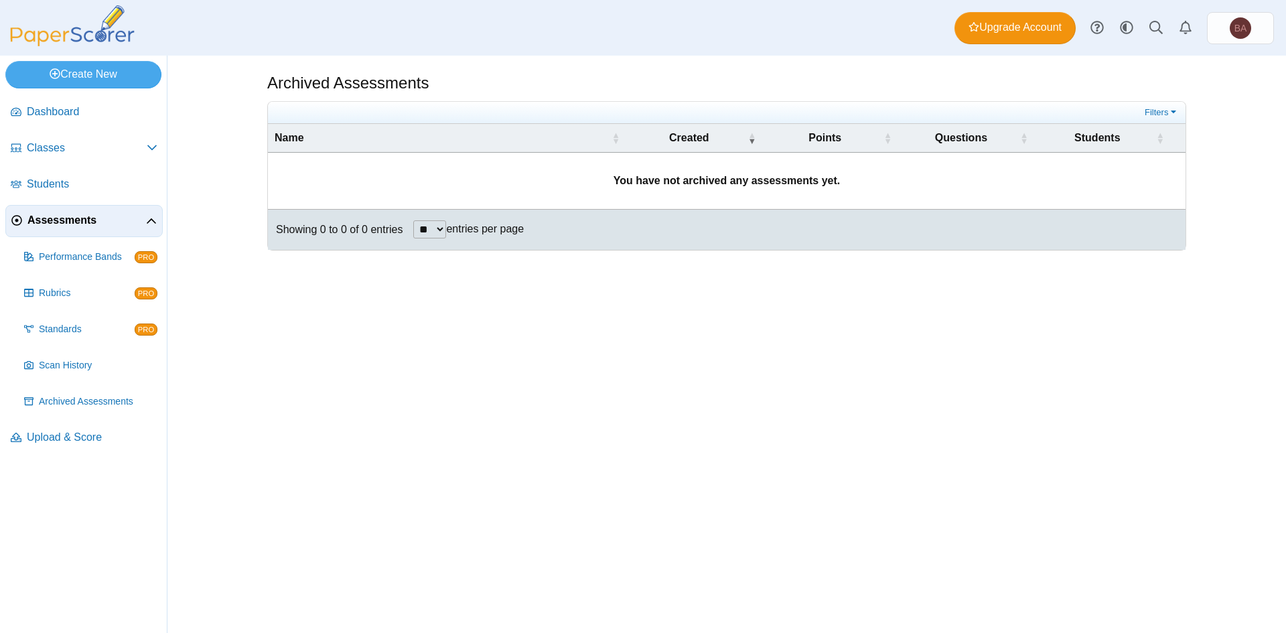
click at [63, 222] on span "Assessments" at bounding box center [86, 220] width 119 height 15
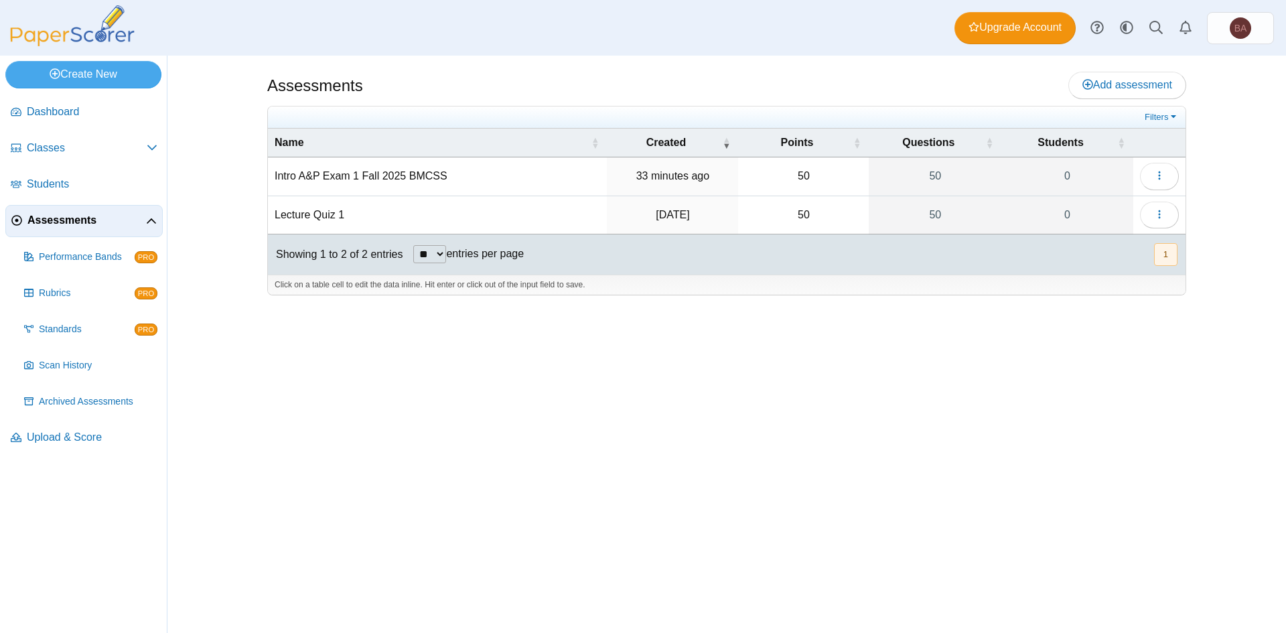
click at [248, 60] on div "Assessments Add assessment 50 0" at bounding box center [726, 344] width 1005 height 577
click at [75, 71] on link "Create New" at bounding box center [83, 74] width 156 height 27
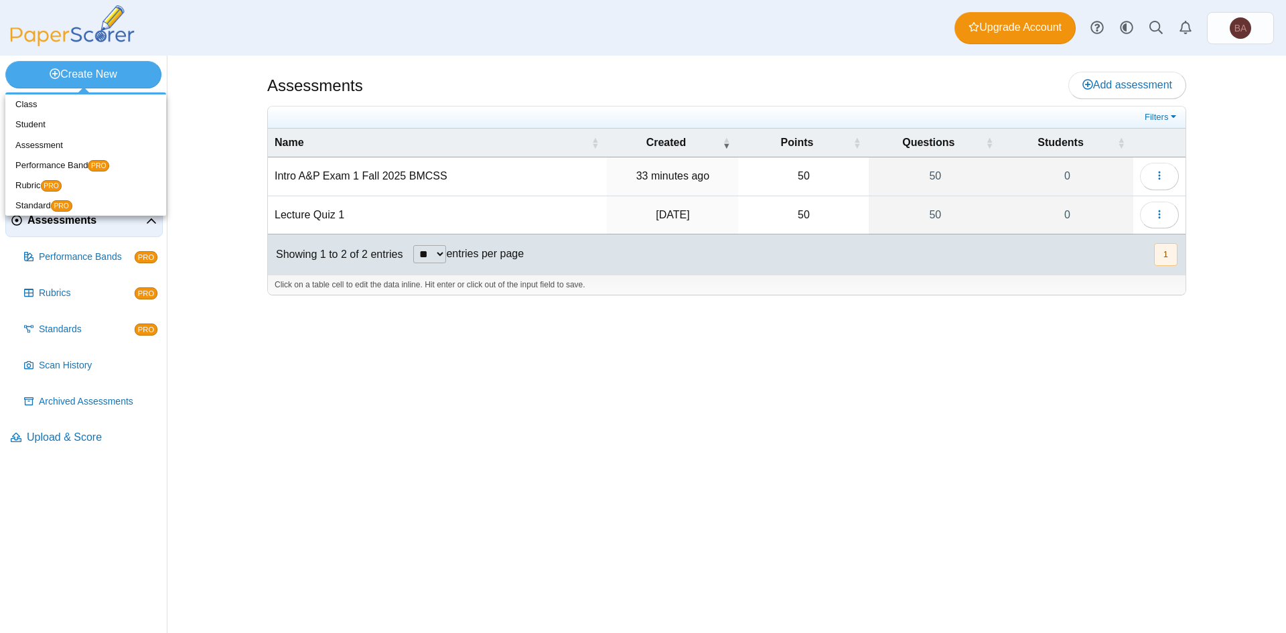
click at [244, 81] on div "Assessments Add assessment 50 0" at bounding box center [726, 344] width 1005 height 577
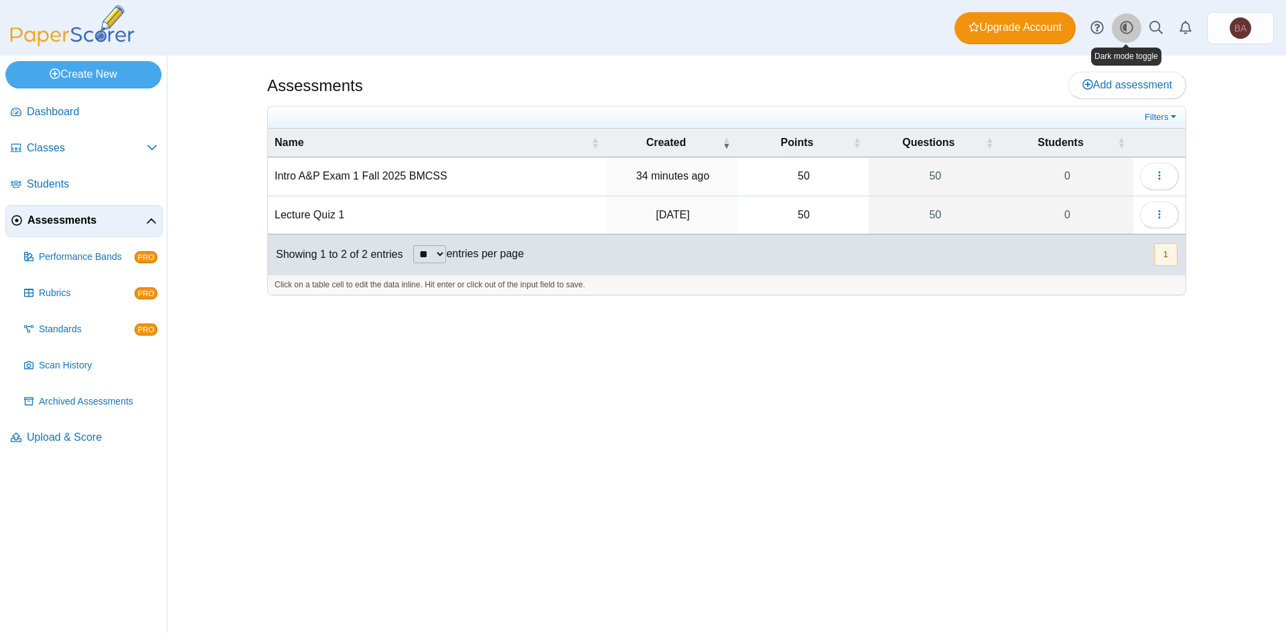
click at [1124, 27] on use at bounding box center [1126, 27] width 13 height 13
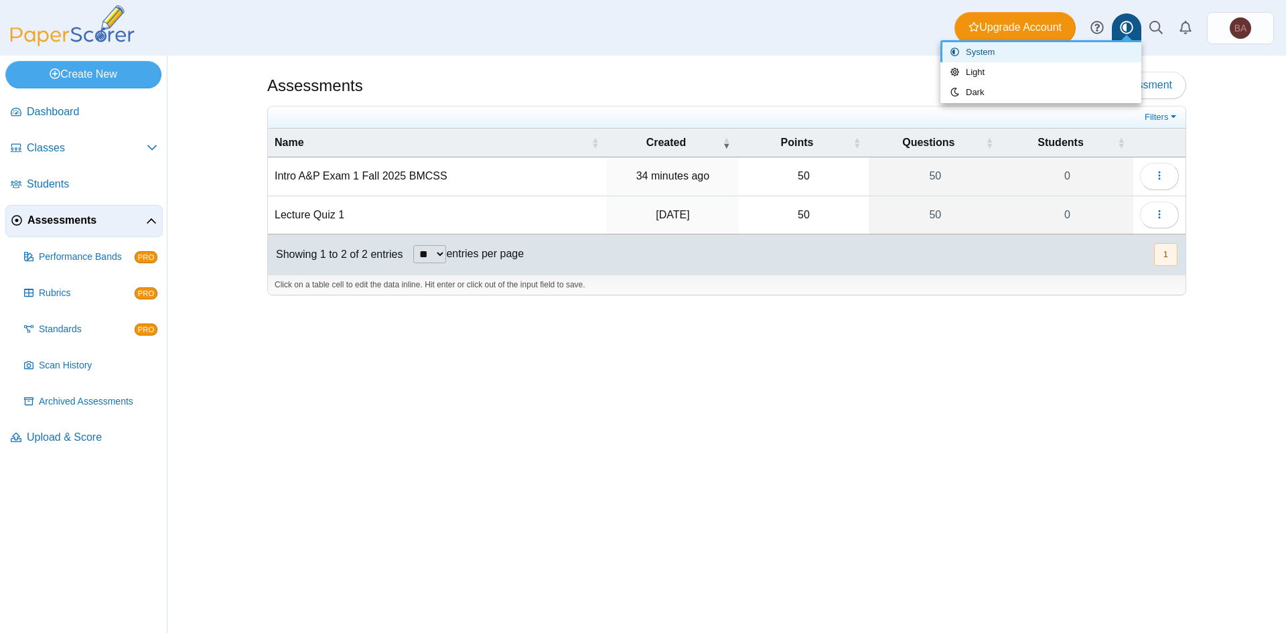
click at [1191, 60] on div "Assessments Add assessment 50 0" at bounding box center [726, 344] width 1005 height 577
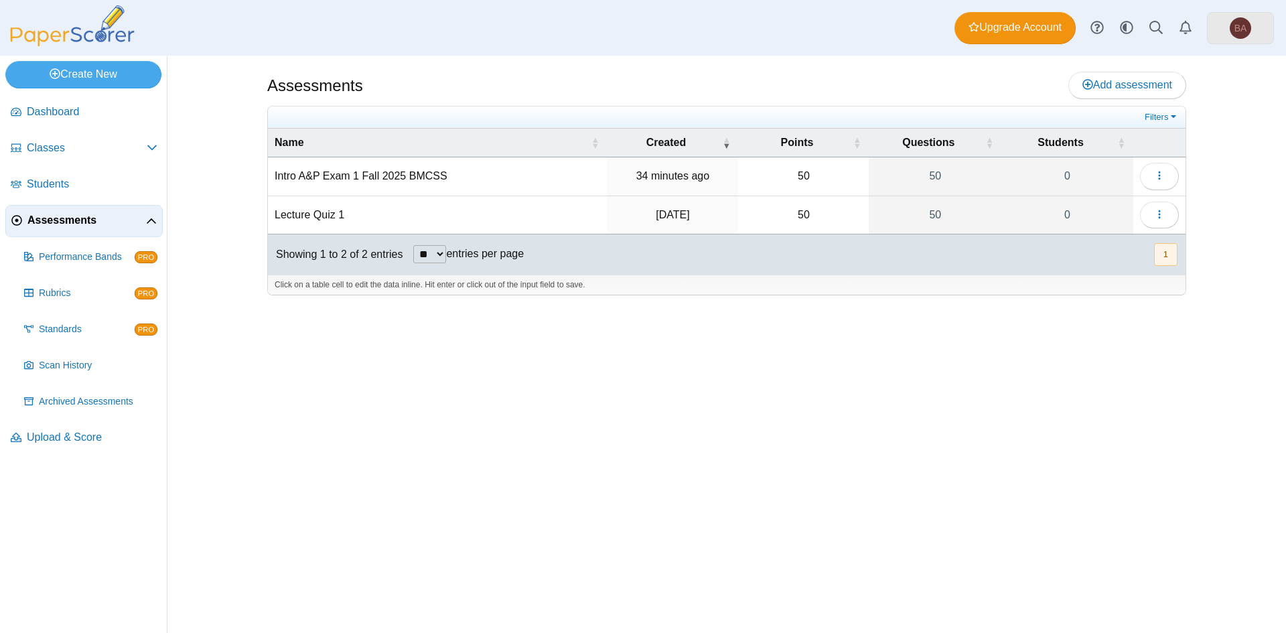
click at [1225, 36] on link "BA" at bounding box center [1240, 28] width 67 height 32
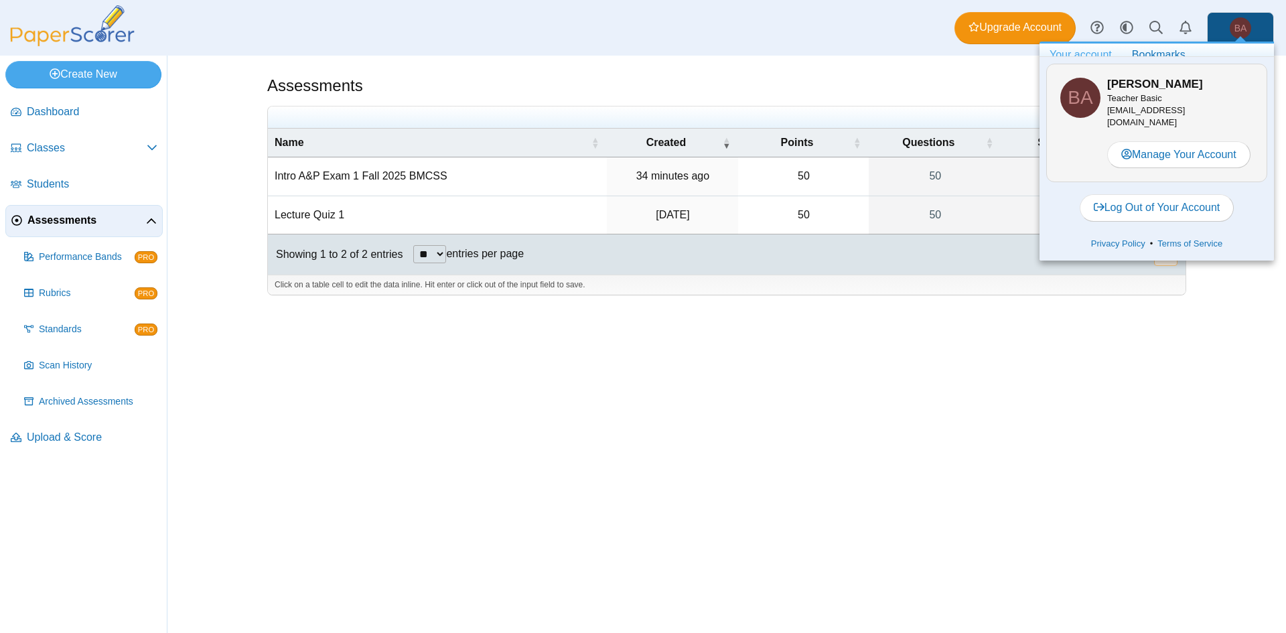
click at [752, 62] on div "Assessments Add assessment 50 0" at bounding box center [726, 344] width 1005 height 577
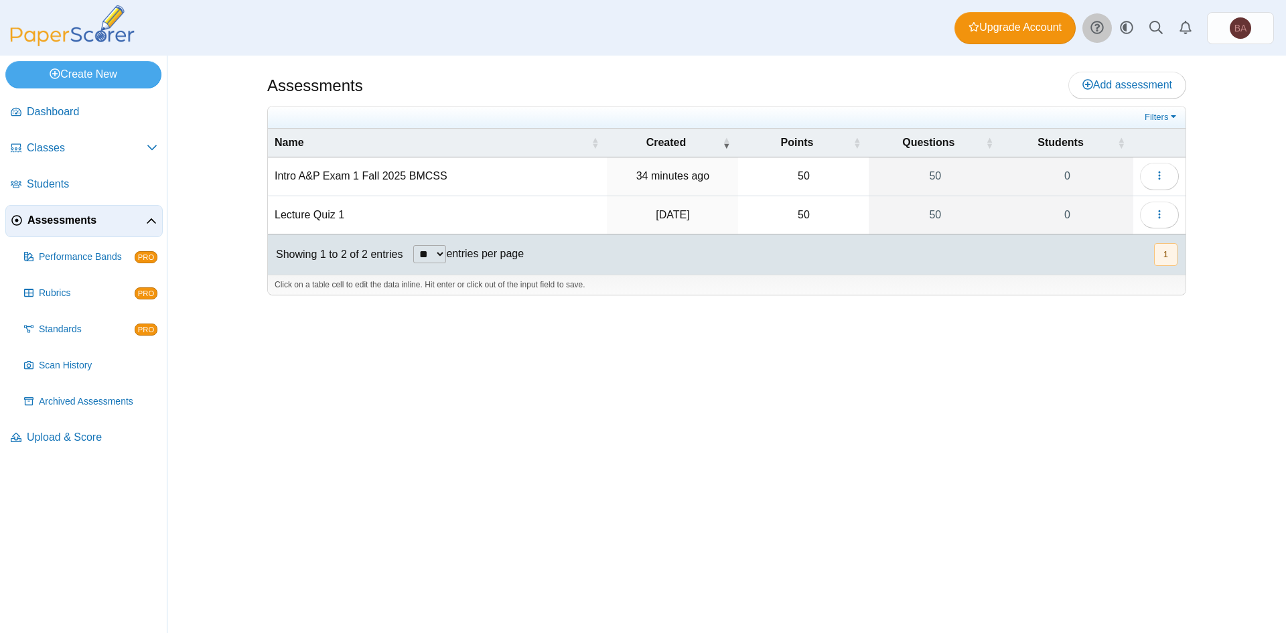
click at [1095, 29] on icon at bounding box center [1097, 27] width 13 height 13
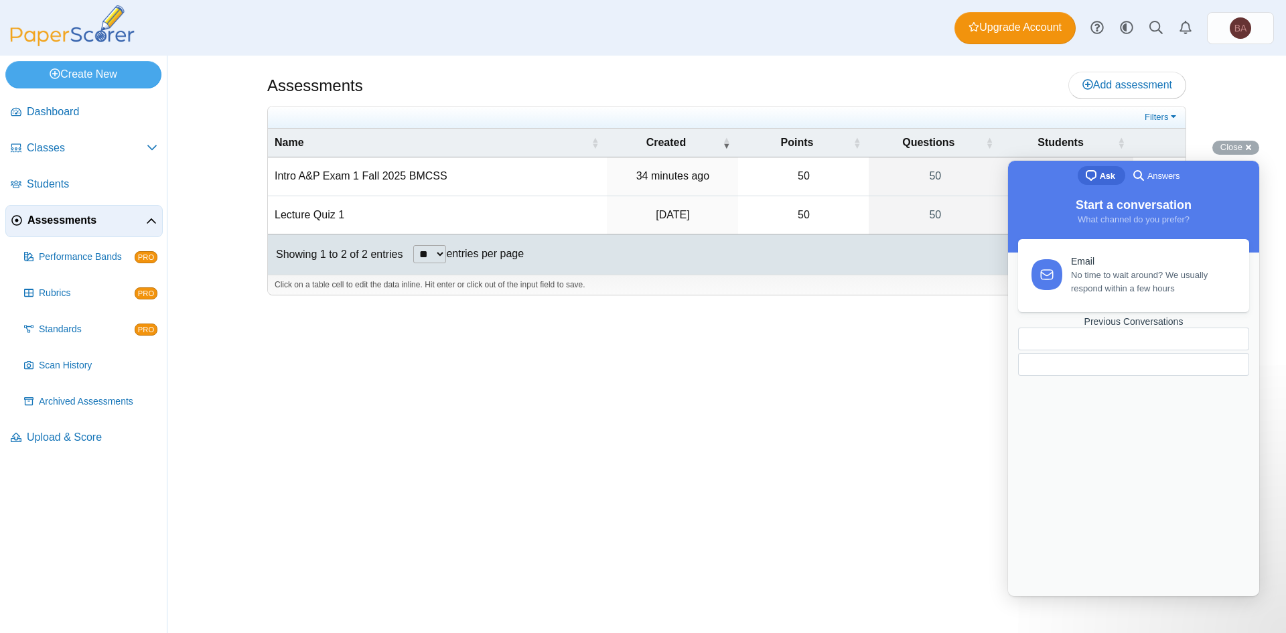
click at [1159, 328] on div "Previous Conversations" at bounding box center [1133, 321] width 231 height 11
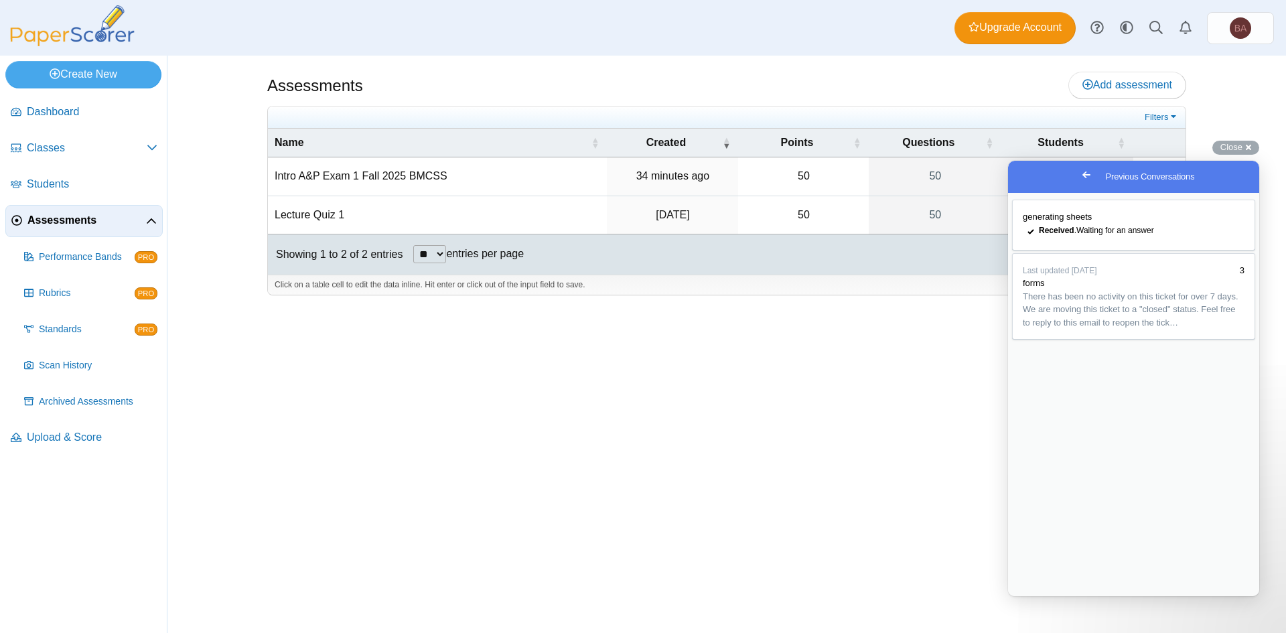
click at [714, 435] on div "Assessments Add assessment 50 0" at bounding box center [726, 344] width 1005 height 577
click at [1247, 149] on div "Close cross-small" at bounding box center [1236, 148] width 47 height 14
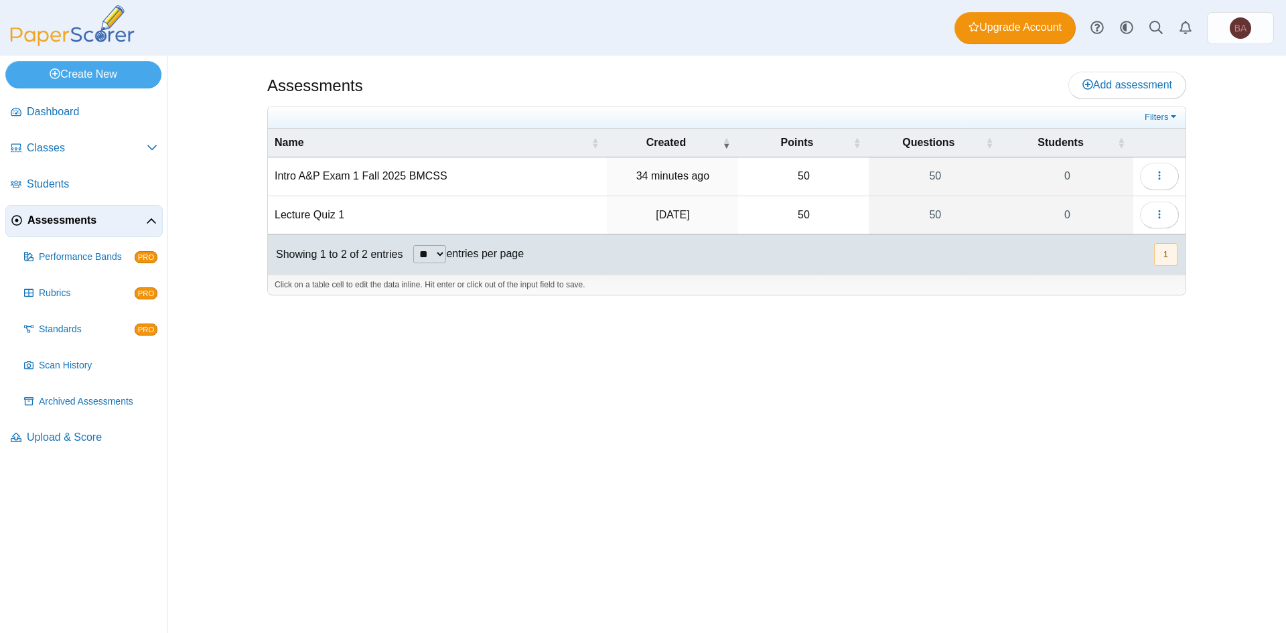
click at [486, 59] on div "Assessments Add assessment 50 0" at bounding box center [726, 344] width 1005 height 577
click at [1162, 180] on icon "button" at bounding box center [1159, 175] width 11 height 11
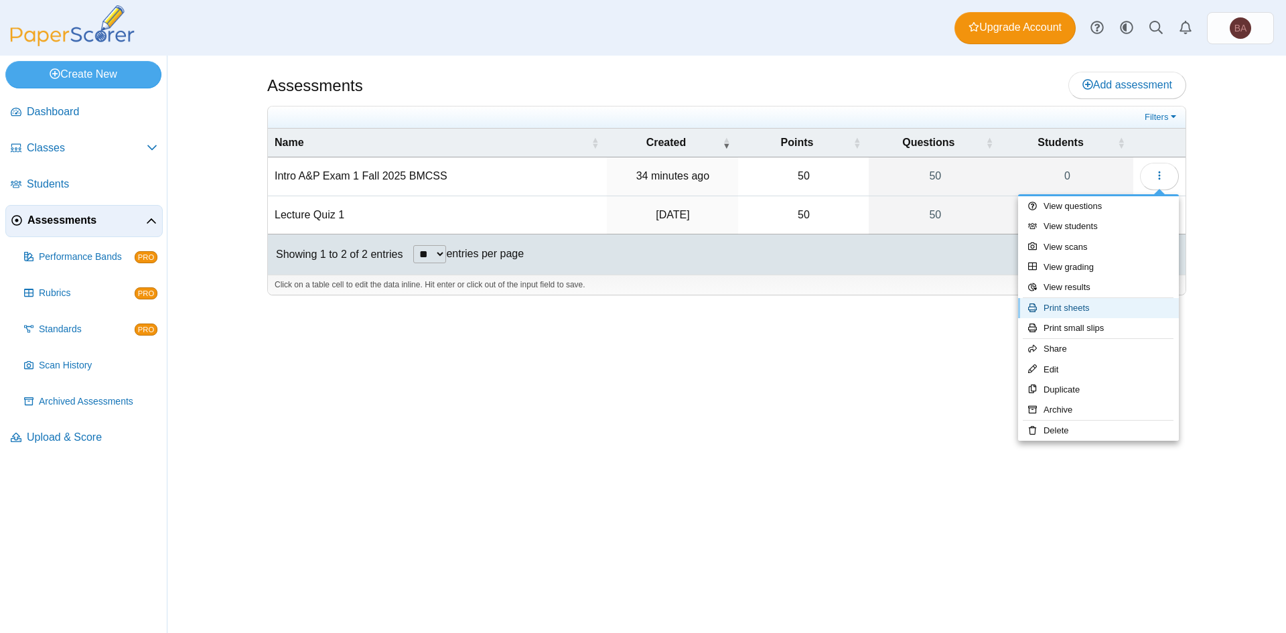
click at [1083, 309] on link "Print sheets" at bounding box center [1098, 308] width 161 height 20
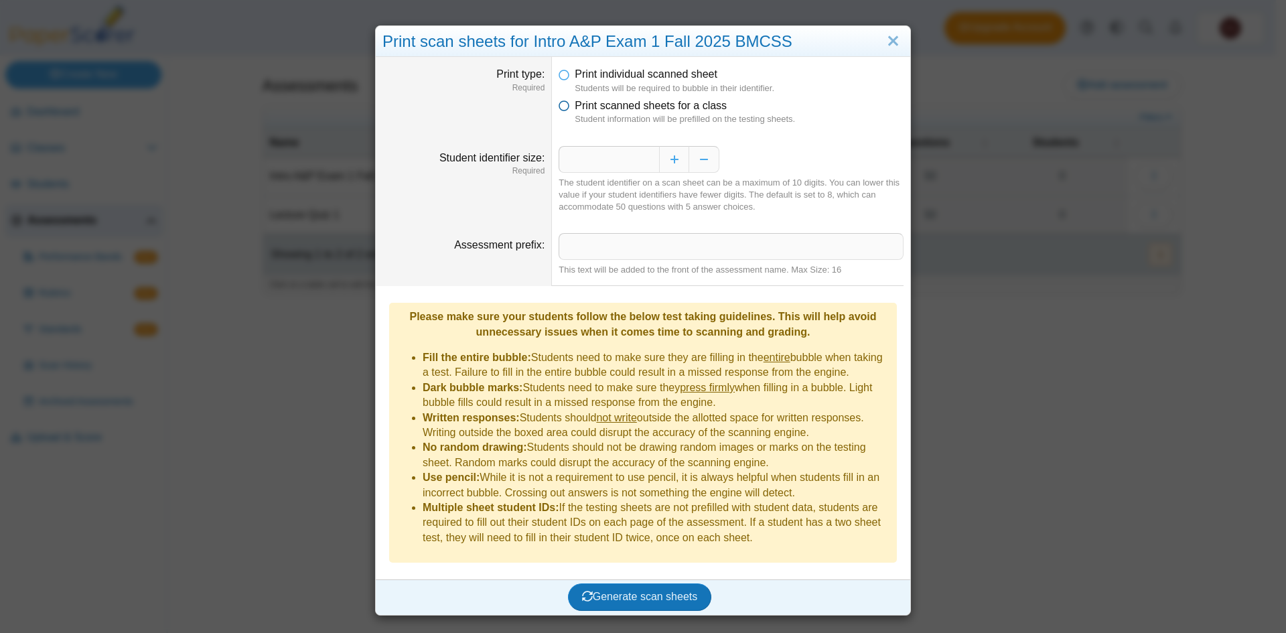
click at [561, 104] on icon at bounding box center [564, 102] width 11 height 9
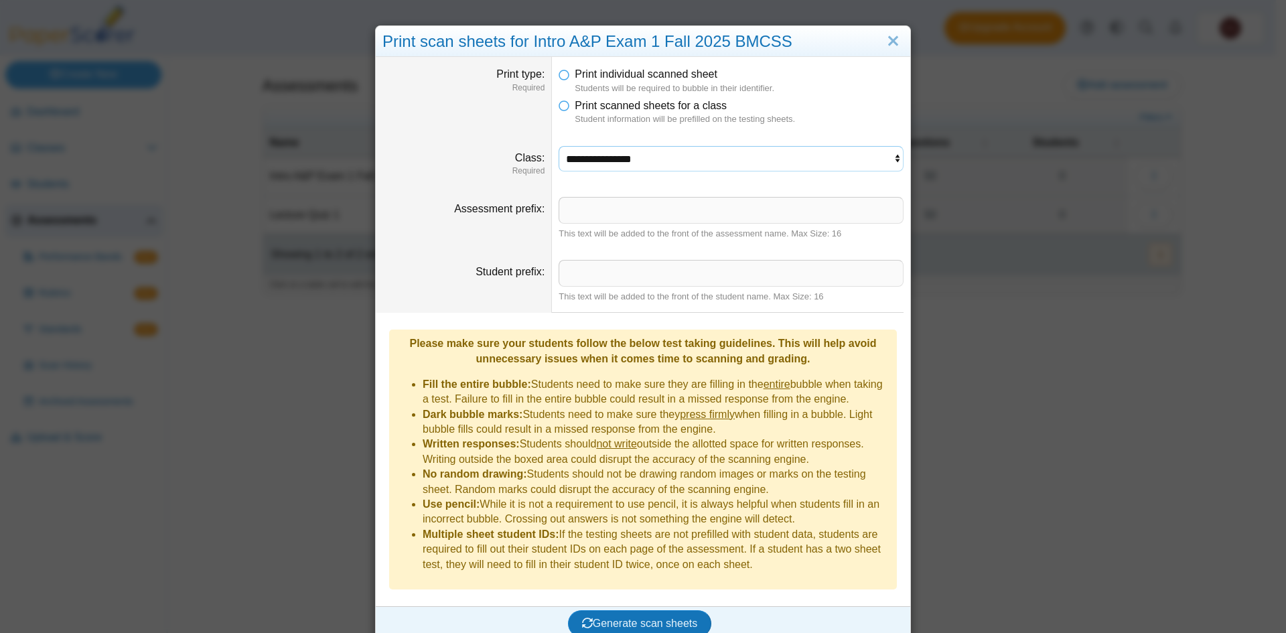
click at [648, 163] on select "**********" at bounding box center [731, 158] width 345 height 25
select select "**********"
click at [559, 146] on select "**********" at bounding box center [731, 158] width 345 height 25
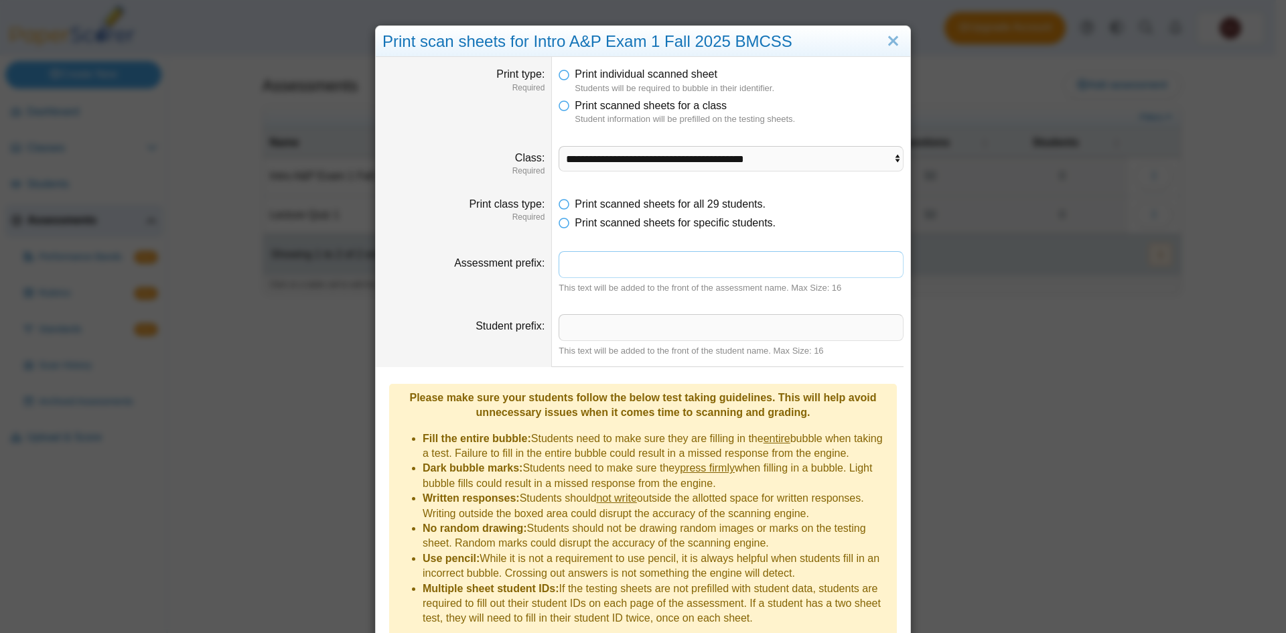
click at [607, 269] on input "Assessment prefix" at bounding box center [731, 264] width 345 height 27
type input "**********"
click at [618, 440] on li "Fill the entire bubble: Students need to make sure they are filling in the enti…" at bounding box center [657, 446] width 468 height 30
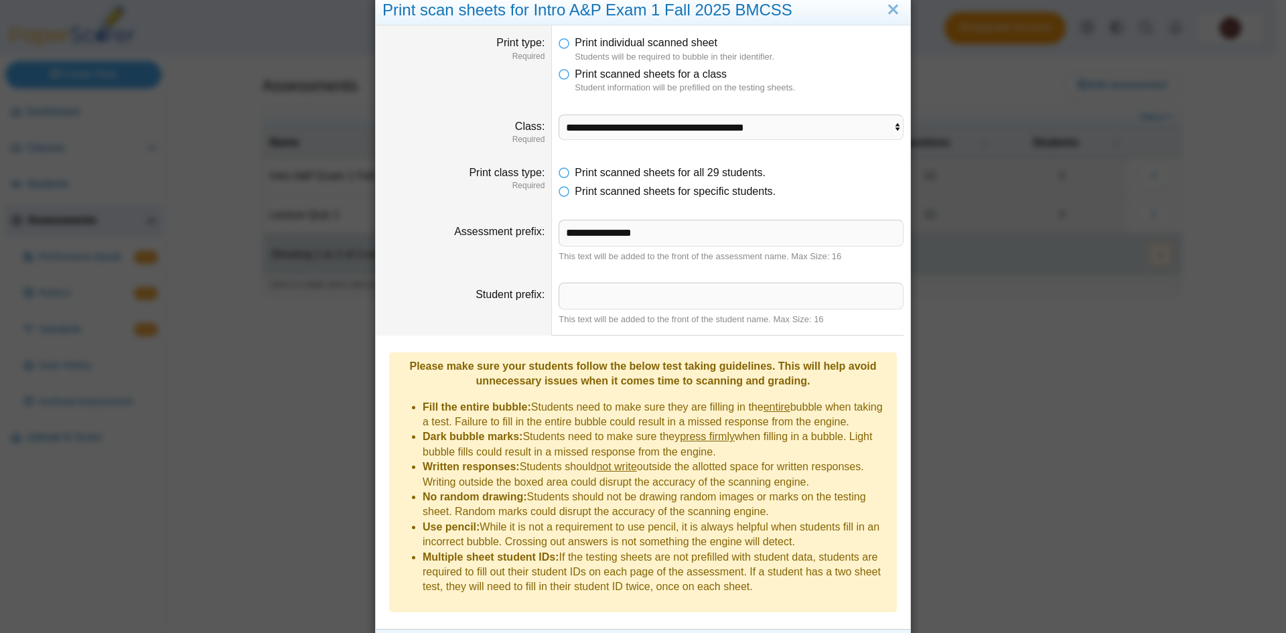
scroll to position [48, 0]
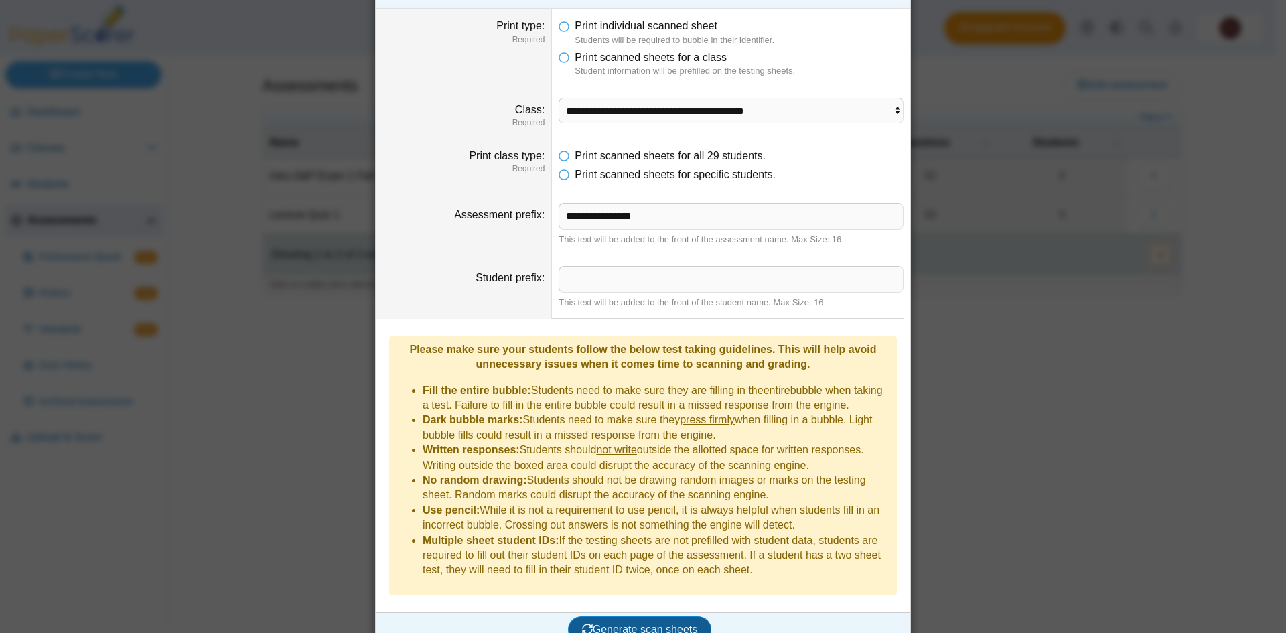
click at [639, 624] on span "Generate scan sheets" at bounding box center [640, 629] width 116 height 11
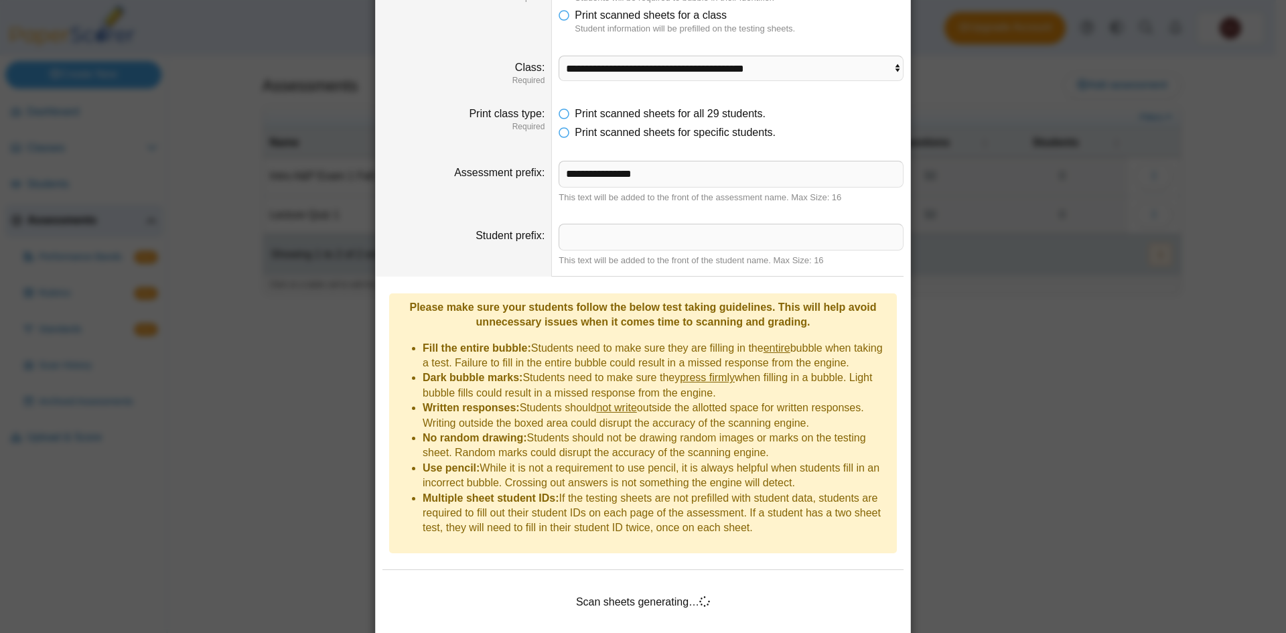
scroll to position [113, 0]
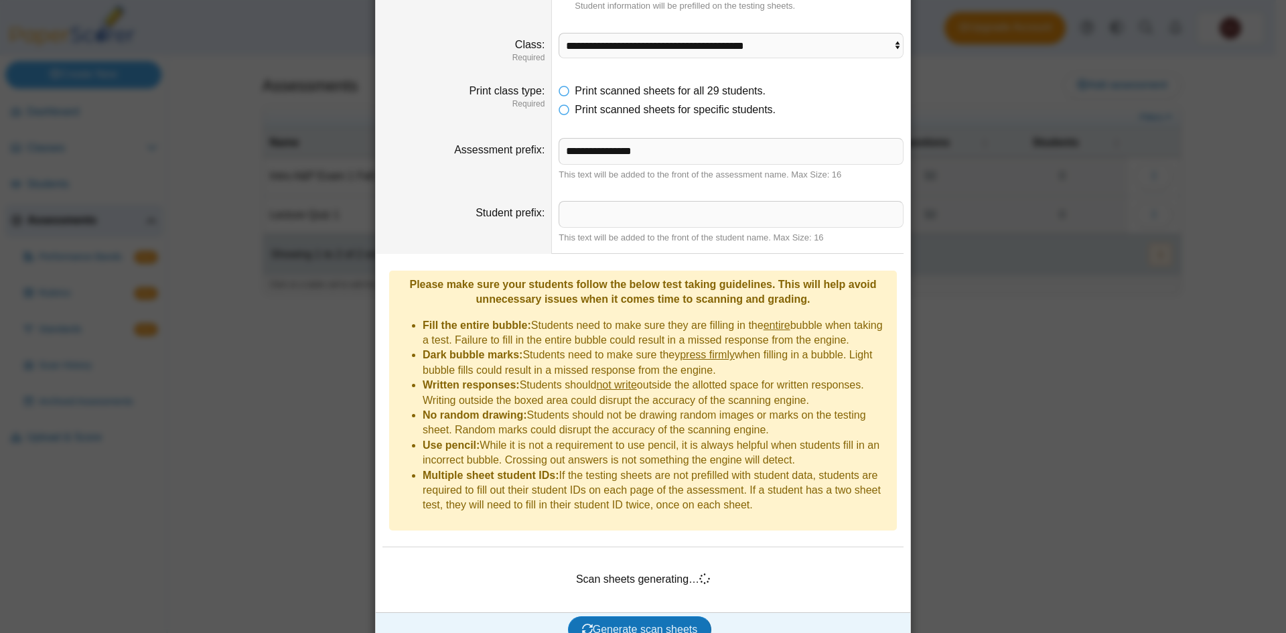
click at [782, 612] on div "Generate scan sheets" at bounding box center [640, 629] width 528 height 35
click at [634, 558] on div "Scan sheets generating…" at bounding box center [643, 579] width 521 height 45
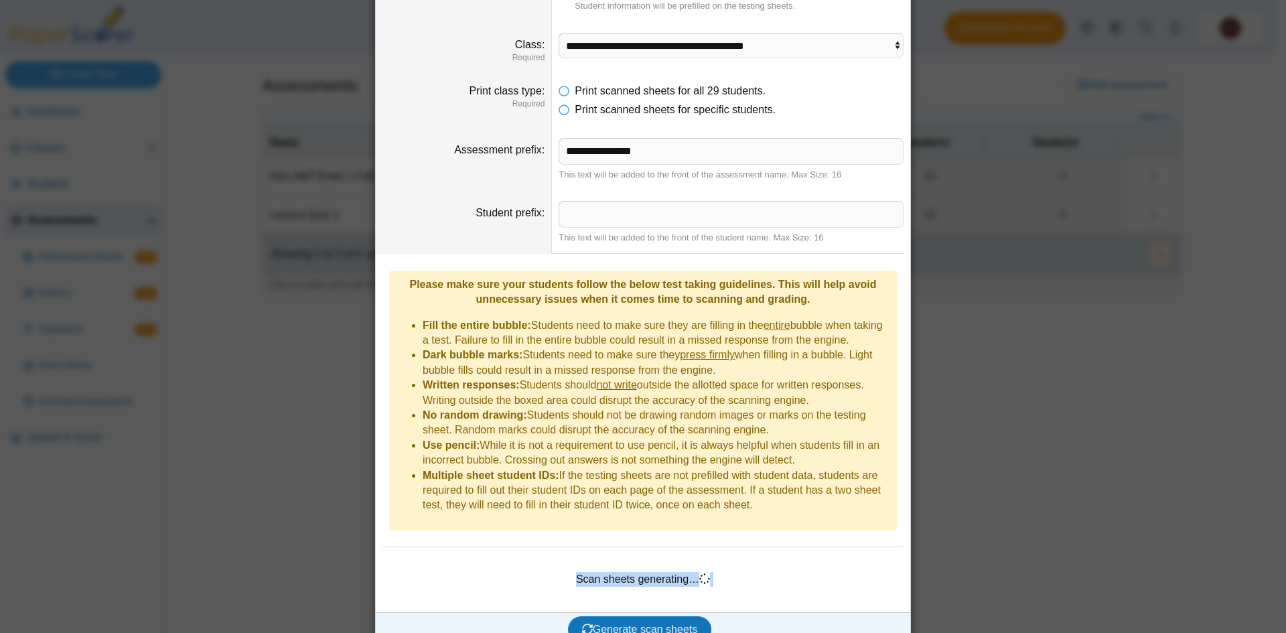
click at [690, 561] on div "Scan sheets generating…" at bounding box center [643, 579] width 521 height 45
click at [292, 462] on div "**********" at bounding box center [643, 316] width 1286 height 633
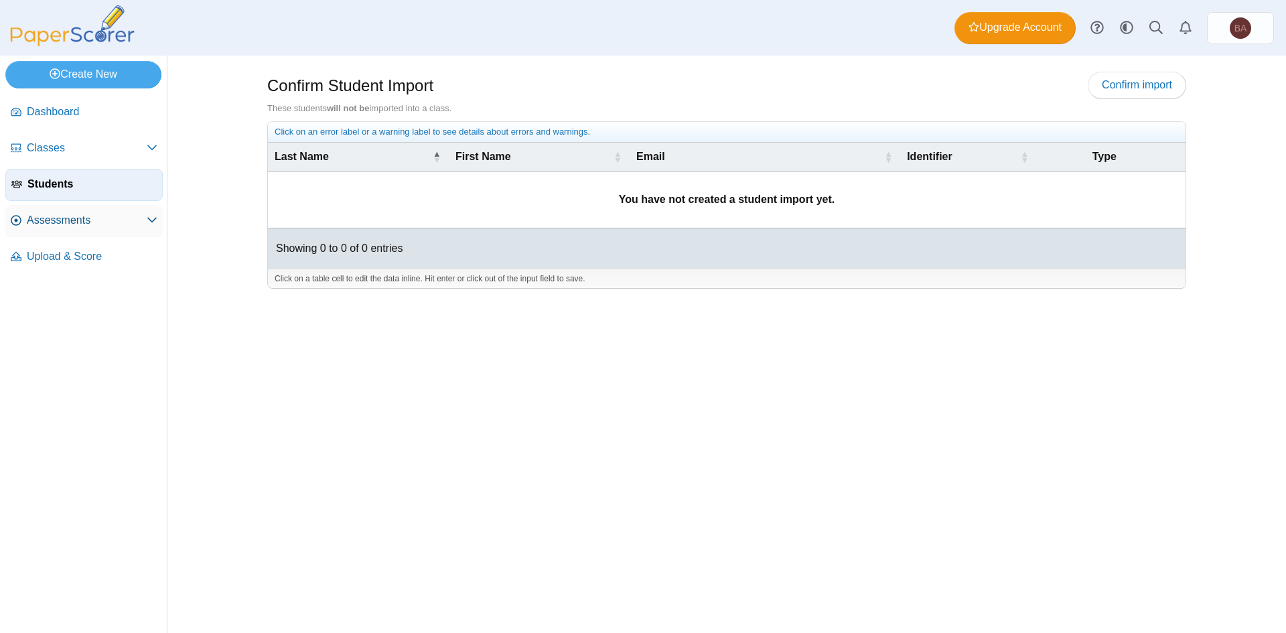
click at [42, 220] on span "Assessments" at bounding box center [87, 220] width 120 height 15
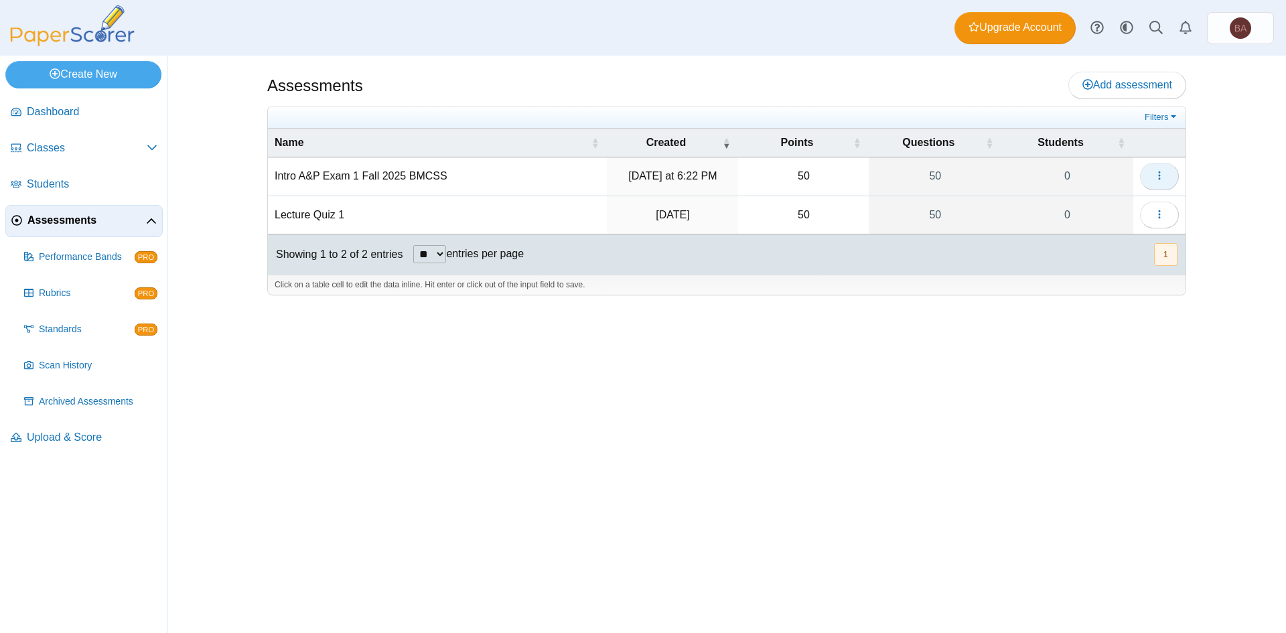
click at [1158, 174] on icon "button" at bounding box center [1159, 175] width 11 height 11
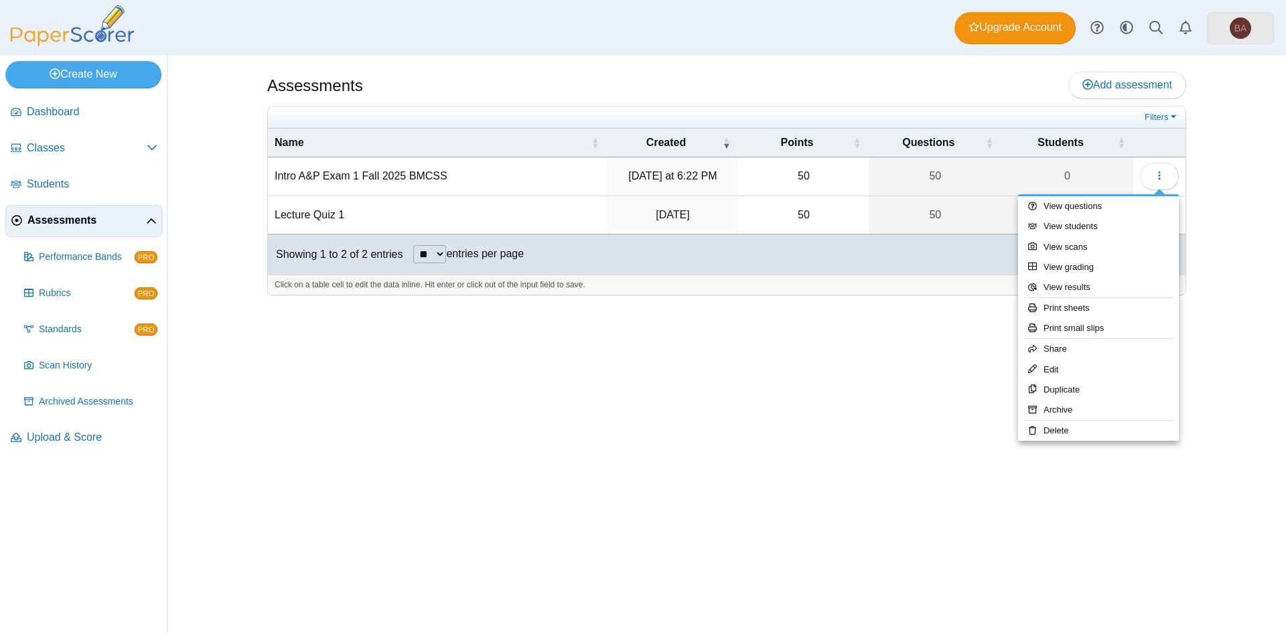
click at [1229, 38] on link "BA" at bounding box center [1240, 28] width 67 height 32
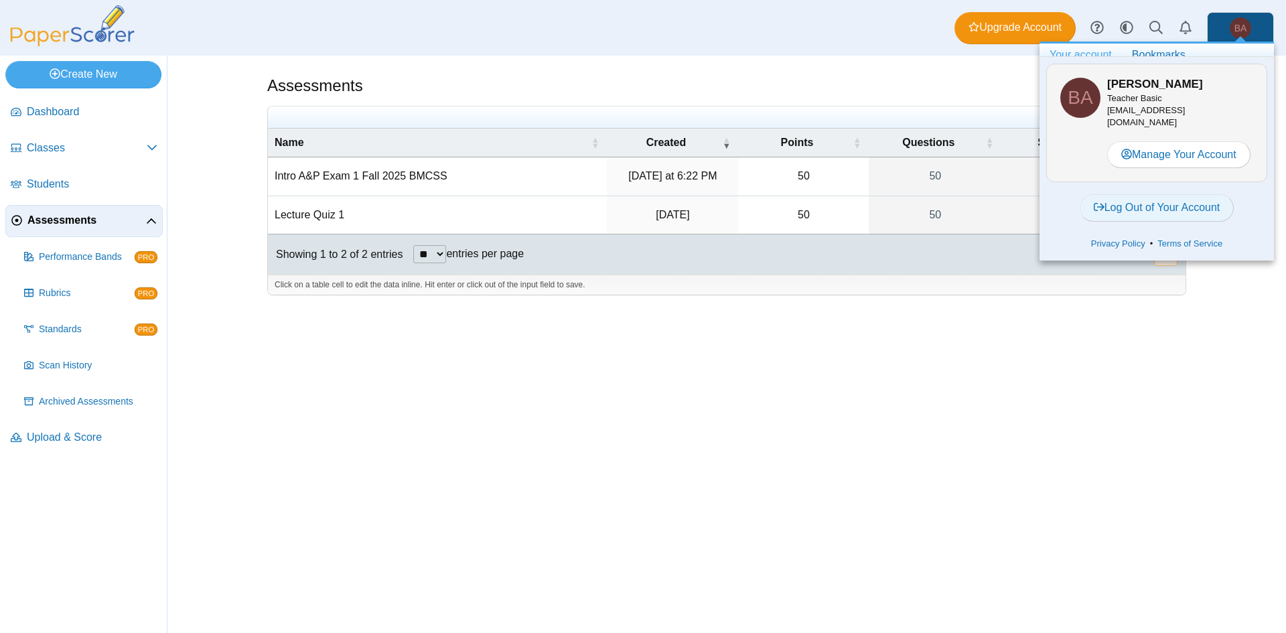
click at [1156, 210] on link "Log Out of Your Account" at bounding box center [1157, 207] width 155 height 27
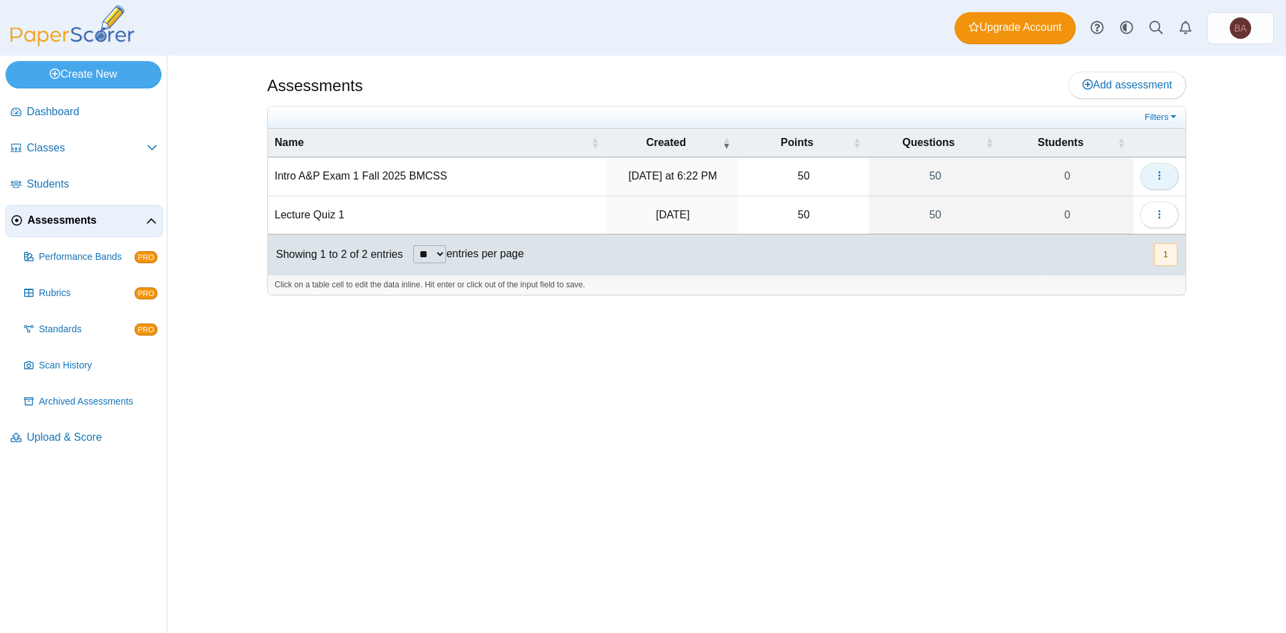
click at [1162, 175] on icon "button" at bounding box center [1159, 175] width 11 height 11
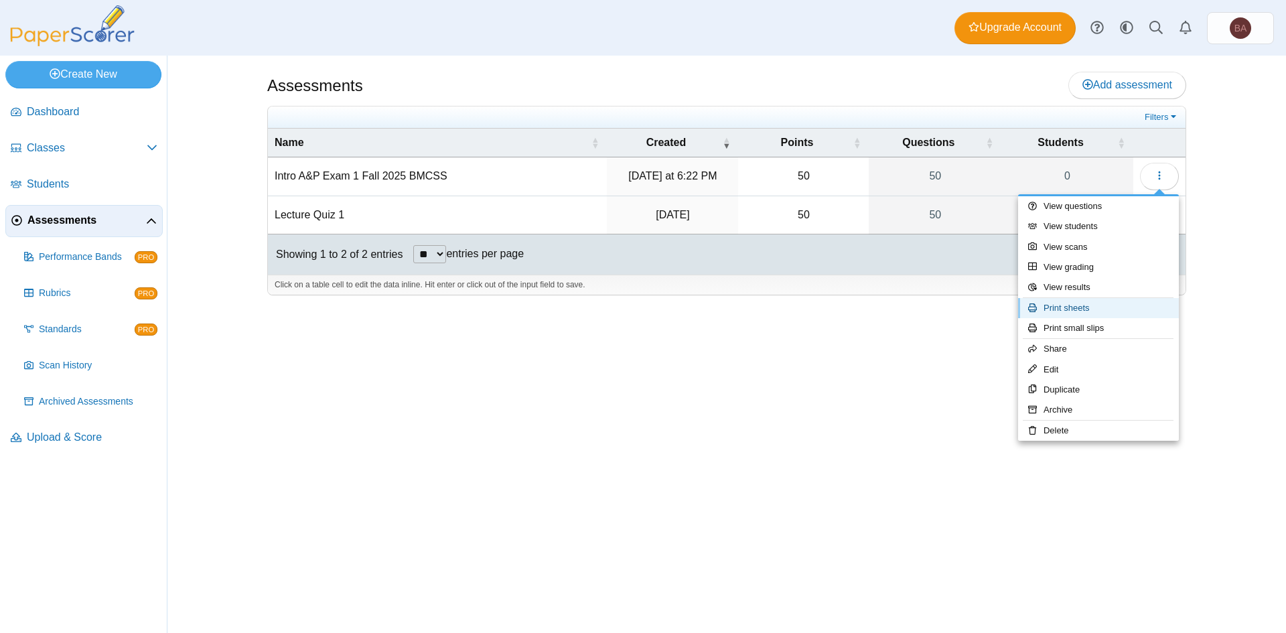
click at [1071, 307] on link "Print sheets" at bounding box center [1098, 308] width 161 height 20
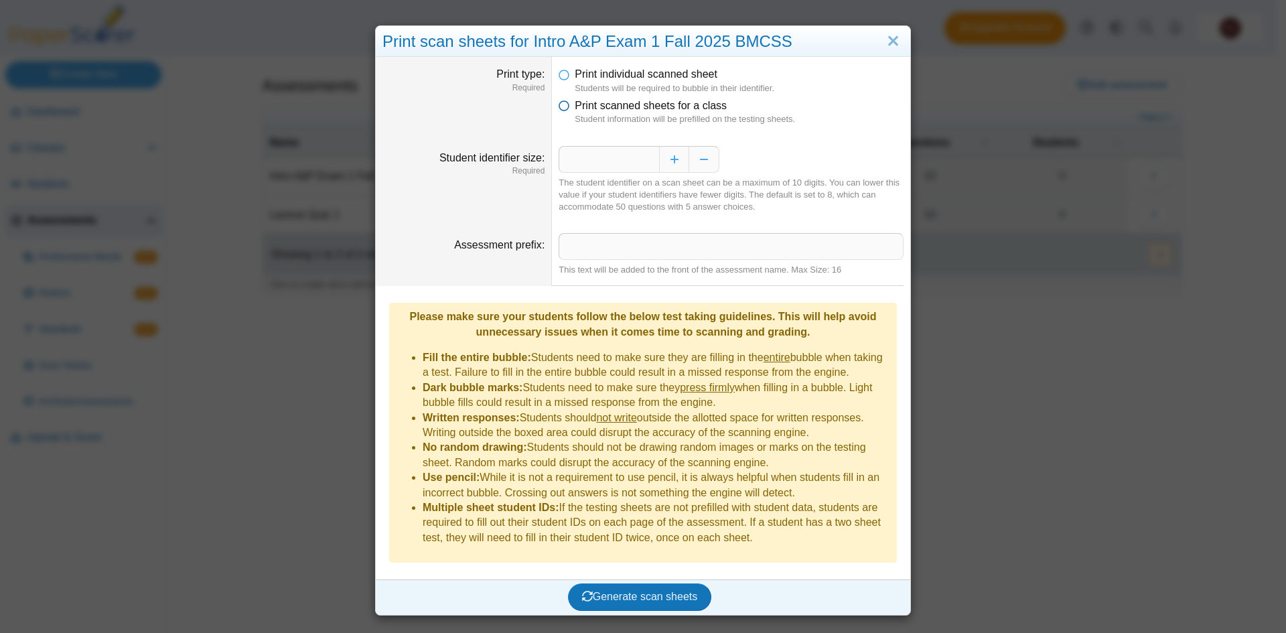
click at [594, 100] on span "Print scanned sheets for a class" at bounding box center [651, 105] width 152 height 11
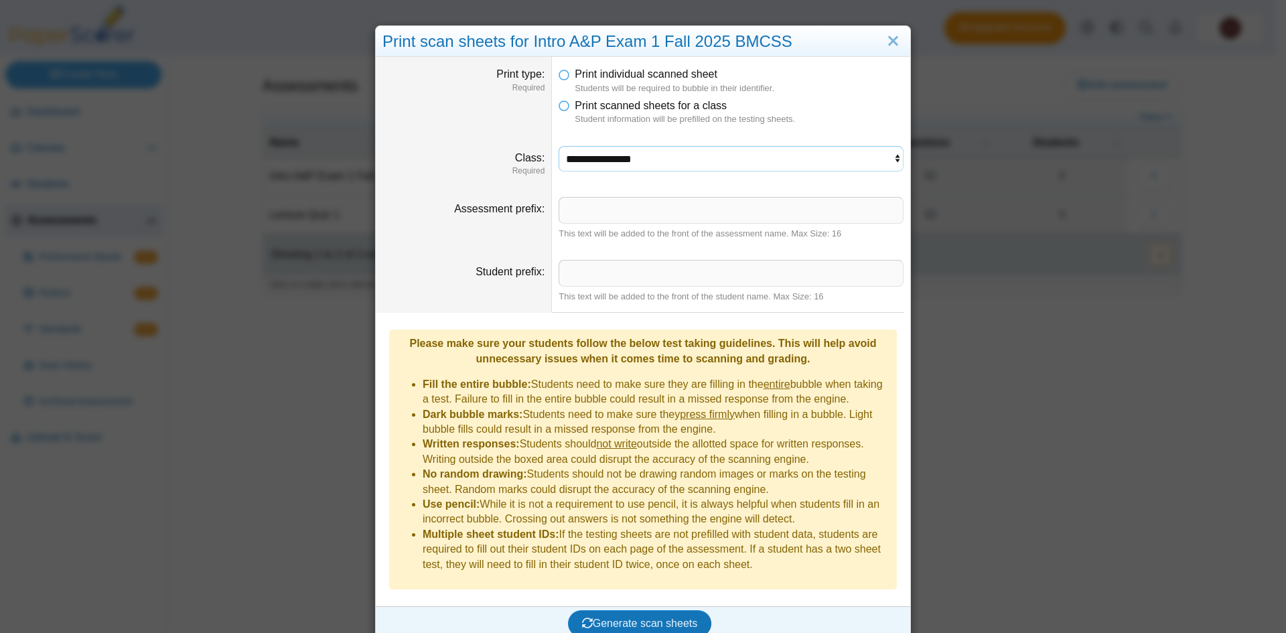
click at [648, 163] on select "**********" at bounding box center [731, 158] width 345 height 25
select select "**********"
click at [559, 146] on select "**********" at bounding box center [731, 158] width 345 height 25
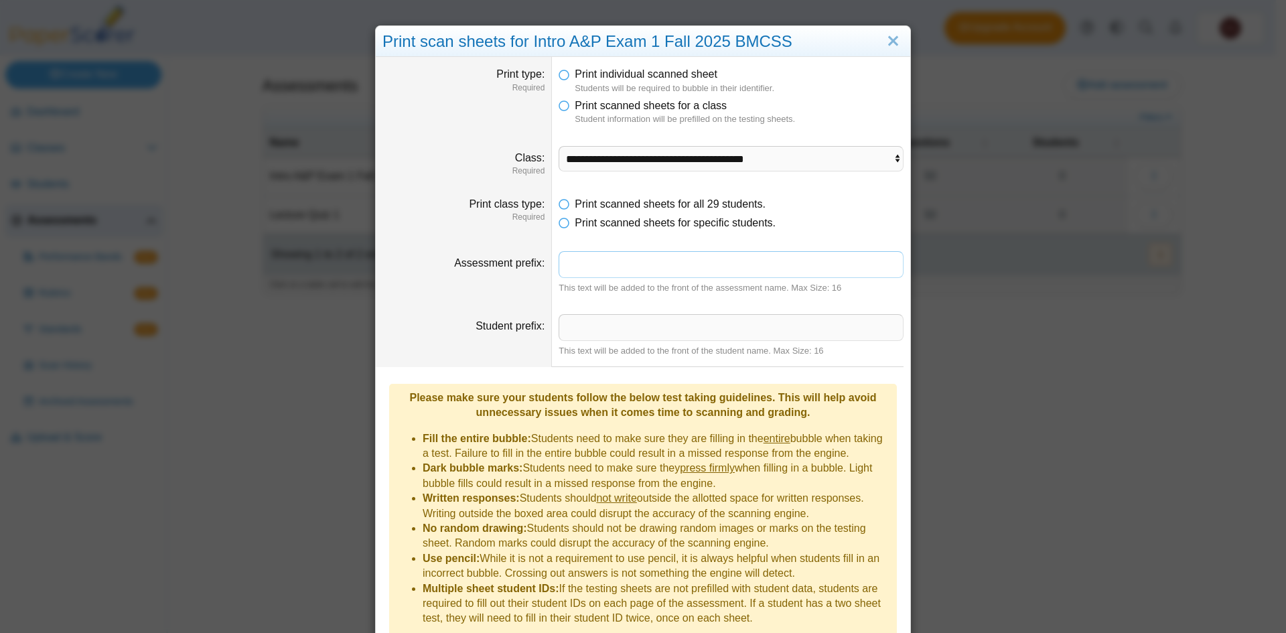
drag, startPoint x: 608, startPoint y: 260, endPoint x: 602, endPoint y: 272, distance: 13.8
click at [608, 261] on input "Assessment prefix" at bounding box center [731, 264] width 345 height 27
type input "**********"
click at [851, 220] on li "Print scanned sheets for specific students." at bounding box center [731, 223] width 345 height 15
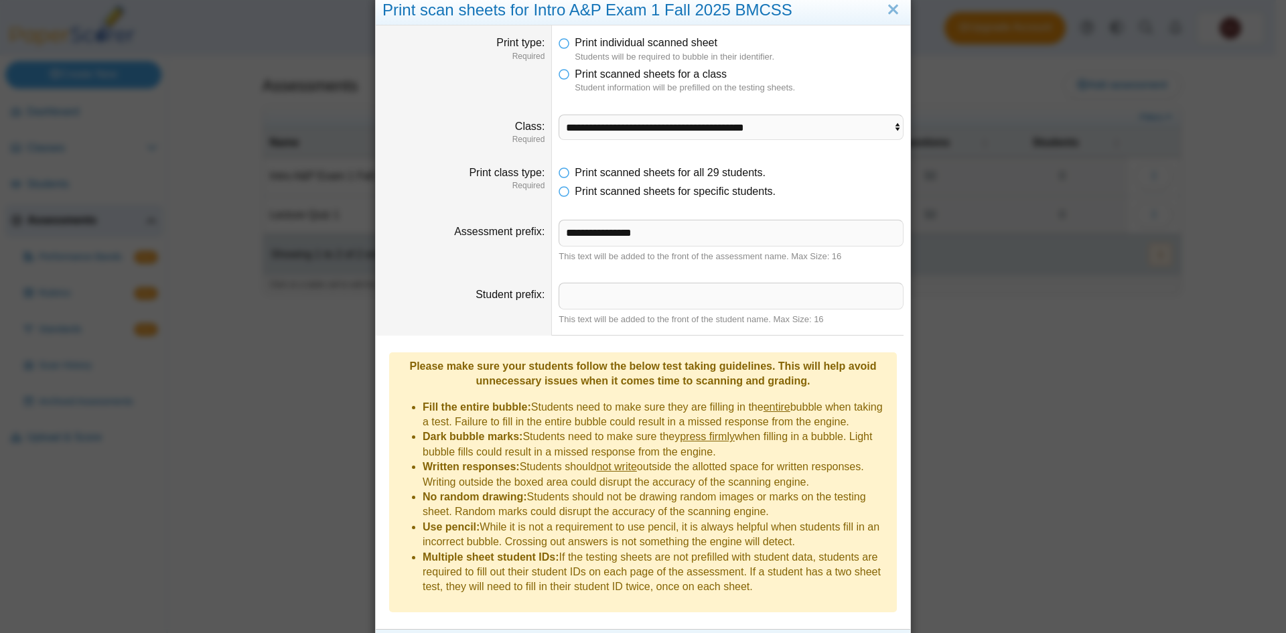
scroll to position [48, 0]
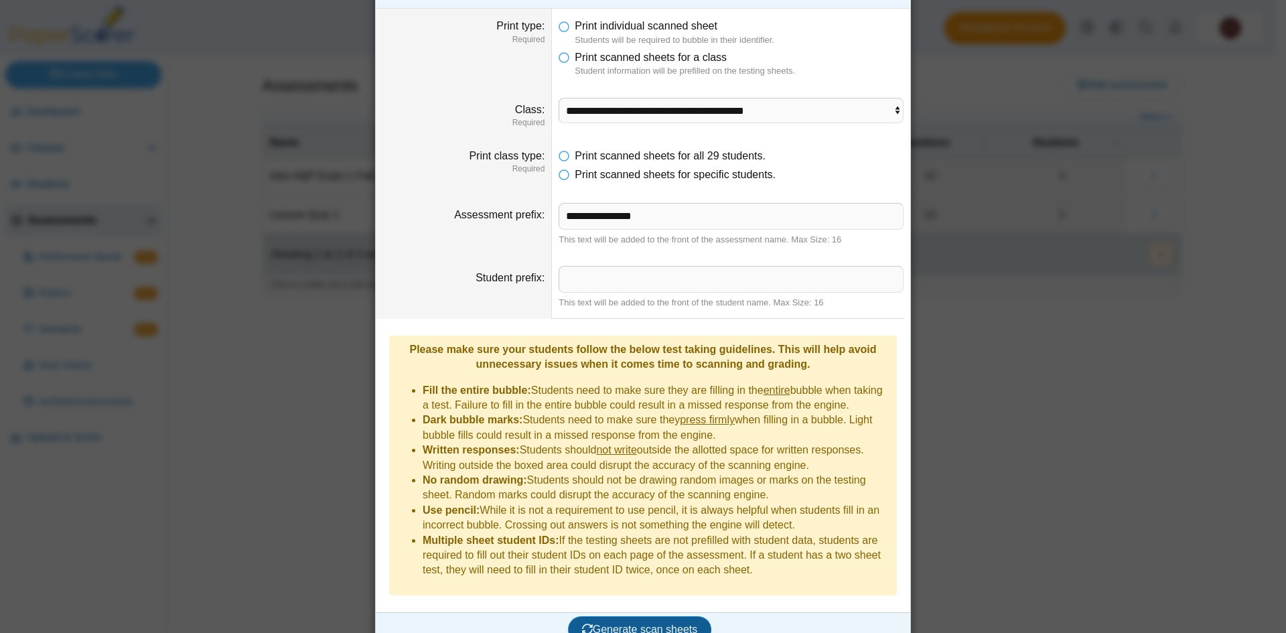
click at [632, 624] on span "Generate scan sheets" at bounding box center [640, 629] width 116 height 11
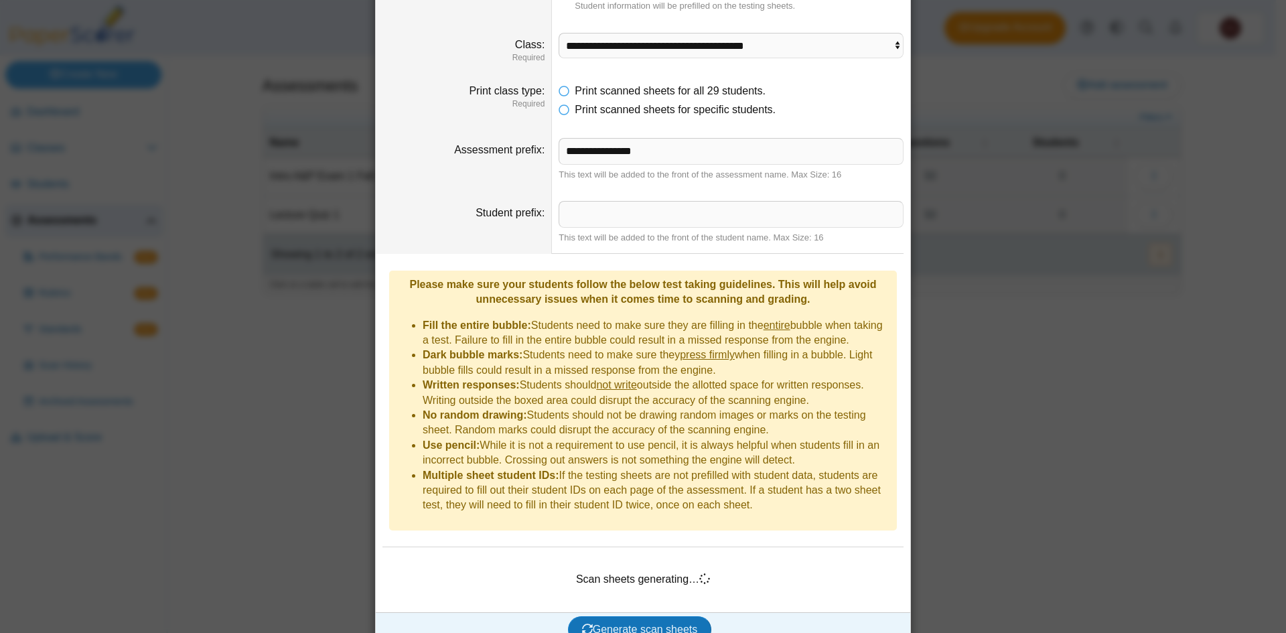
scroll to position [0, 0]
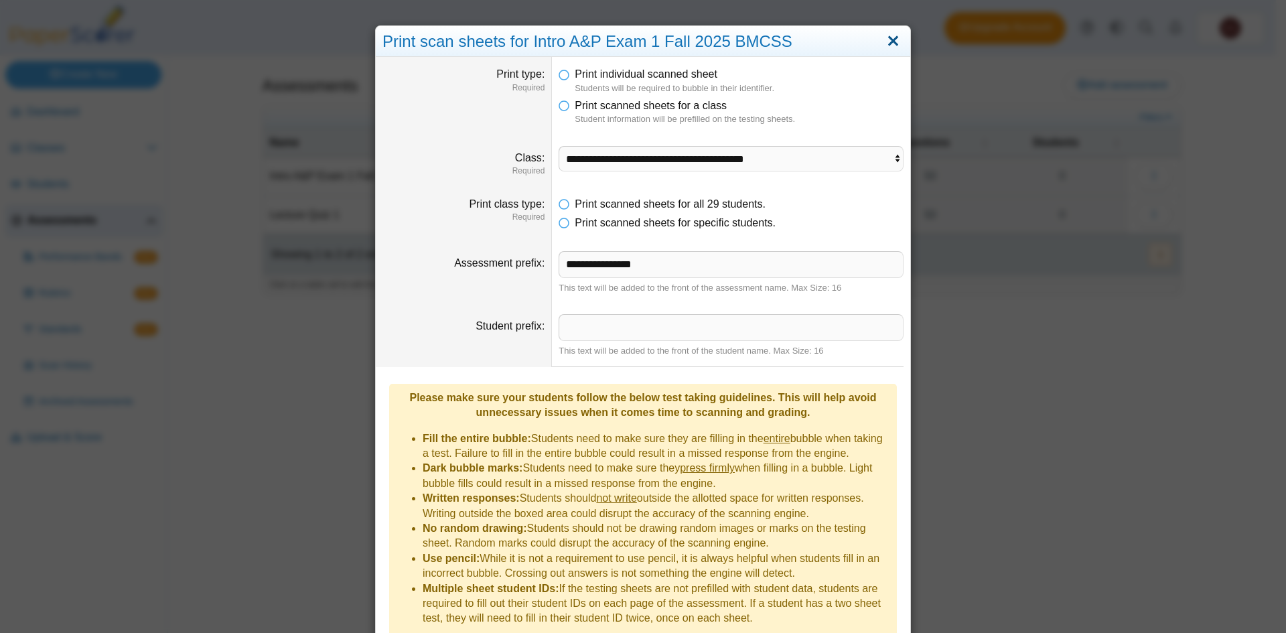
click at [886, 37] on link "Close" at bounding box center [893, 41] width 21 height 23
